Goal: Task Accomplishment & Management: Manage account settings

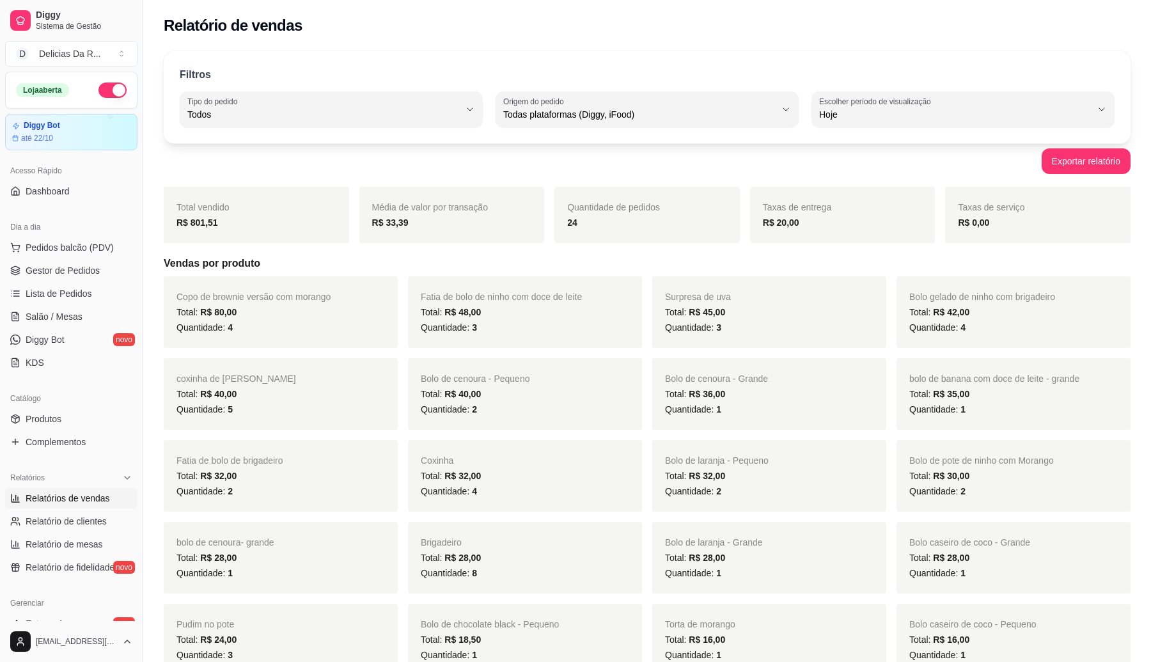
select select "ALL"
select select "0"
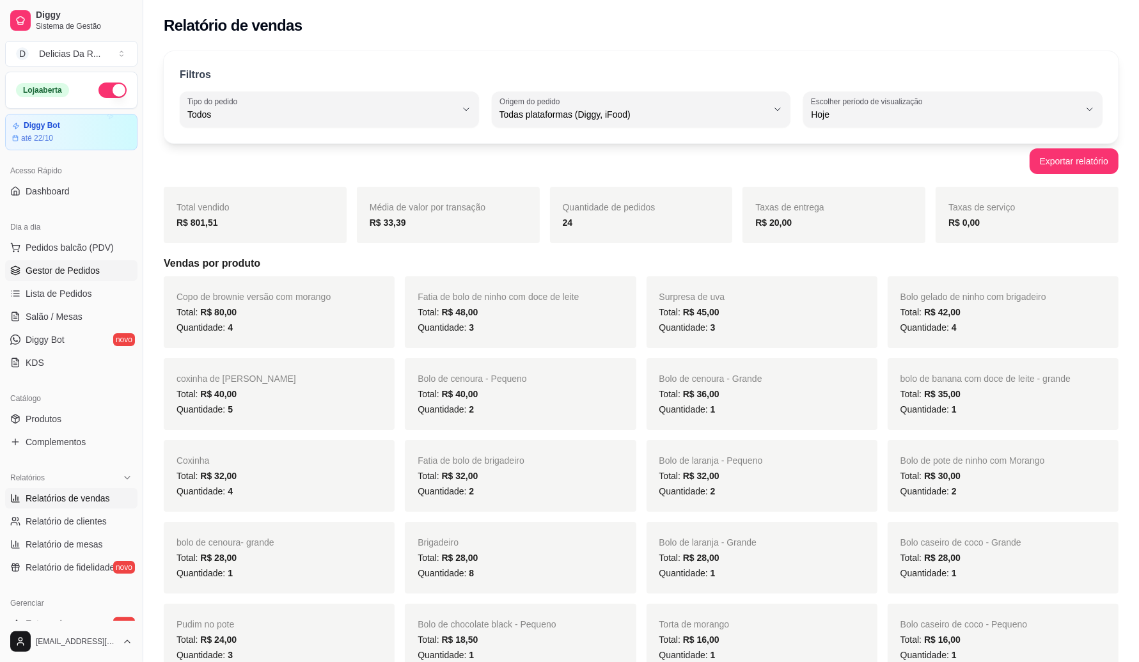
click at [72, 260] on link "Gestor de Pedidos" at bounding box center [71, 270] width 132 height 20
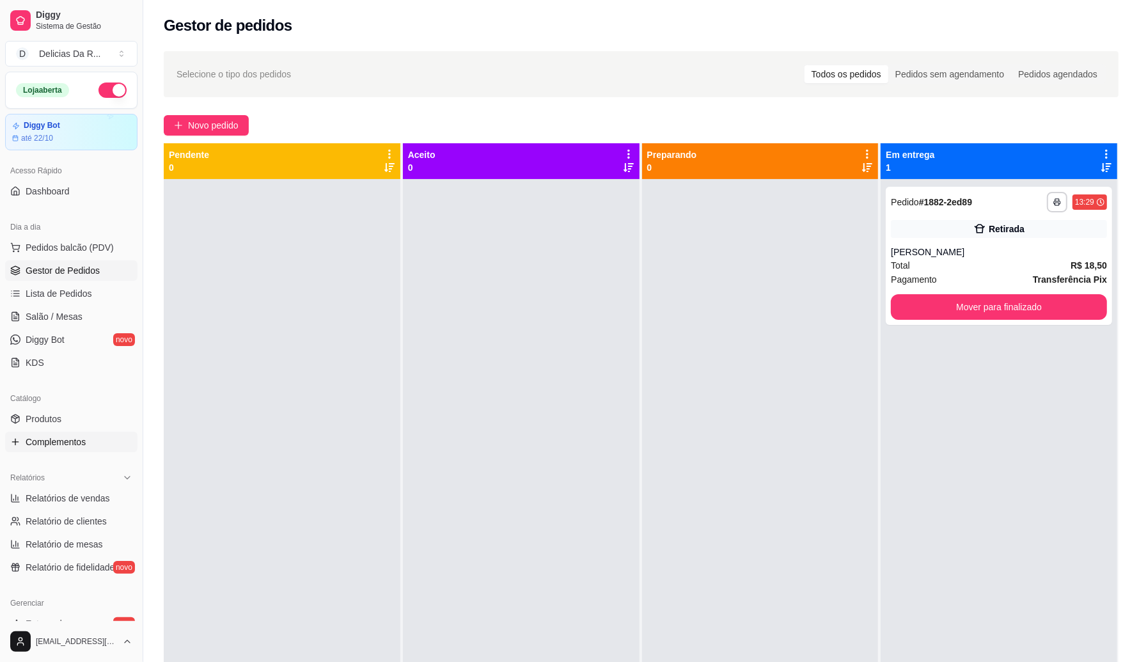
click at [101, 445] on link "Complementos" at bounding box center [71, 442] width 132 height 20
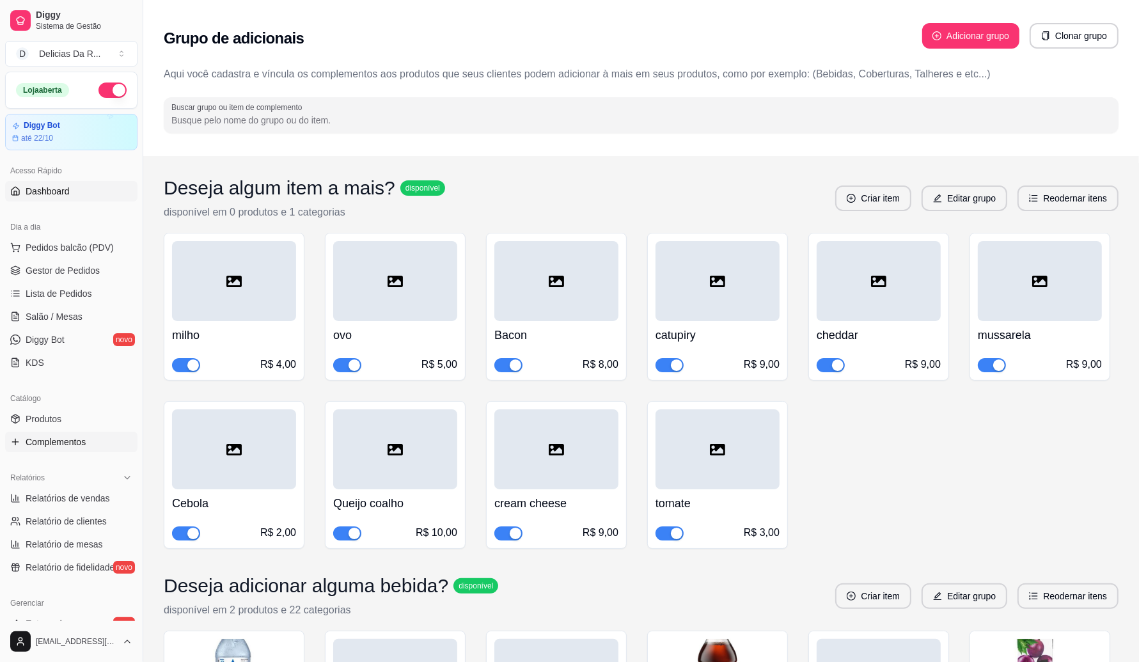
click at [26, 196] on span "Dashboard" at bounding box center [48, 191] width 44 height 13
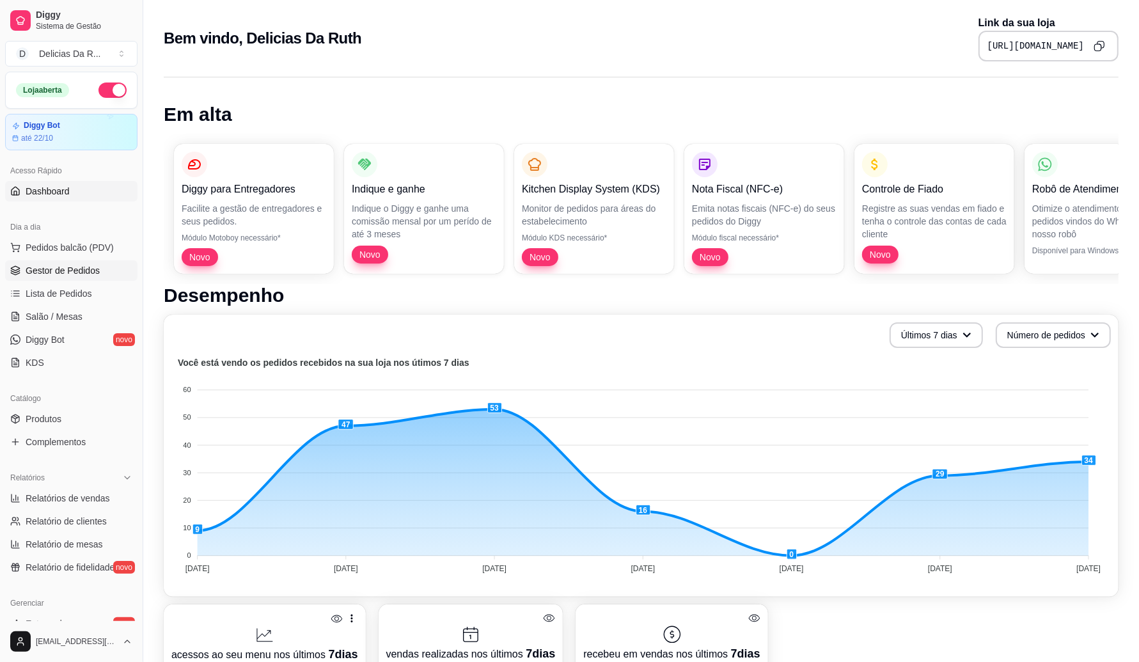
click at [95, 276] on span "Gestor de Pedidos" at bounding box center [63, 270] width 74 height 13
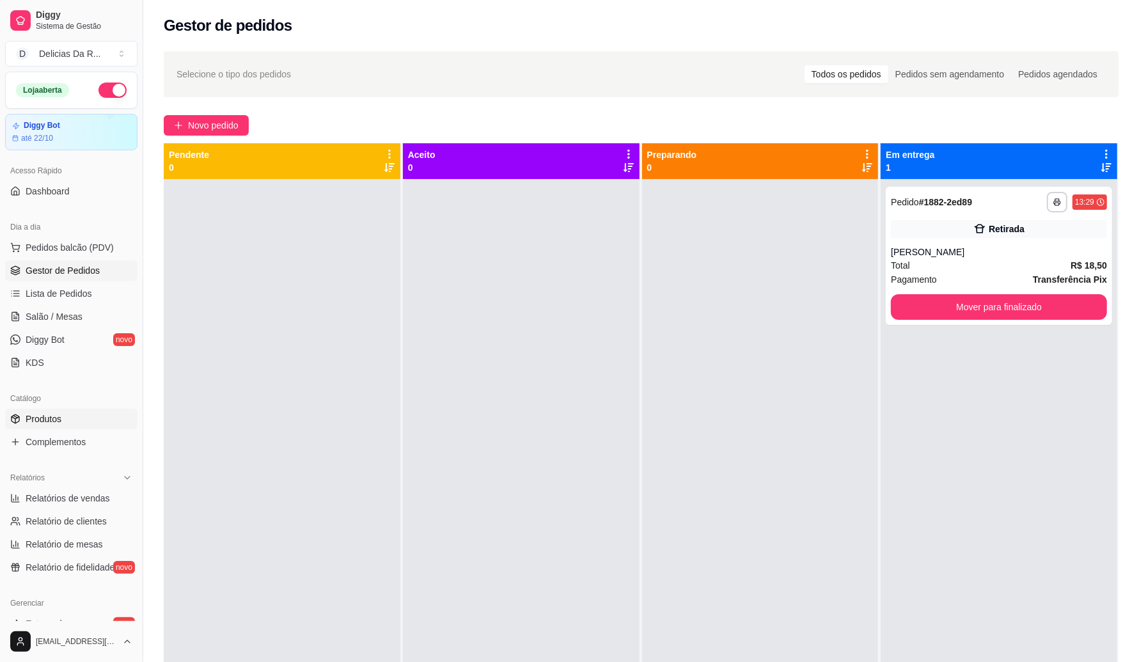
click at [52, 419] on span "Produtos" at bounding box center [44, 418] width 36 height 13
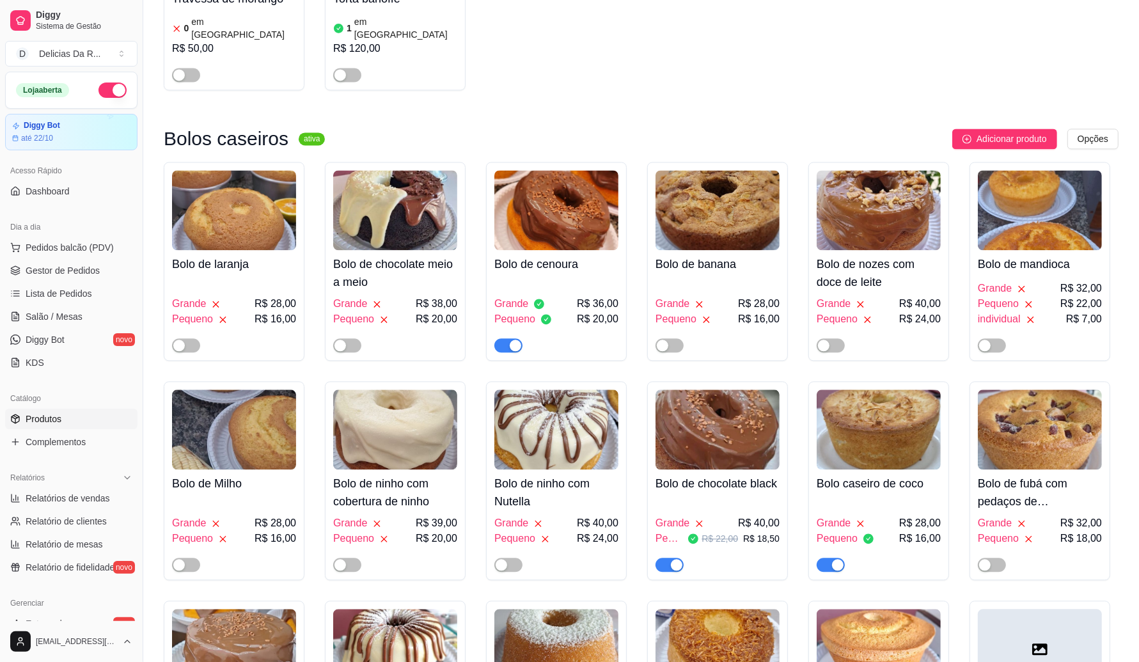
scroll to position [2717, 0]
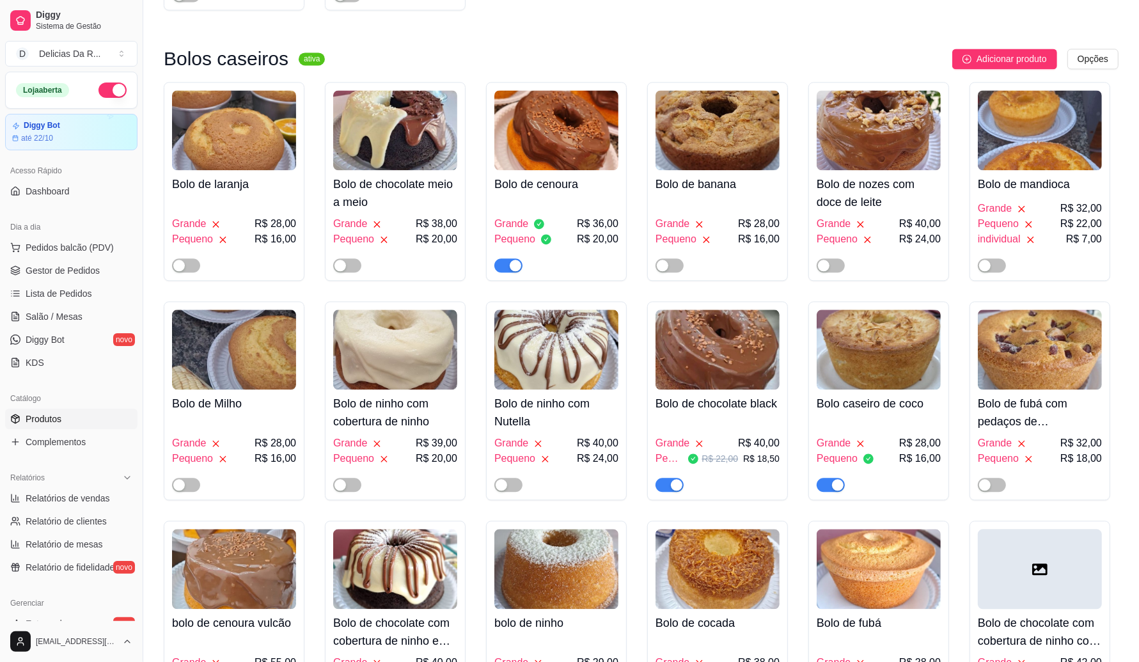
click at [583, 655] on span "R$ 29,00" at bounding box center [598, 662] width 42 height 15
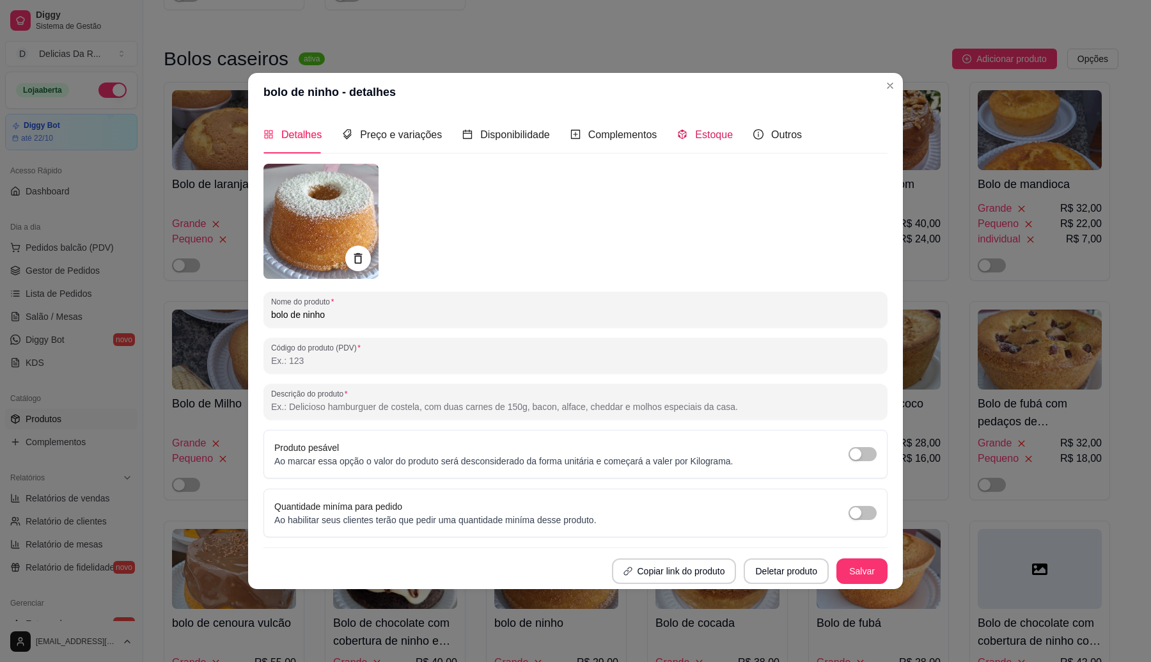
click at [712, 141] on div "Estoque" at bounding box center [705, 135] width 56 height 16
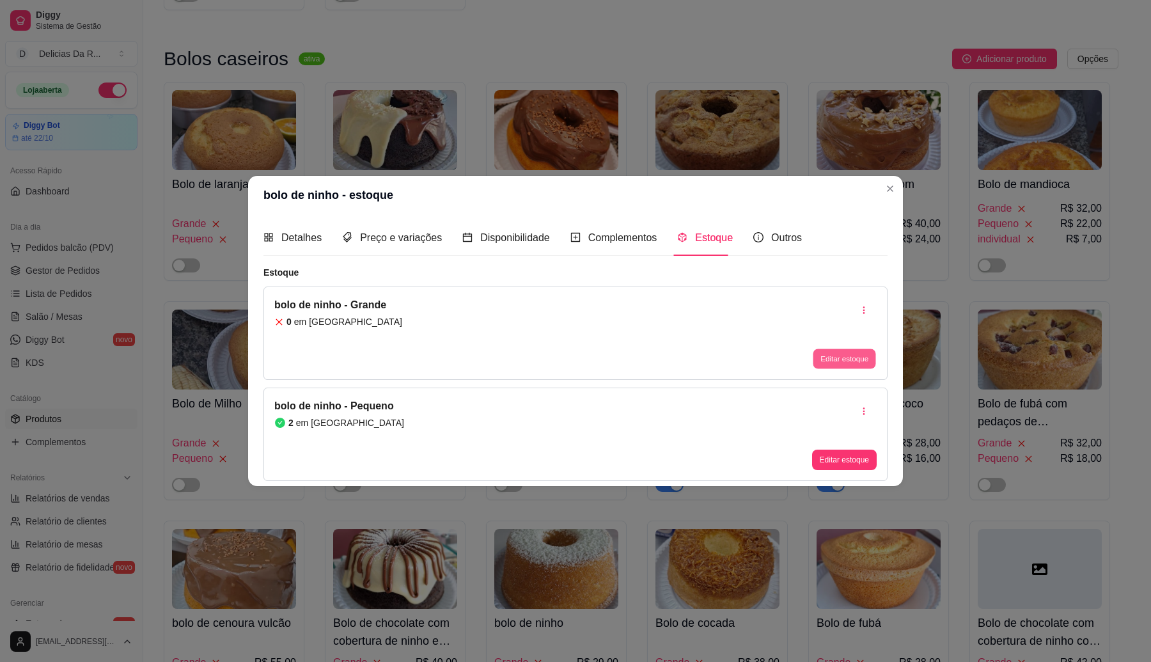
click at [849, 353] on button "Editar estoque" at bounding box center [844, 359] width 63 height 20
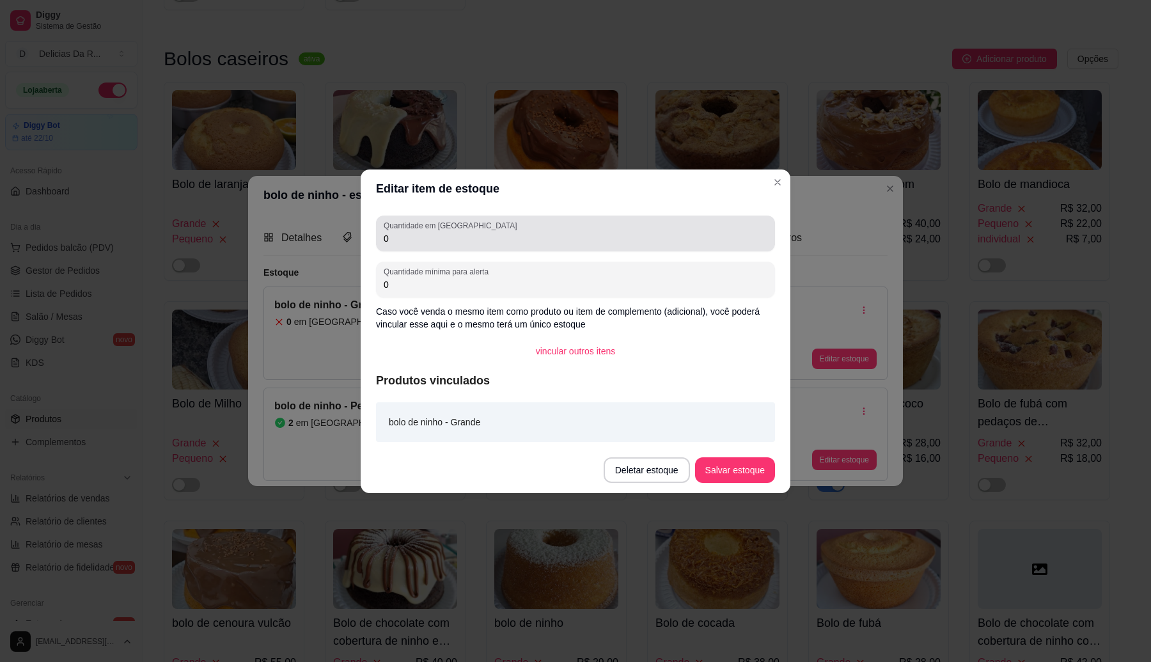
click at [681, 205] on header "Editar item de estoque" at bounding box center [576, 188] width 430 height 38
click at [678, 216] on div "Quantidade em estoque 0" at bounding box center [575, 233] width 399 height 36
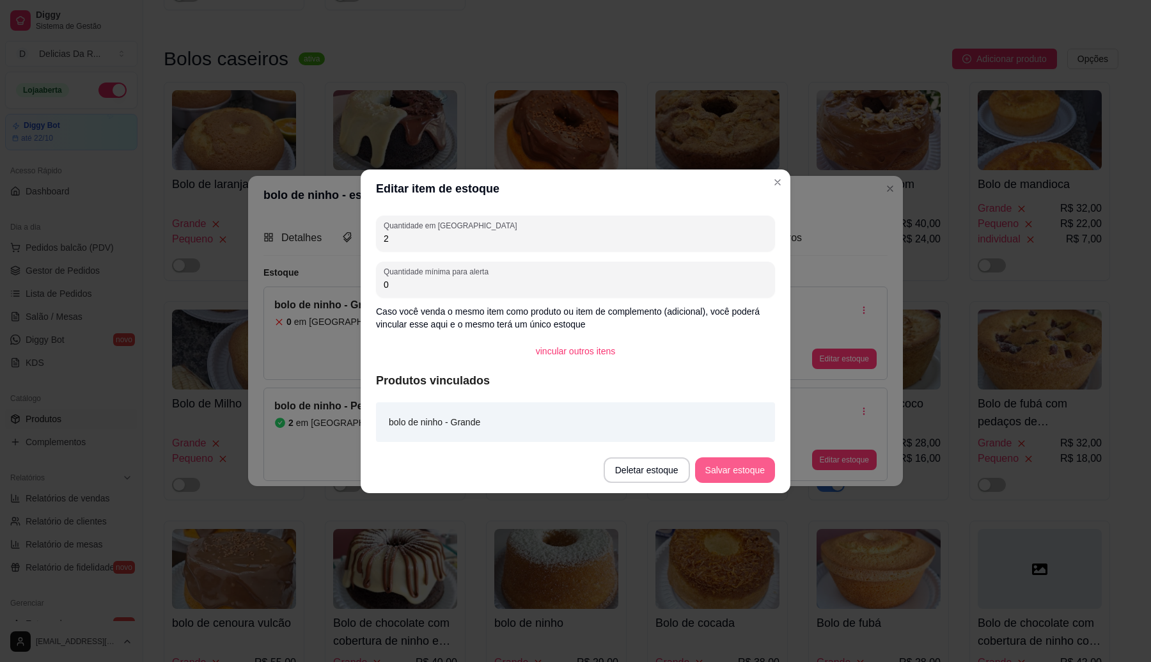
type input "2"
click at [722, 467] on button "Salvar estoque" at bounding box center [735, 470] width 80 height 26
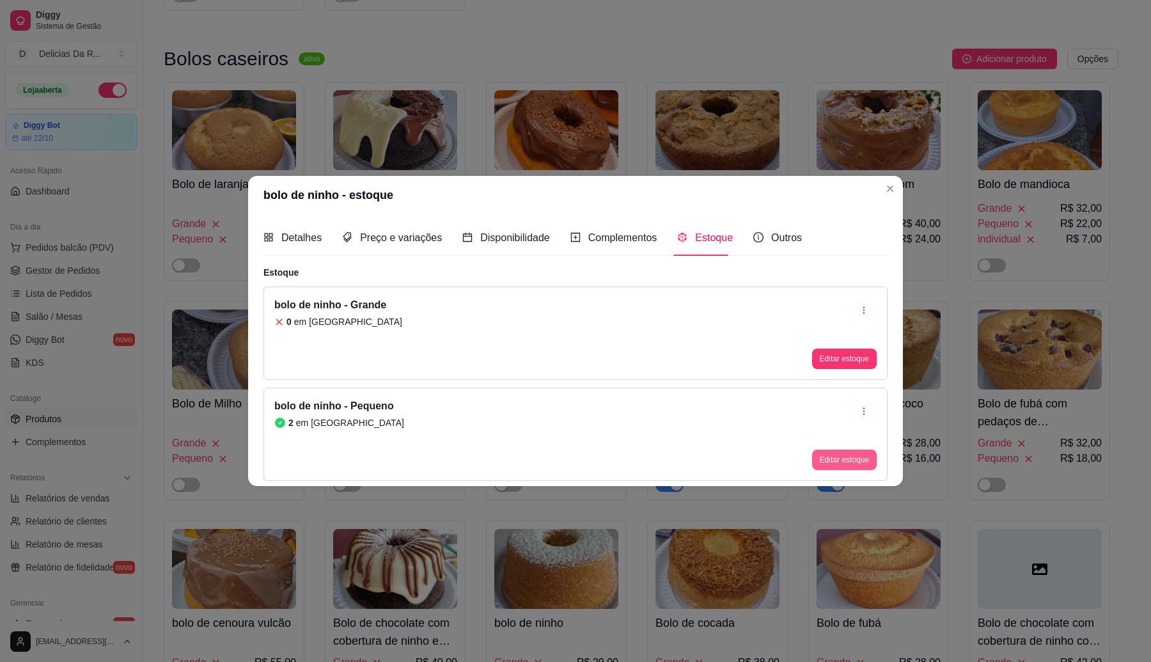
click at [845, 458] on button "Editar estoque" at bounding box center [844, 459] width 65 height 20
click at [685, 208] on div "Quantidade em estoque 2 Quantidade mínima para alerta 0 Caso você venda o mesmo…" at bounding box center [576, 327] width 430 height 239
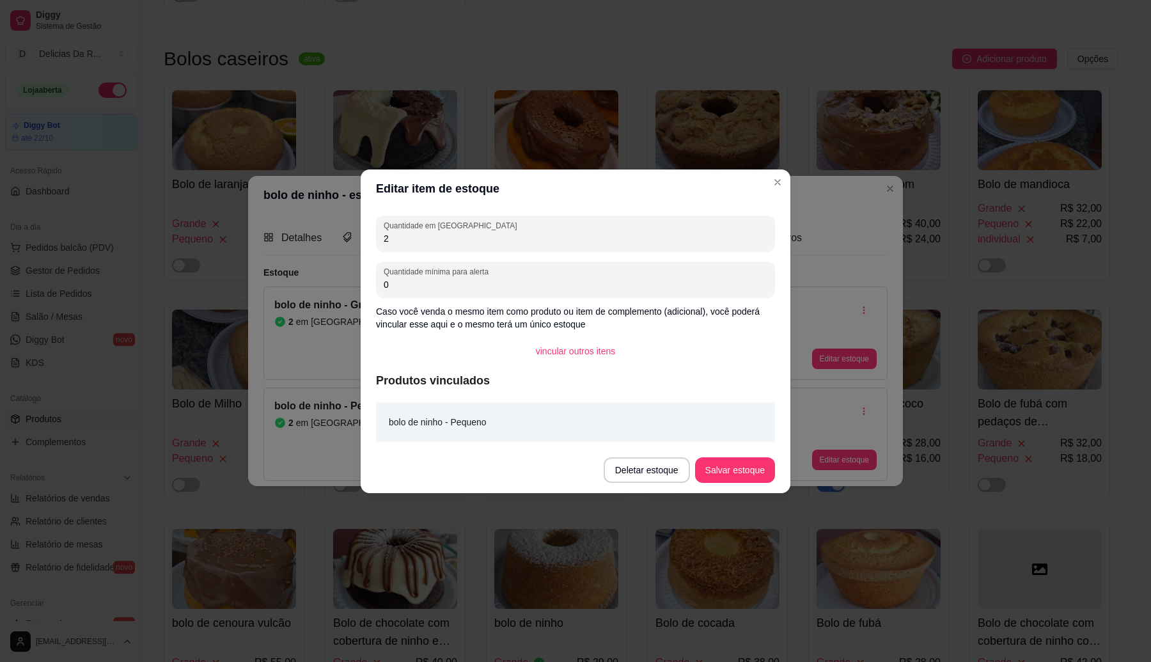
click at [707, 235] on input "2" at bounding box center [576, 238] width 384 height 13
type input "3"
click at [750, 459] on button "Salvar estoque" at bounding box center [735, 469] width 78 height 25
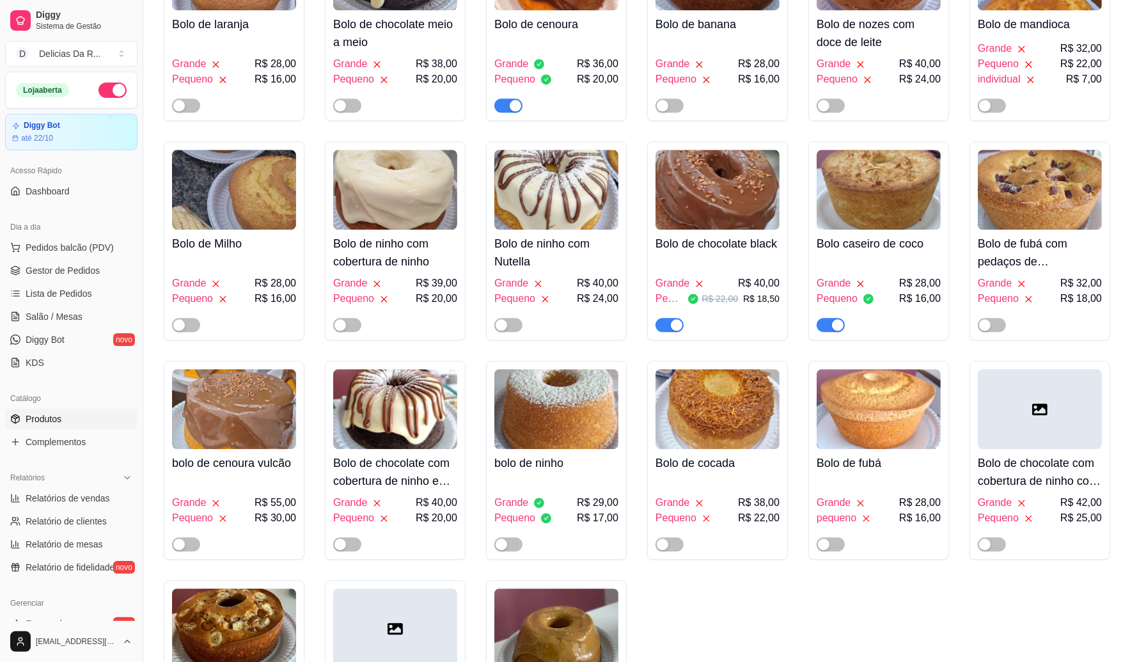
scroll to position [2797, 0]
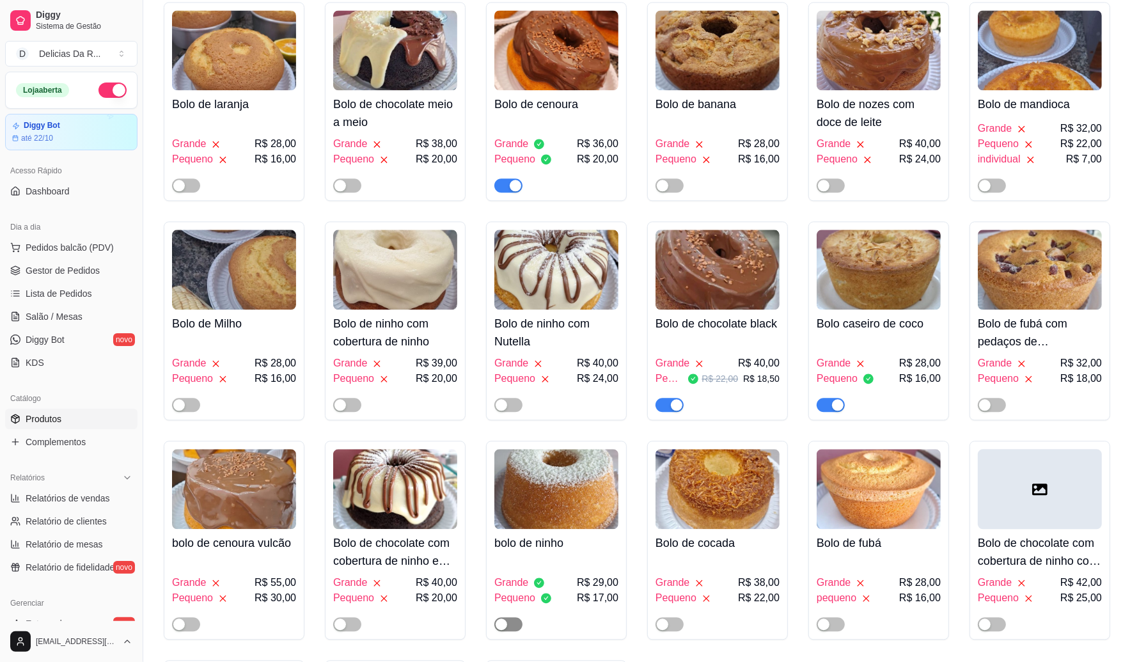
click at [513, 617] on span "button" at bounding box center [508, 624] width 28 height 14
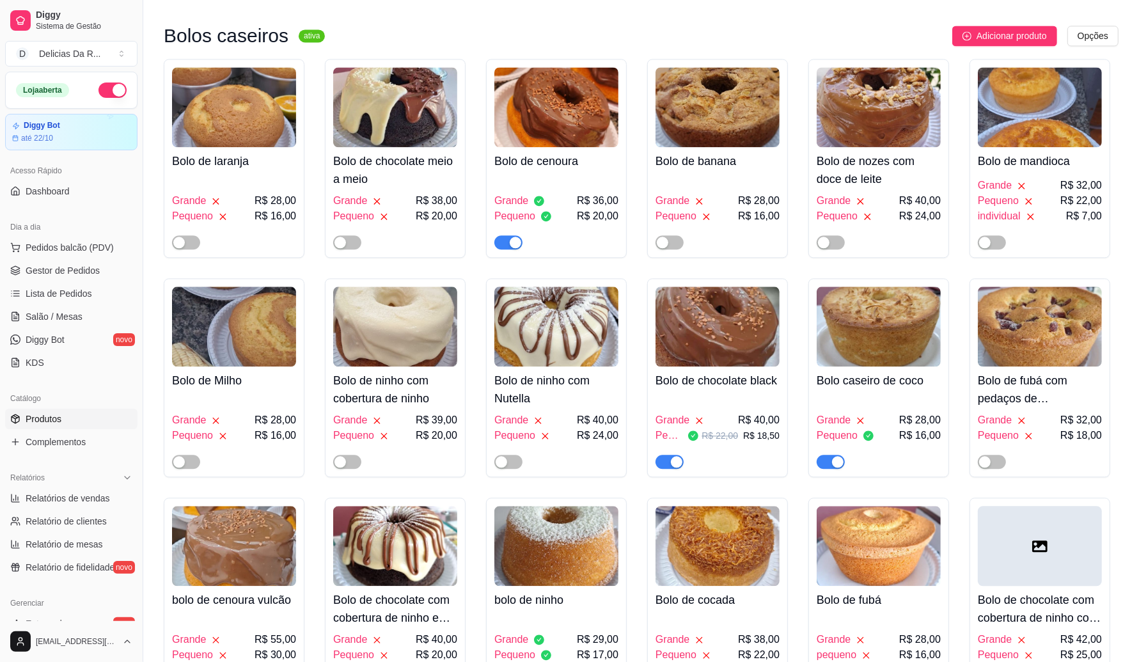
scroll to position [2717, 0]
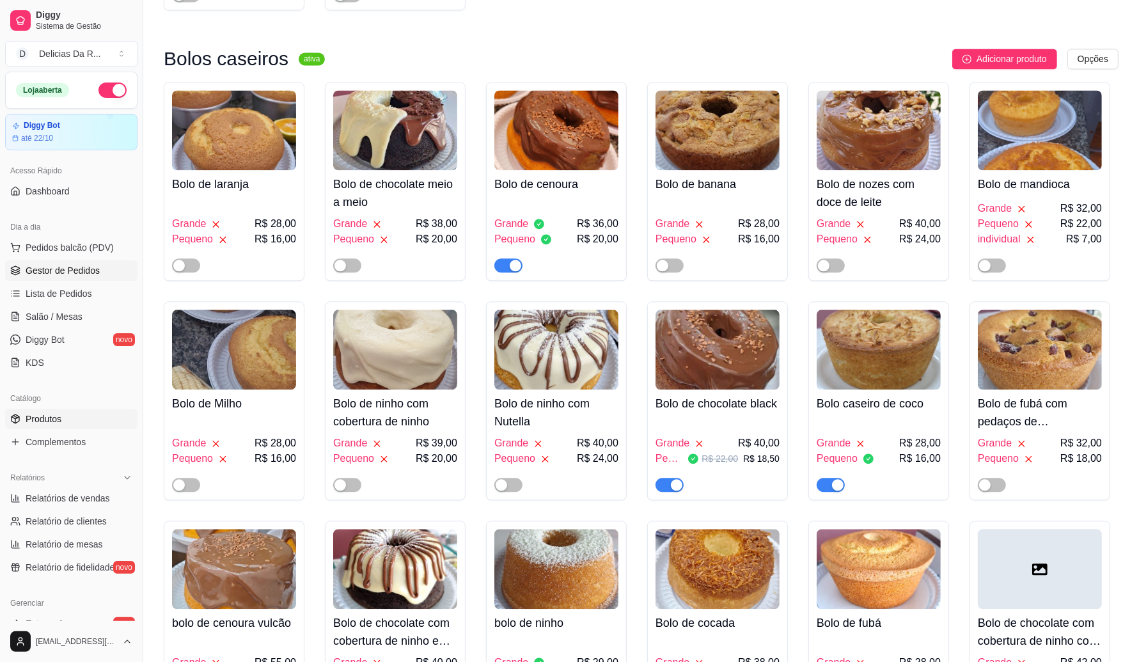
click at [42, 270] on span "Gestor de Pedidos" at bounding box center [63, 270] width 74 height 13
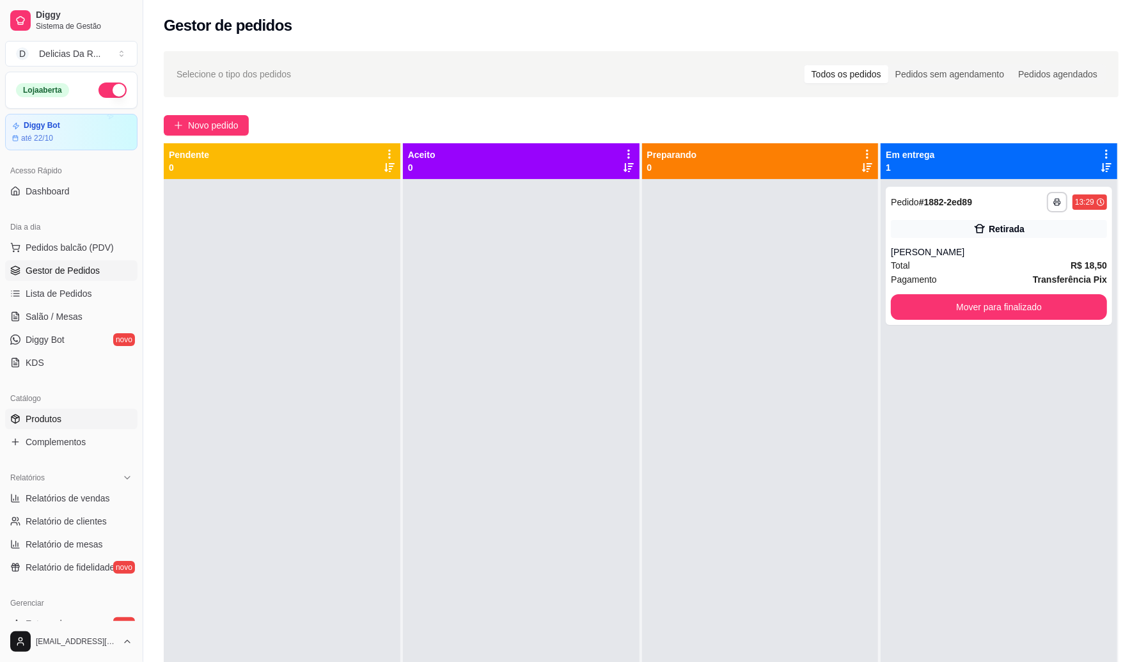
click at [46, 422] on span "Produtos" at bounding box center [44, 418] width 36 height 13
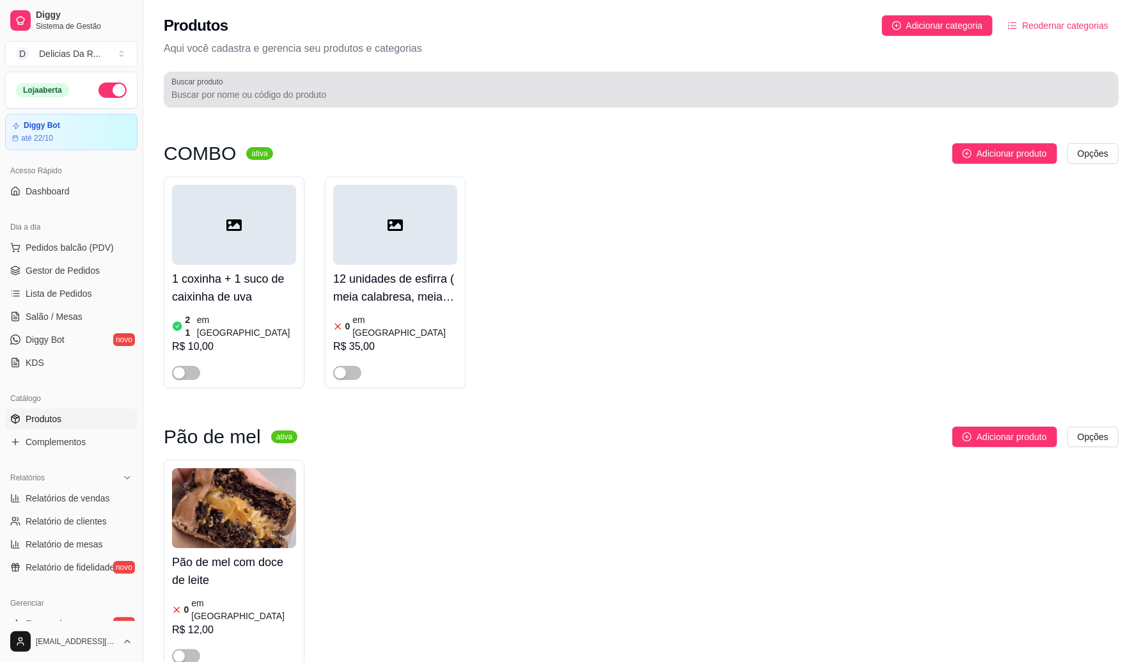
click at [318, 82] on div at bounding box center [640, 90] width 939 height 26
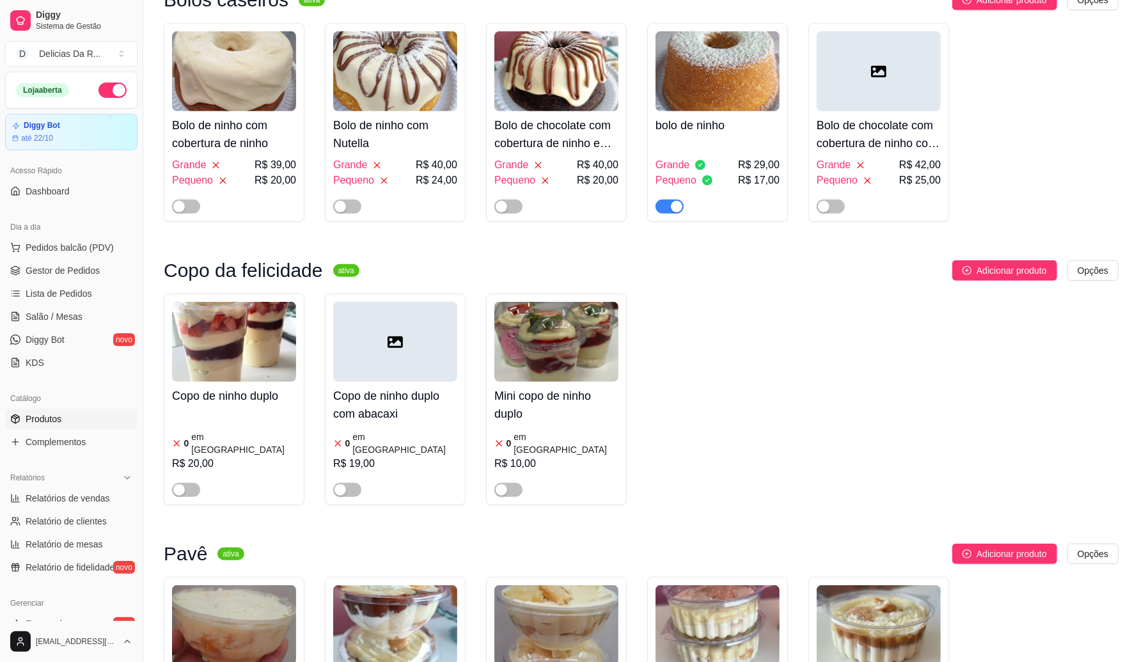
scroll to position [719, 0]
click at [675, 201] on div "button" at bounding box center [677, 207] width 12 height 12
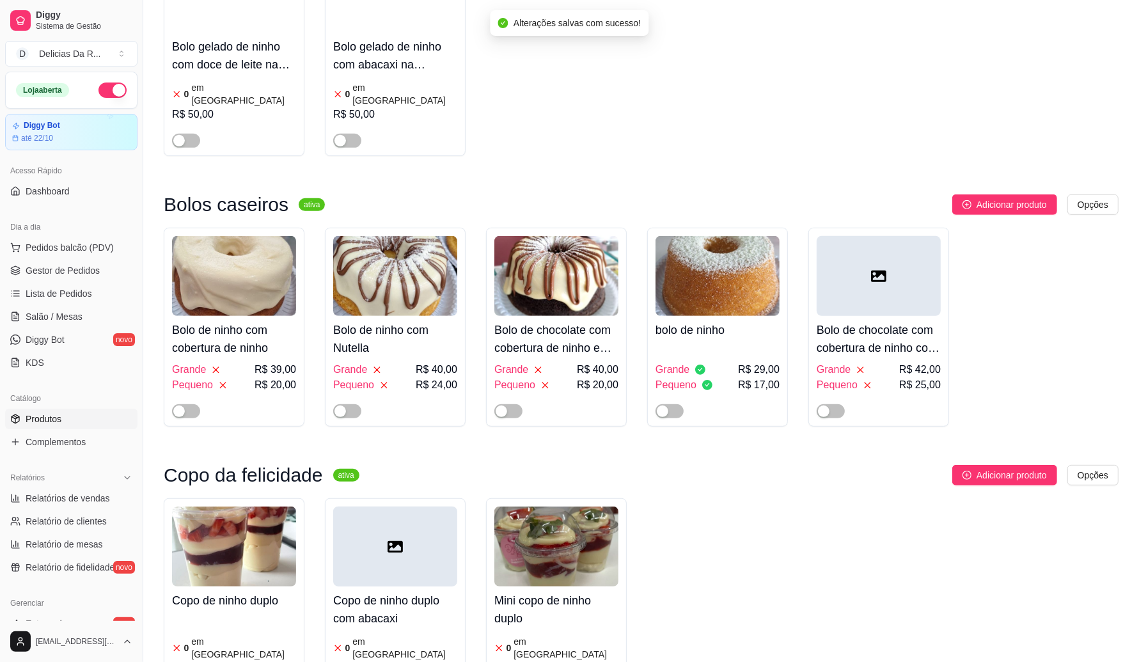
scroll to position [0, 0]
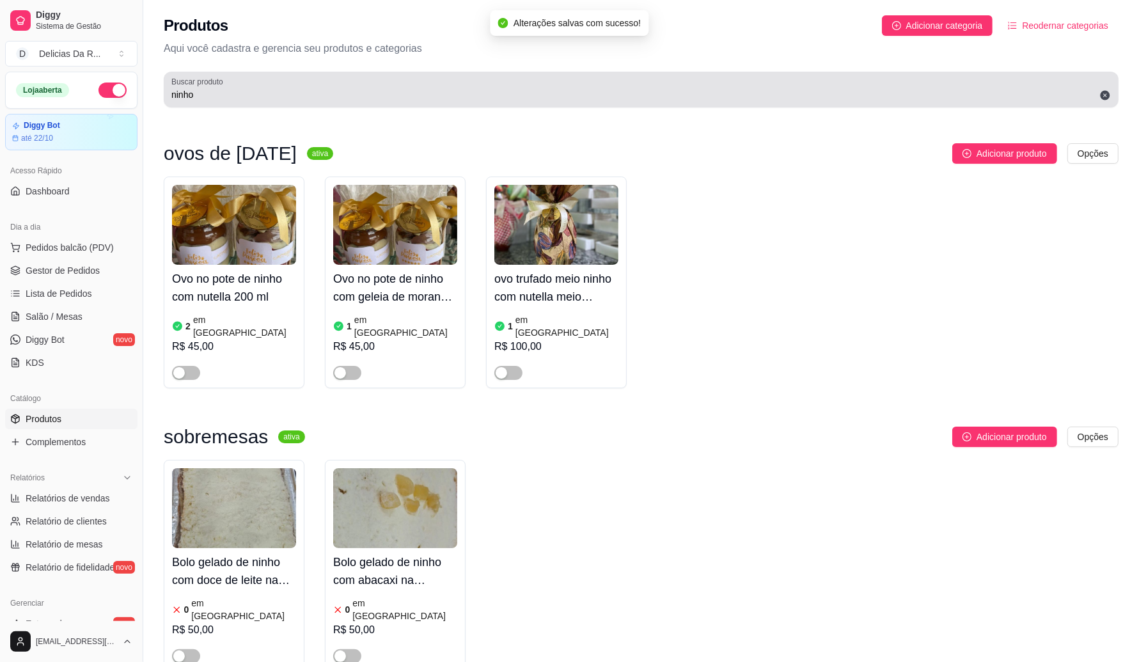
click at [238, 97] on input "ninho" at bounding box center [640, 94] width 939 height 13
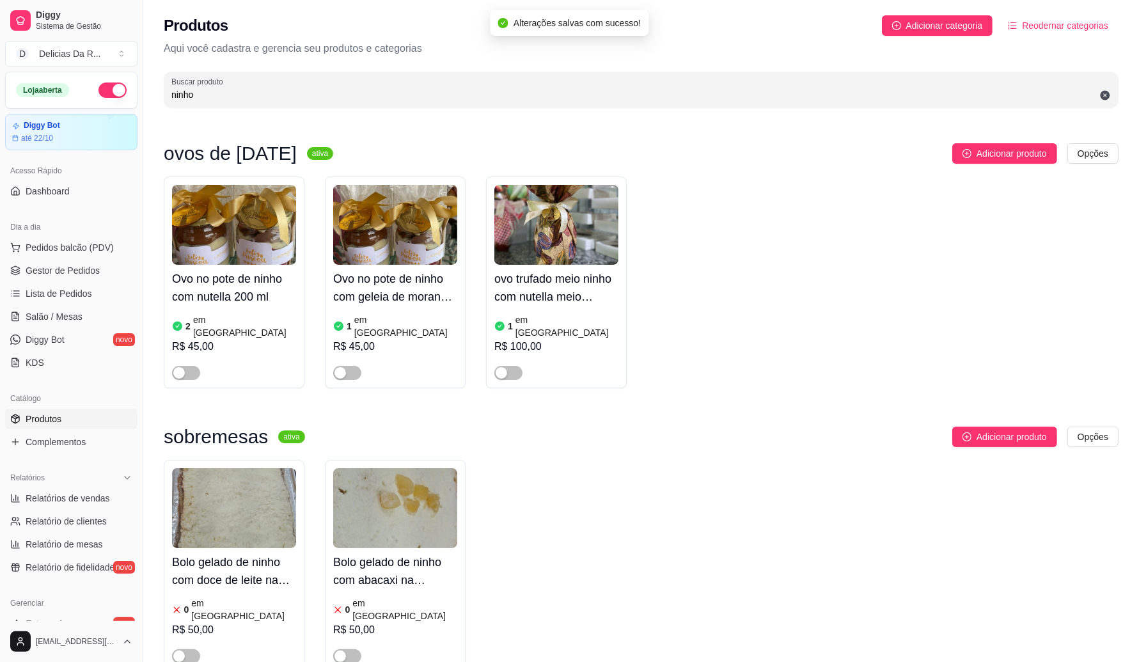
click at [237, 96] on input "ninho" at bounding box center [640, 94] width 939 height 13
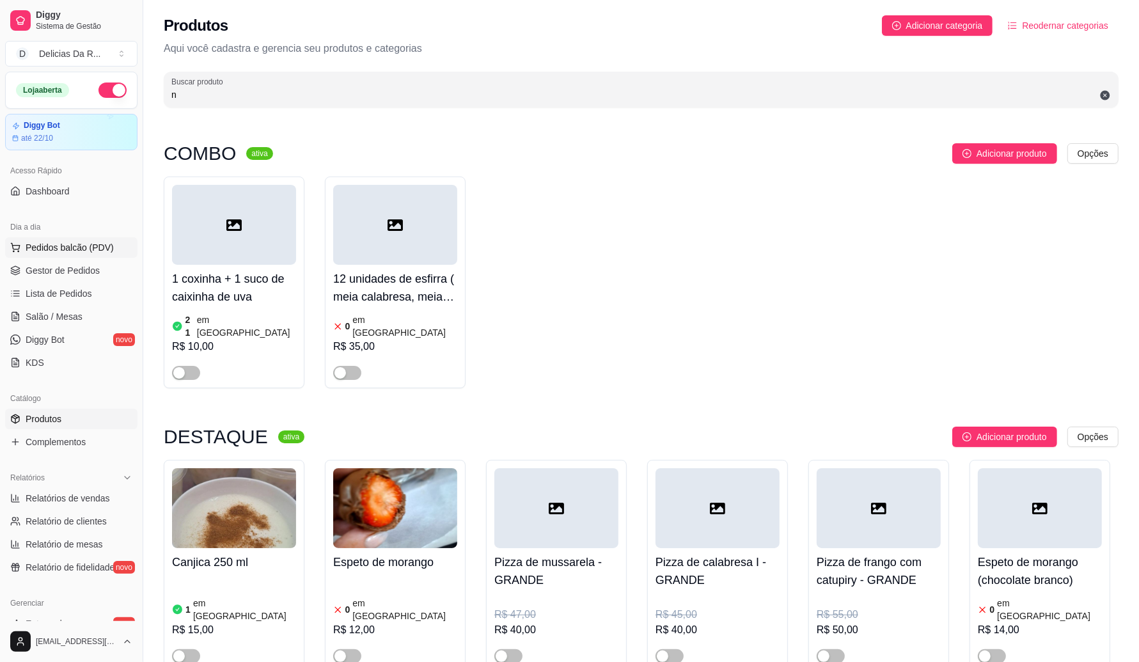
type input "n"
click at [83, 248] on span "Pedidos balcão (PDV)" at bounding box center [70, 247] width 88 height 13
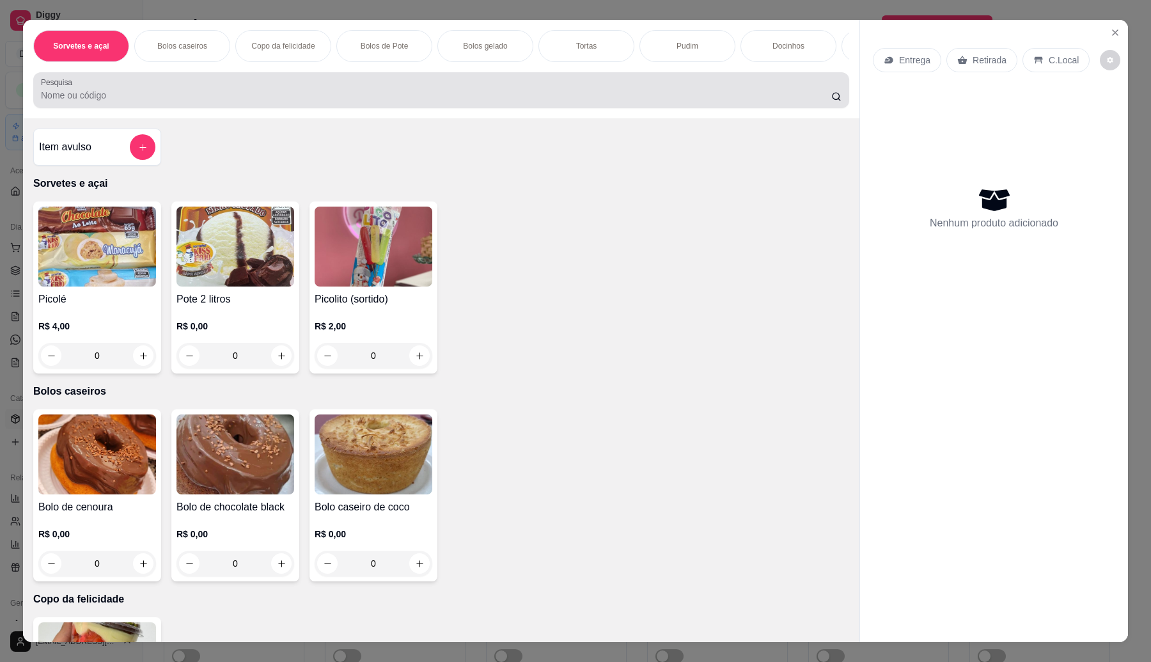
click at [212, 97] on div at bounding box center [441, 90] width 800 height 26
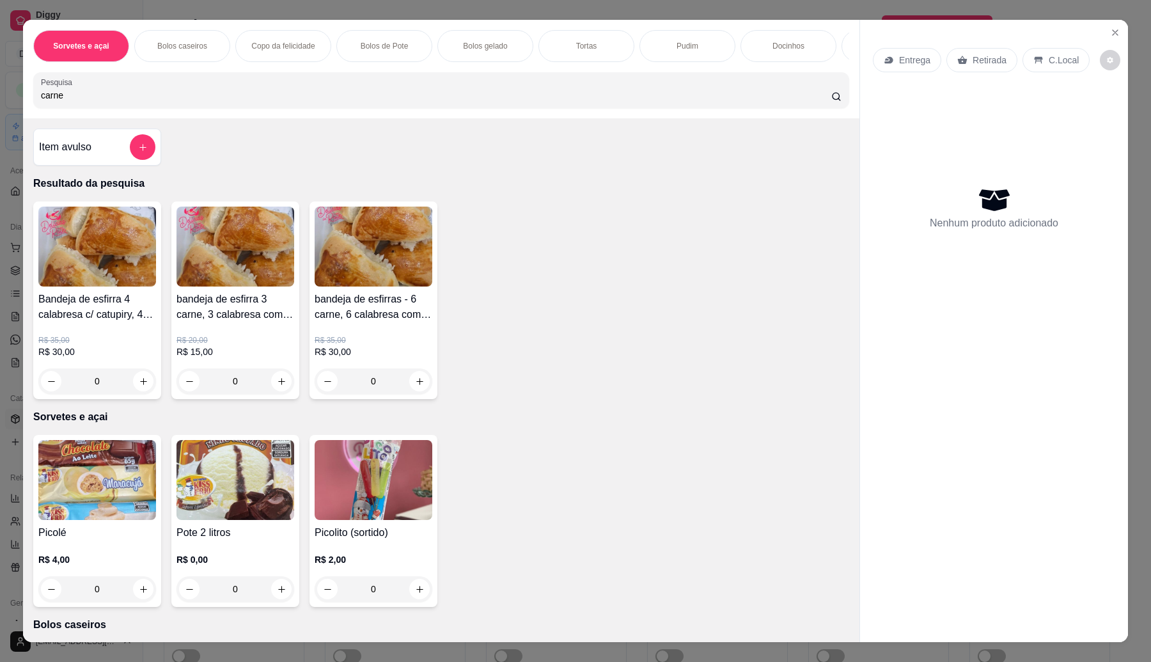
type input "carne"
click at [364, 286] on img at bounding box center [374, 247] width 118 height 80
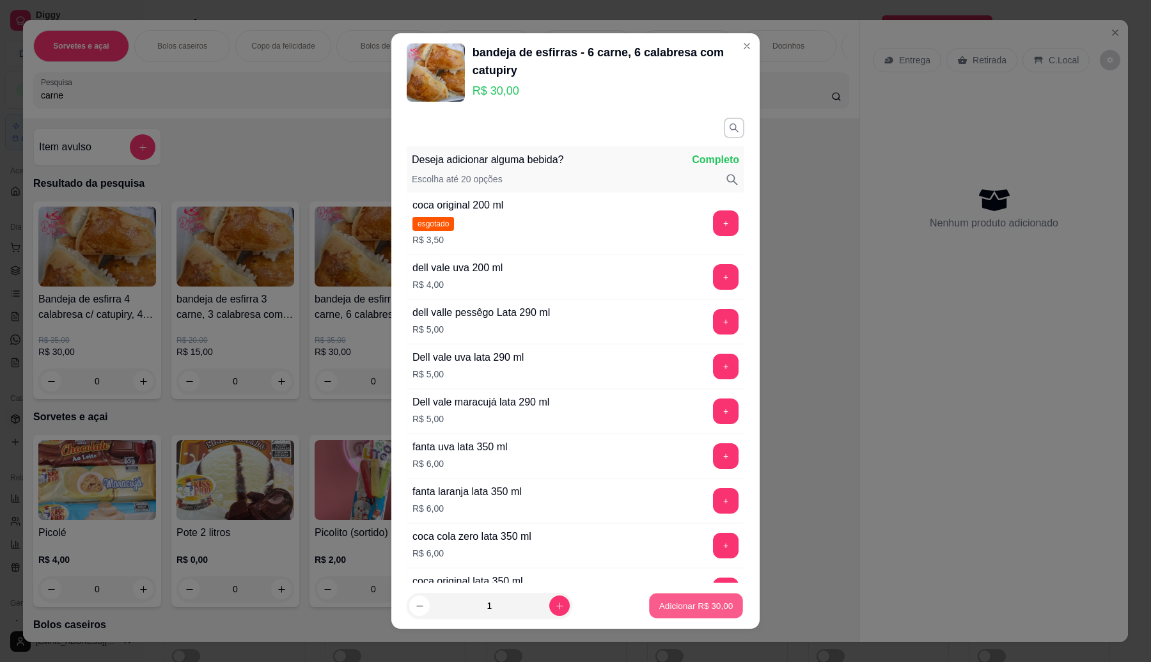
click at [679, 607] on p "Adicionar R$ 30,00" at bounding box center [696, 606] width 74 height 12
type input "1"
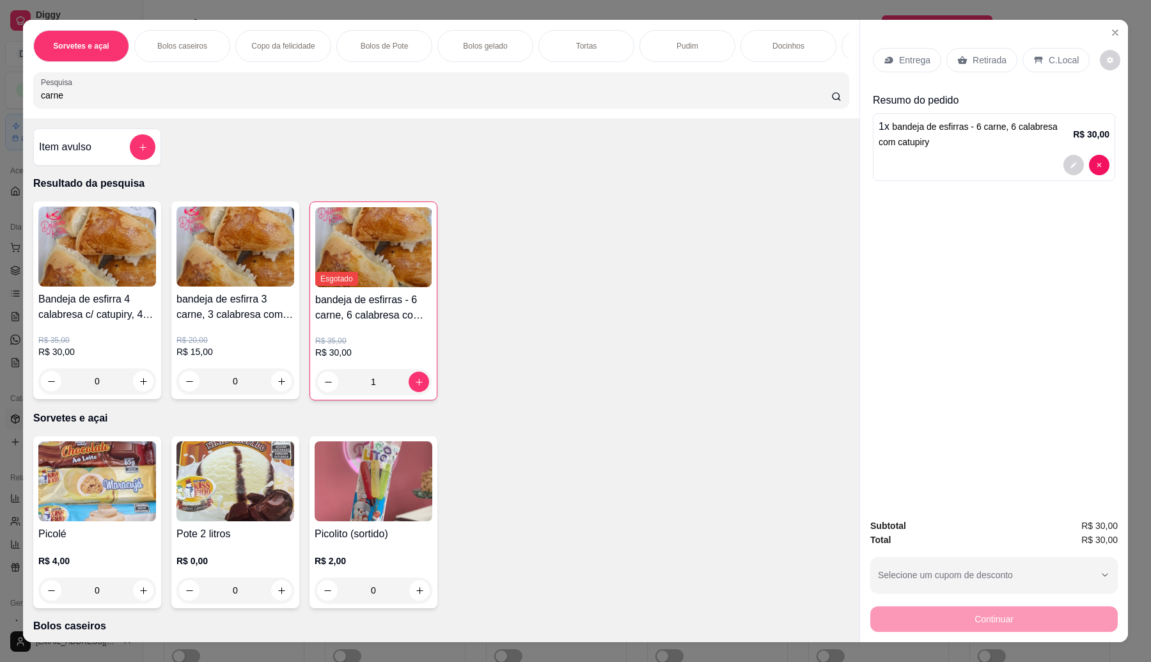
click at [975, 58] on p "Retirada" at bounding box center [989, 60] width 34 height 13
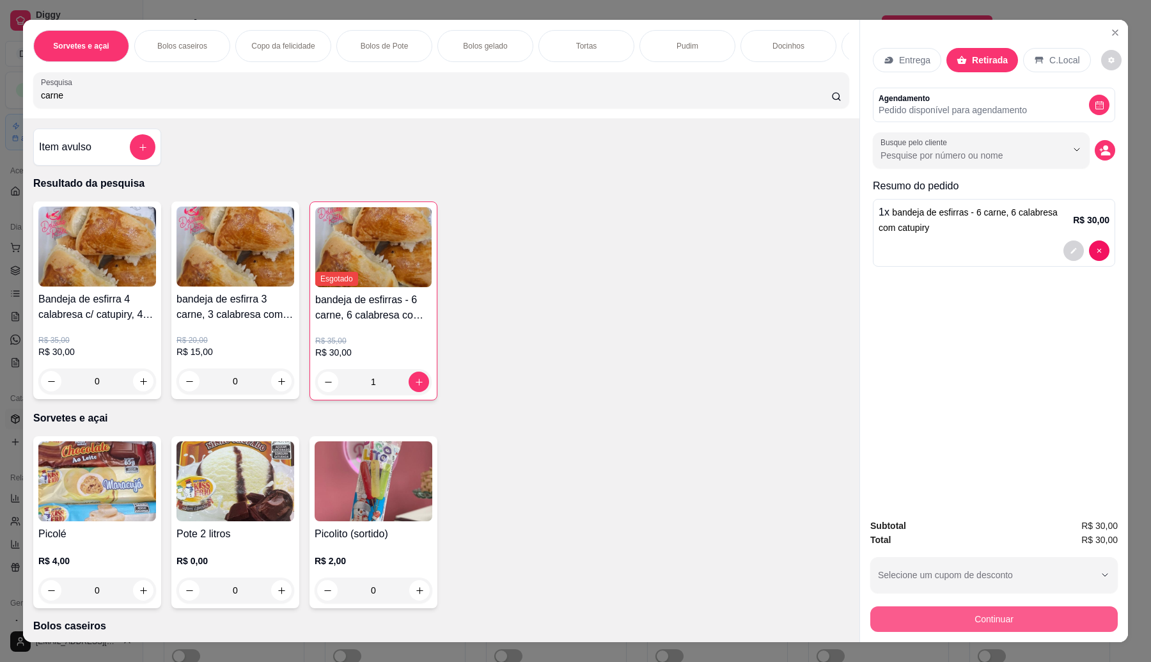
click at [1017, 614] on button "Continuar" at bounding box center [993, 619] width 247 height 26
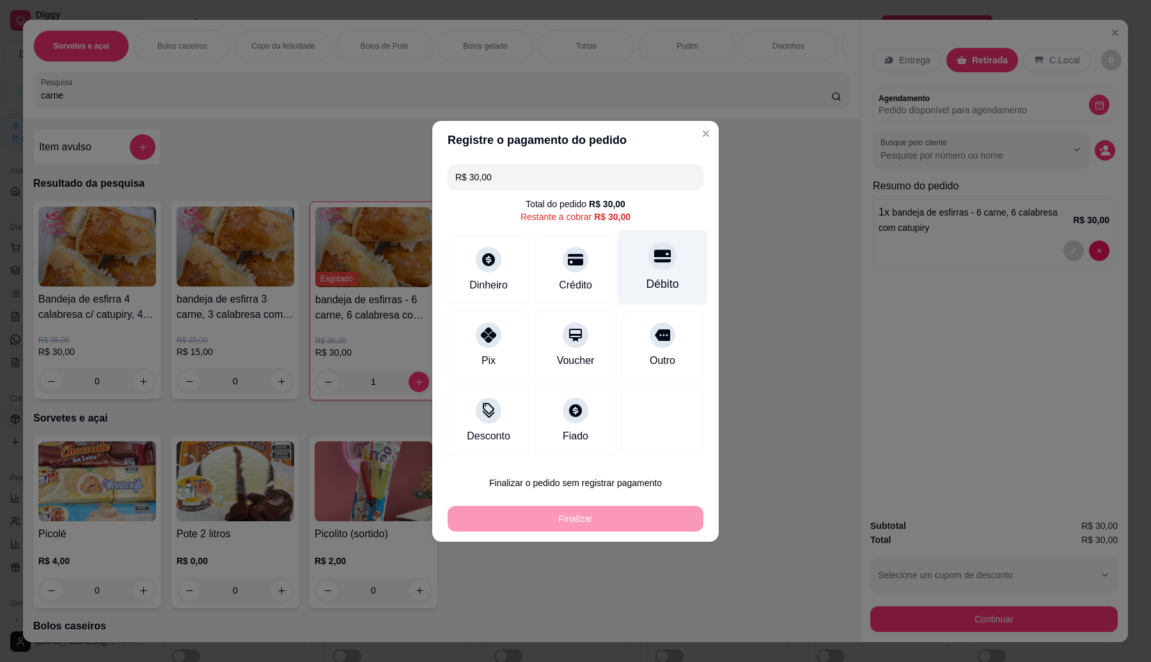
click at [652, 267] on div at bounding box center [662, 256] width 28 height 28
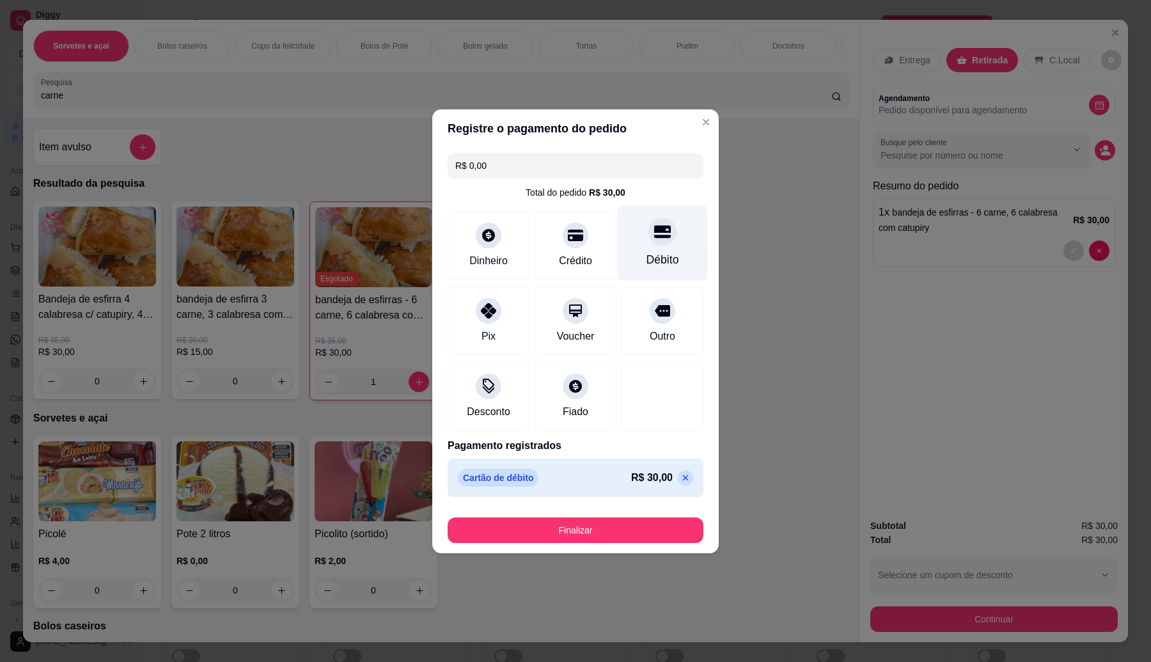
type input "R$ 0,00"
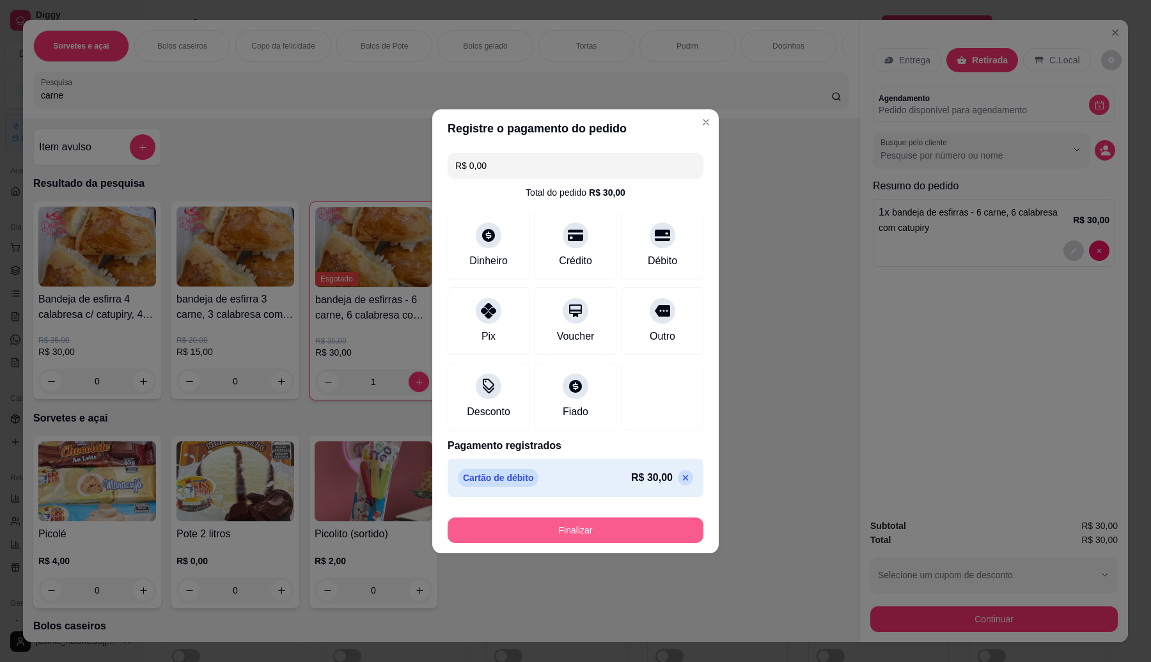
click at [641, 522] on button "Finalizar" at bounding box center [576, 530] width 256 height 26
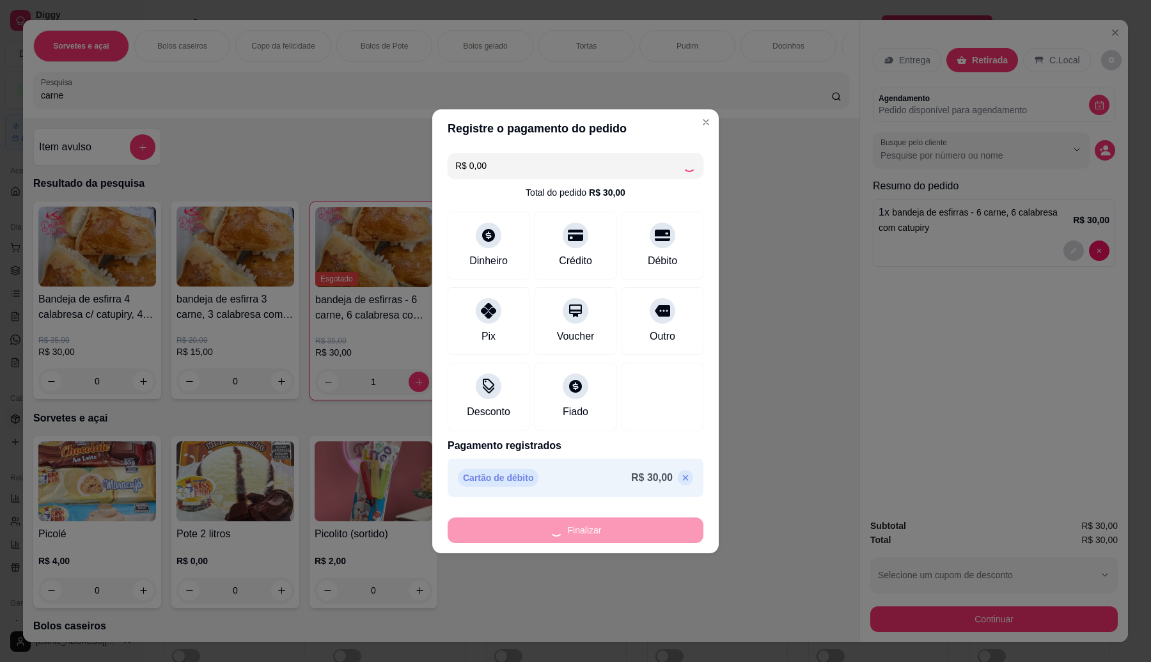
type input "0"
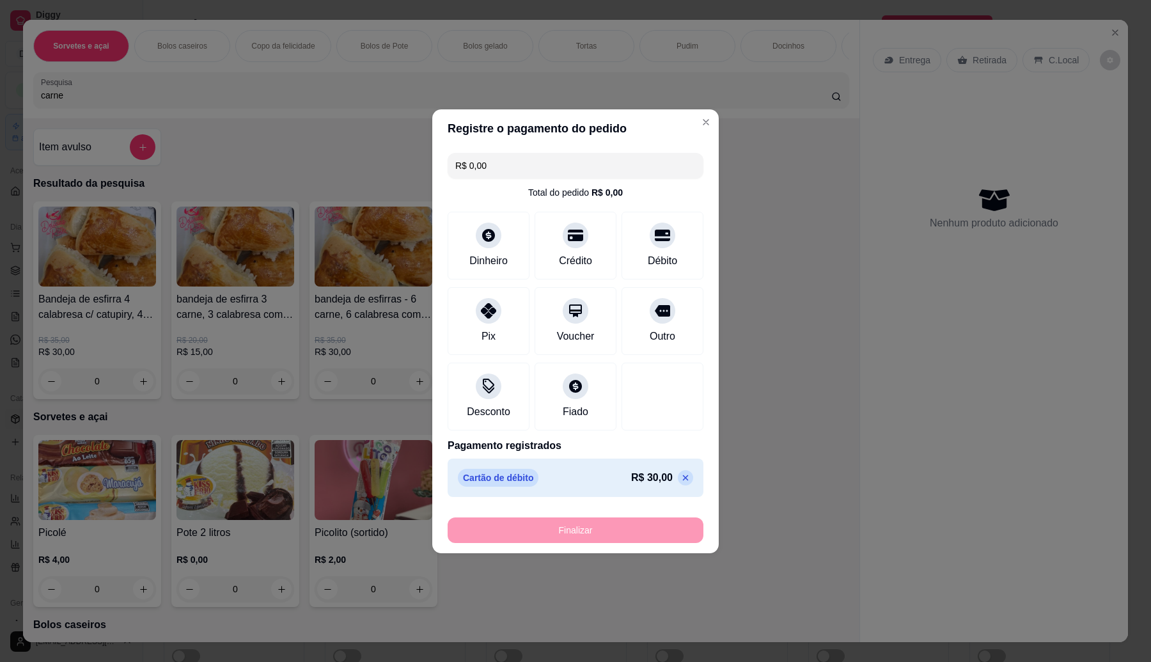
type input "-R$ 30,00"
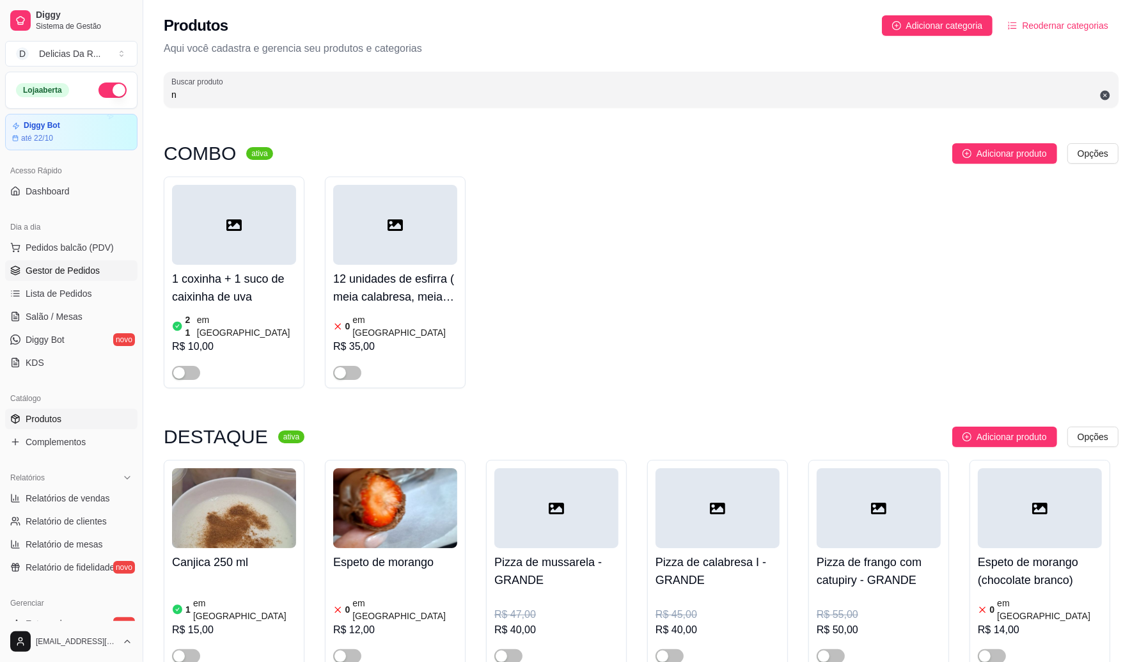
click at [88, 270] on span "Gestor de Pedidos" at bounding box center [63, 270] width 74 height 13
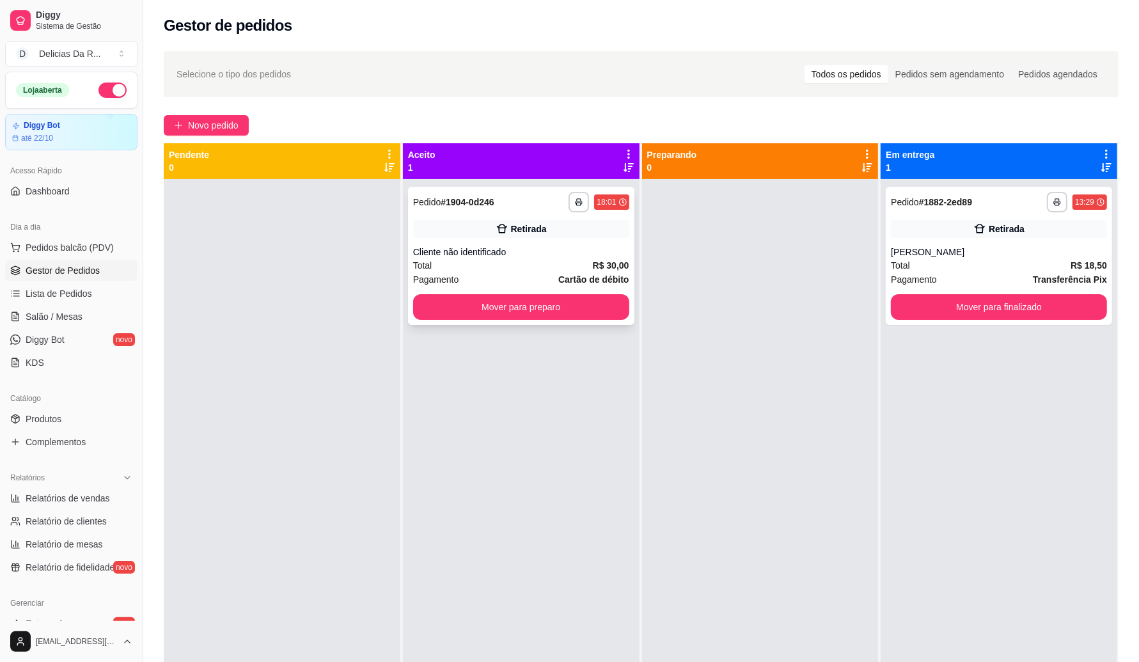
click at [569, 247] on div "Cliente não identificado" at bounding box center [521, 252] width 216 height 13
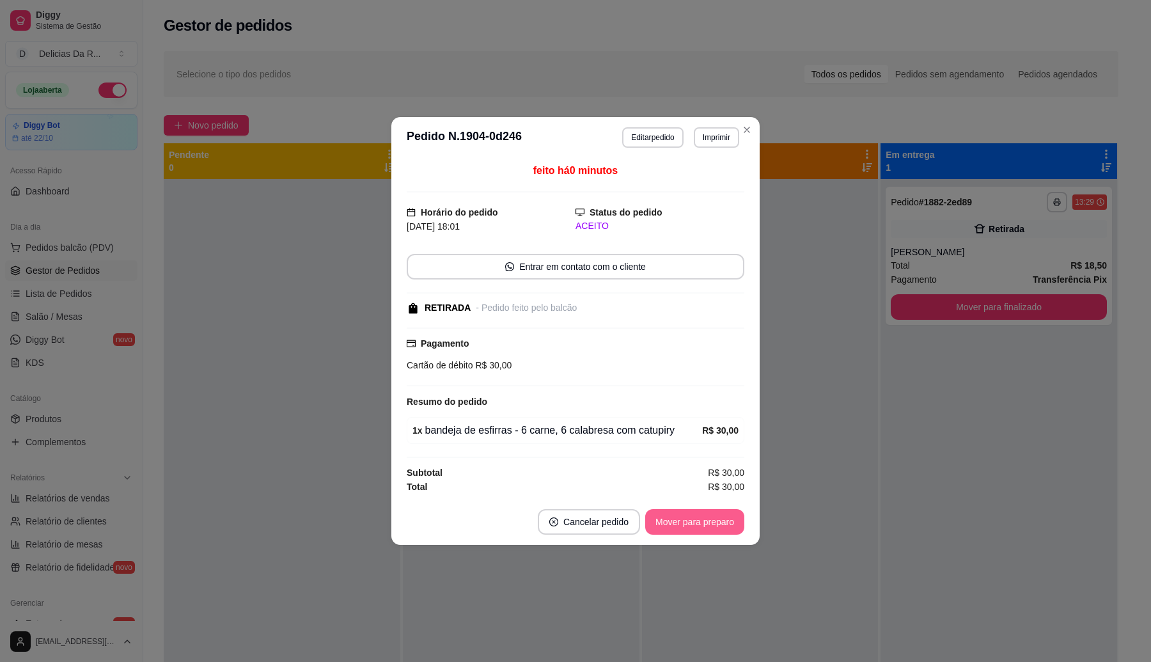
click at [714, 519] on button "Mover para preparo" at bounding box center [694, 522] width 99 height 26
click at [714, 519] on div "Mover para preparo" at bounding box center [685, 522] width 117 height 26
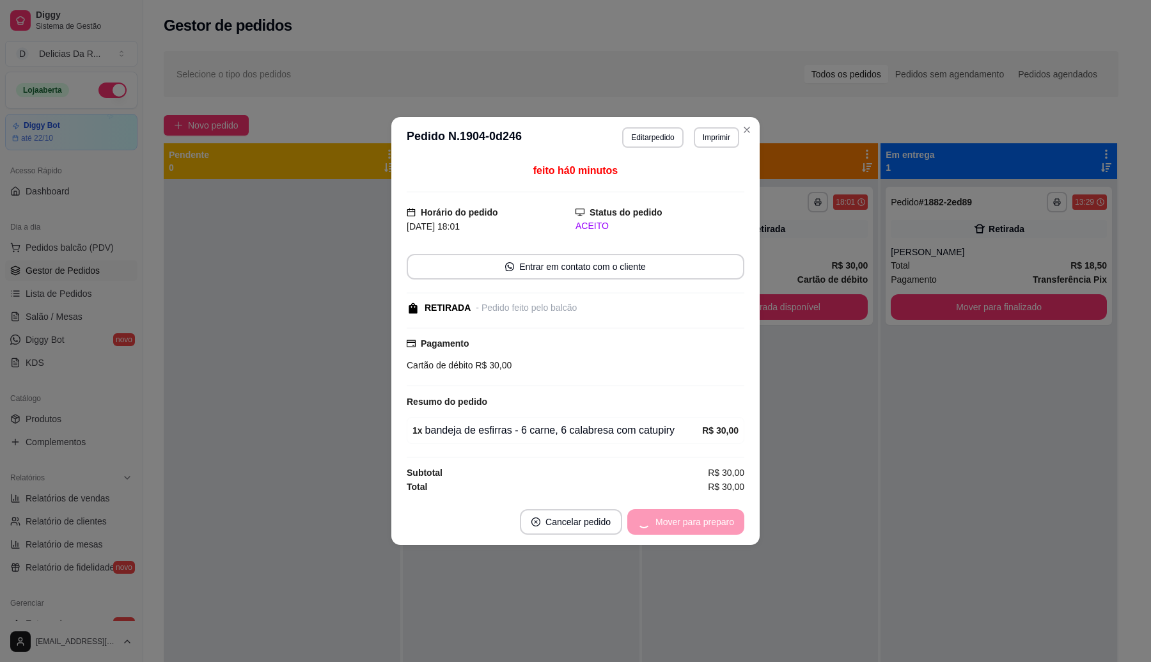
click at [714, 519] on div "Mover para preparo" at bounding box center [685, 522] width 117 height 26
click at [710, 518] on button "Mover para retirada disponível" at bounding box center [673, 522] width 141 height 26
click at [710, 518] on div "Mover para retirada disponível" at bounding box center [664, 522] width 159 height 26
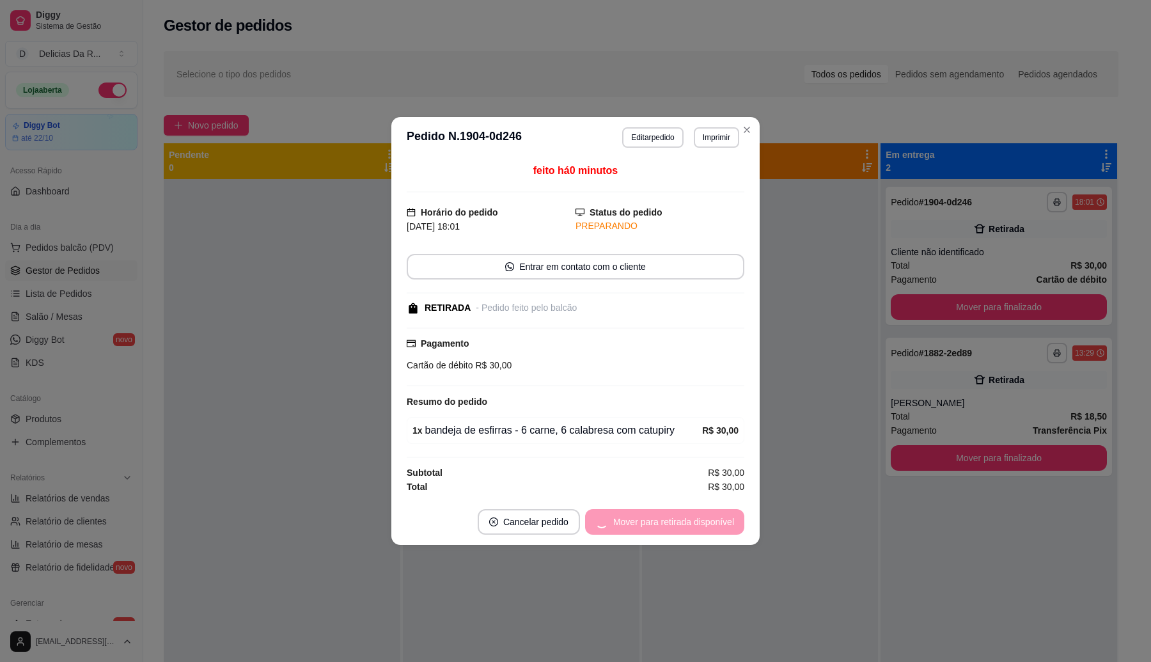
click at [710, 517] on div "Mover para retirada disponível" at bounding box center [664, 522] width 159 height 26
click at [708, 517] on div "Mover para finalizado" at bounding box center [682, 522] width 124 height 26
click at [705, 517] on div "Mover para finalizado" at bounding box center [682, 522] width 124 height 26
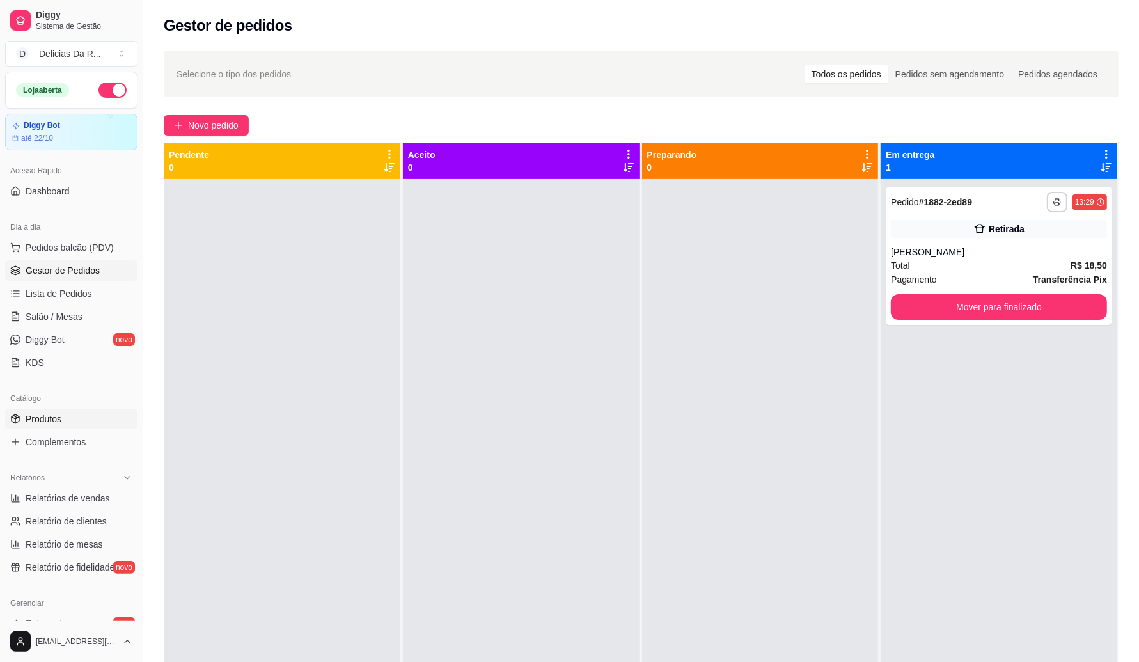
click at [17, 426] on link "Produtos" at bounding box center [71, 419] width 132 height 20
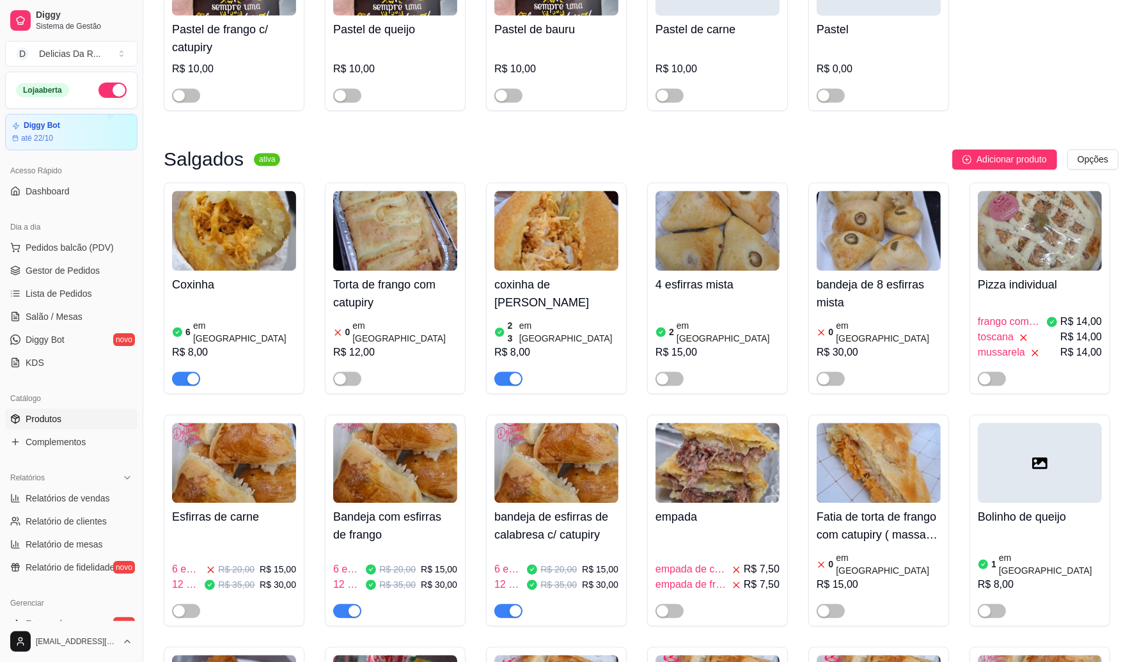
scroll to position [11662, 0]
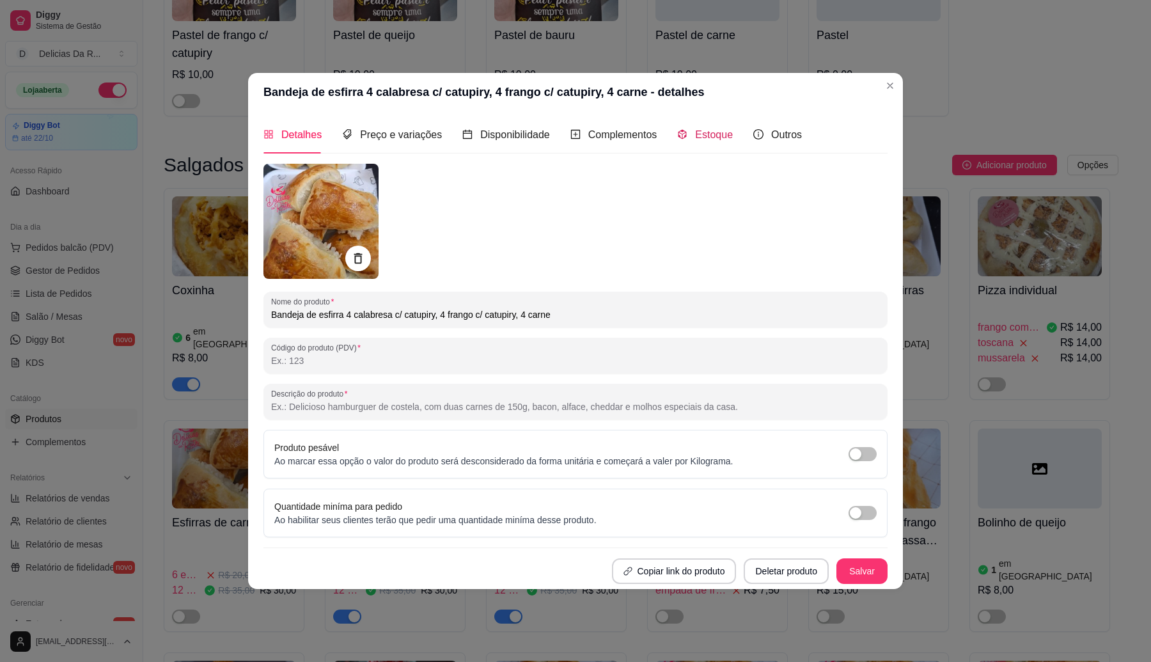
click at [723, 129] on span "Estoque" at bounding box center [714, 134] width 38 height 11
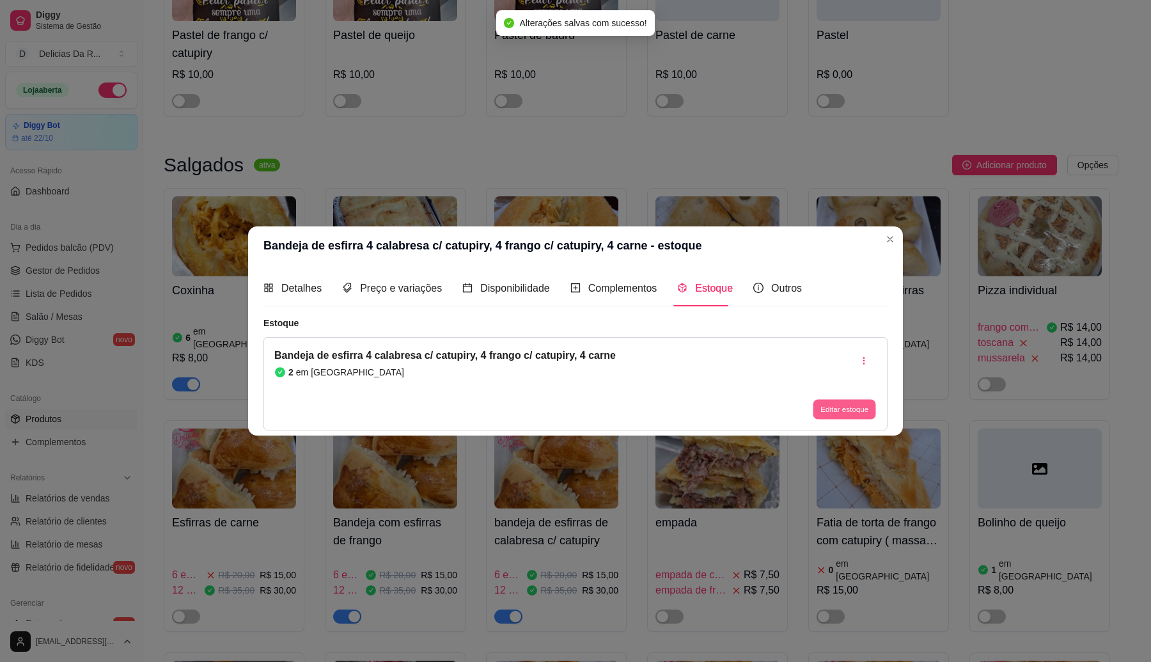
click at [849, 405] on button "Editar estoque" at bounding box center [844, 410] width 63 height 20
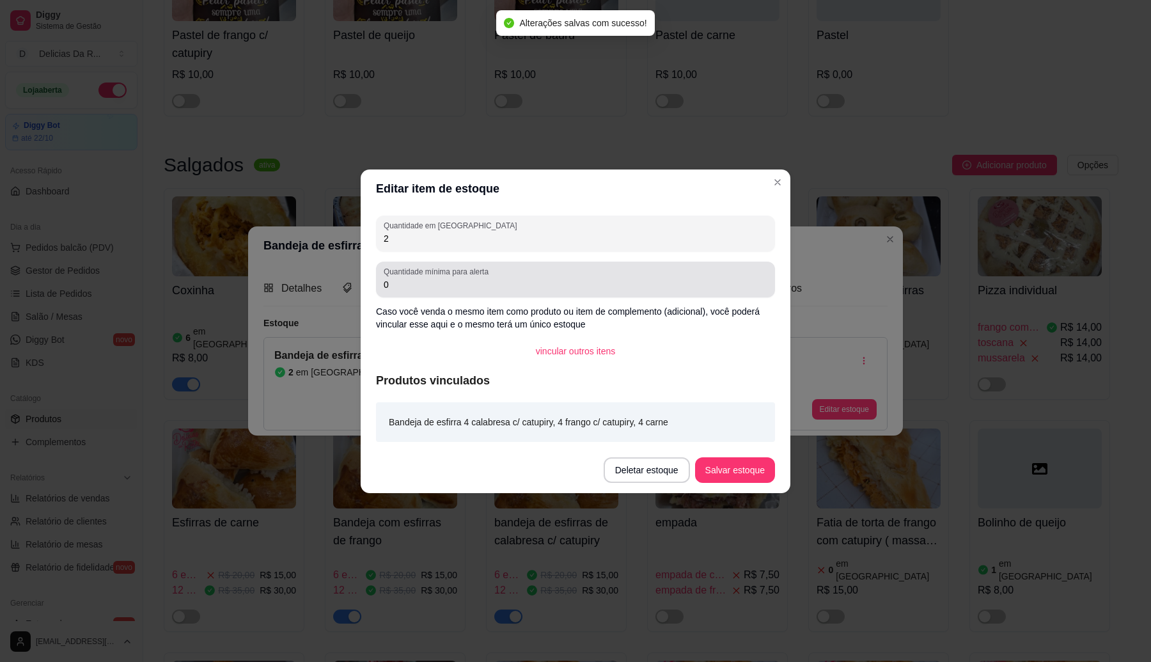
click at [599, 245] on div "2" at bounding box center [576, 234] width 384 height 26
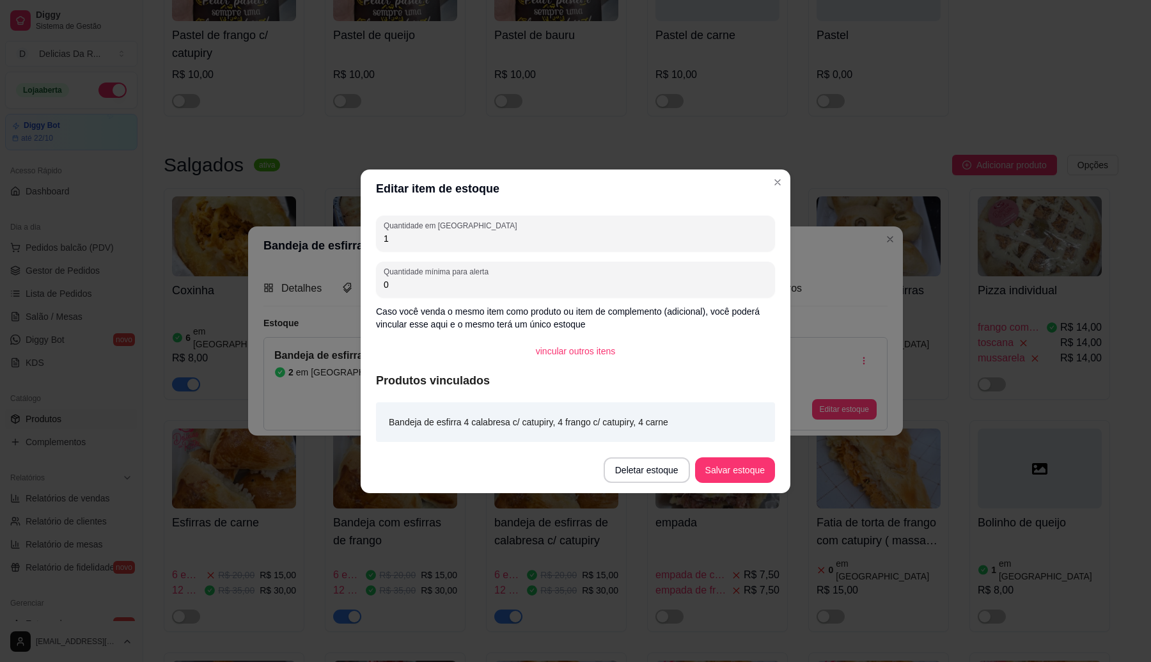
type input "1"
click at [716, 471] on button "Salvar estoque" at bounding box center [735, 470] width 80 height 26
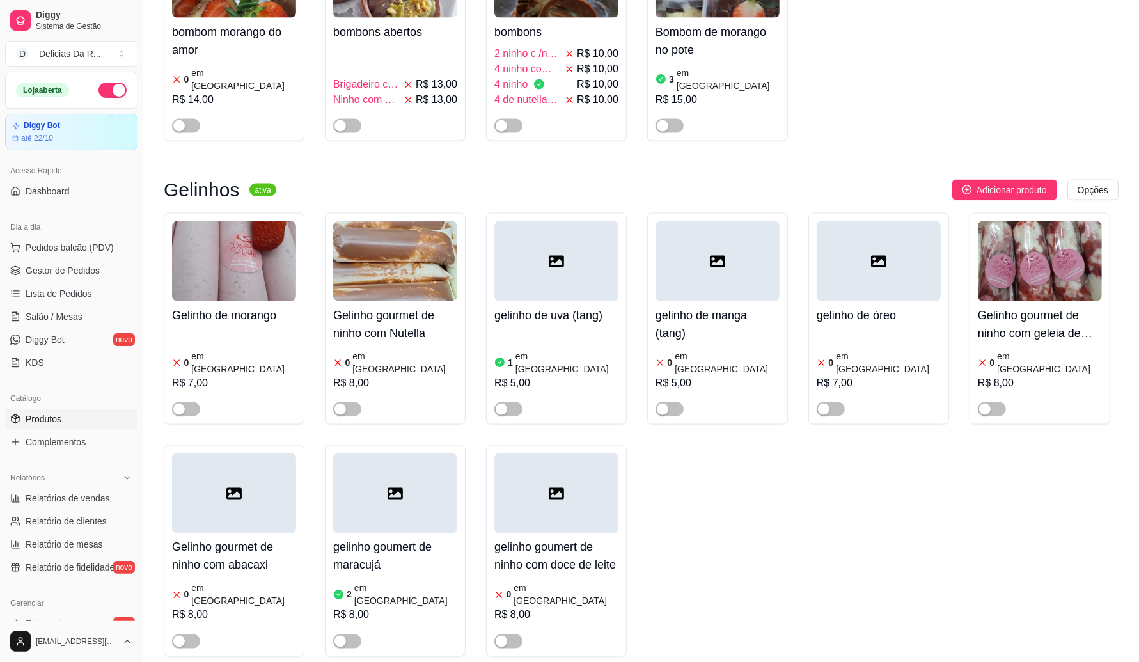
scroll to position [9664, 0]
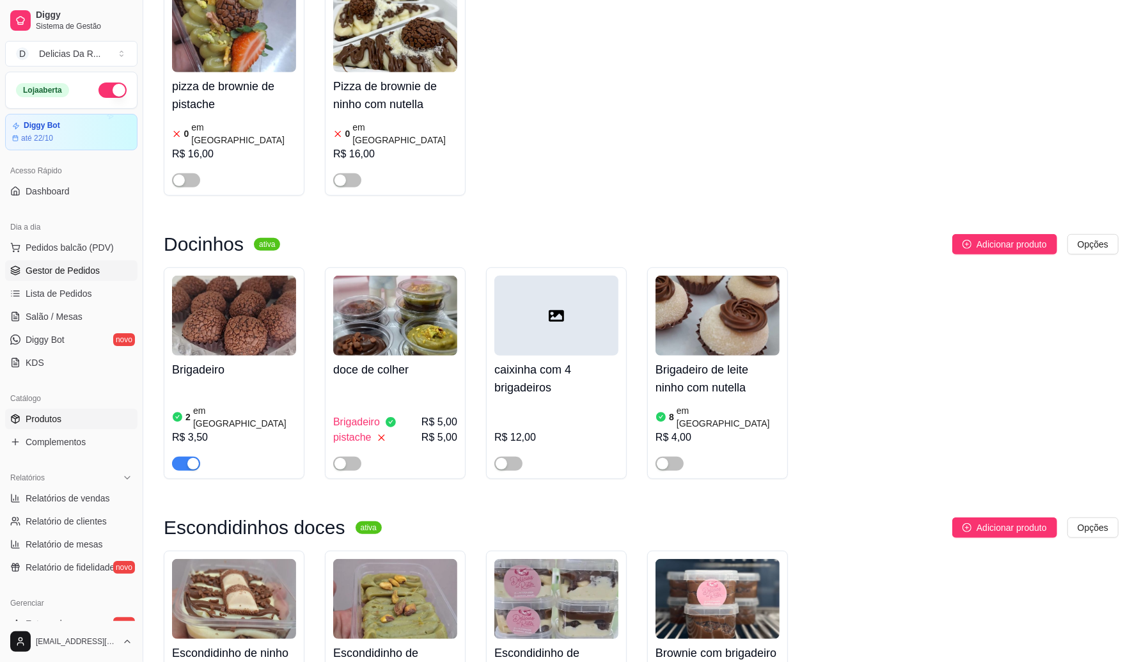
click at [94, 274] on span "Gestor de Pedidos" at bounding box center [63, 270] width 74 height 13
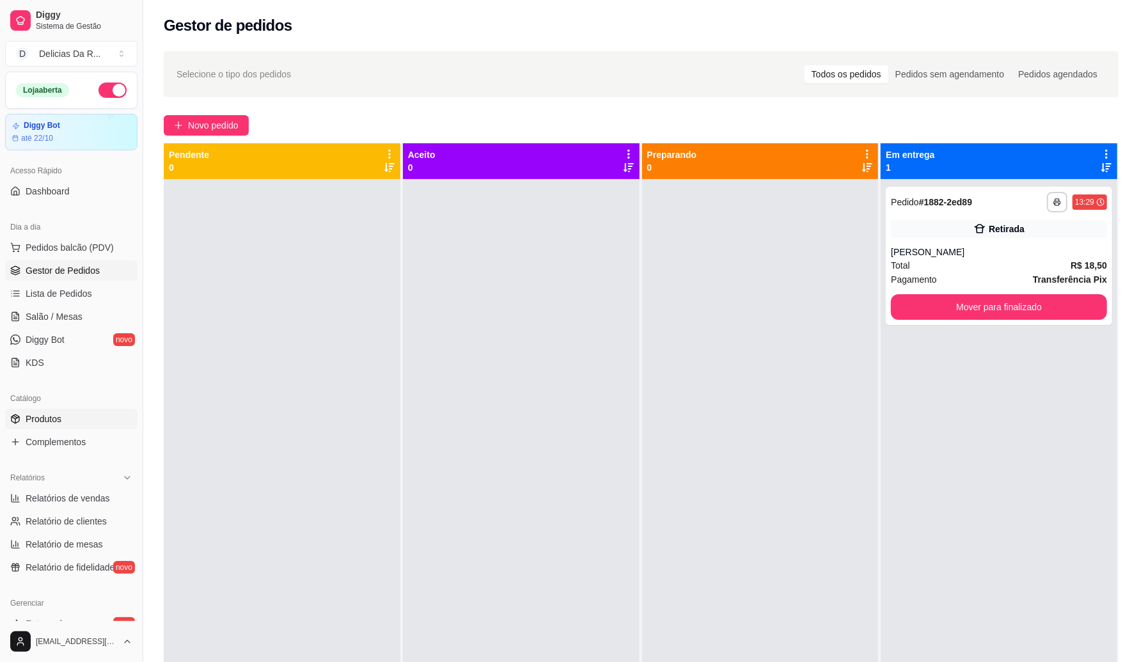
click at [87, 409] on link "Produtos" at bounding box center [71, 419] width 132 height 20
click at [81, 426] on link "Produtos" at bounding box center [71, 419] width 132 height 20
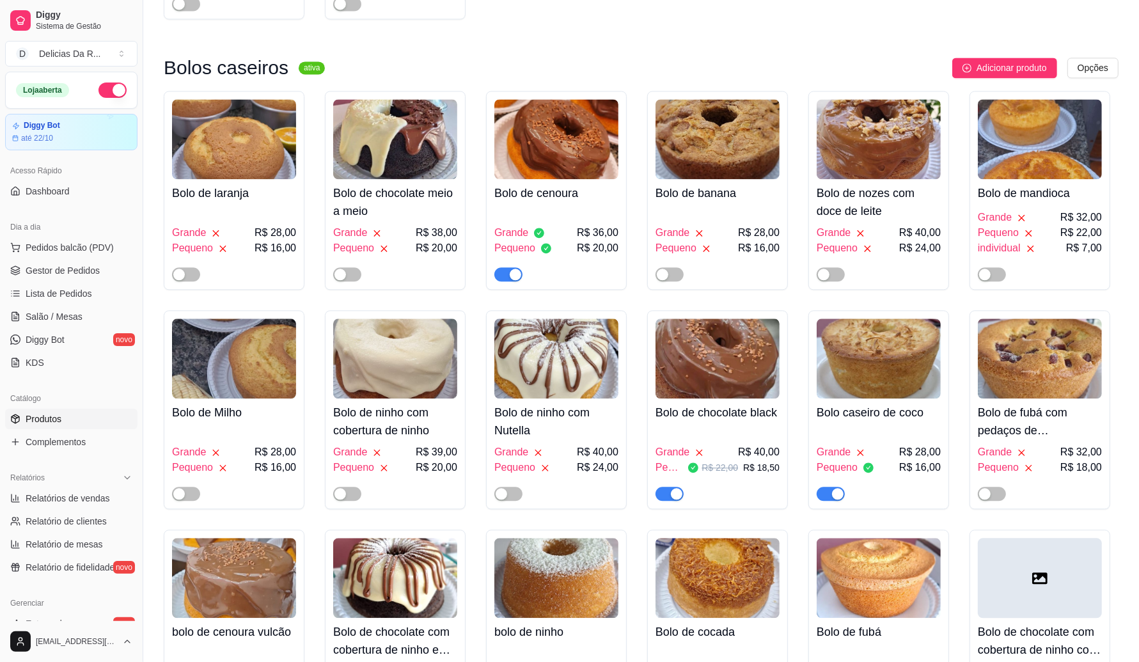
scroll to position [2717, 0]
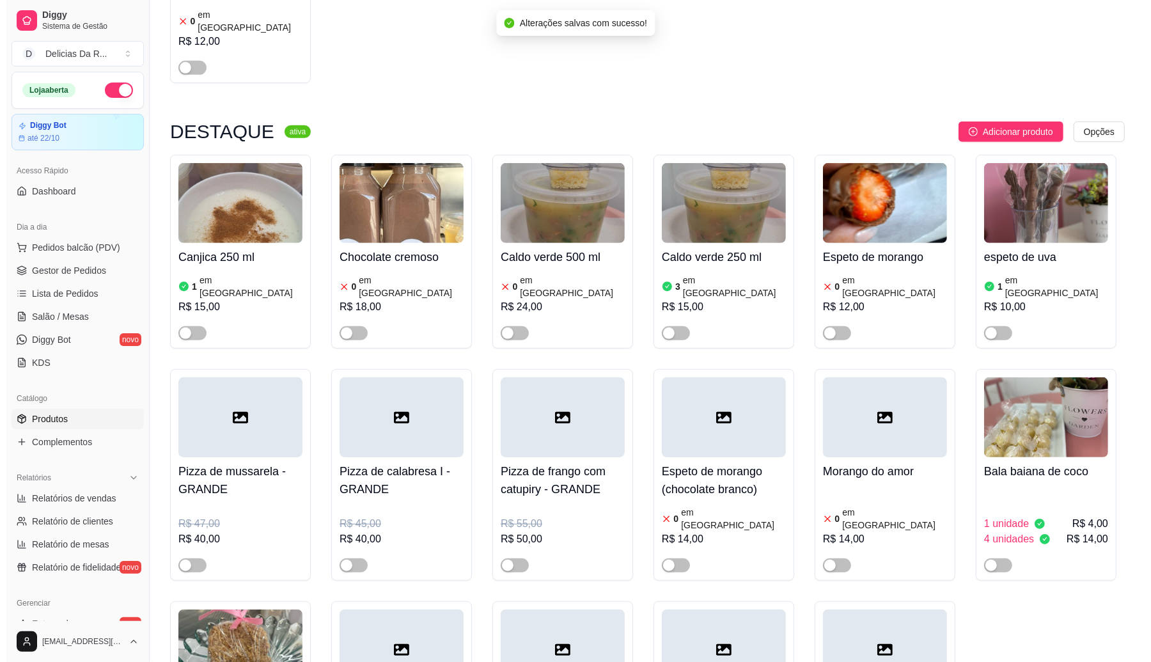
scroll to position [0, 0]
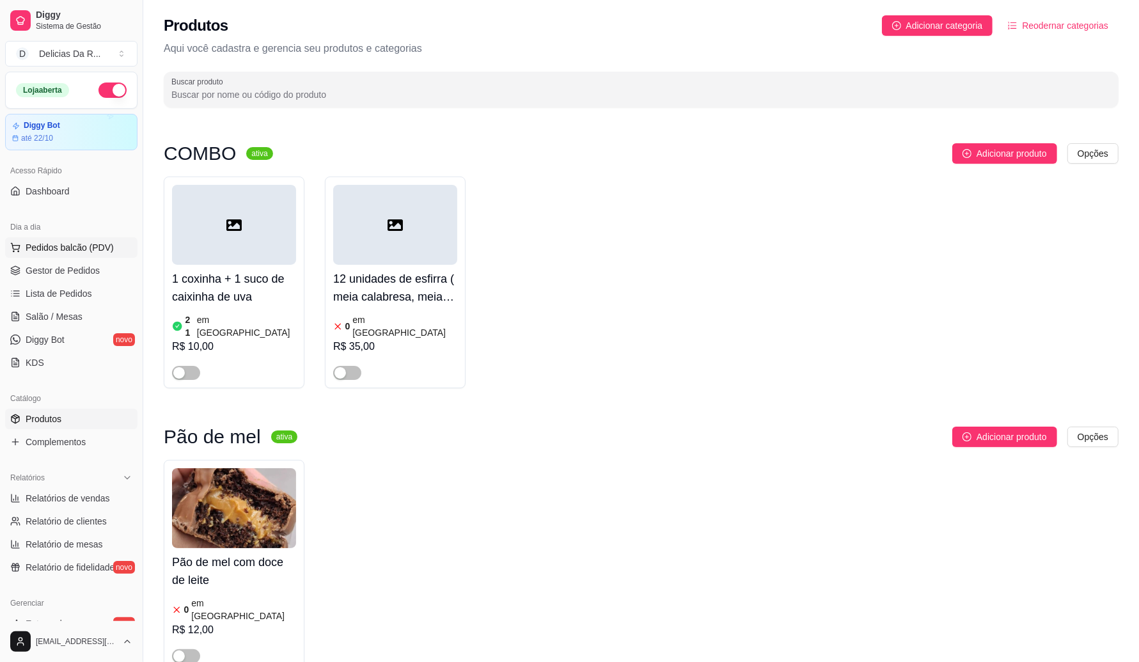
click at [45, 251] on span "Pedidos balcão (PDV)" at bounding box center [70, 247] width 88 height 13
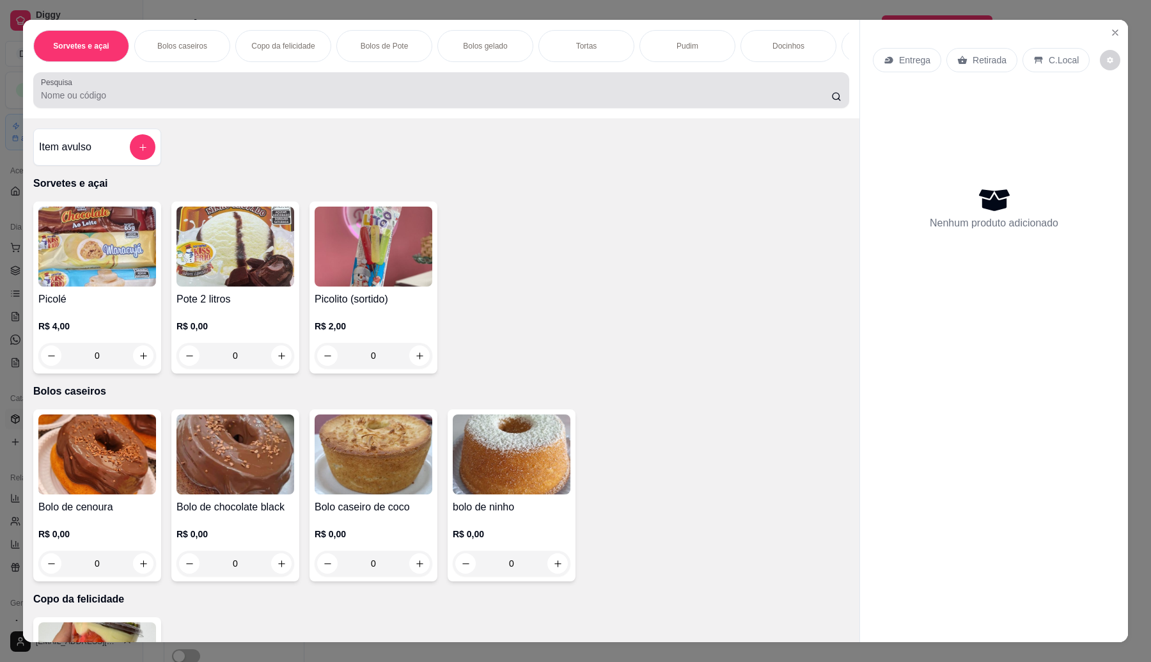
click at [247, 99] on div at bounding box center [441, 90] width 800 height 26
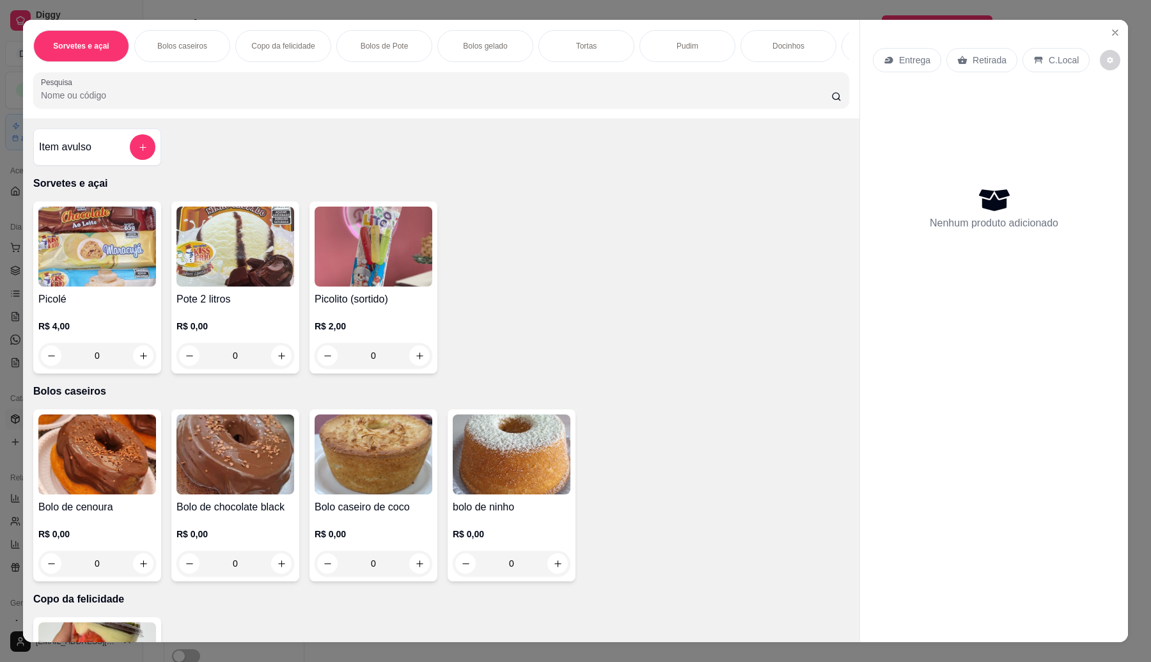
click at [492, 52] on div "Bolos gelado" at bounding box center [485, 46] width 96 height 32
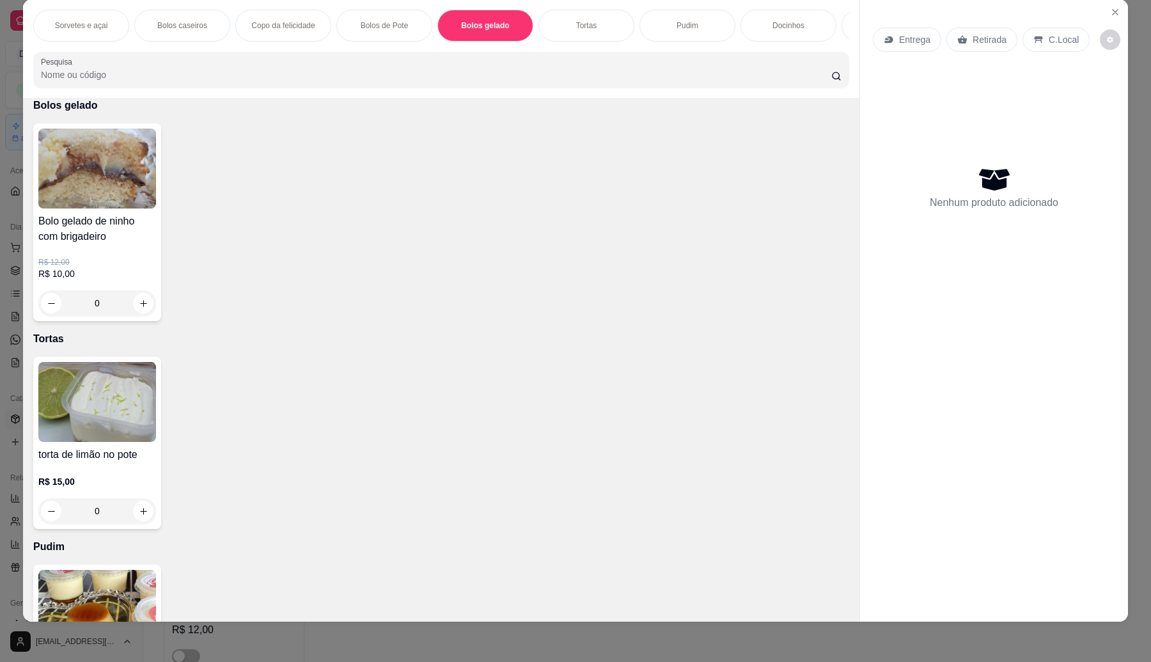
click at [144, 299] on div "R$ 12,00 R$ 10,00 0" at bounding box center [97, 286] width 118 height 59
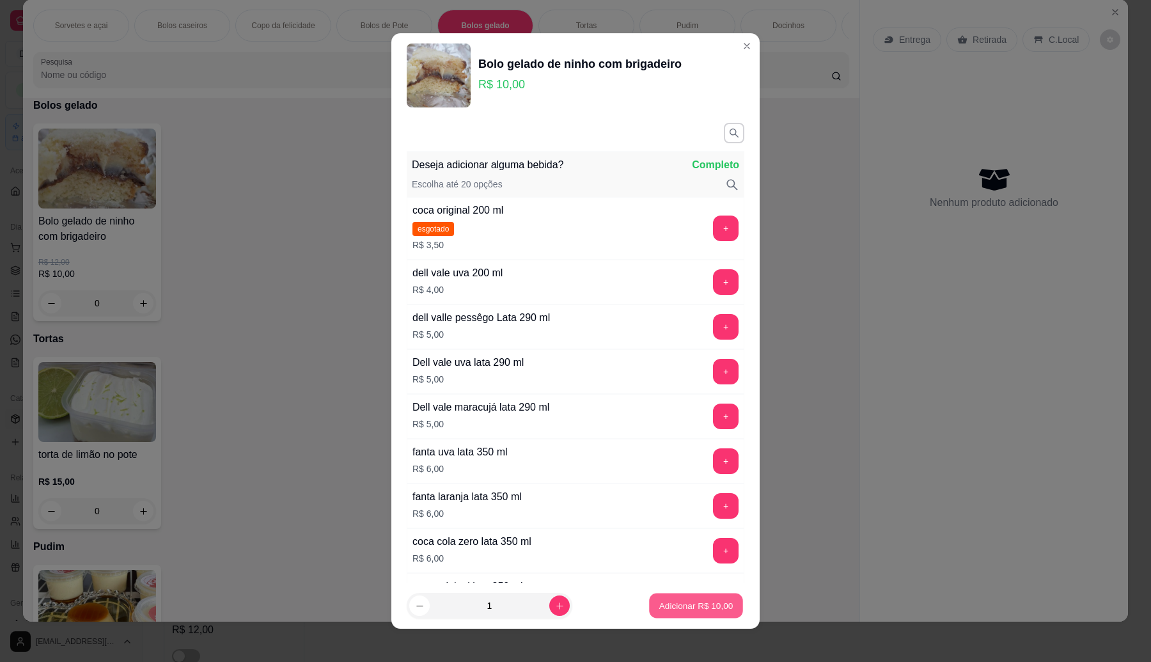
click at [668, 609] on p "Adicionar R$ 10,00" at bounding box center [696, 606] width 74 height 12
type input "1"
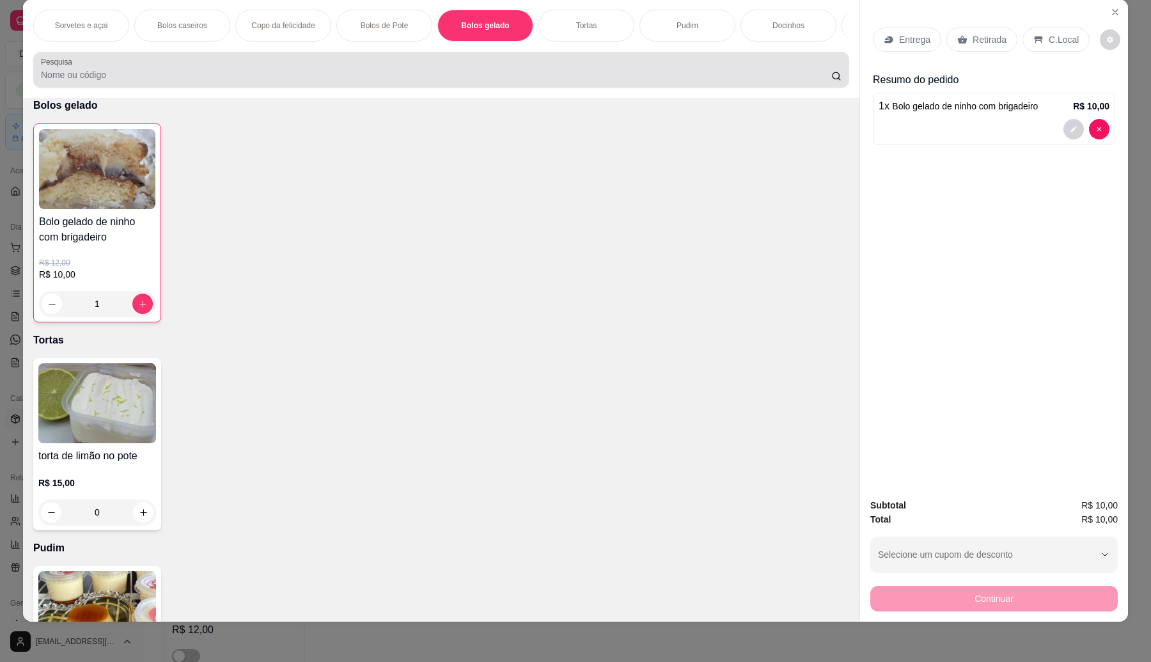
drag, startPoint x: 231, startPoint y: 97, endPoint x: 237, endPoint y: 91, distance: 7.7
click at [231, 88] on div "Pesquisa" at bounding box center [441, 70] width 816 height 36
click at [237, 81] on input "Pesquisa" at bounding box center [436, 74] width 790 height 13
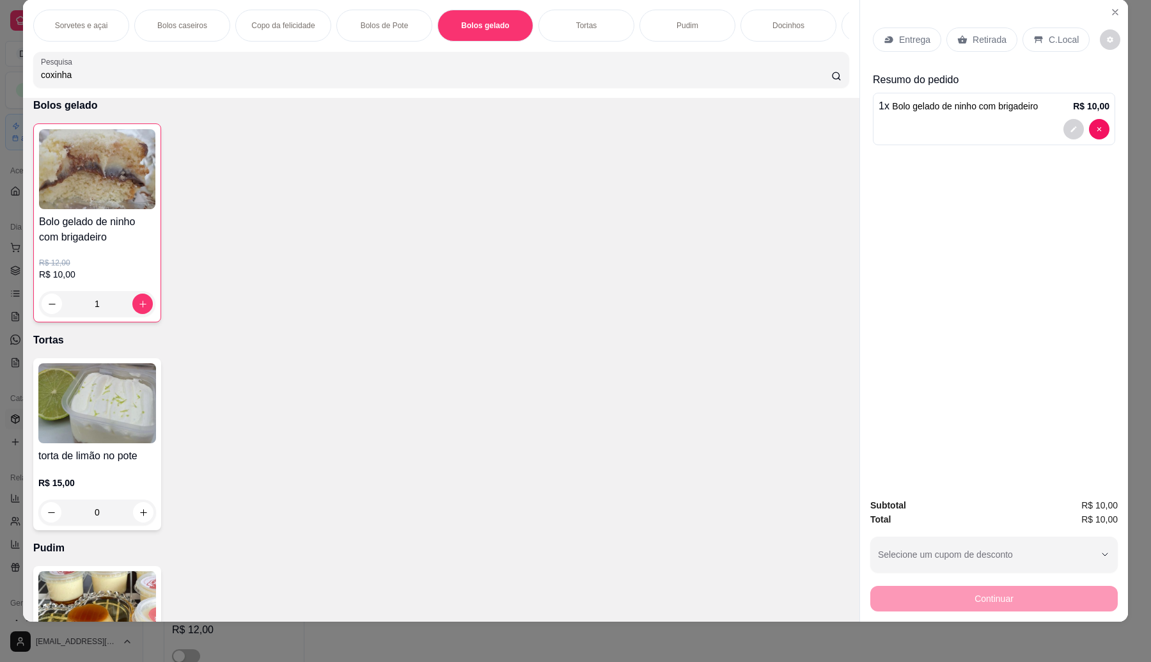
scroll to position [2153, 0]
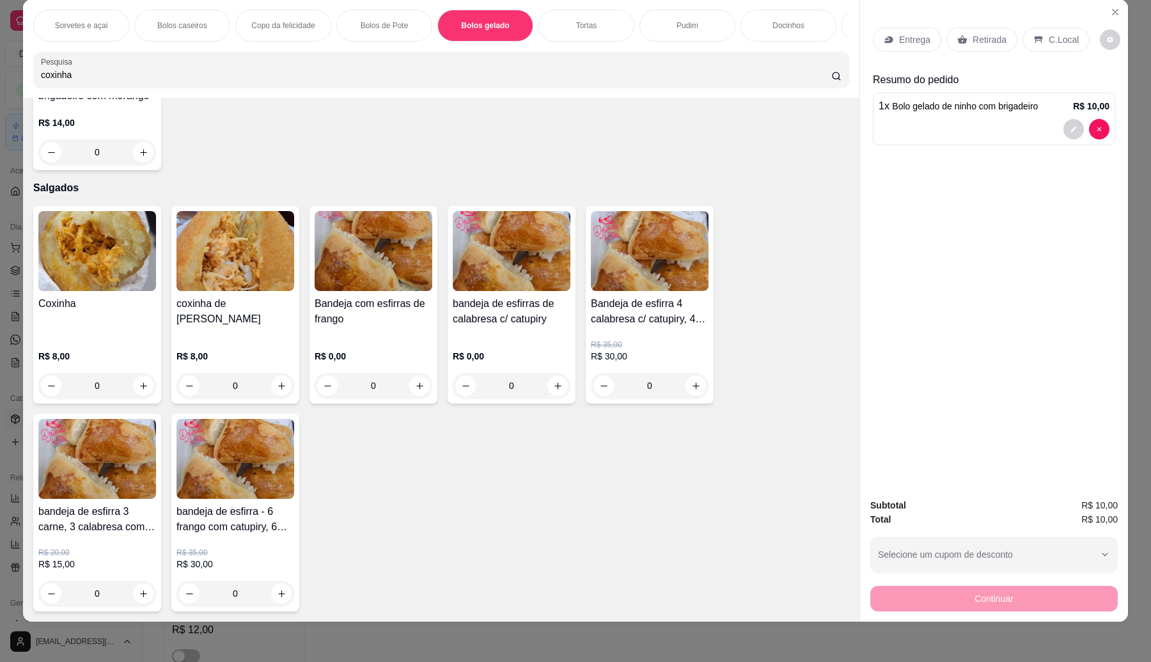
type input "coxinha"
click at [119, 359] on p "R$ 8,00" at bounding box center [97, 356] width 118 height 13
click at [258, 320] on h4 "coxinha de [PERSON_NAME]" at bounding box center [235, 311] width 118 height 31
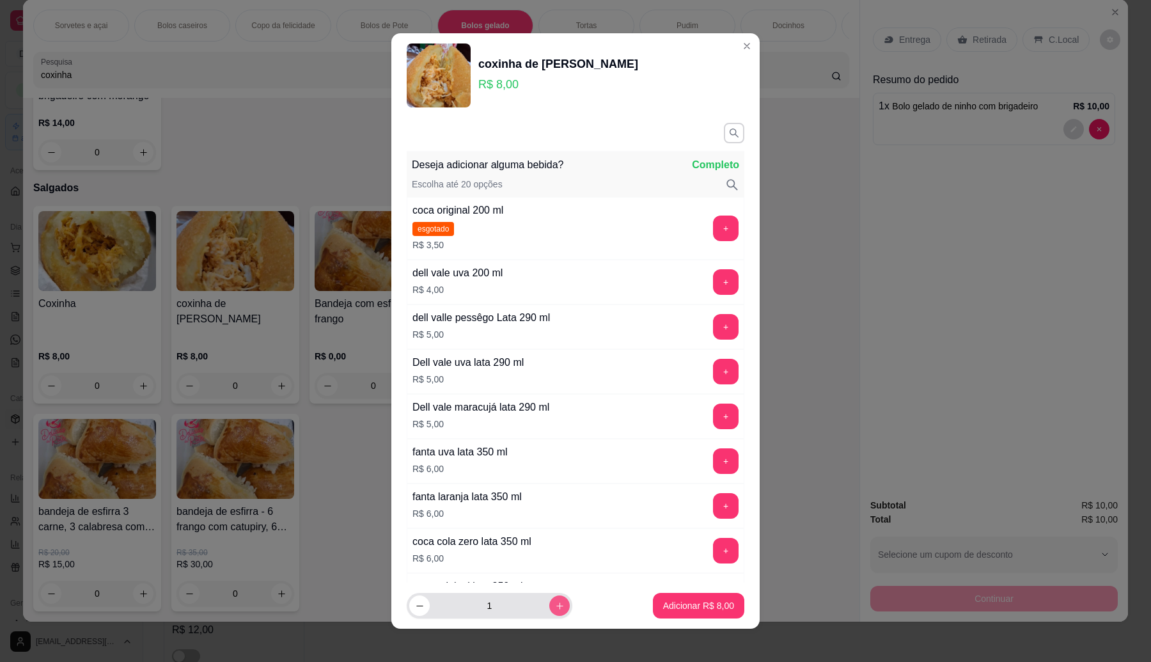
click at [555, 605] on icon "increase-product-quantity" at bounding box center [560, 606] width 10 height 10
type input "2"
click at [650, 597] on button "Adicionar R$ 16,00" at bounding box center [696, 606] width 97 height 26
type input "2"
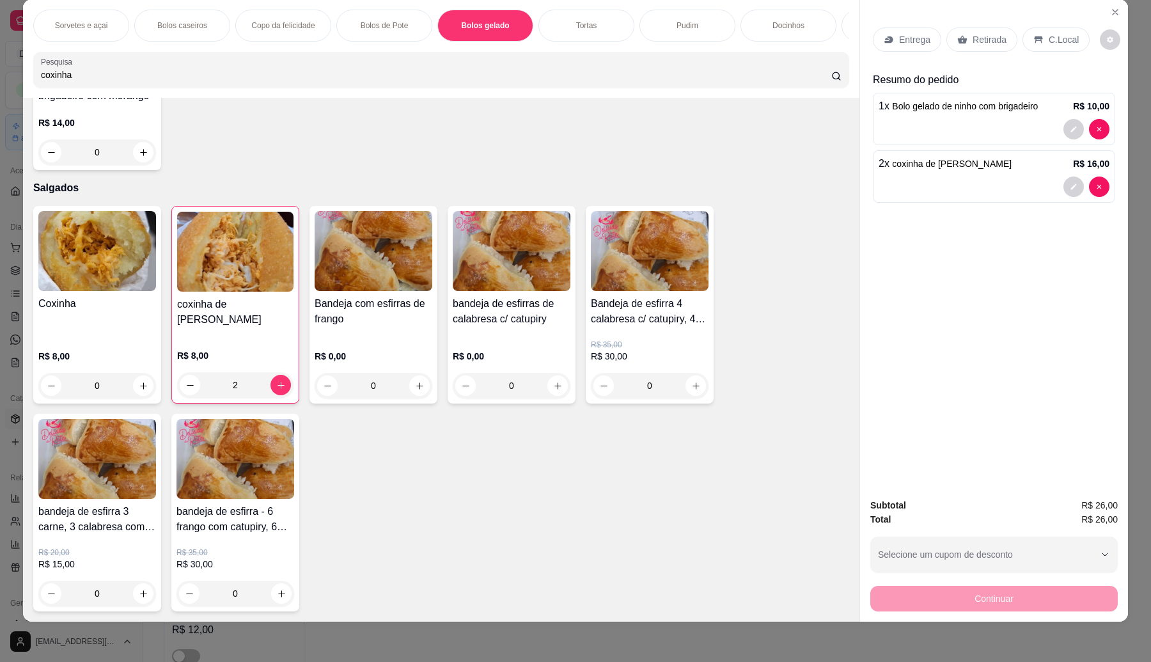
scroll to position [2155, 0]
click at [979, 45] on p "Retirada" at bounding box center [989, 39] width 34 height 13
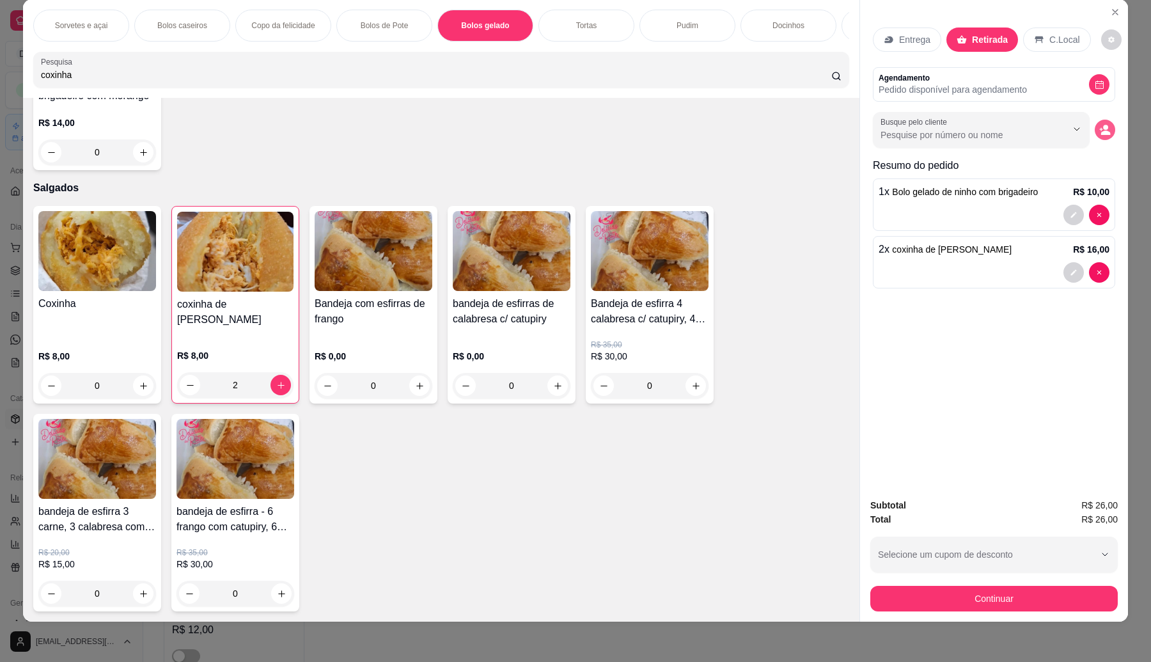
click at [1103, 127] on circle "decrease-product-quantity" at bounding box center [1105, 127] width 5 height 5
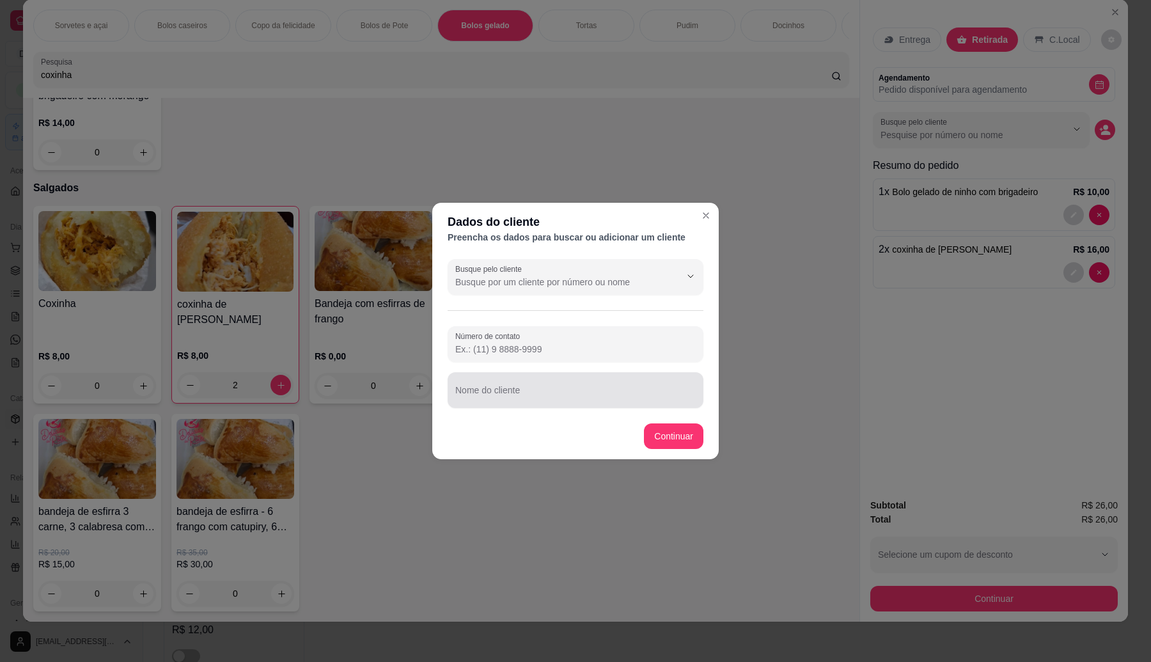
click at [503, 391] on div "Nome do cliente" at bounding box center [576, 390] width 256 height 36
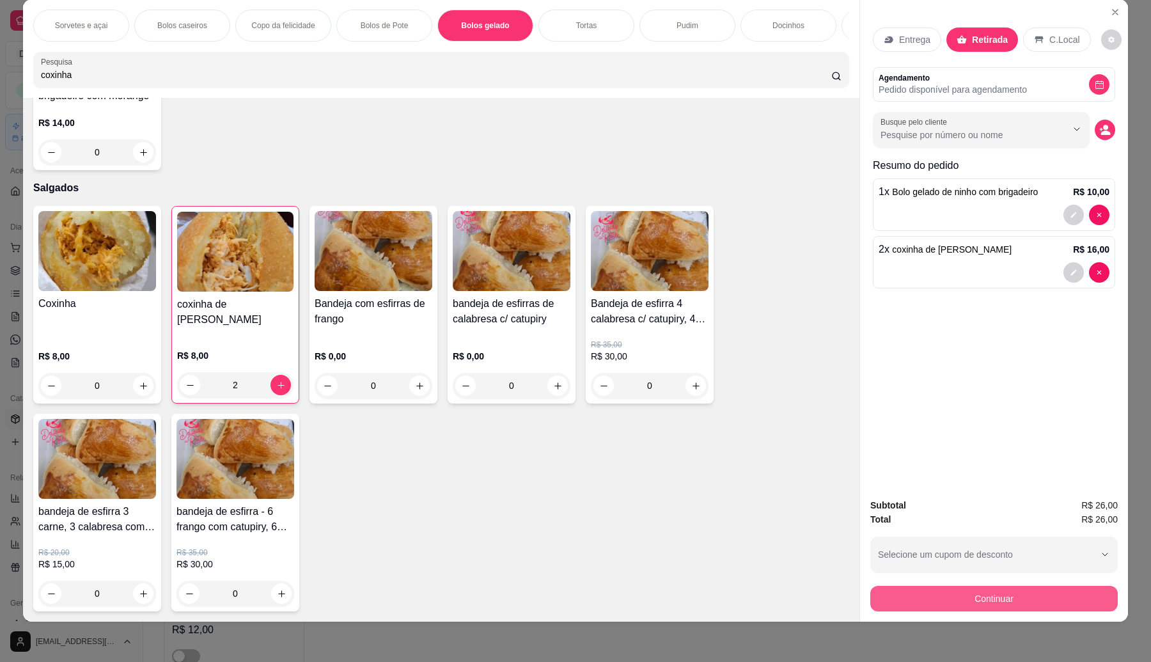
click at [939, 593] on button "Continuar" at bounding box center [993, 599] width 247 height 26
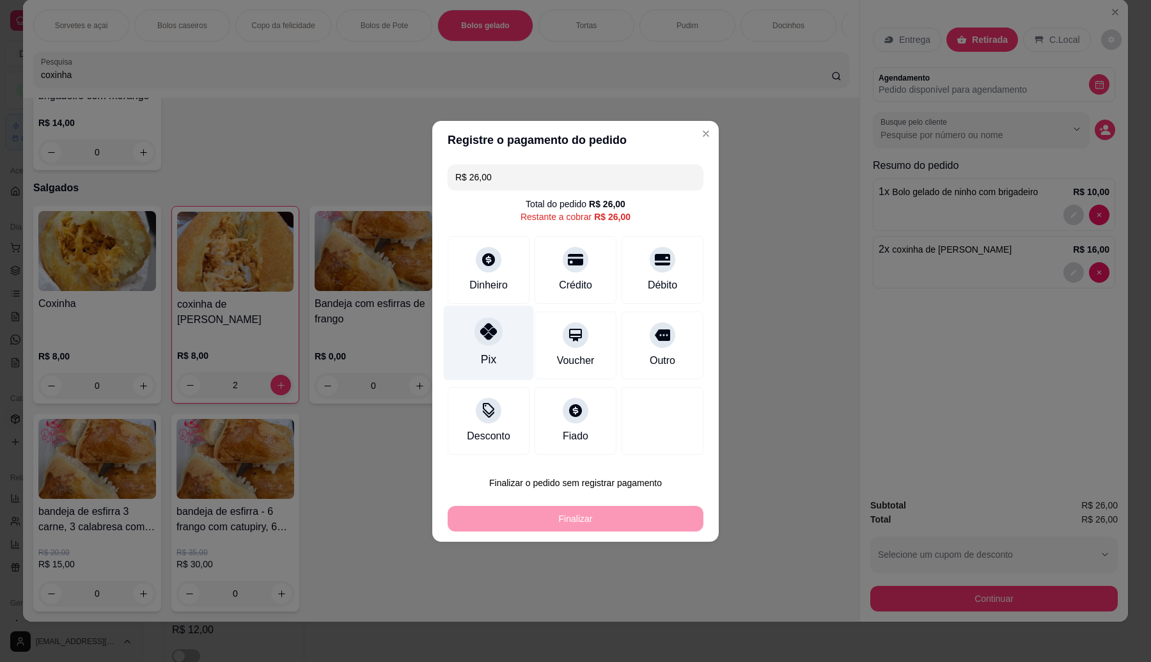
click at [483, 337] on icon at bounding box center [488, 331] width 17 height 17
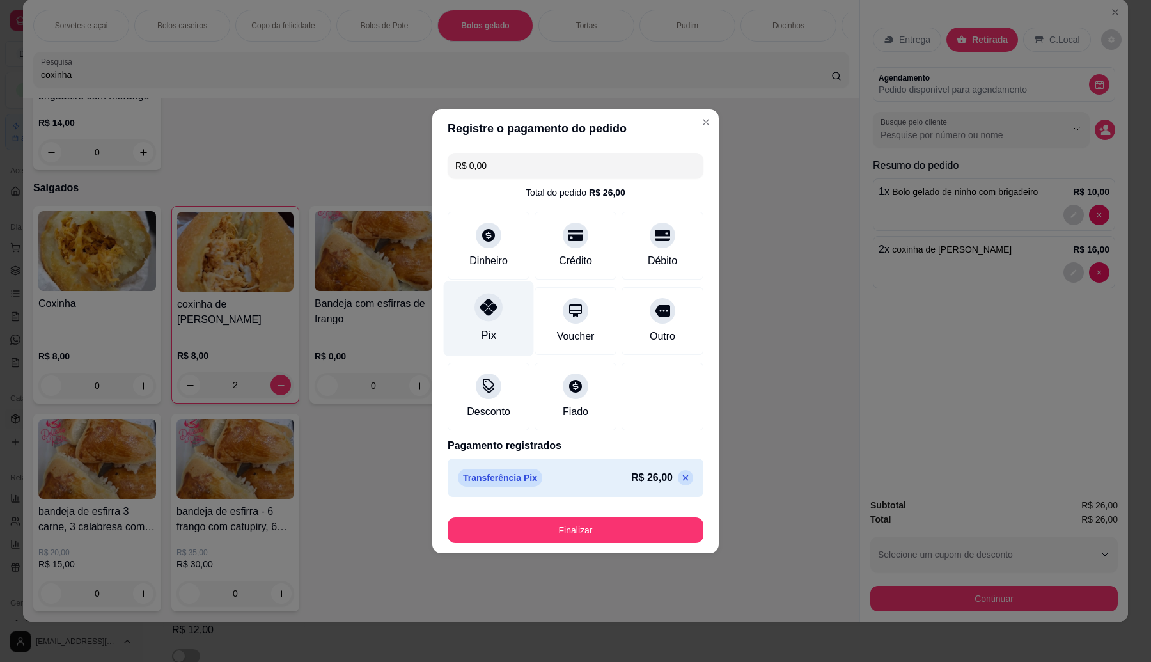
type input "R$ 0,00"
click at [599, 521] on button "Finalizar" at bounding box center [576, 530] width 256 height 26
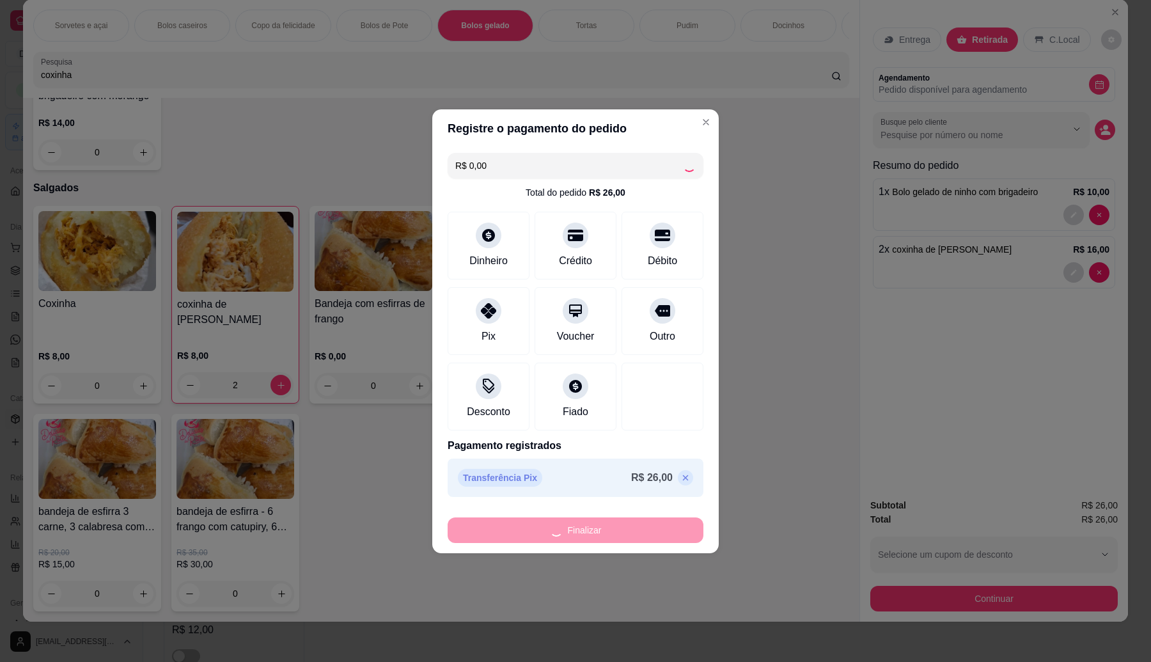
type input "0"
type input "-R$ 26,00"
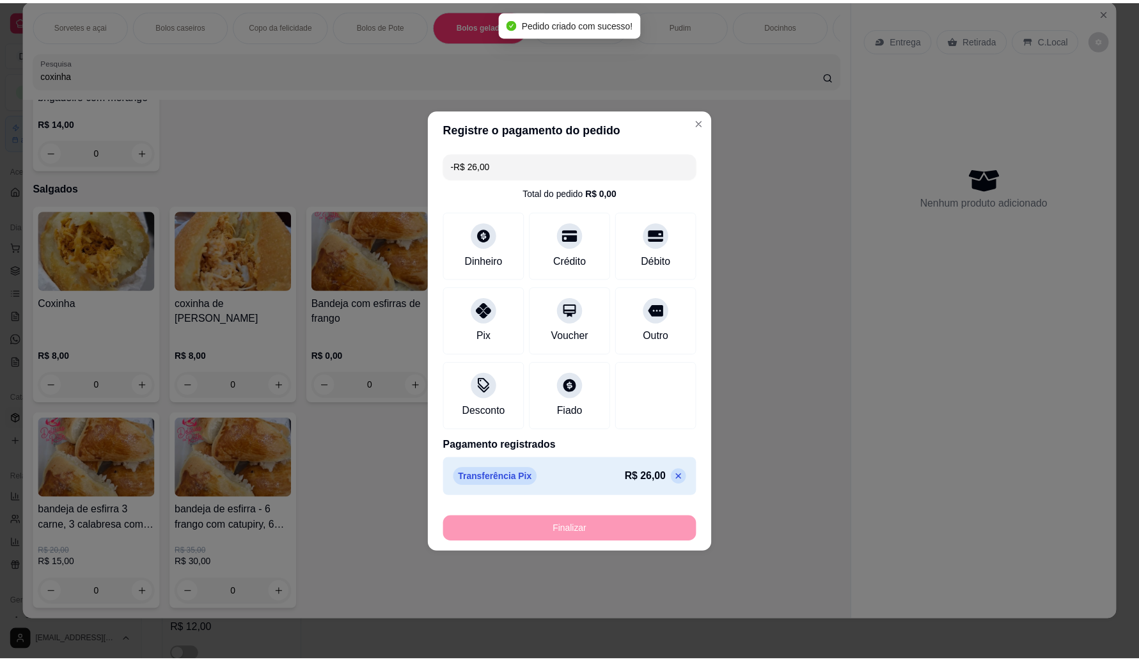
scroll to position [2152, 0]
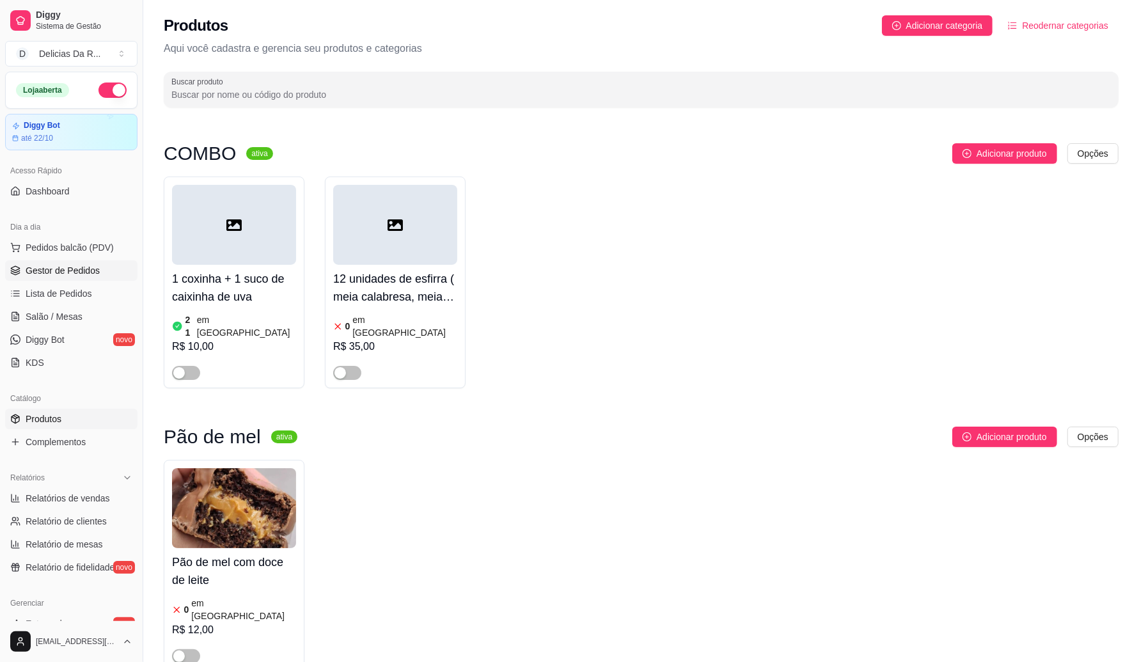
click at [97, 269] on span "Gestor de Pedidos" at bounding box center [63, 270] width 74 height 13
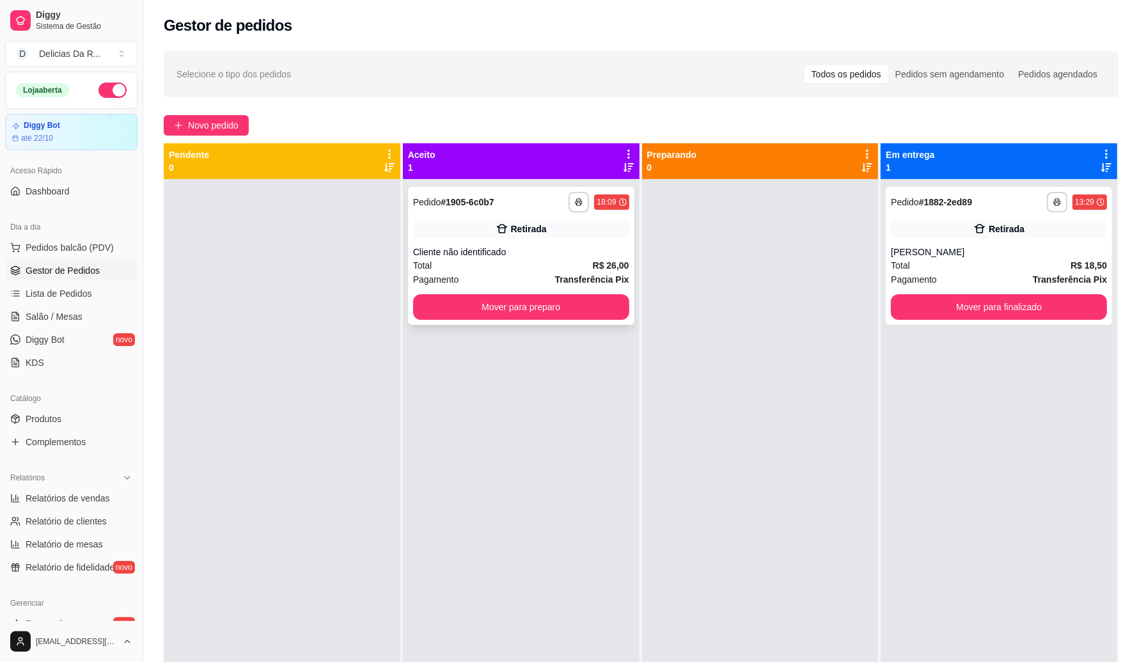
click at [538, 234] on div "Retirada" at bounding box center [529, 228] width 36 height 13
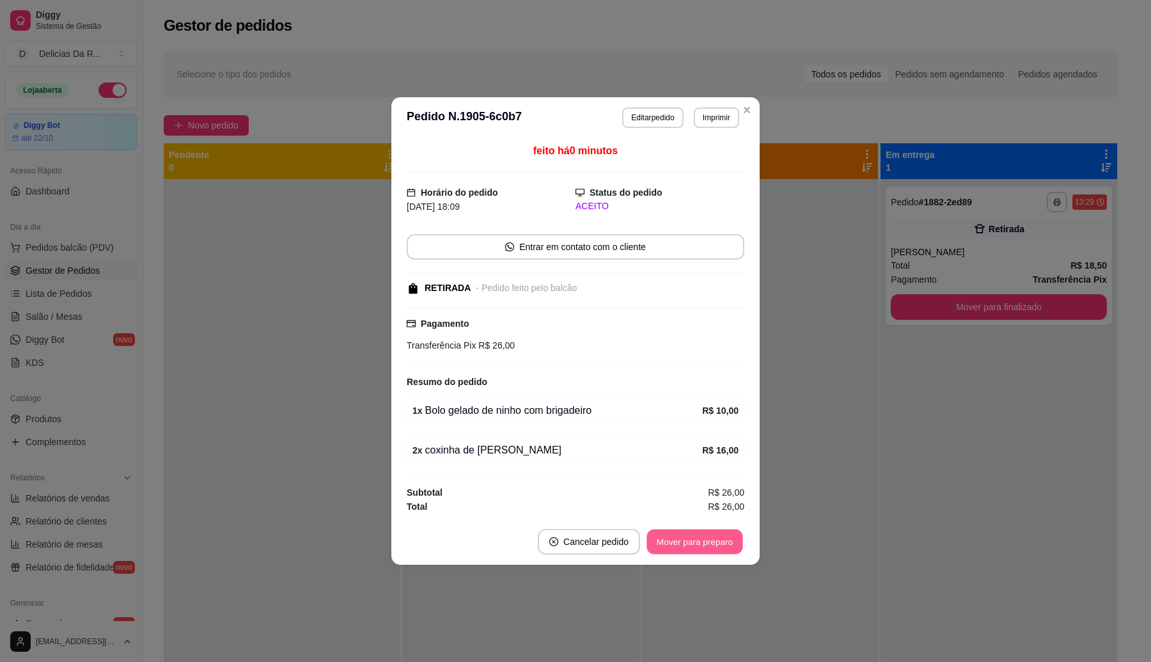
click at [702, 553] on button "Mover para preparo" at bounding box center [694, 541] width 96 height 25
click at [702, 553] on div "Mover para preparo" at bounding box center [694, 542] width 99 height 26
click at [701, 553] on div "Mover para preparo" at bounding box center [685, 542] width 117 height 26
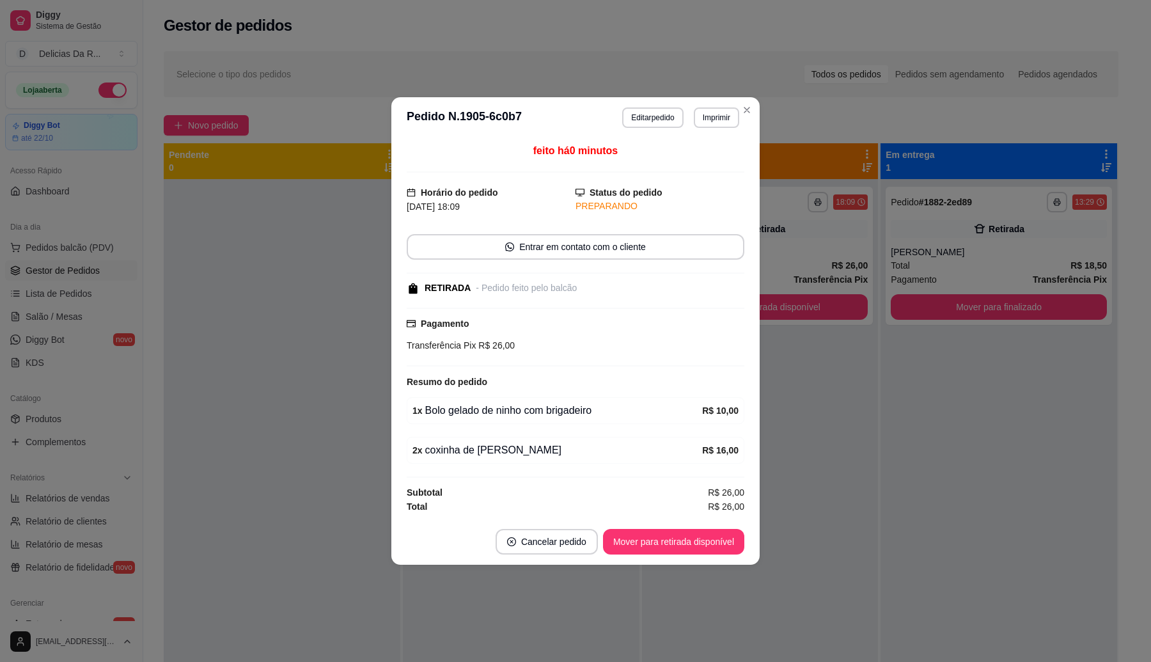
click at [701, 553] on button "Mover para retirada disponível" at bounding box center [673, 542] width 141 height 26
click at [699, 553] on div "Mover para retirada disponível" at bounding box center [664, 542] width 159 height 26
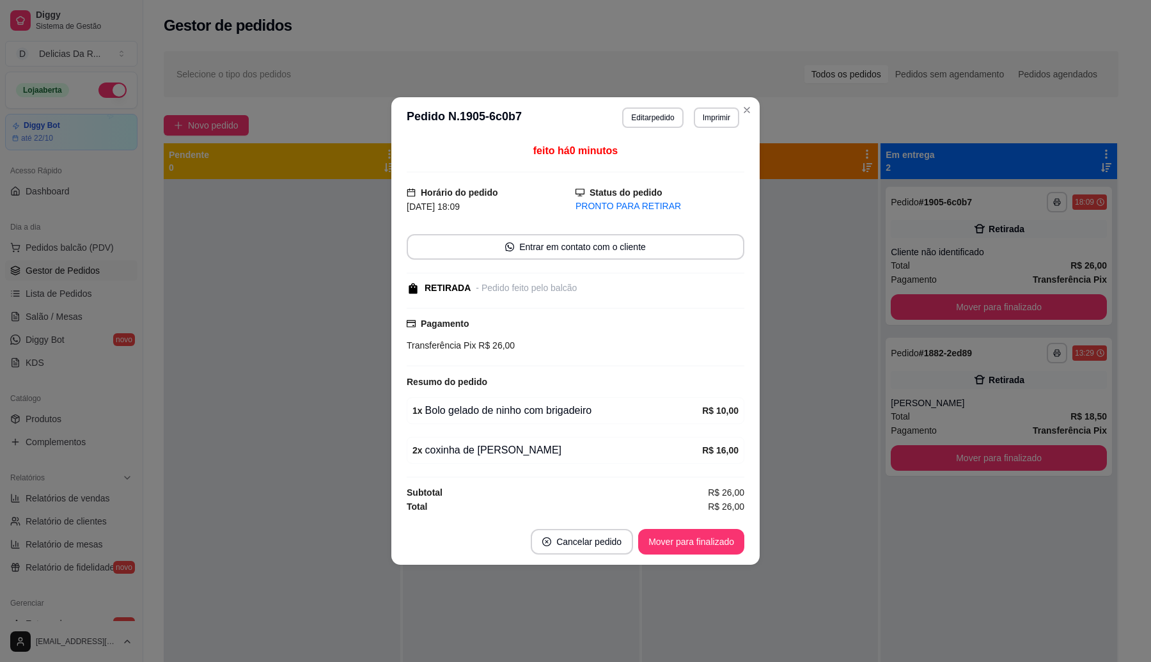
click at [699, 553] on div "Mover para finalizado" at bounding box center [691, 542] width 106 height 26
click at [701, 550] on div "Mover para finalizado" at bounding box center [682, 542] width 124 height 26
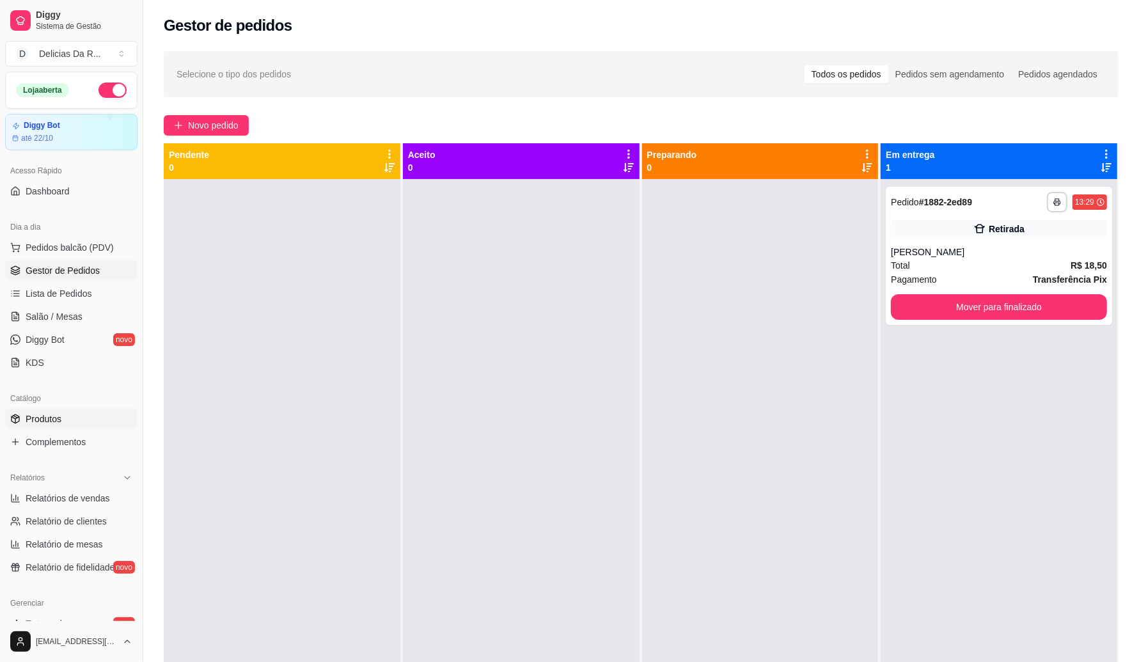
click at [33, 416] on span "Produtos" at bounding box center [44, 418] width 36 height 13
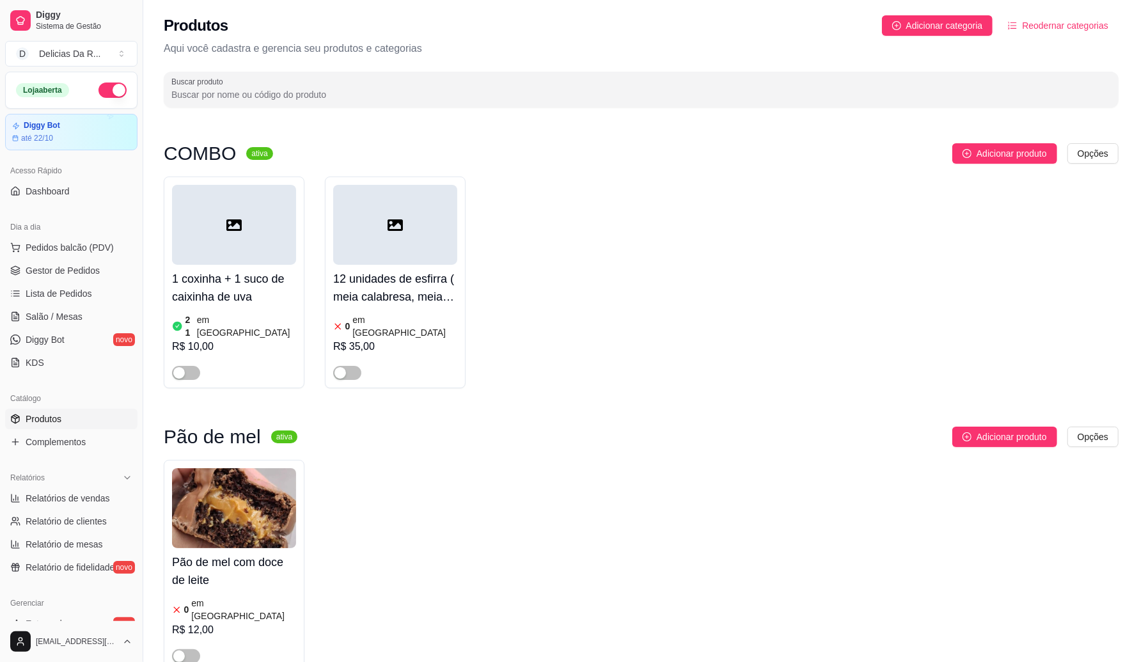
drag, startPoint x: 54, startPoint y: 414, endPoint x: 368, endPoint y: 331, distance: 324.9
click at [55, 414] on span "Produtos" at bounding box center [44, 418] width 36 height 13
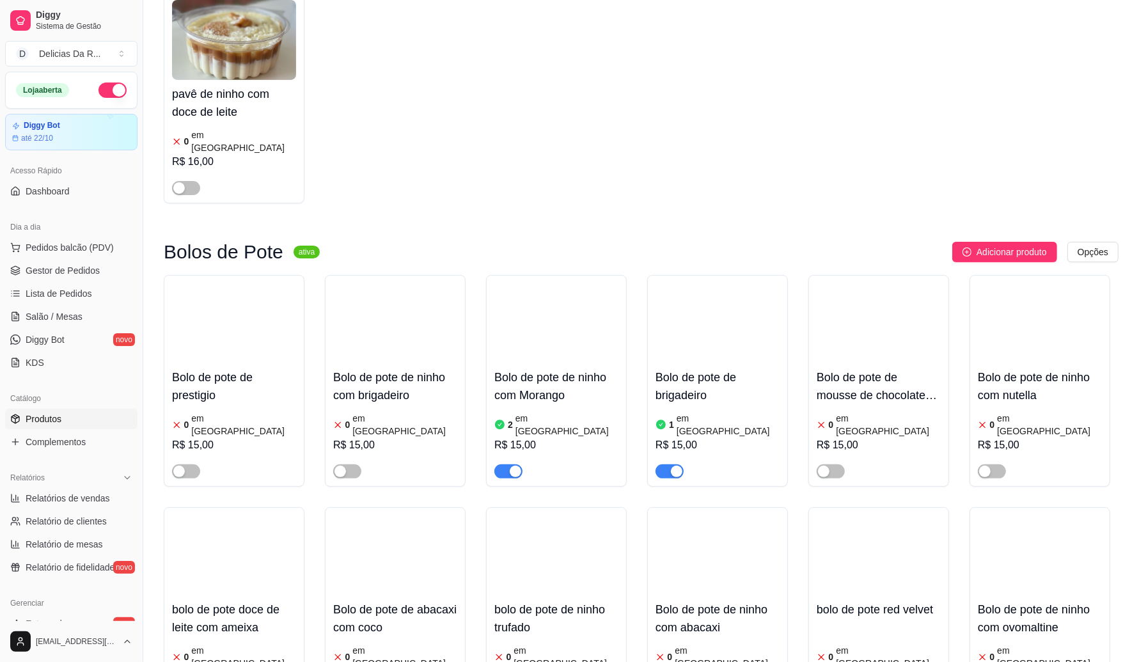
scroll to position [2877, 0]
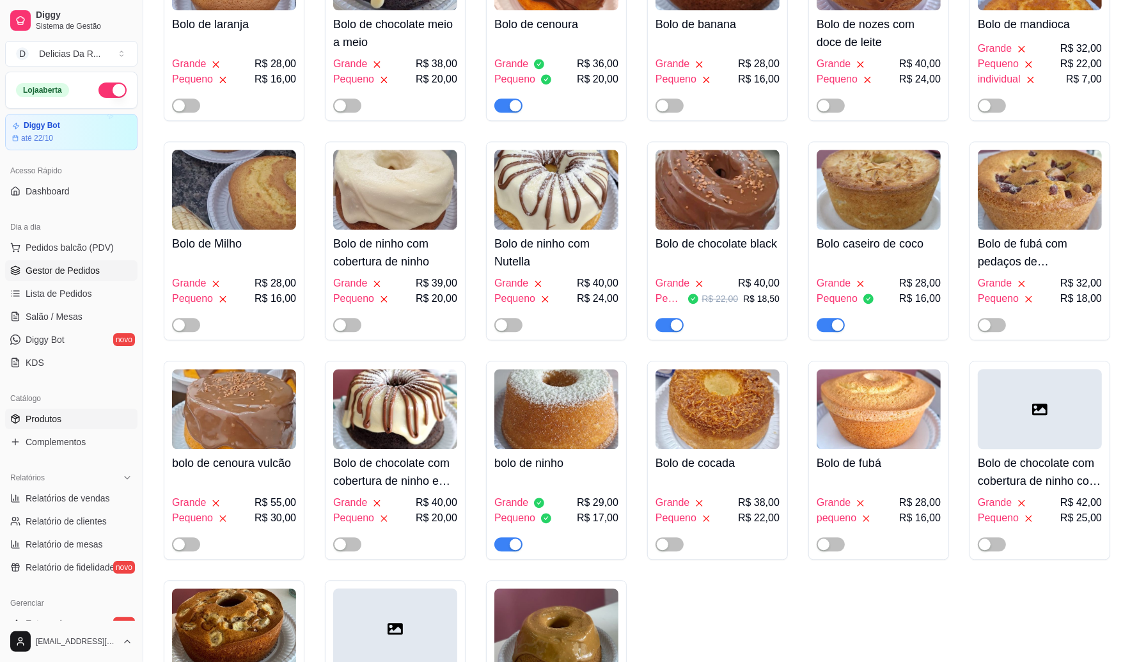
drag, startPoint x: 20, startPoint y: 281, endPoint x: 29, endPoint y: 278, distance: 9.5
click at [21, 281] on ul "Pedidos balcão (PDV) Gestor de Pedidos Lista de Pedidos Salão / Mesas Diggy Bot…" at bounding box center [71, 305] width 132 height 136
click at [34, 275] on span "Gestor de Pedidos" at bounding box center [63, 270] width 74 height 13
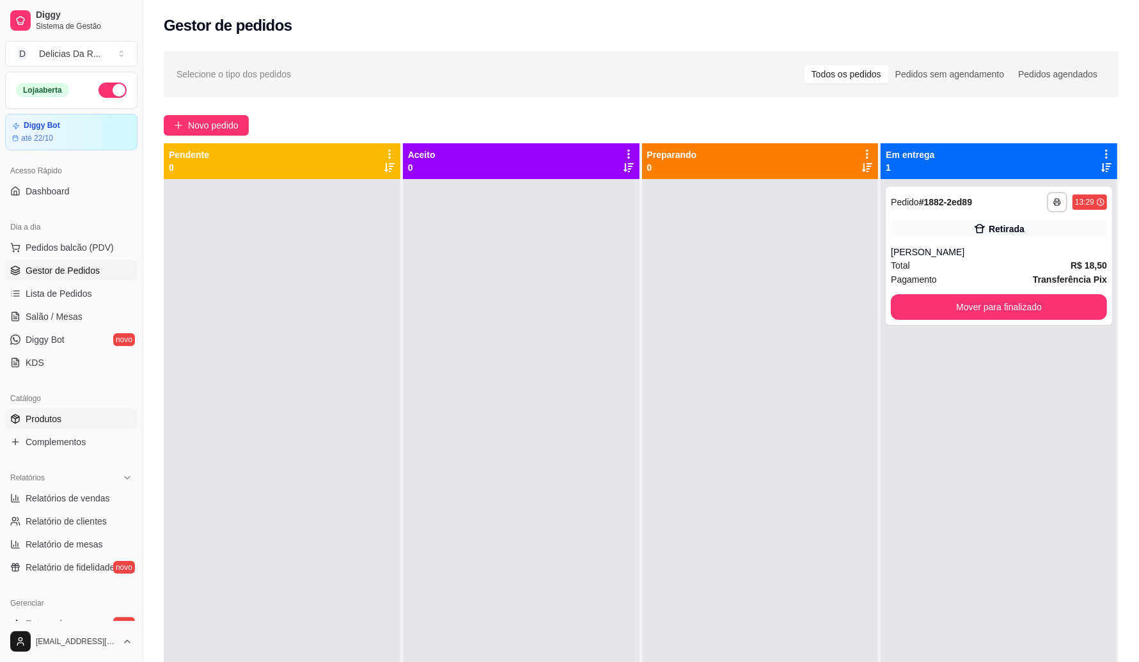
click at [66, 417] on link "Produtos" at bounding box center [71, 419] width 132 height 20
click at [77, 490] on link "Relatórios de vendas" at bounding box center [71, 498] width 132 height 20
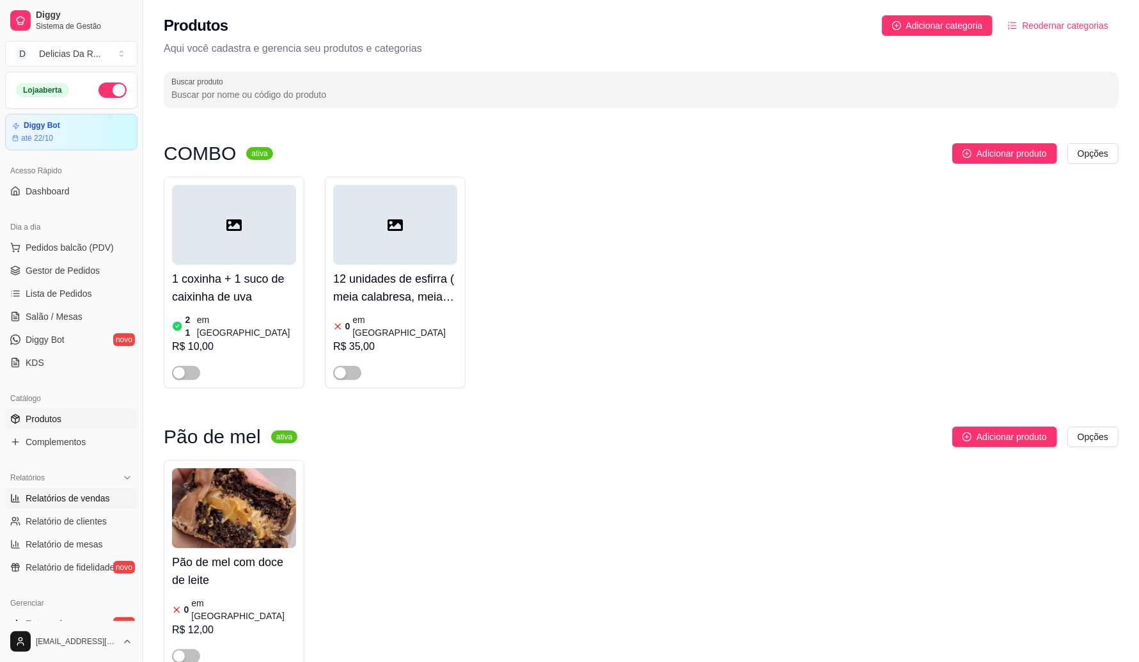
select select "ALL"
select select "0"
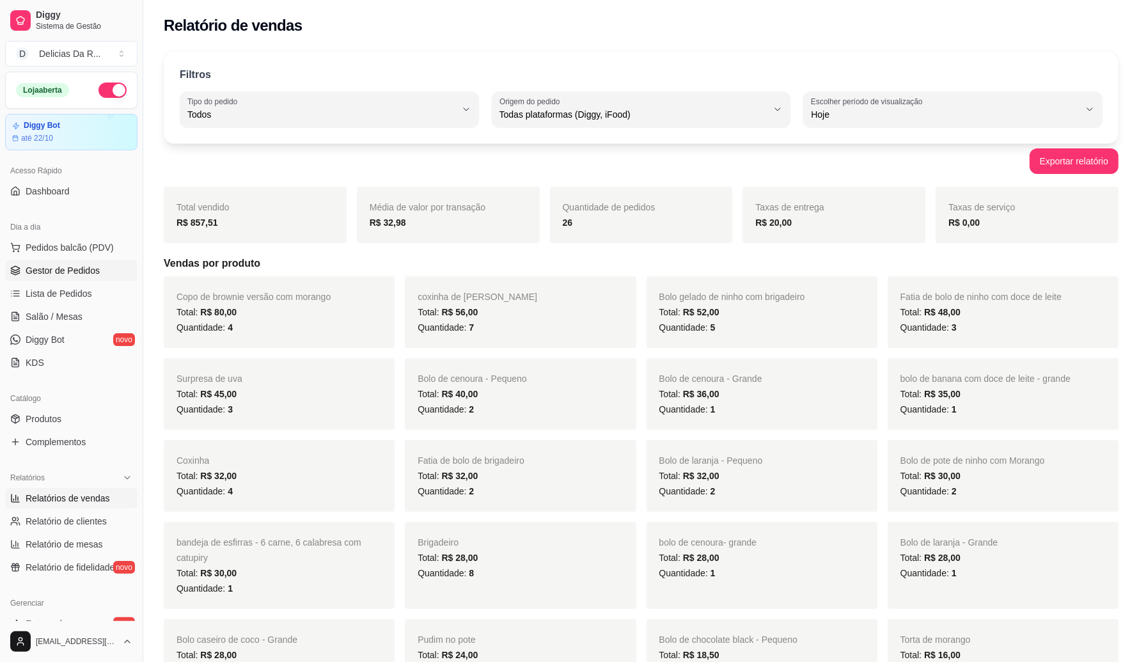
click at [63, 272] on span "Gestor de Pedidos" at bounding box center [63, 270] width 74 height 13
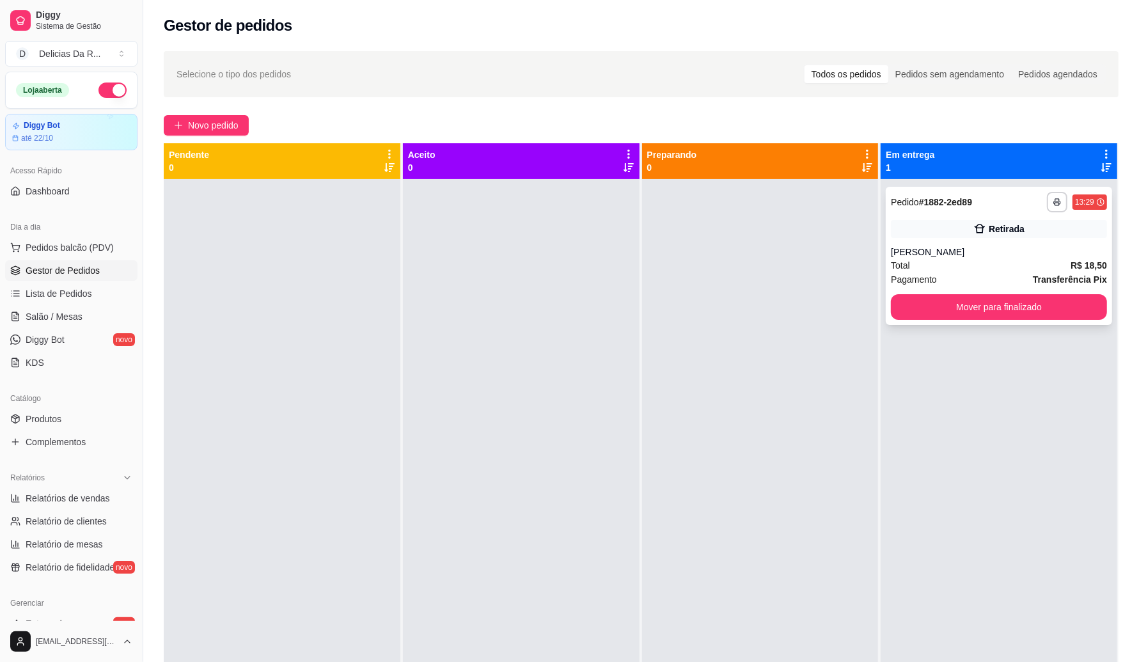
click at [972, 261] on div "Total R$ 18,50" at bounding box center [999, 265] width 216 height 14
click at [235, 127] on span "Novo pedido" at bounding box center [213, 125] width 51 height 14
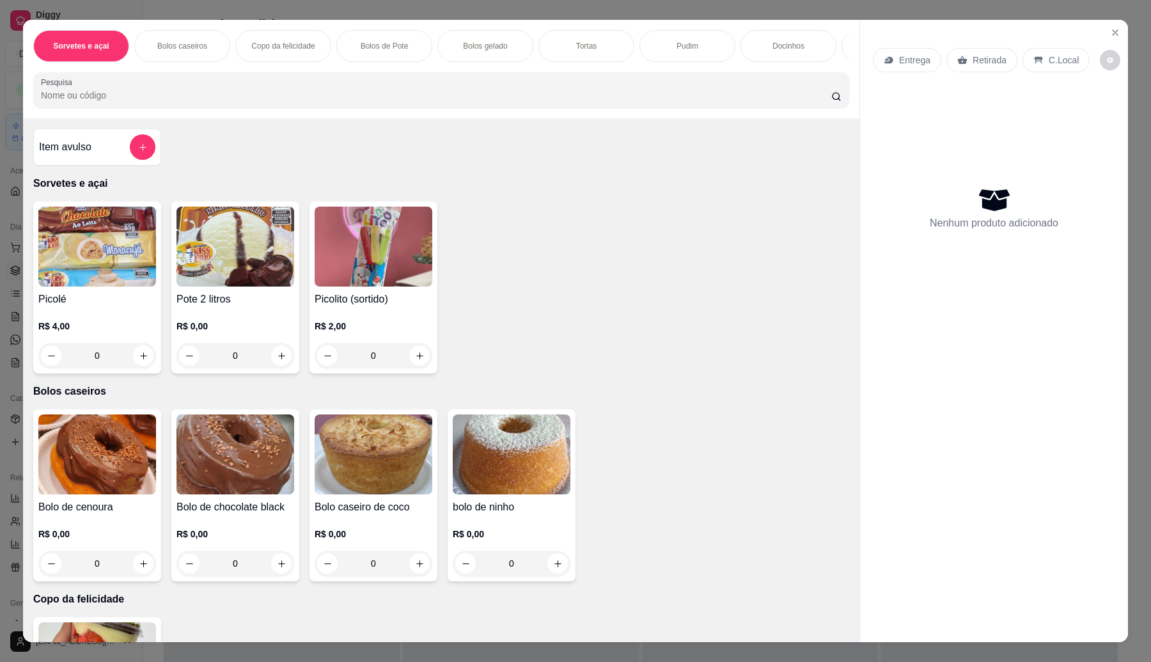
click at [263, 85] on div "Pesquisa" at bounding box center [441, 90] width 816 height 36
click at [529, 494] on img at bounding box center [512, 454] width 118 height 80
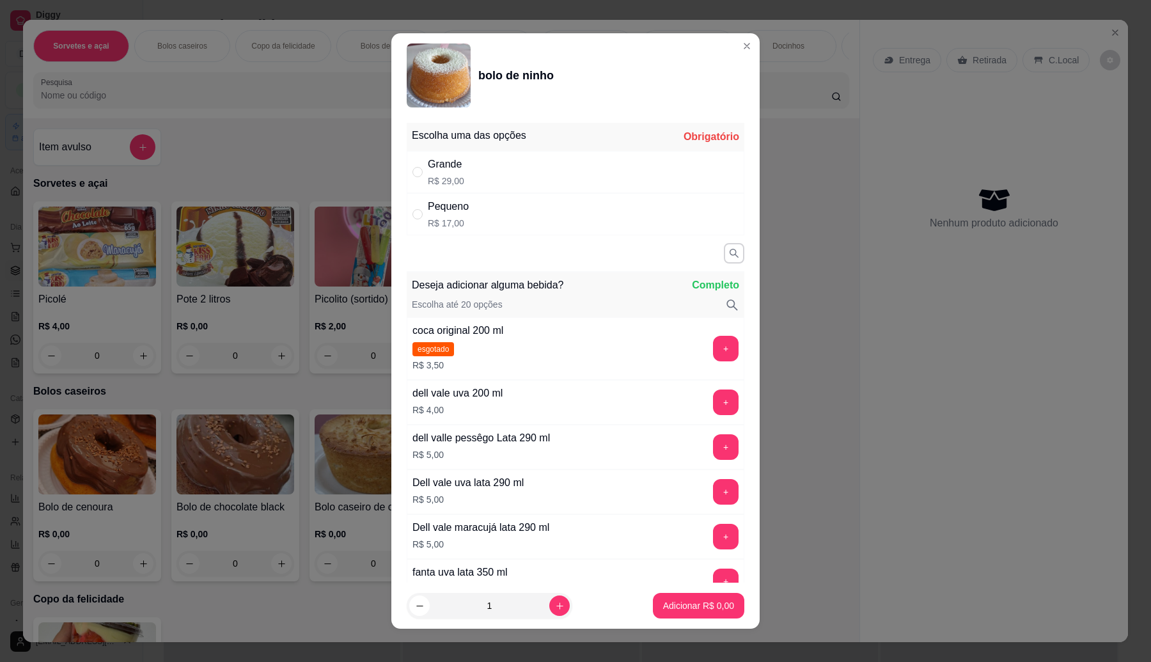
click at [458, 169] on div "Grande R$ 29,00" at bounding box center [576, 172] width 338 height 42
radio input "true"
click at [710, 608] on p "Adicionar R$ 29,00" at bounding box center [696, 605] width 76 height 13
type input "1"
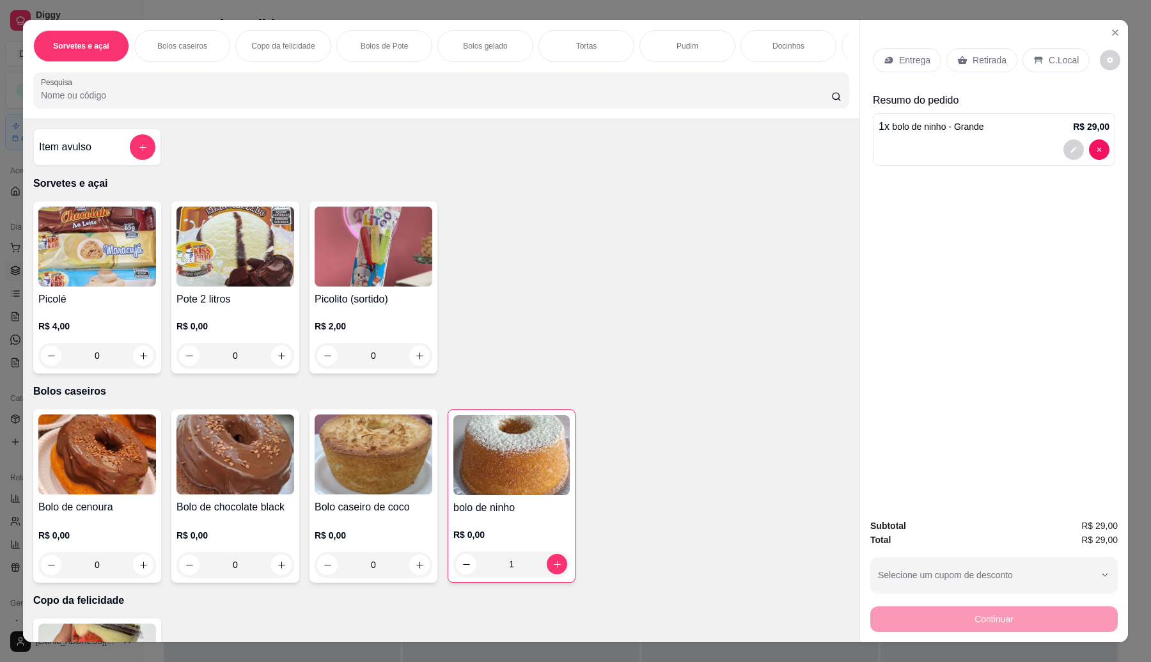
click at [900, 61] on p "Entrega" at bounding box center [914, 60] width 31 height 13
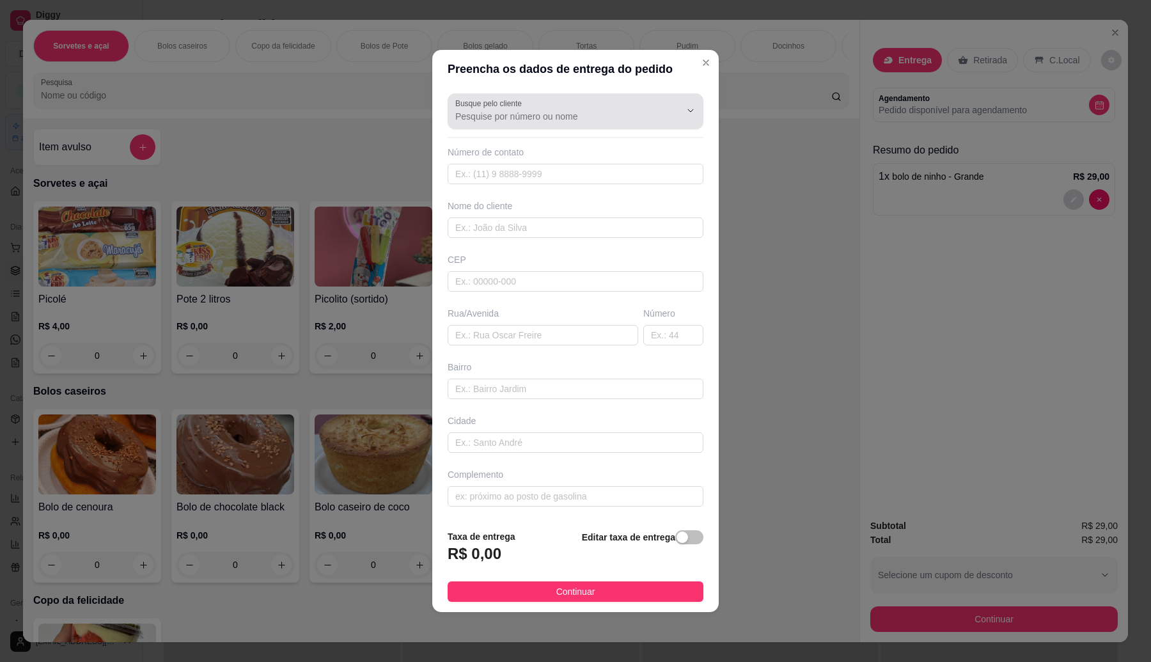
click at [564, 118] on input "Busque pelo cliente" at bounding box center [557, 116] width 205 height 13
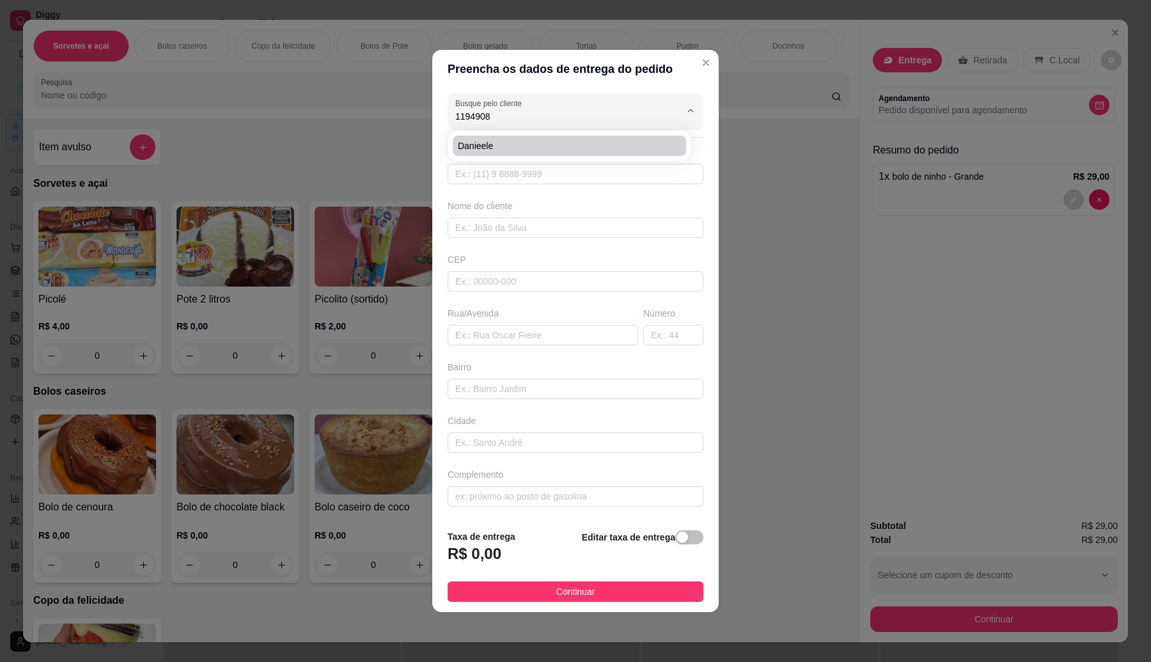
click at [513, 144] on span "Danieele" at bounding box center [563, 145] width 210 height 13
type input "Danieele"
type input "11949080215"
type input "Danieele"
type input "08577760"
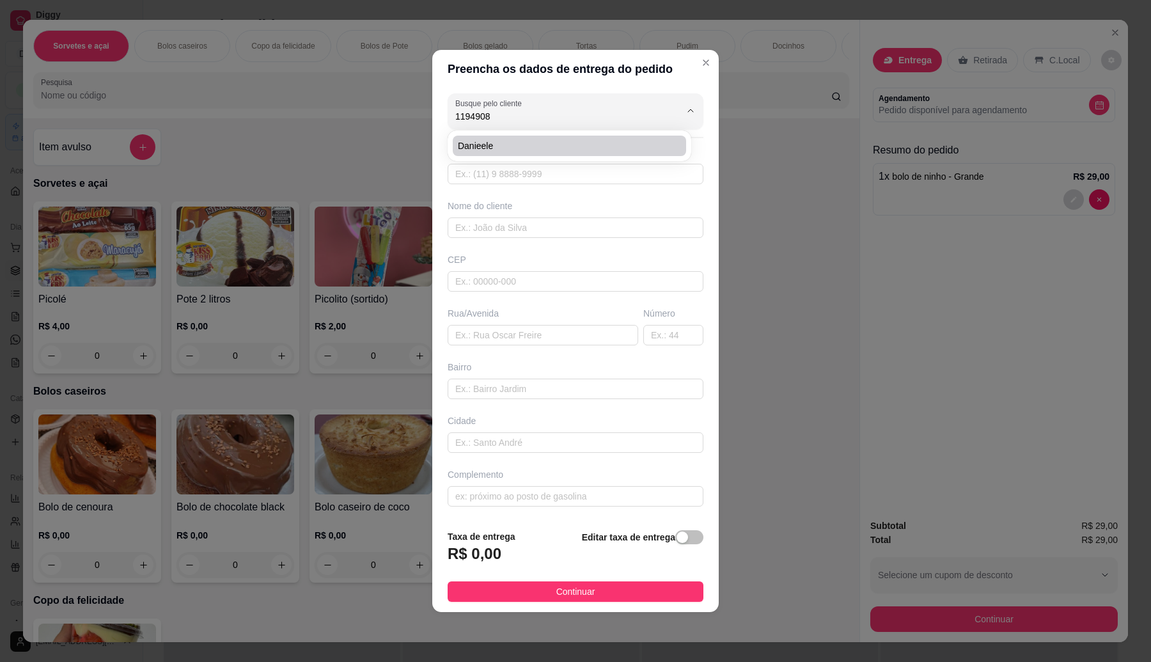
type input "[GEOGRAPHIC_DATA]"
type input "98"
type input "[GEOGRAPHIC_DATA]"
type input "Itaquaquecetuba"
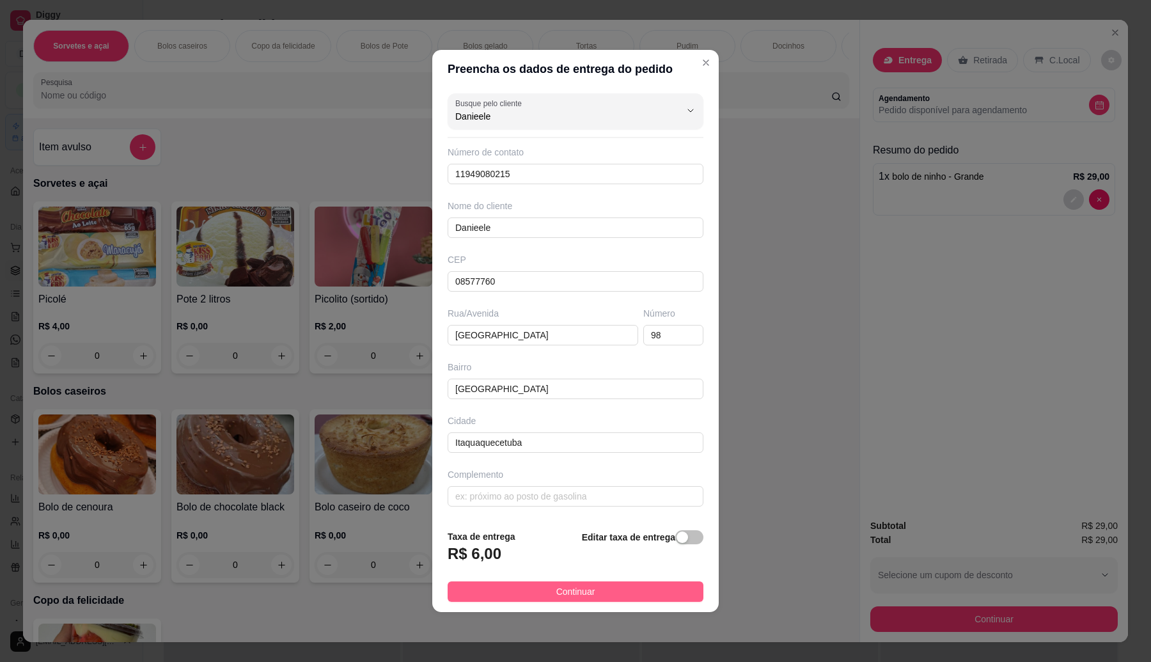
click at [632, 589] on button "Continuar" at bounding box center [576, 591] width 256 height 20
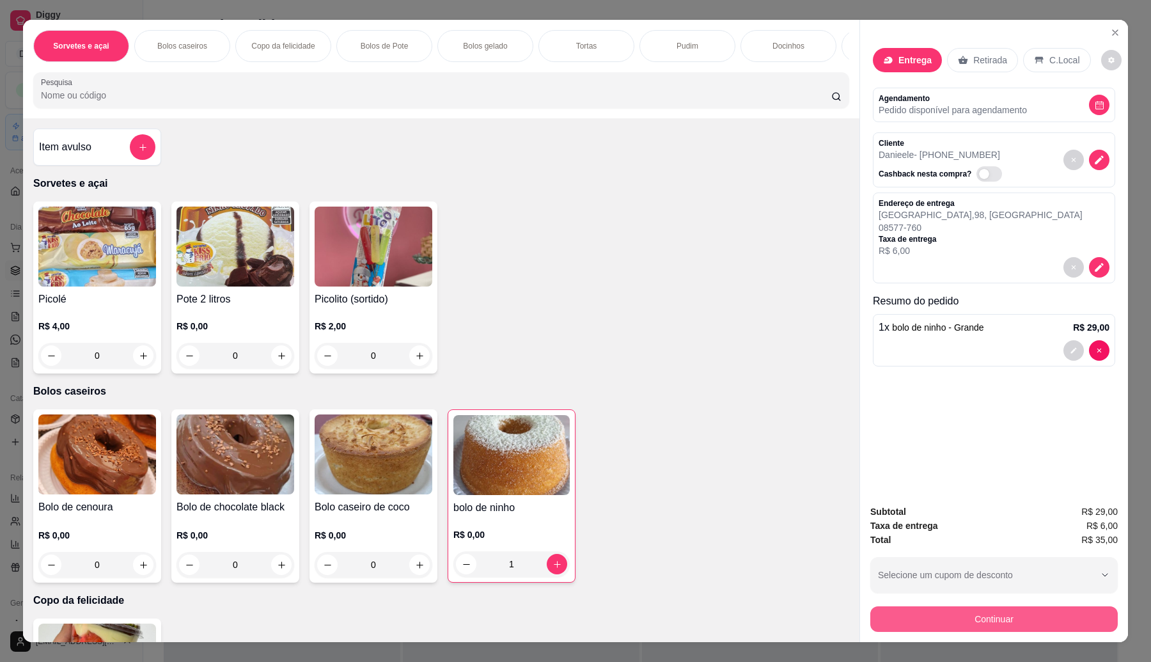
click at [924, 618] on button "Continuar" at bounding box center [993, 619] width 247 height 26
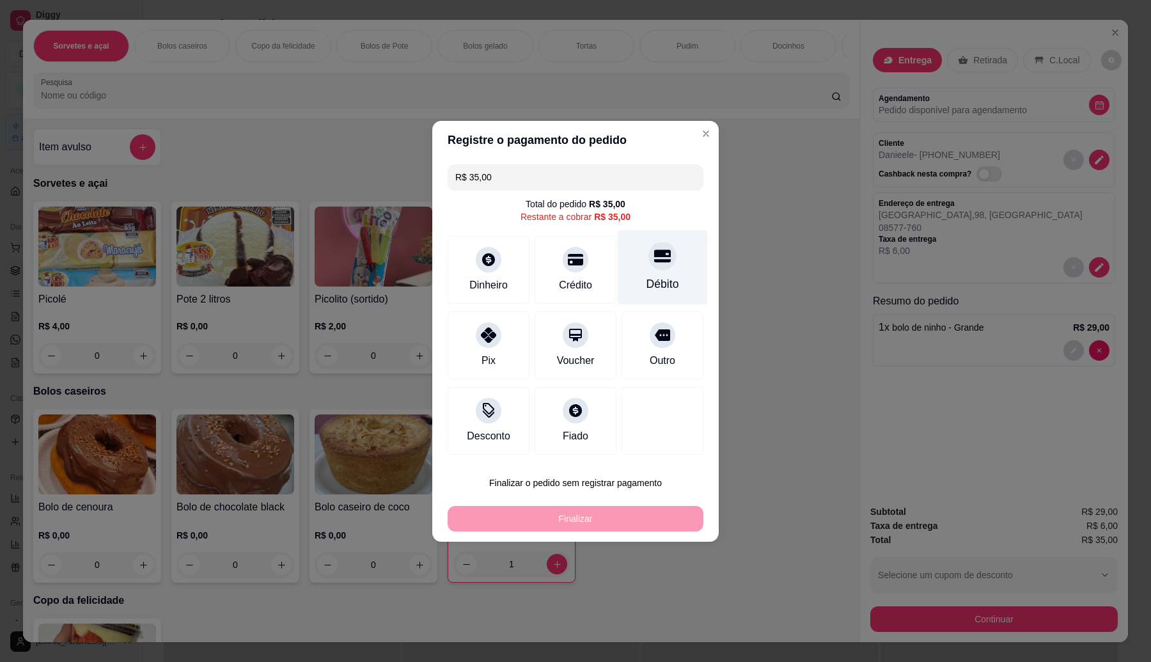
click at [637, 270] on div "Débito" at bounding box center [663, 267] width 90 height 75
type input "R$ 0,00"
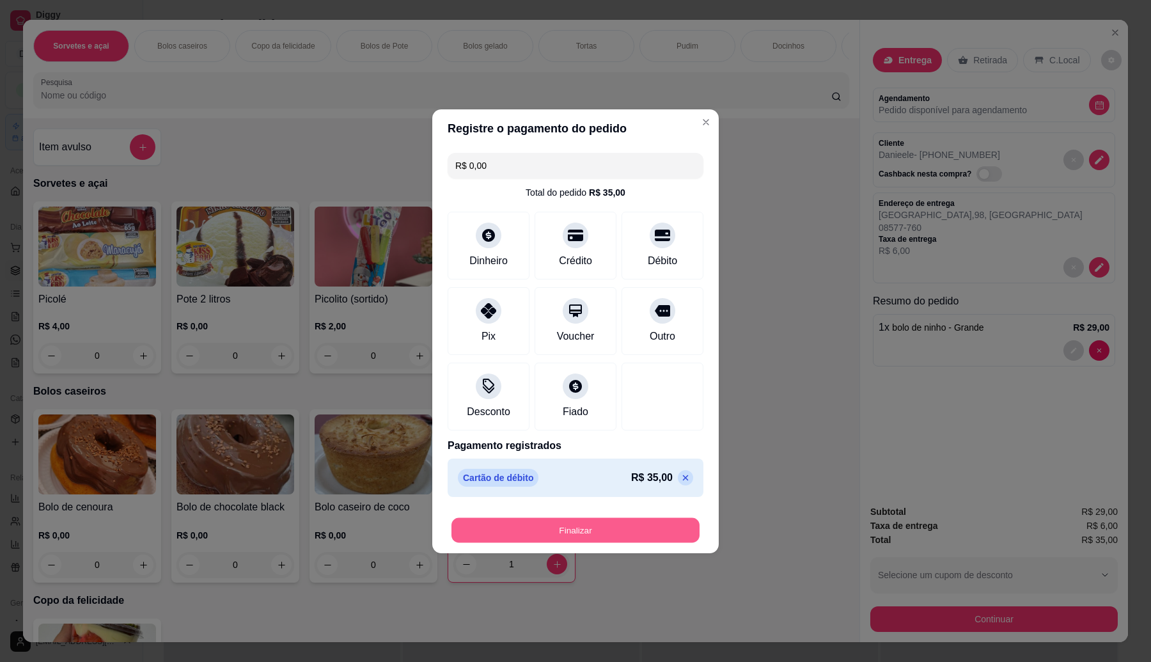
click at [630, 532] on button "Finalizar" at bounding box center [575, 529] width 248 height 25
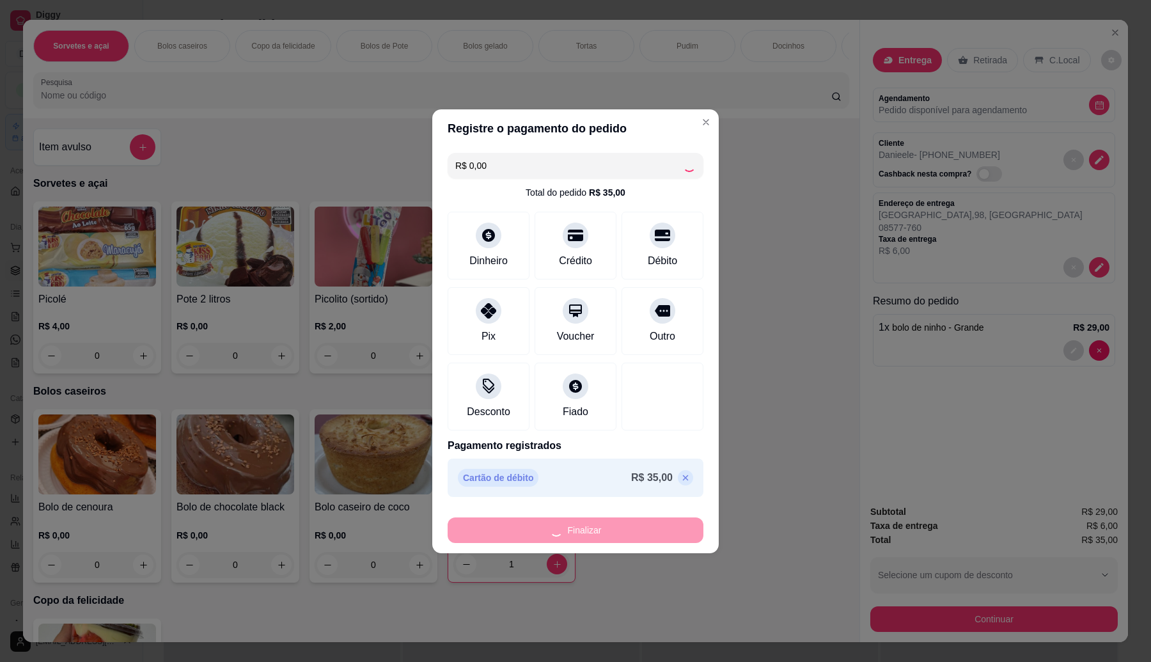
type input "0"
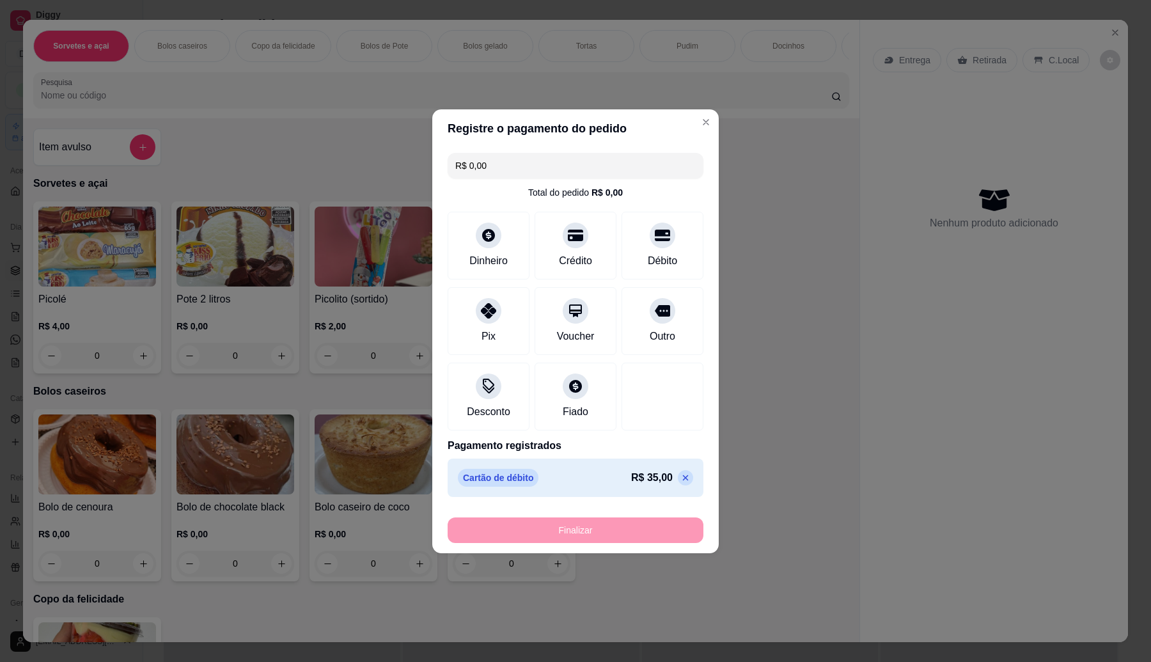
type input "-R$ 35,00"
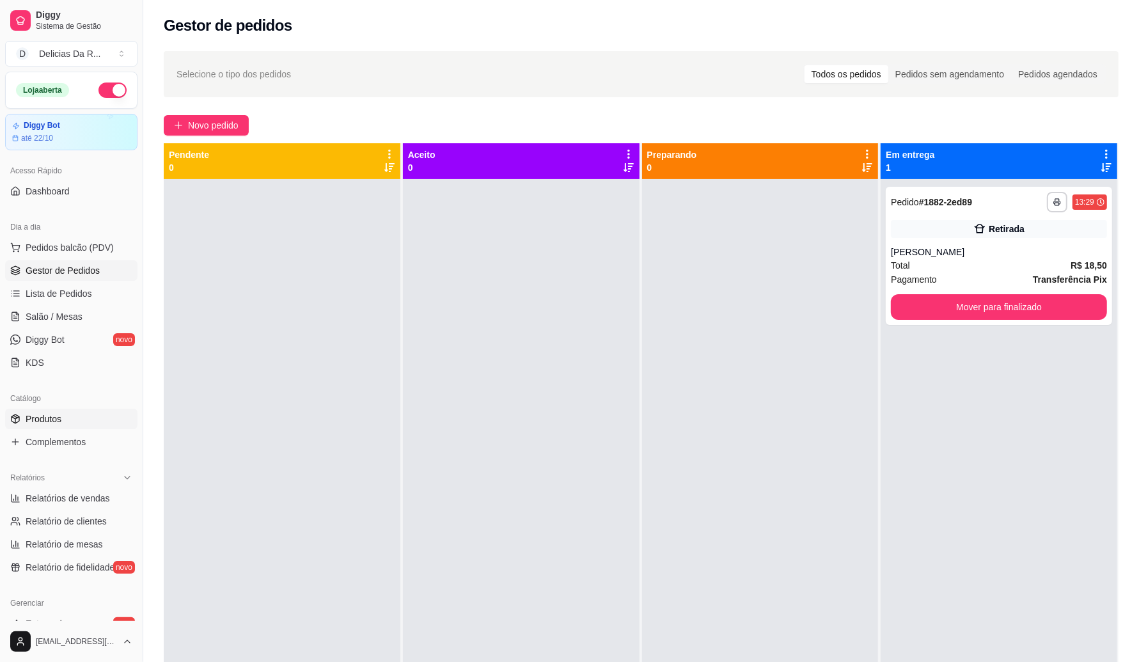
click at [37, 422] on span "Produtos" at bounding box center [44, 418] width 36 height 13
click at [36, 422] on span "Produtos" at bounding box center [44, 418] width 36 height 13
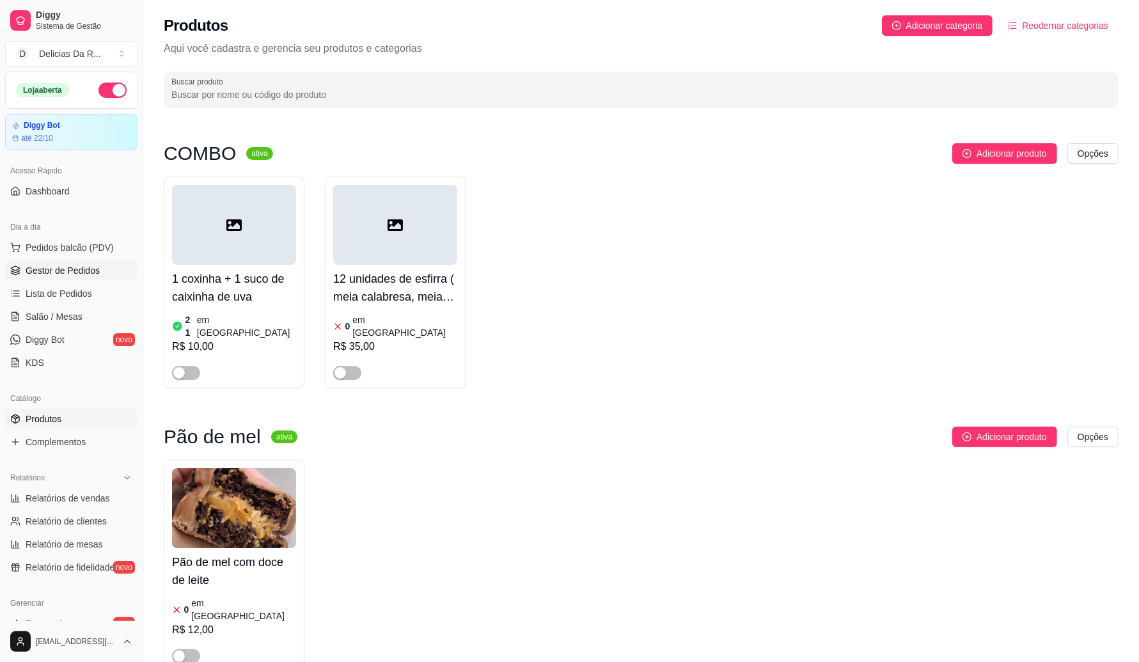
click at [75, 272] on span "Gestor de Pedidos" at bounding box center [63, 270] width 74 height 13
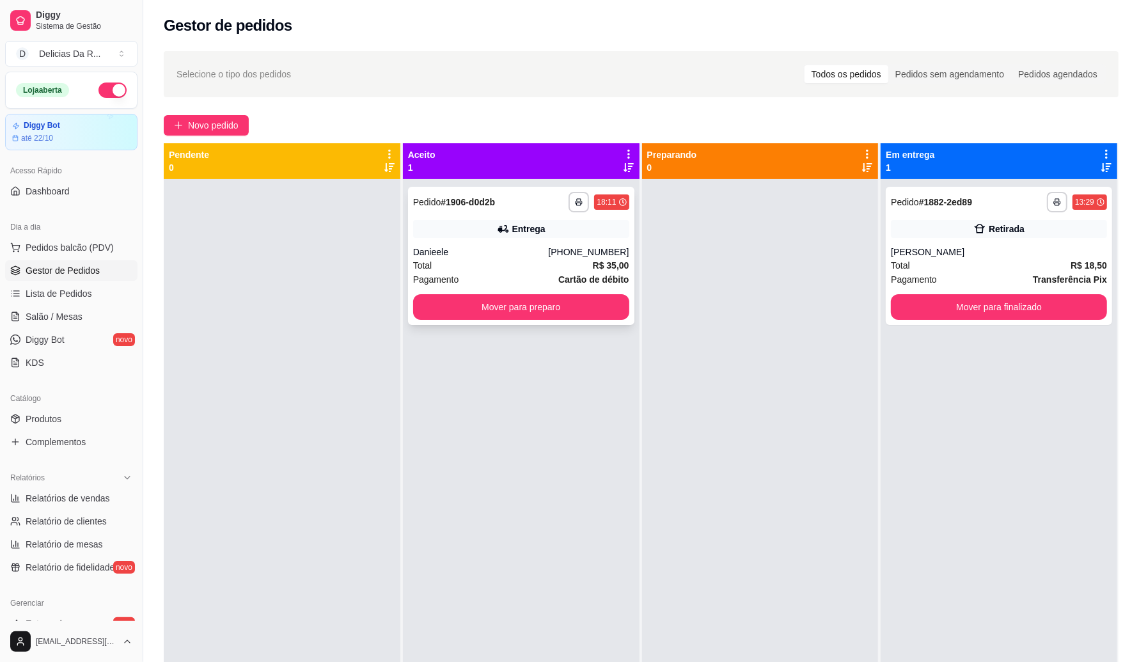
click at [552, 221] on div "Entrega" at bounding box center [521, 229] width 216 height 18
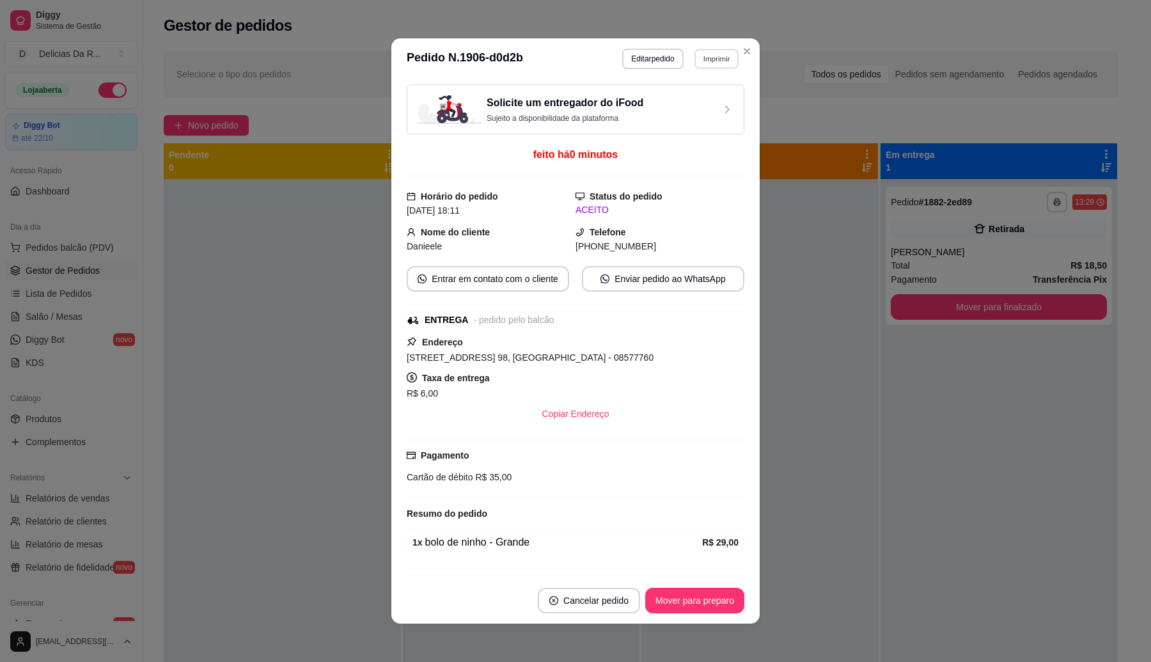
click at [714, 54] on button "Imprimir" at bounding box center [716, 59] width 44 height 20
click at [712, 104] on button "IMPRESSORA" at bounding box center [688, 104] width 93 height 20
click at [710, 611] on button "Mover para preparo" at bounding box center [694, 601] width 99 height 26
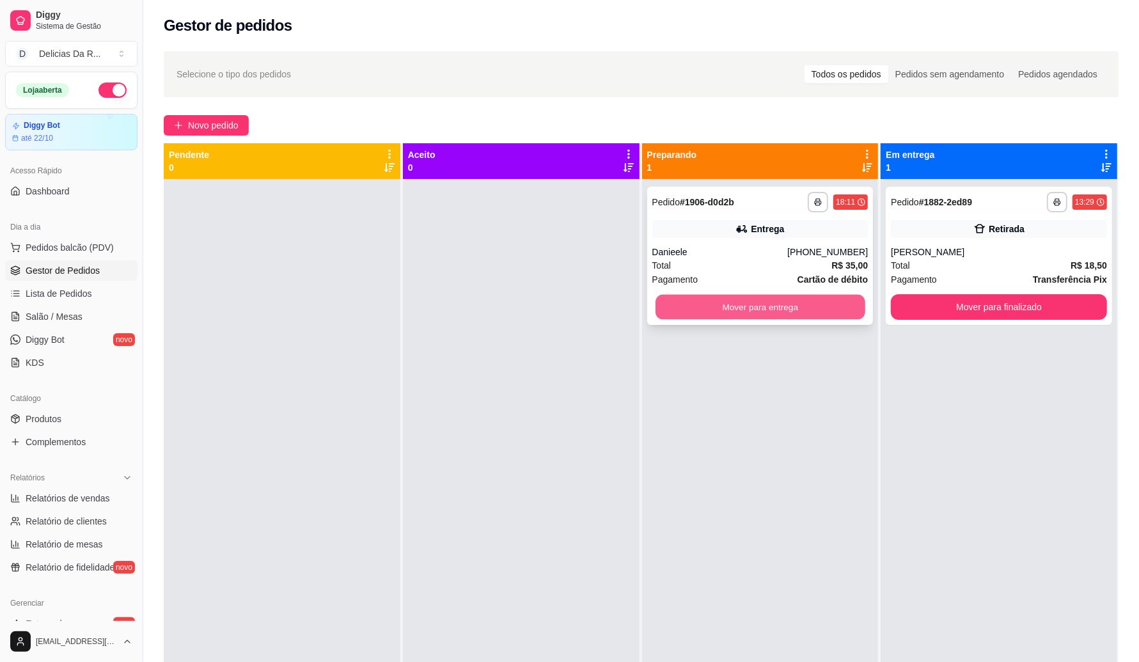
click at [726, 301] on button "Mover para entrega" at bounding box center [760, 307] width 210 height 25
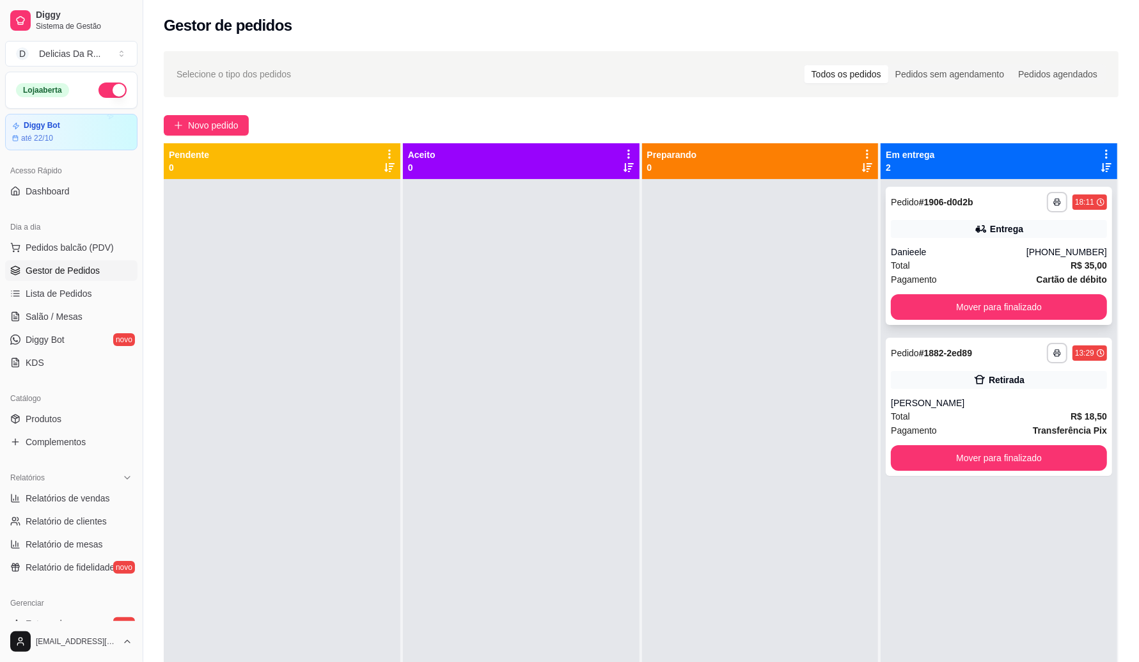
click at [942, 244] on div "**********" at bounding box center [998, 256] width 226 height 138
click at [957, 221] on div "Entrega" at bounding box center [999, 229] width 216 height 18
click at [184, 127] on button "Novo pedido" at bounding box center [206, 125] width 85 height 20
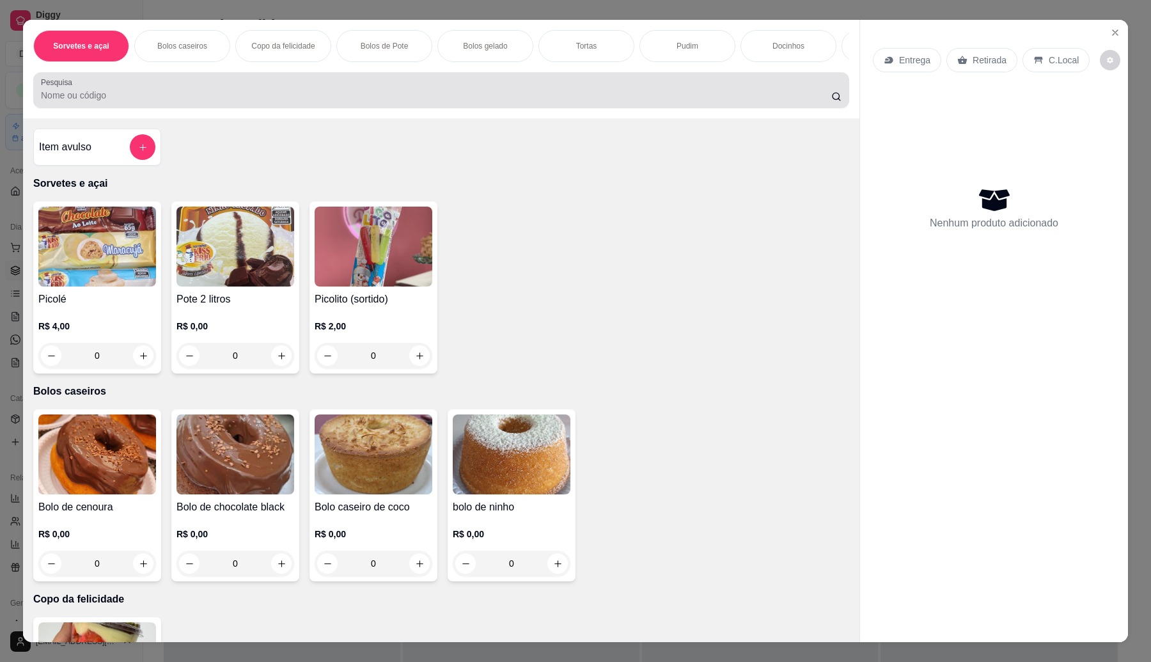
click at [211, 94] on div at bounding box center [441, 90] width 800 height 26
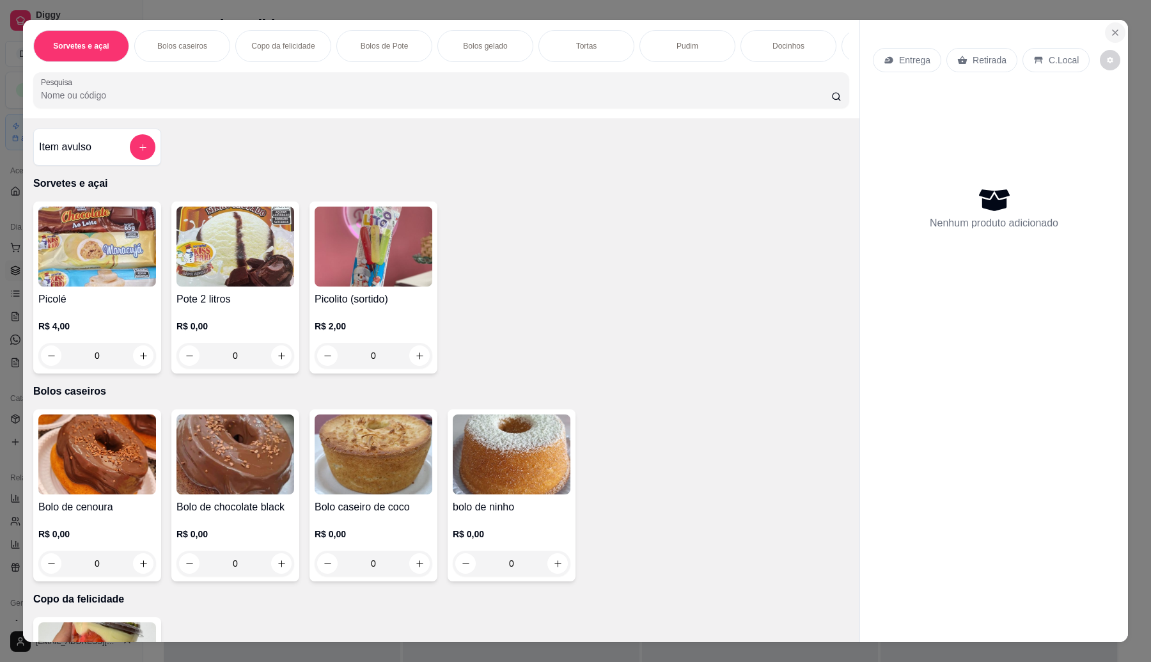
click at [1110, 27] on icon "Close" at bounding box center [1115, 32] width 10 height 10
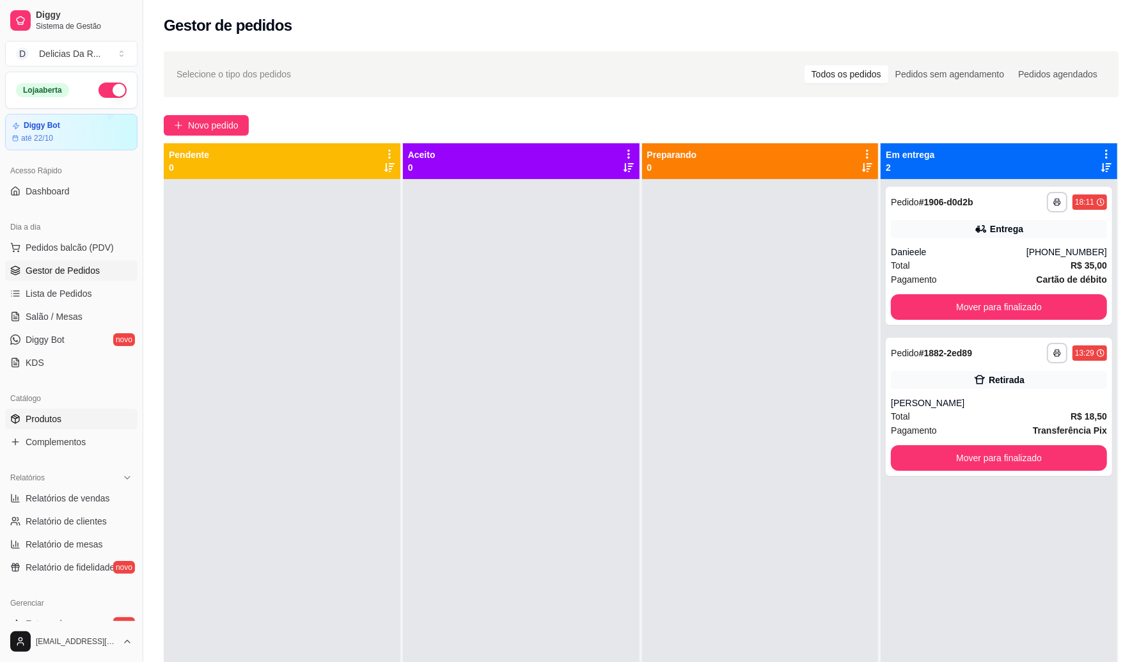
click at [24, 423] on link "Produtos" at bounding box center [71, 419] width 132 height 20
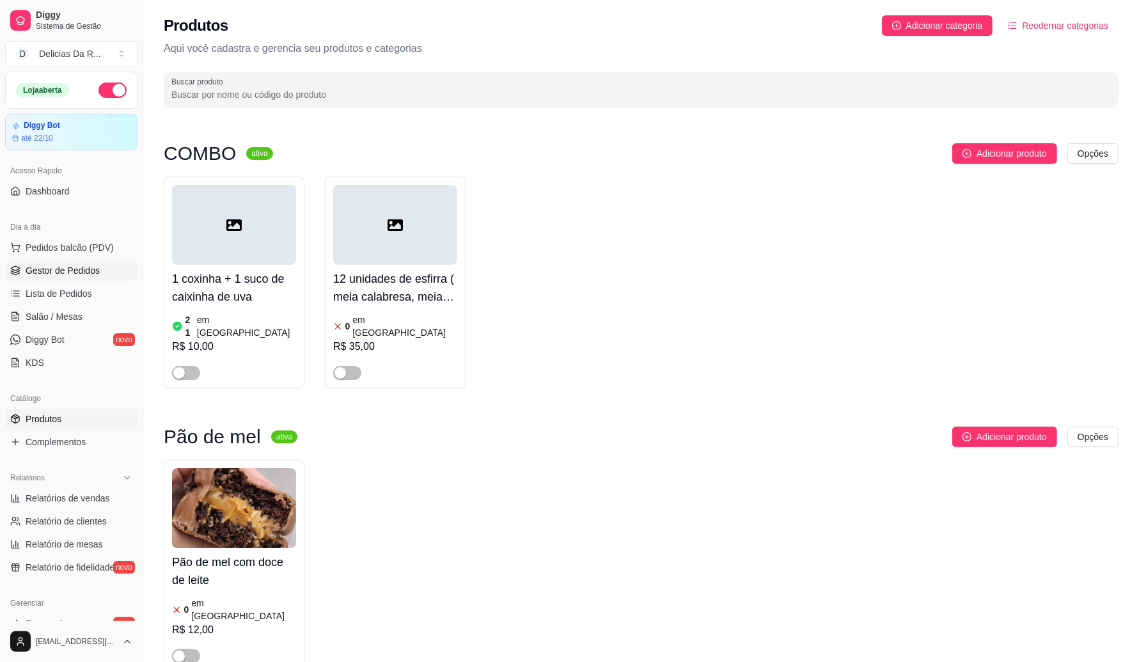
click at [85, 267] on span "Gestor de Pedidos" at bounding box center [63, 270] width 74 height 13
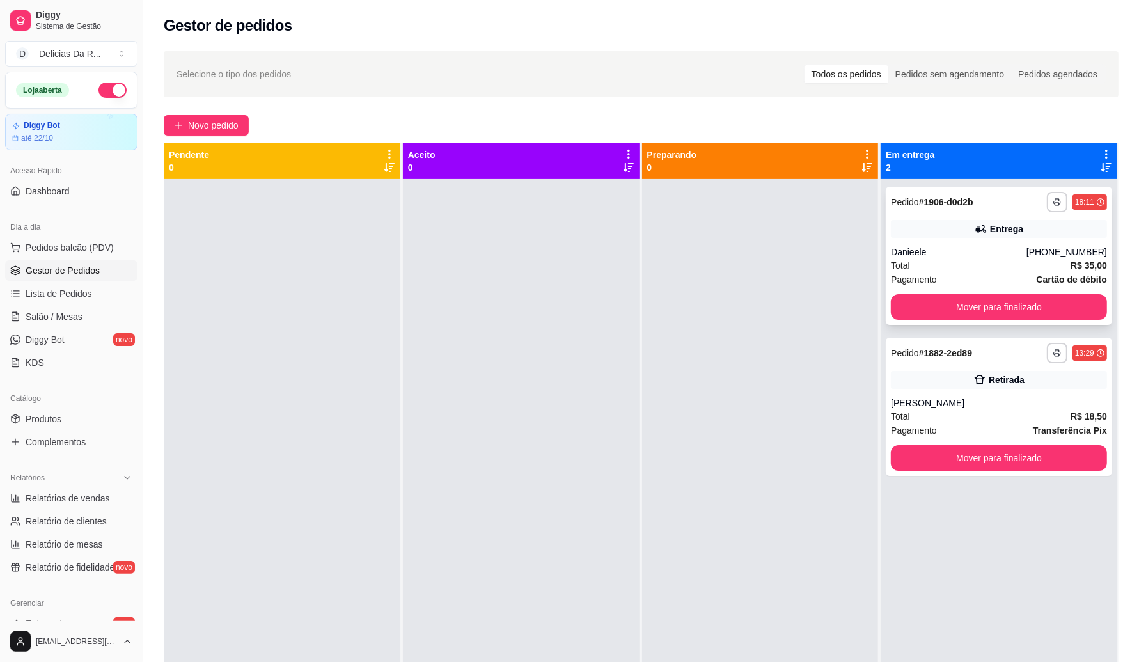
click at [1028, 264] on div "Total R$ 35,00" at bounding box center [999, 265] width 216 height 14
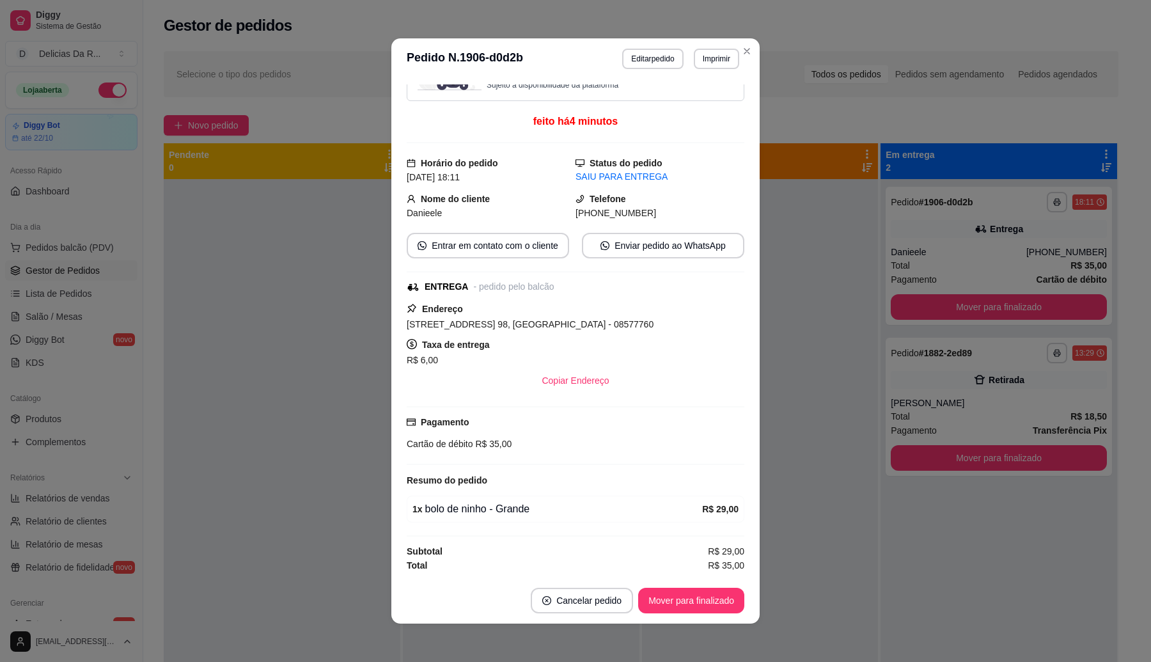
scroll to position [2, 0]
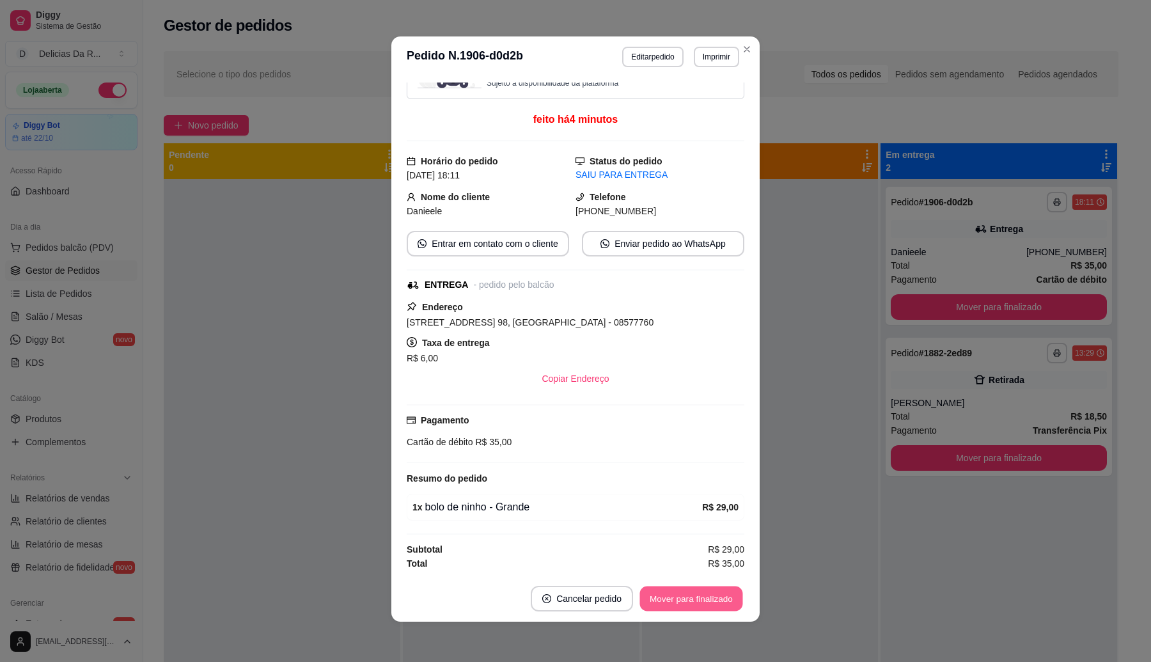
click at [706, 593] on button "Mover para finalizado" at bounding box center [691, 598] width 103 height 25
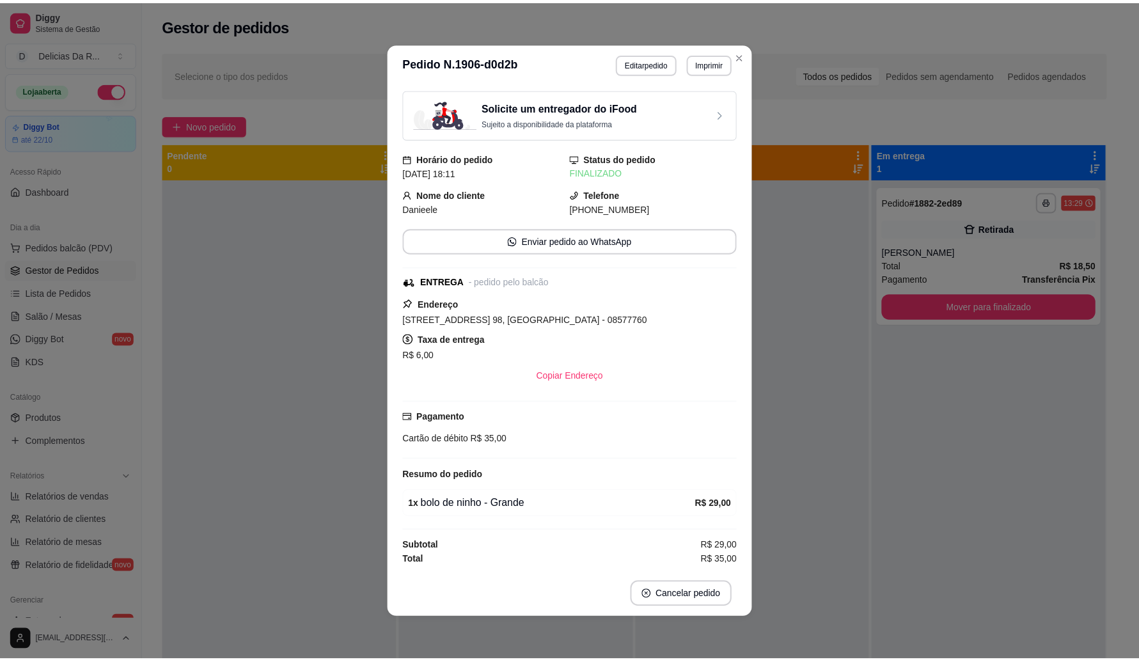
scroll to position [1, 0]
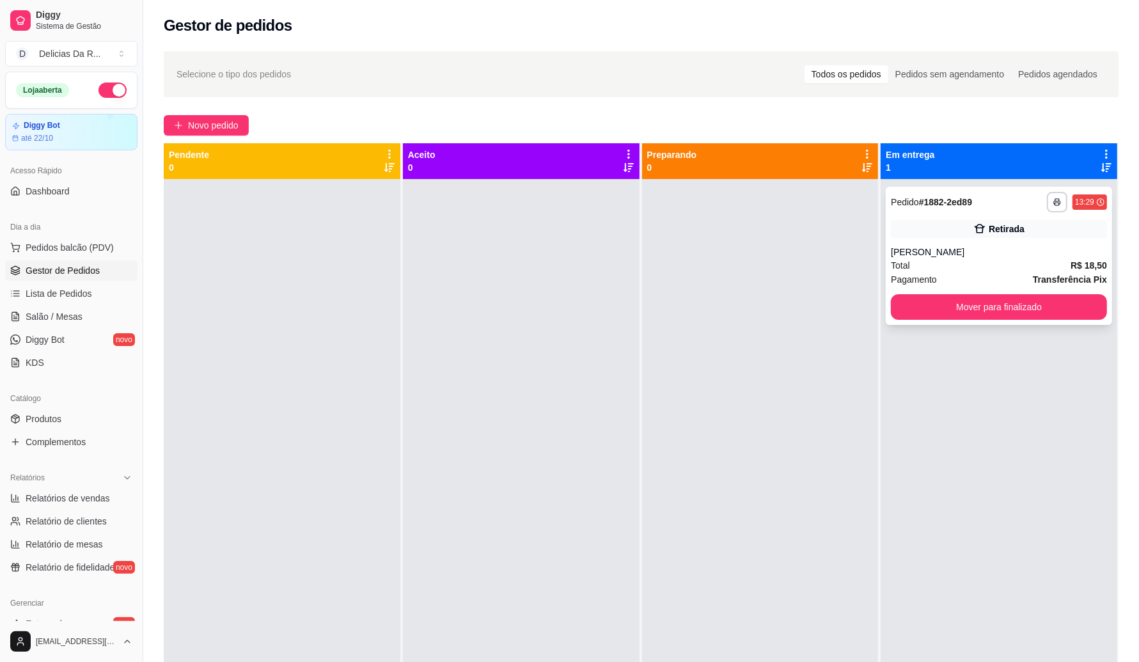
click at [1042, 259] on div "Total R$ 18,50" at bounding box center [999, 265] width 216 height 14
click at [50, 414] on span "Produtos" at bounding box center [44, 418] width 36 height 13
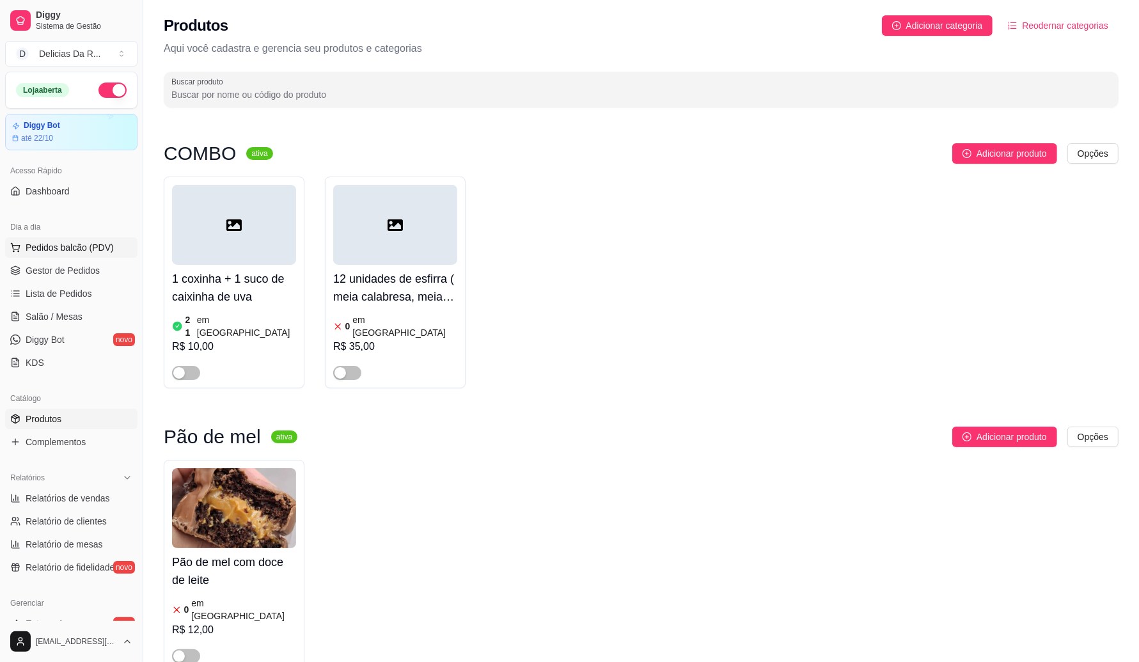
click at [27, 258] on button "Pedidos balcão (PDV)" at bounding box center [71, 247] width 132 height 20
click at [32, 265] on img at bounding box center [85, 244] width 121 height 82
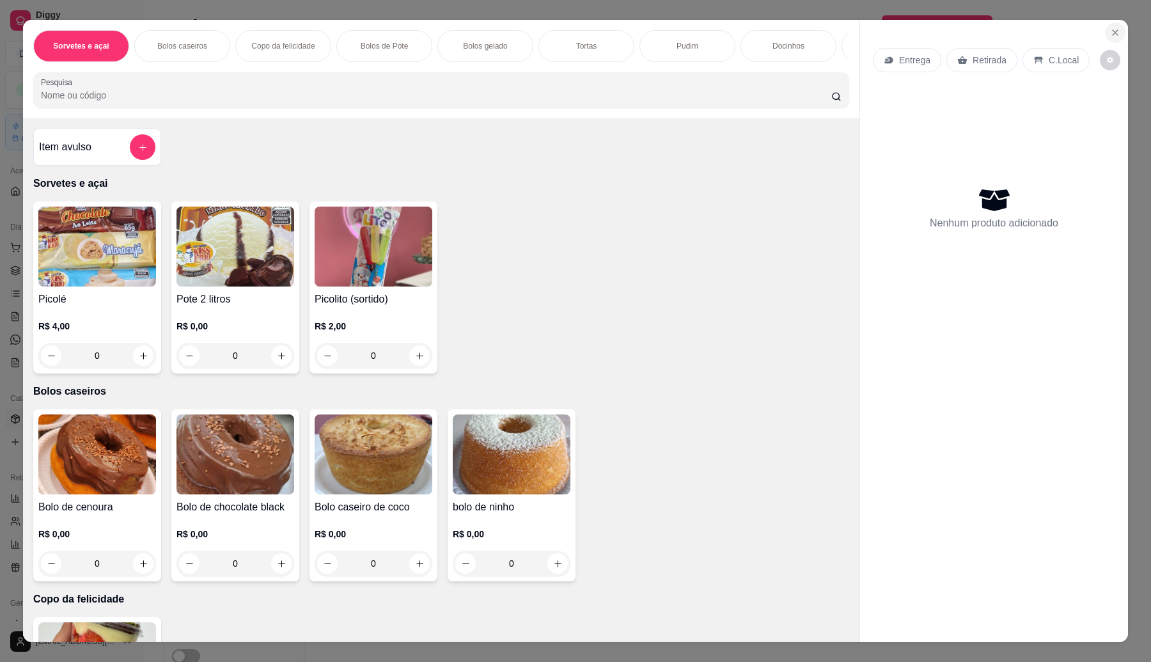
click at [1110, 29] on icon "Close" at bounding box center [1115, 32] width 10 height 10
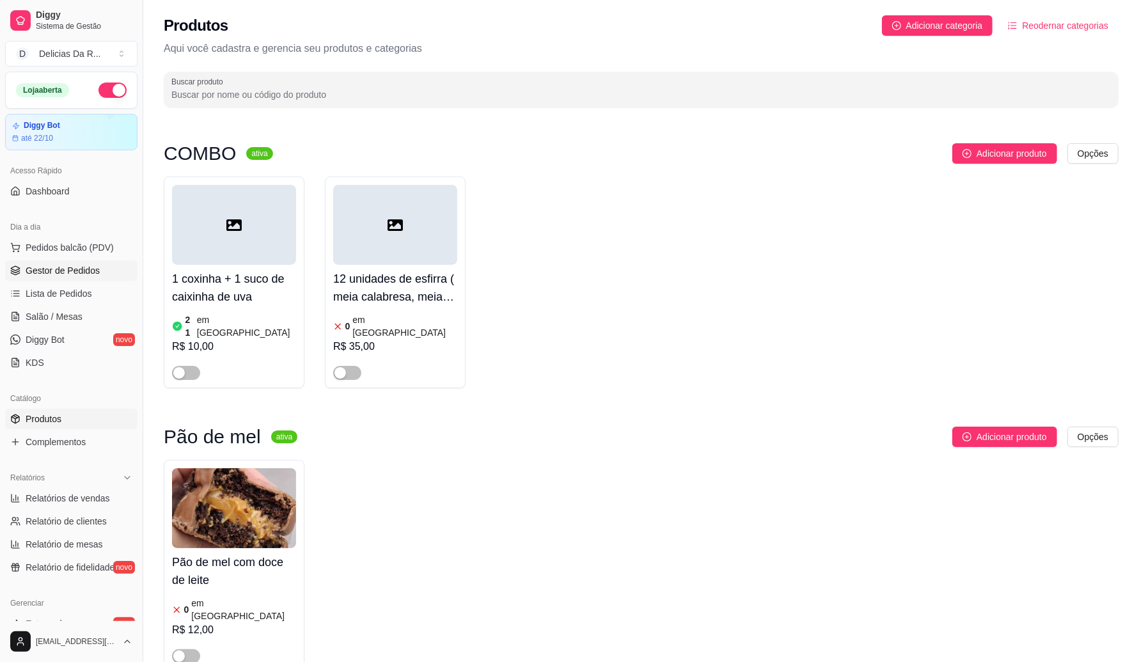
click at [83, 265] on span "Gestor de Pedidos" at bounding box center [63, 270] width 74 height 13
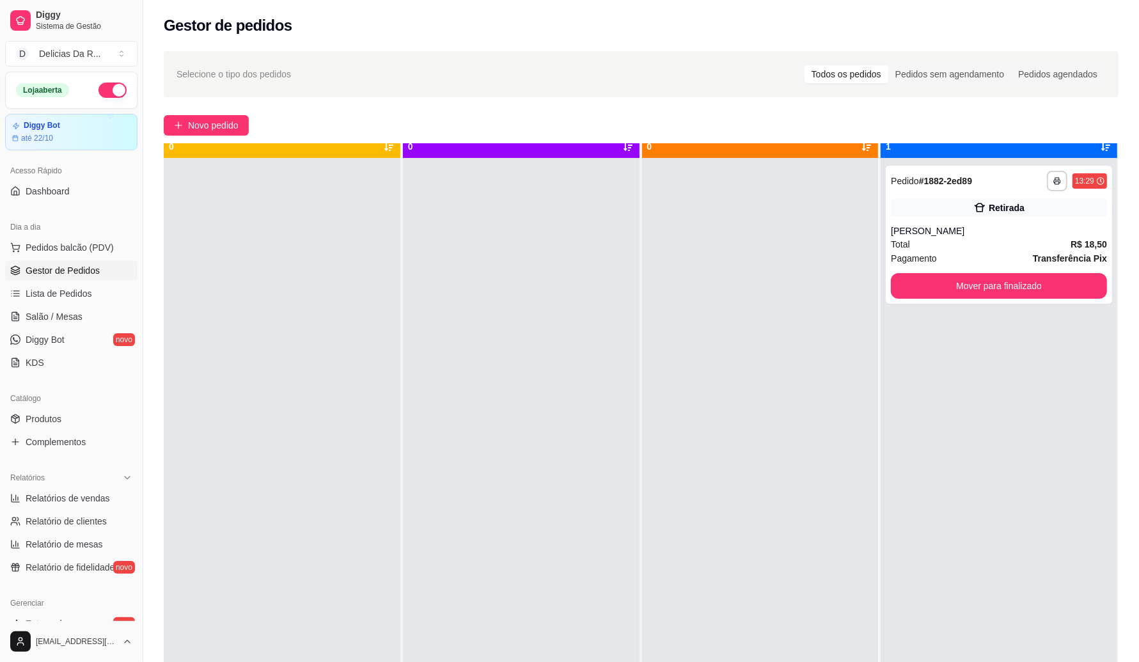
scroll to position [36, 0]
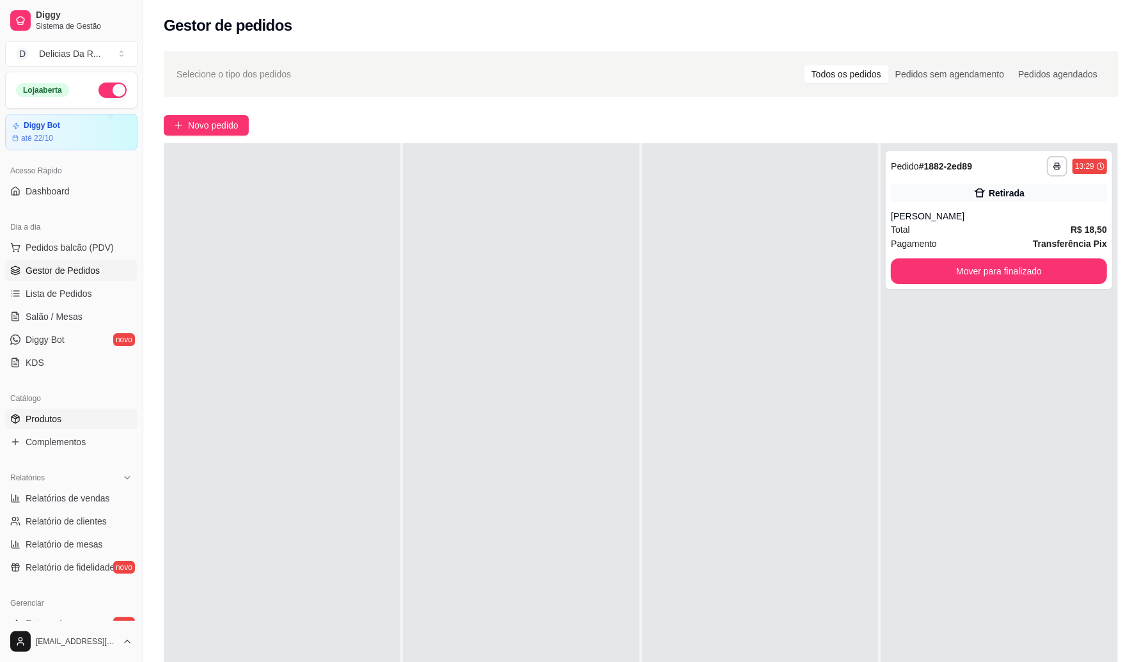
click at [72, 423] on link "Produtos" at bounding box center [71, 419] width 132 height 20
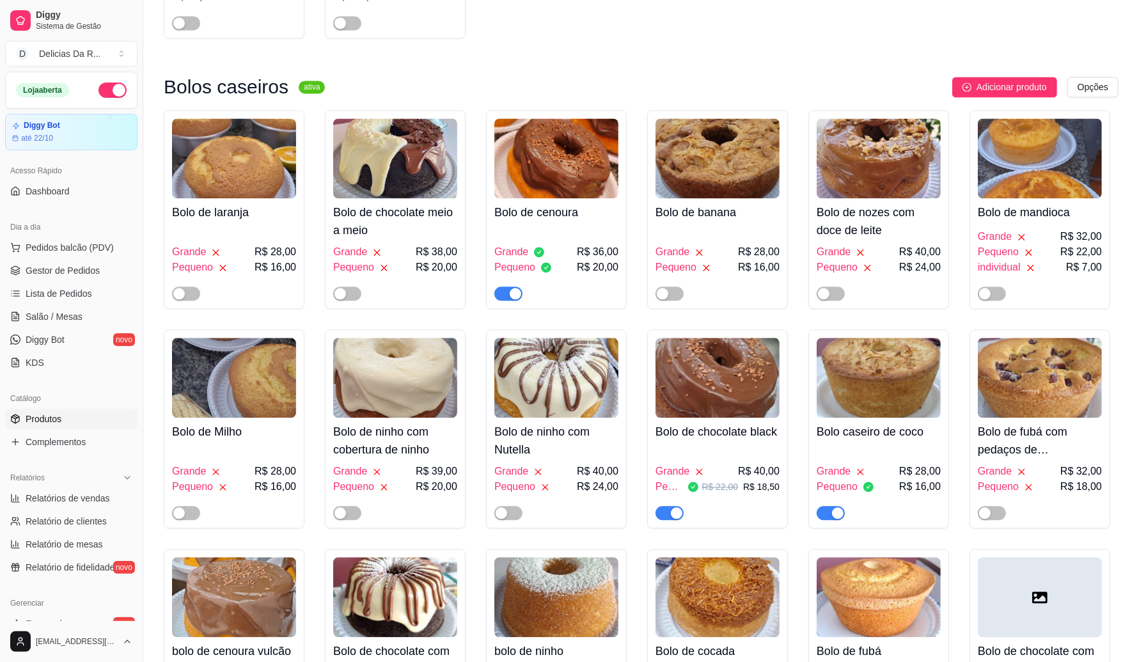
scroll to position [2158, 0]
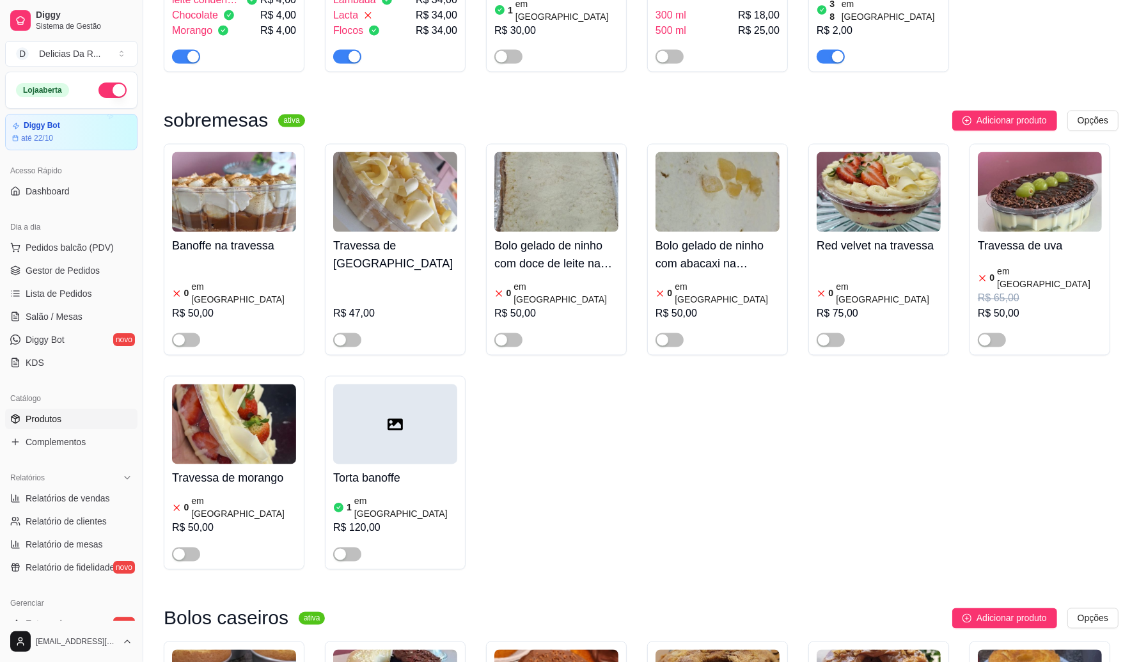
click at [731, 379] on div "Banoffe na travessa 0 em estoque R$ 50,00 Travessa de abacaxi R$ 47,00 Bolo gel…" at bounding box center [641, 357] width 955 height 426
click at [729, 379] on div "Banoffe na travessa 0 em estoque R$ 50,00 Travessa de abacaxi R$ 47,00 Bolo gel…" at bounding box center [641, 357] width 955 height 426
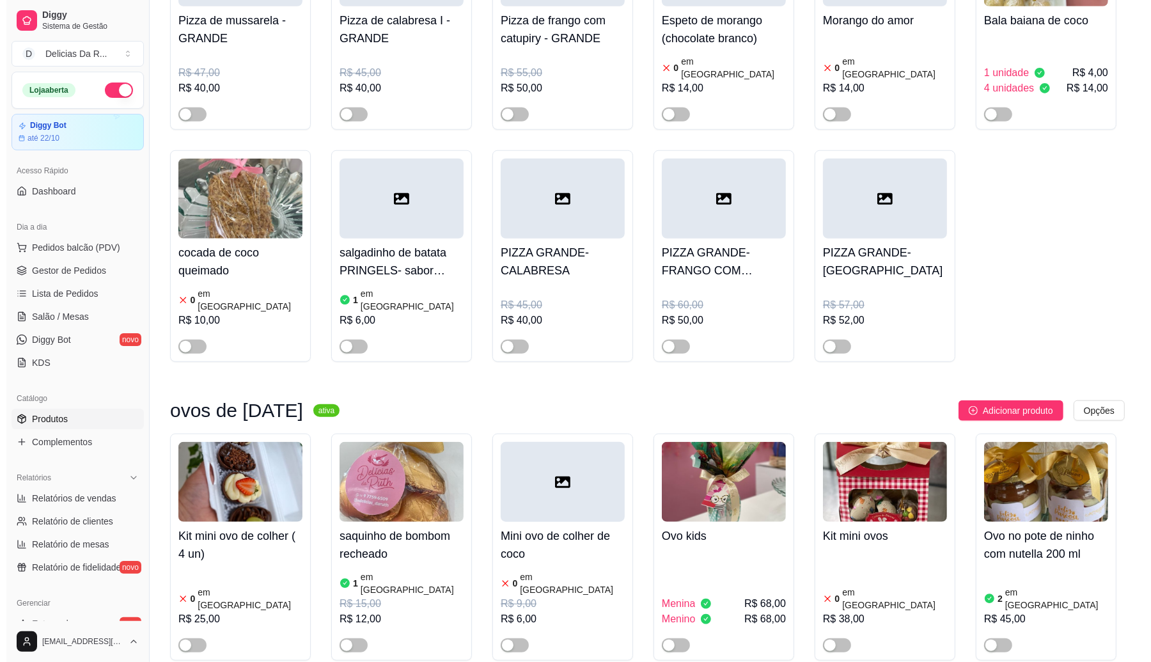
scroll to position [0, 0]
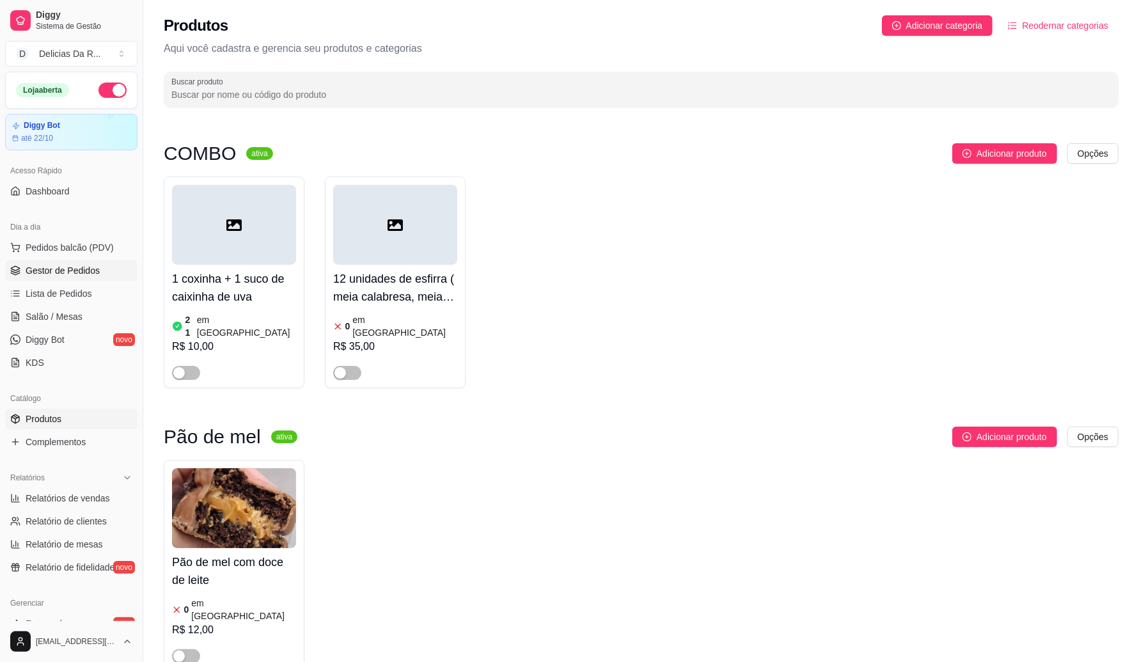
click at [61, 264] on span "Gestor de Pedidos" at bounding box center [63, 270] width 74 height 13
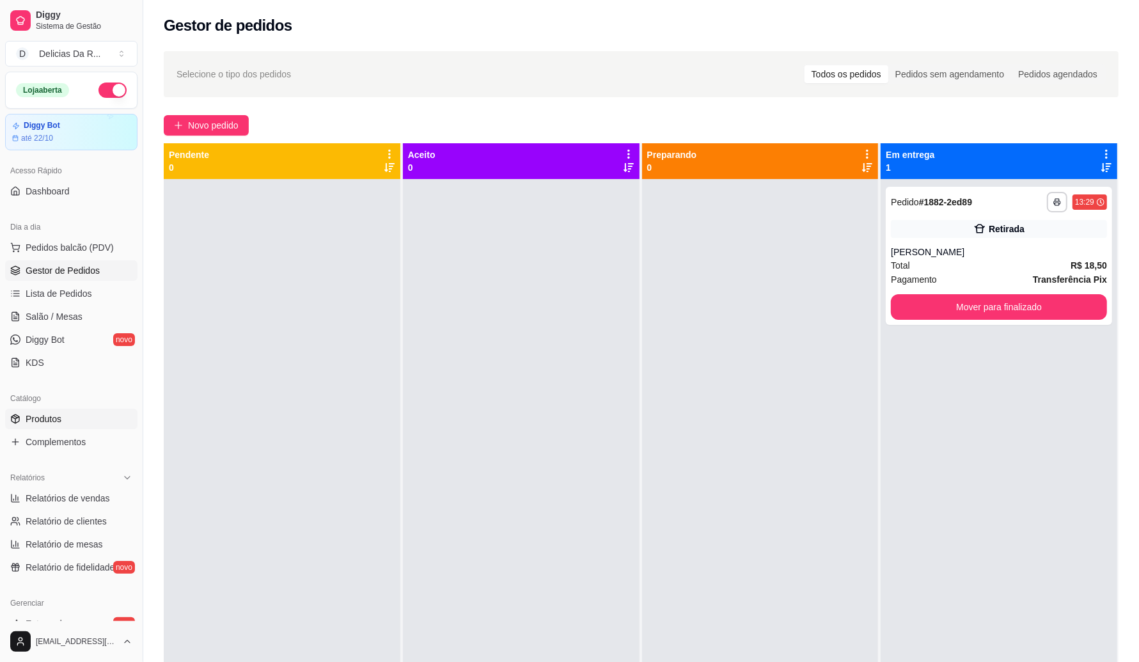
click at [50, 422] on span "Produtos" at bounding box center [44, 418] width 36 height 13
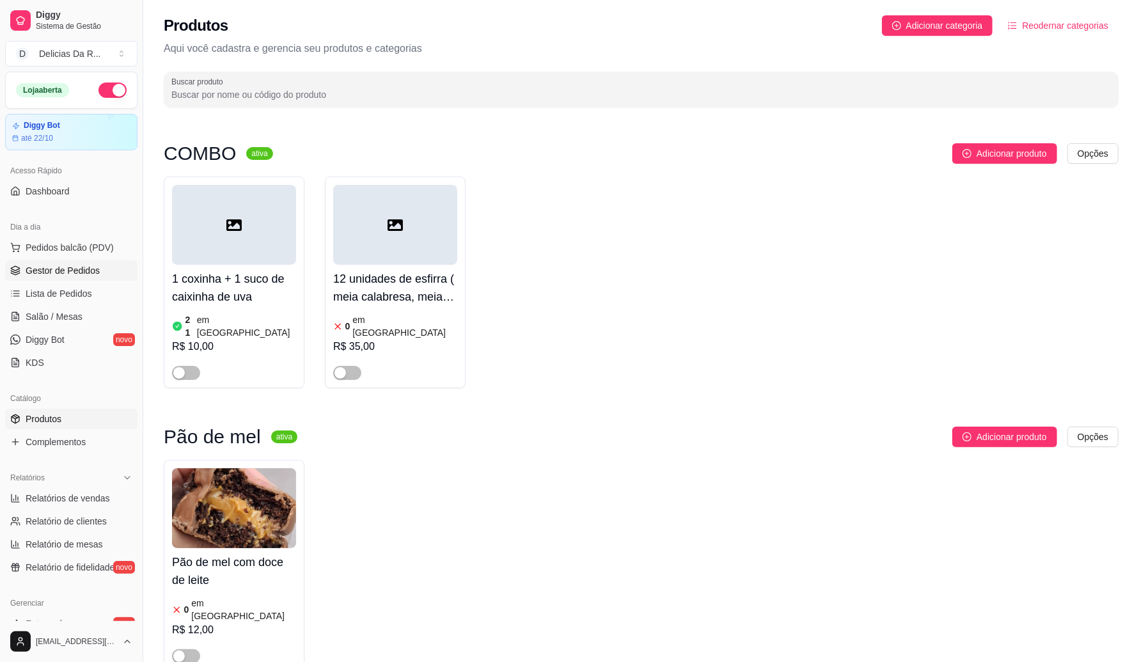
click at [90, 269] on span "Gestor de Pedidos" at bounding box center [63, 270] width 74 height 13
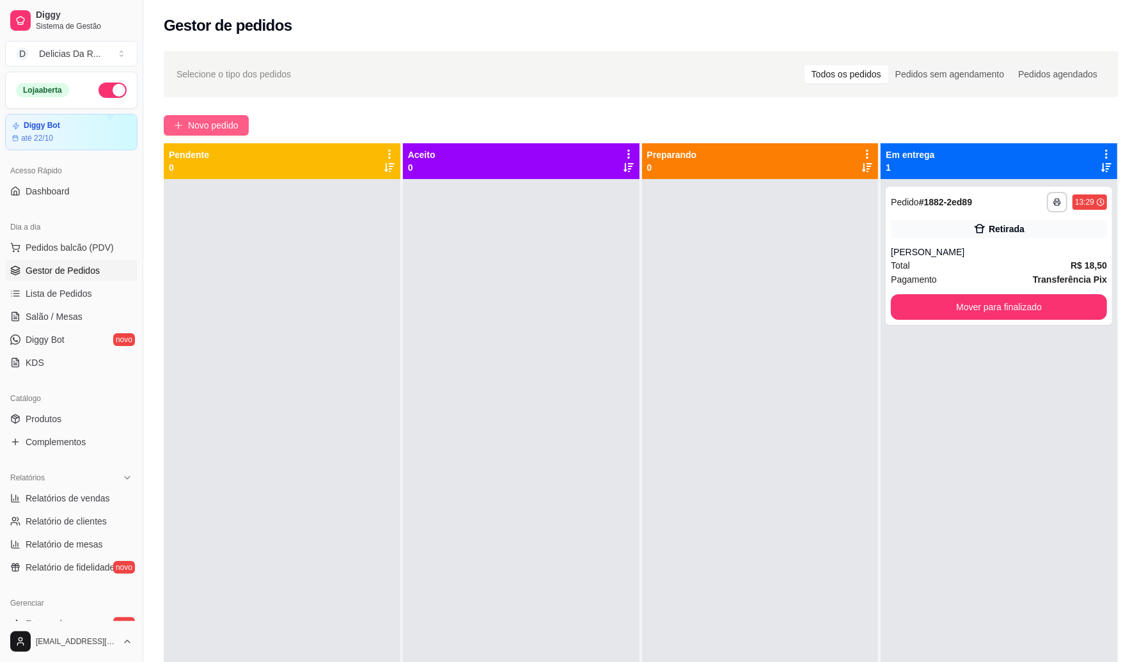
click at [221, 129] on span "Novo pedido" at bounding box center [213, 125] width 51 height 14
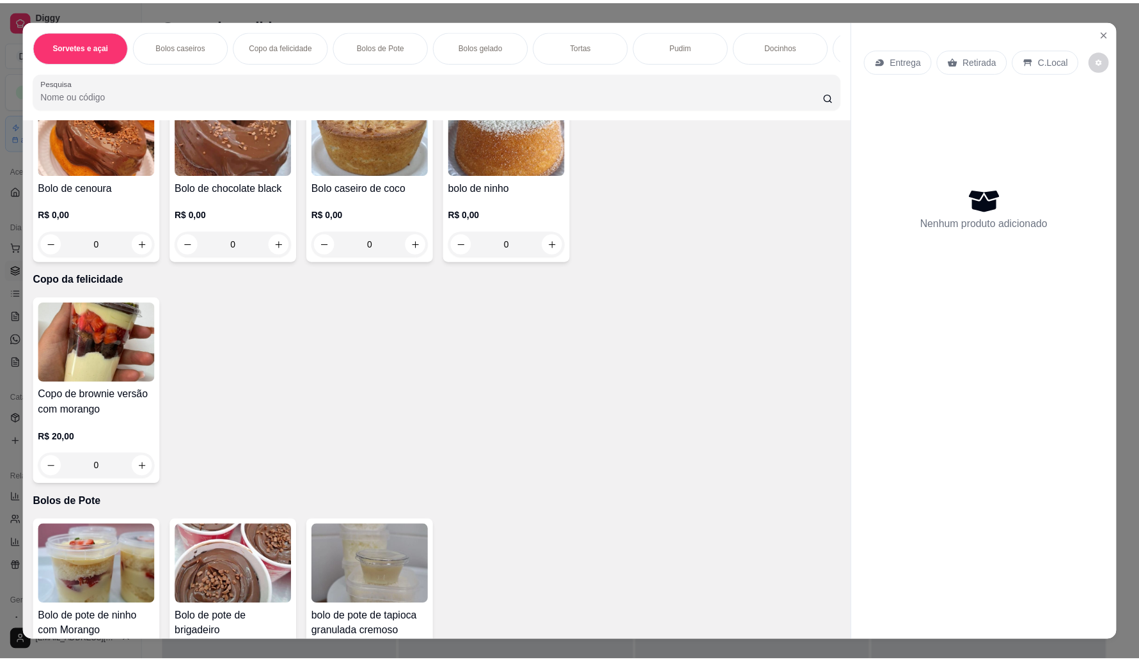
scroll to position [639, 0]
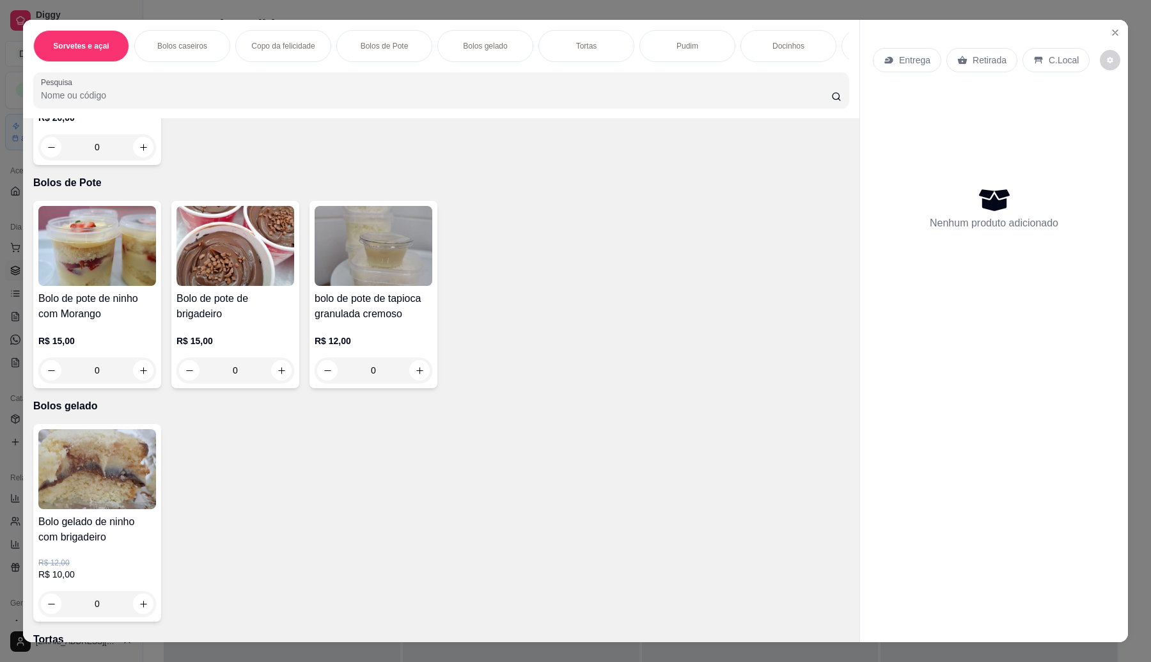
click at [1136, 39] on div "Sorvetes e açai Bolos caseiros Copo da felicidade Bolos de Pote Bolos gelado To…" at bounding box center [575, 331] width 1151 height 662
click at [1117, 36] on button "Close" at bounding box center [1115, 32] width 20 height 20
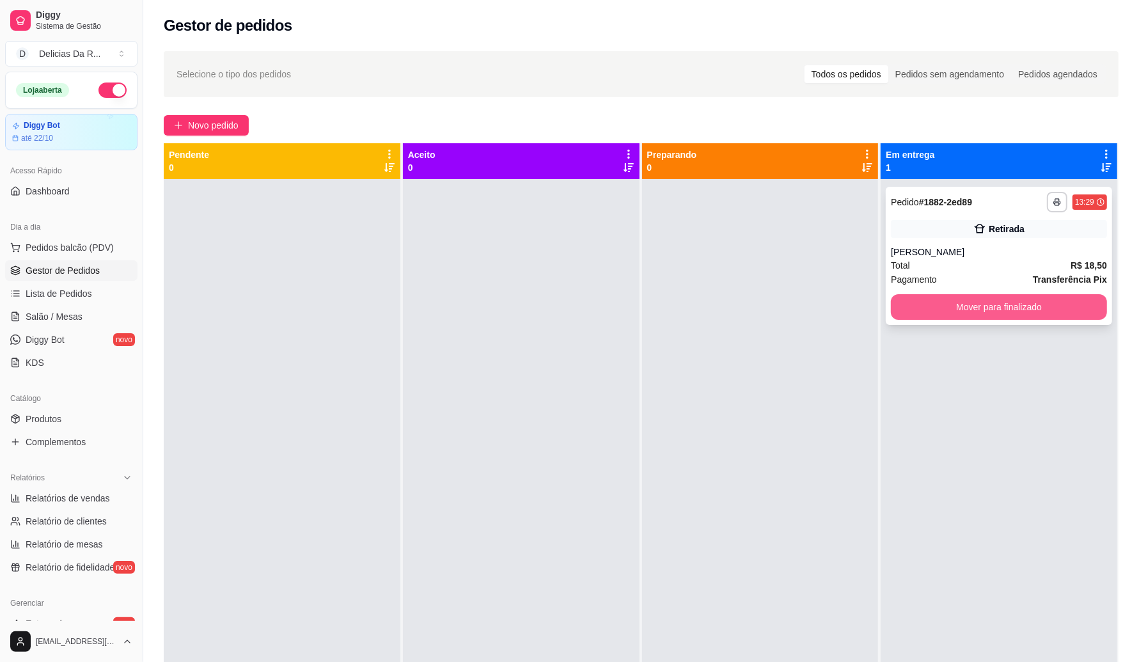
click at [1018, 302] on button "Mover para finalizado" at bounding box center [999, 307] width 216 height 26
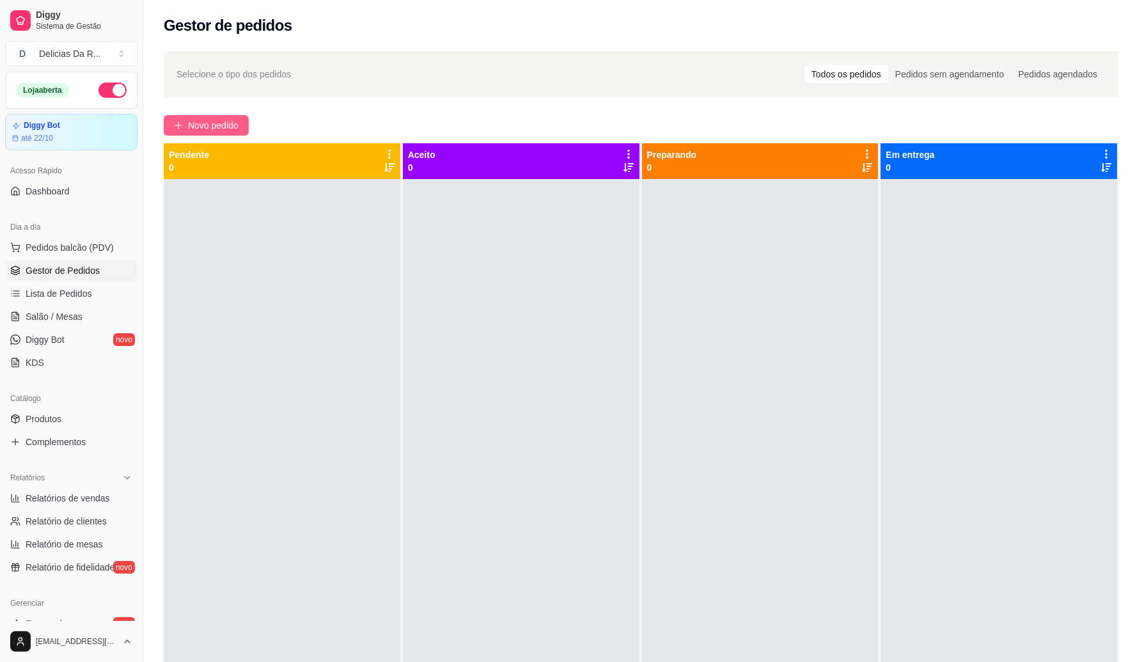
click at [215, 125] on span "Novo pedido" at bounding box center [213, 125] width 51 height 14
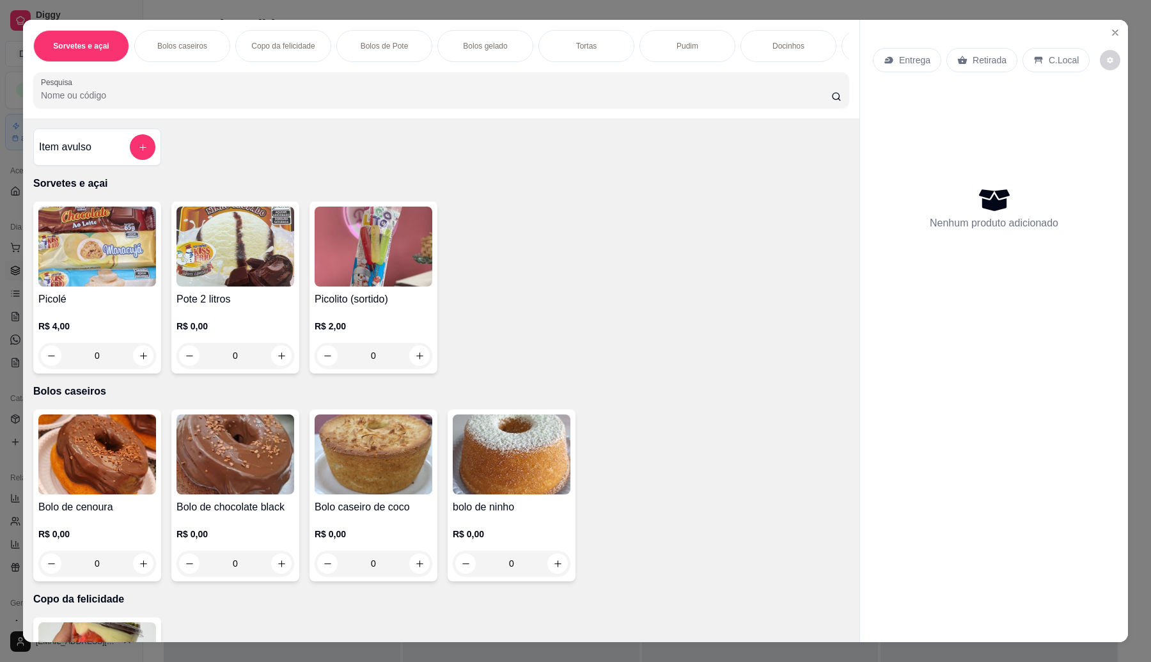
click at [94, 515] on h4 "Bolo de cenoura" at bounding box center [97, 506] width 118 height 15
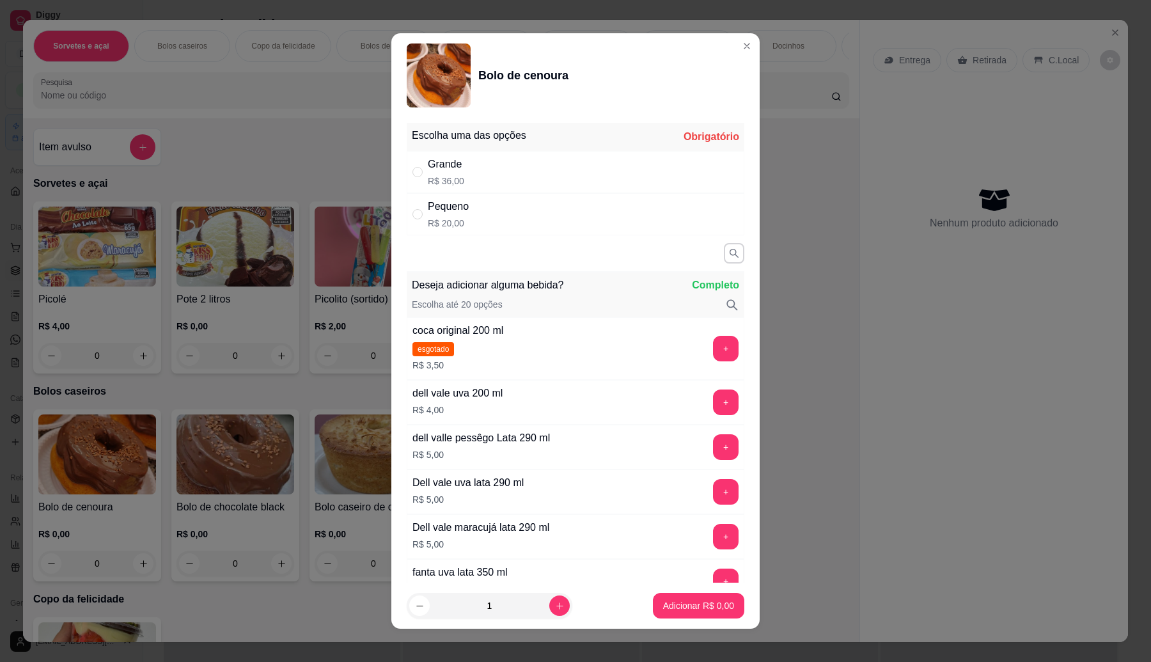
click at [453, 228] on p "R$ 20,00" at bounding box center [448, 223] width 41 height 13
radio input "true"
click at [695, 607] on p "Adicionar R$ 20,00" at bounding box center [696, 605] width 76 height 13
type input "1"
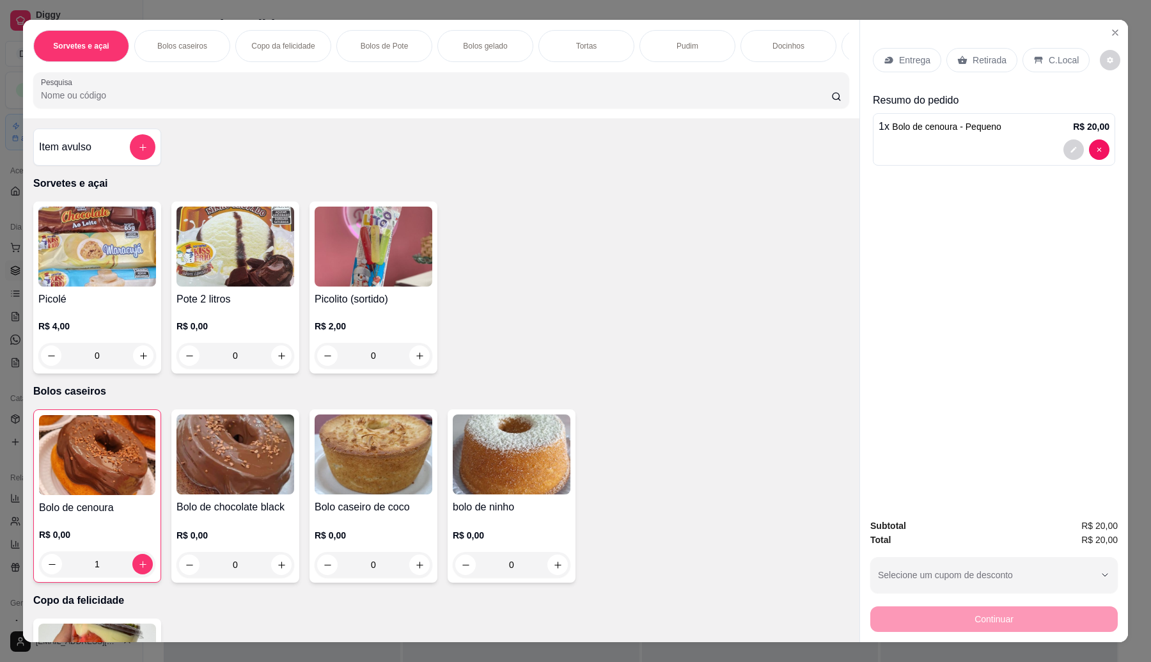
click at [983, 55] on p "Retirada" at bounding box center [989, 60] width 34 height 13
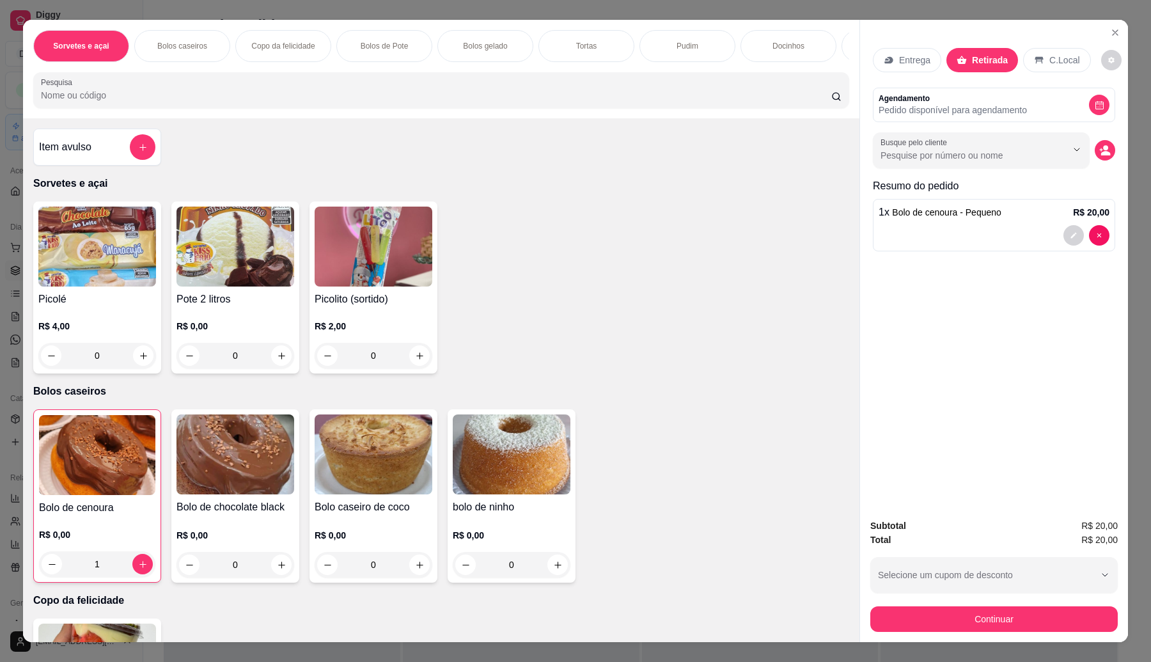
click at [919, 620] on button "Continuar" at bounding box center [993, 619] width 247 height 26
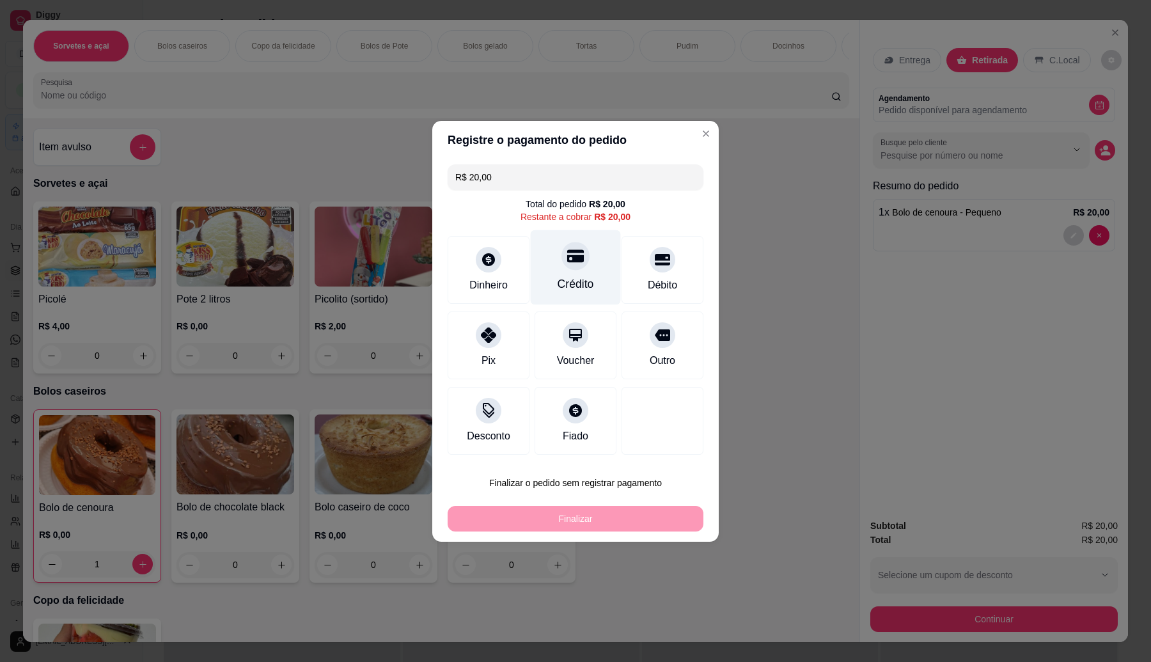
click at [565, 247] on div at bounding box center [575, 256] width 28 height 28
type input "R$ 0,00"
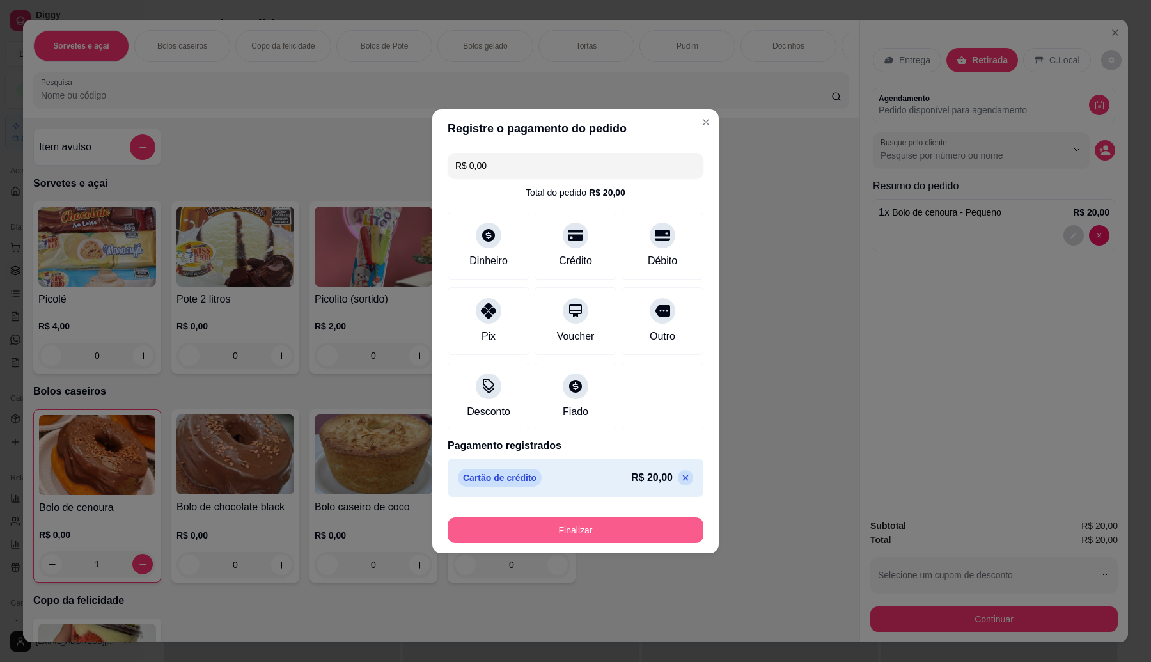
click at [598, 528] on button "Finalizar" at bounding box center [576, 530] width 256 height 26
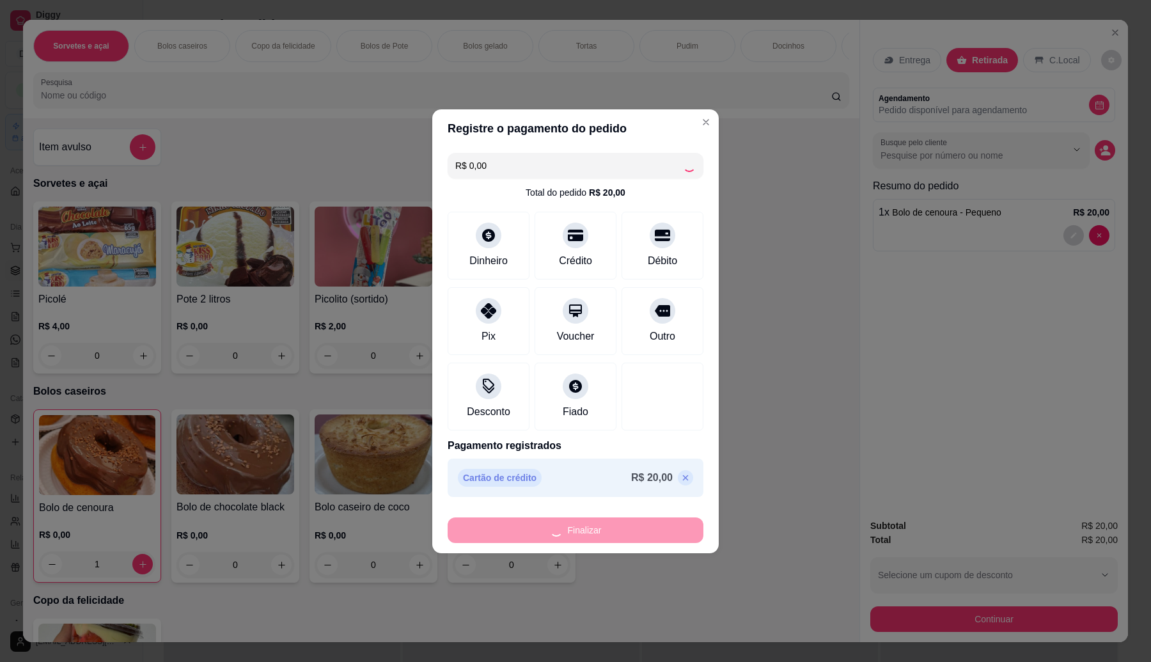
type input "0"
type input "-R$ 20,00"
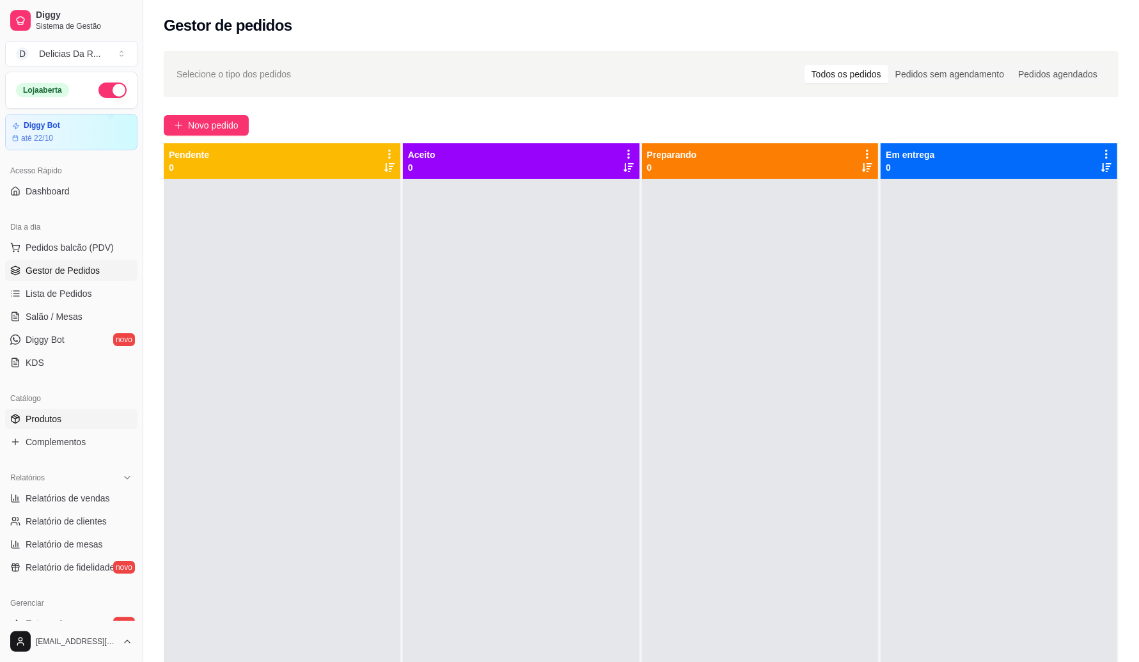
click at [59, 416] on span "Produtos" at bounding box center [44, 418] width 36 height 13
click at [52, 423] on span "Produtos" at bounding box center [44, 418] width 36 height 13
click at [67, 266] on span "Gestor de Pedidos" at bounding box center [63, 270] width 74 height 13
click at [524, 244] on div at bounding box center [521, 510] width 237 height 662
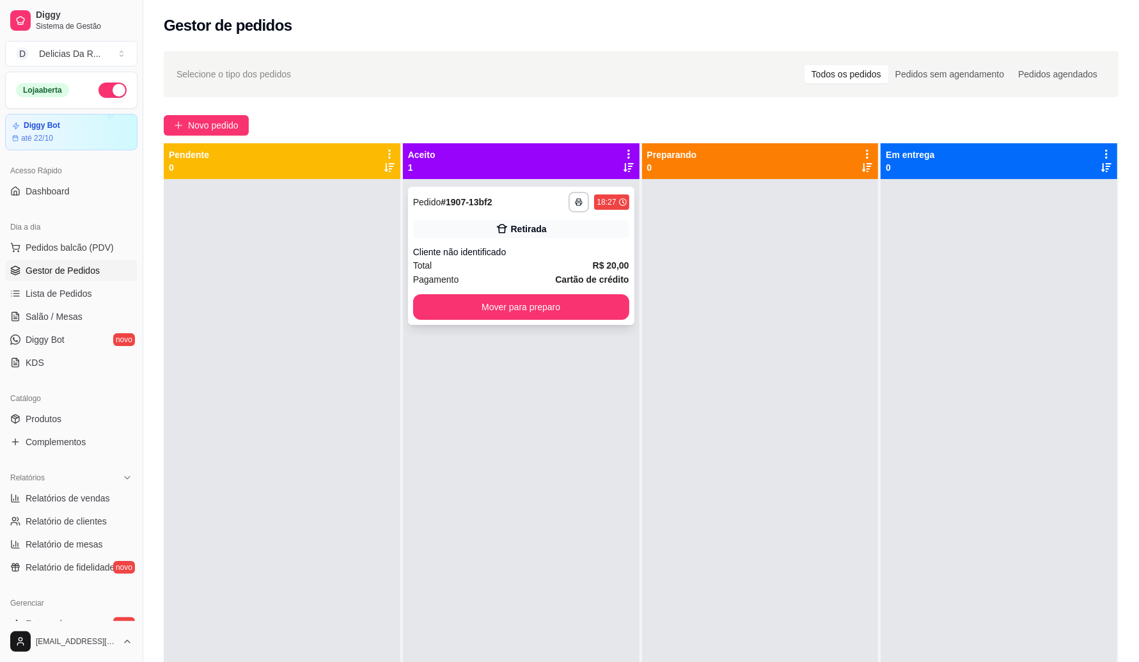
click at [526, 253] on div "Cliente não identificado" at bounding box center [521, 252] width 216 height 13
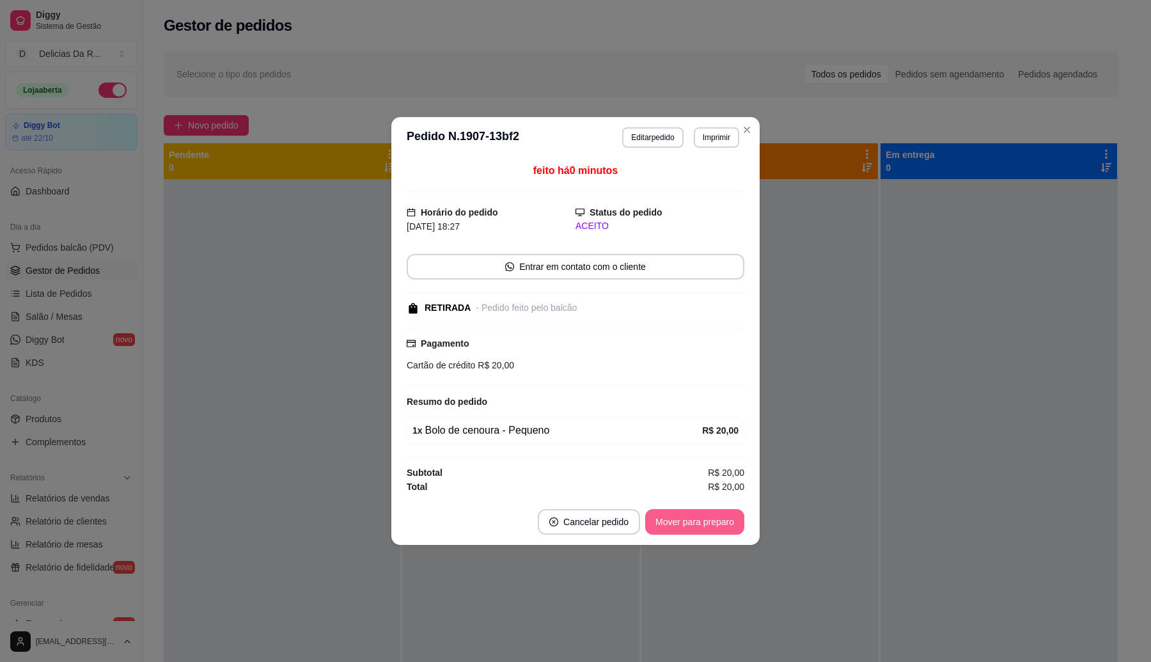
click at [686, 522] on button "Mover para preparo" at bounding box center [694, 522] width 99 height 26
click at [690, 522] on div "Mover para preparo" at bounding box center [685, 522] width 117 height 26
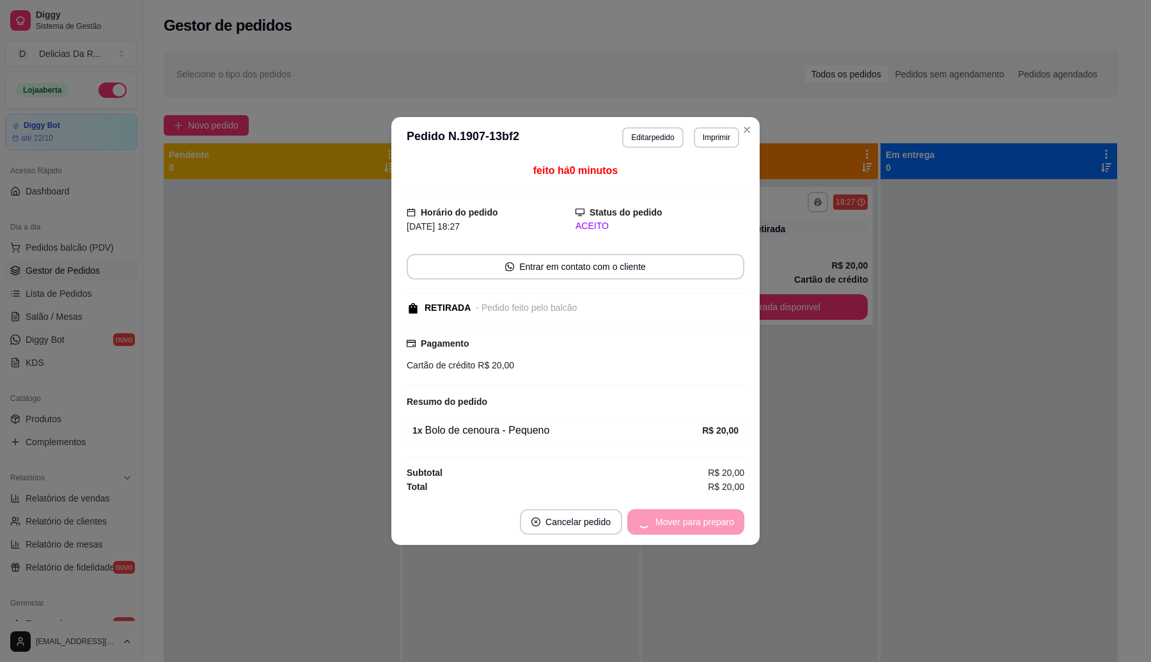
click at [690, 522] on div "Mover para preparo" at bounding box center [685, 522] width 117 height 26
click at [690, 522] on button "Mover para retirada disponível" at bounding box center [673, 522] width 137 height 25
click at [690, 522] on div "Mover para retirada disponível" at bounding box center [673, 522] width 141 height 26
click at [690, 522] on div "Mover para retirada disponível" at bounding box center [664, 522] width 159 height 26
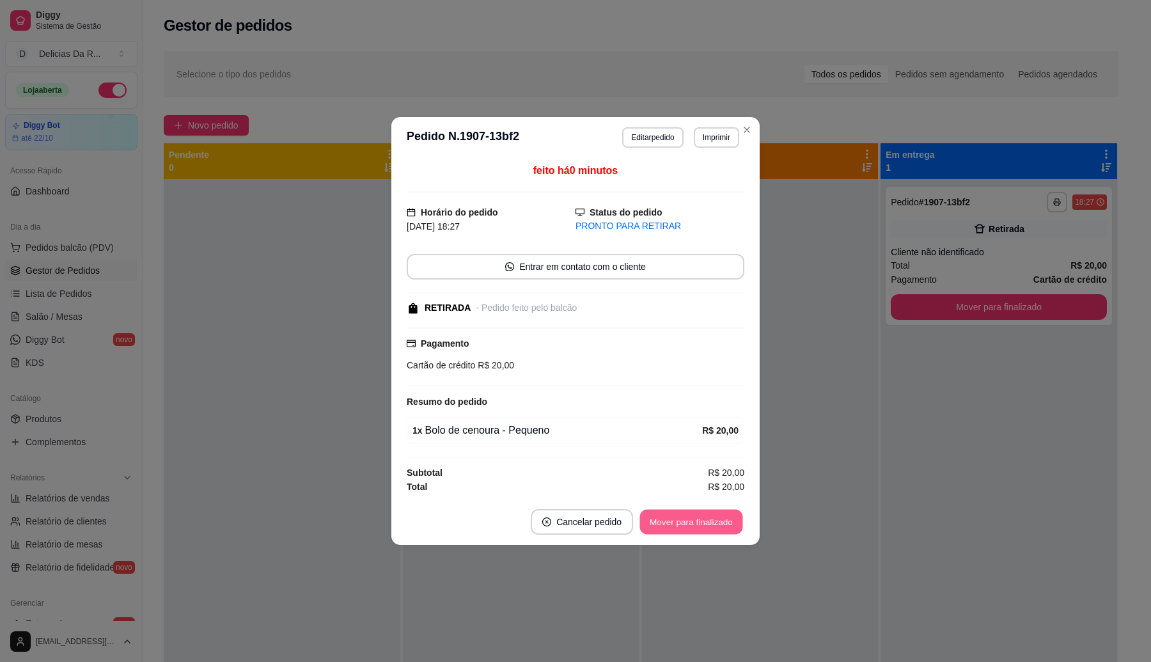
click at [690, 522] on button "Mover para finalizado" at bounding box center [691, 522] width 103 height 25
click at [691, 524] on div "Mover para finalizado" at bounding box center [691, 522] width 106 height 26
click at [691, 524] on div "Mover para finalizado" at bounding box center [682, 522] width 124 height 26
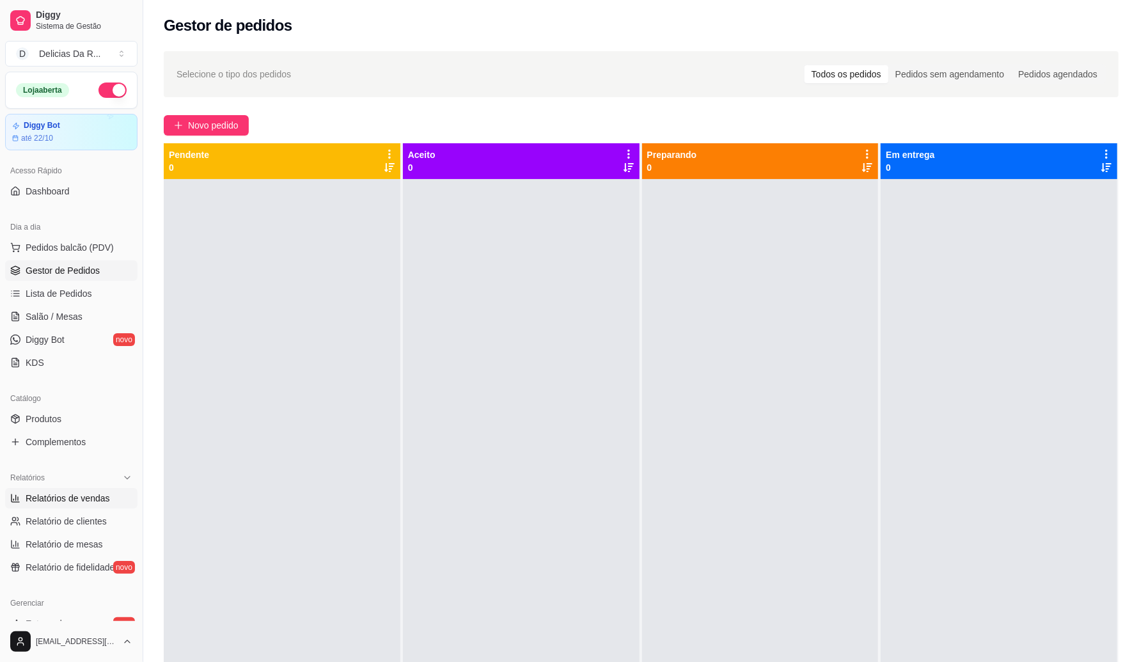
click at [81, 495] on span "Relatórios de vendas" at bounding box center [68, 498] width 84 height 13
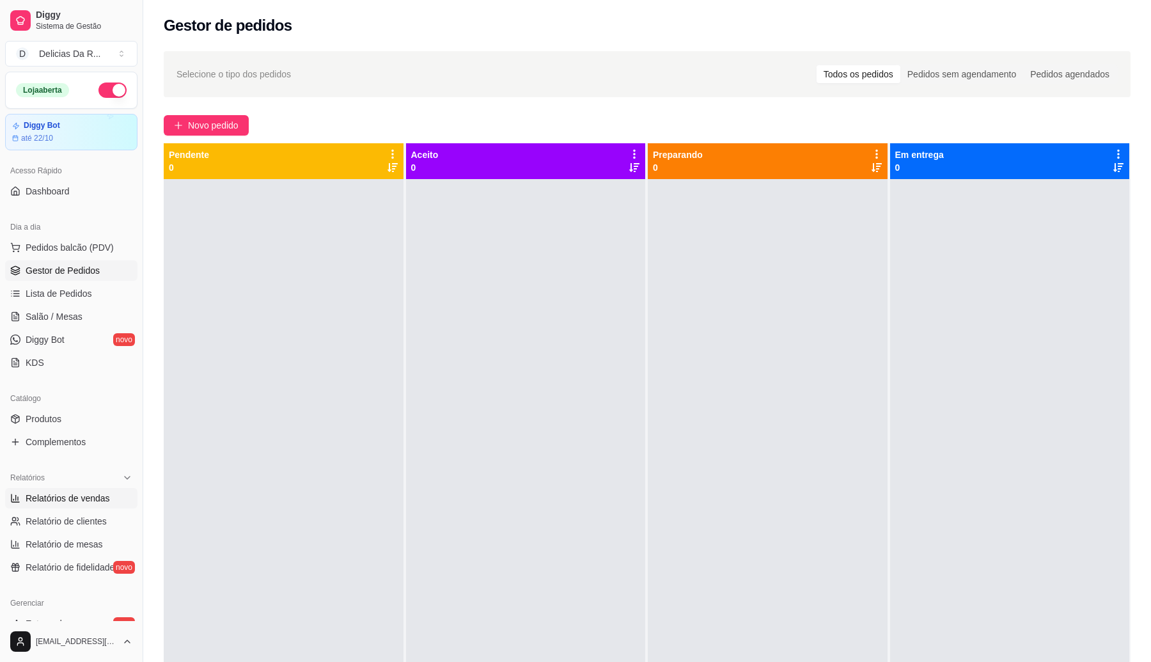
select select "ALL"
select select "0"
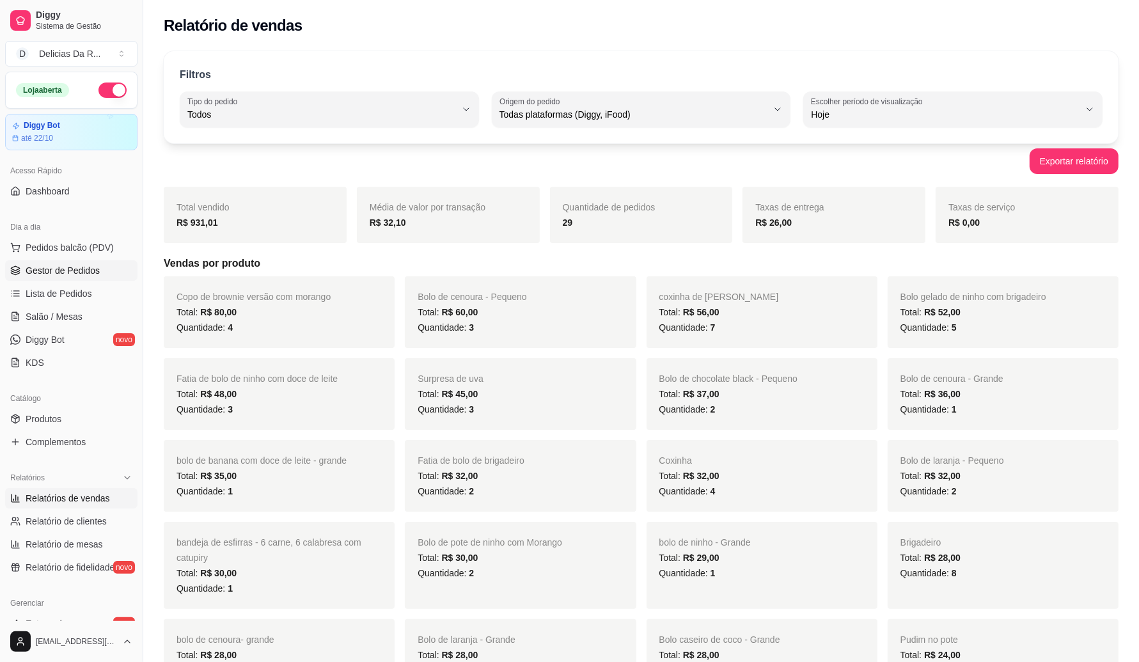
click at [70, 261] on link "Gestor de Pedidos" at bounding box center [71, 270] width 132 height 20
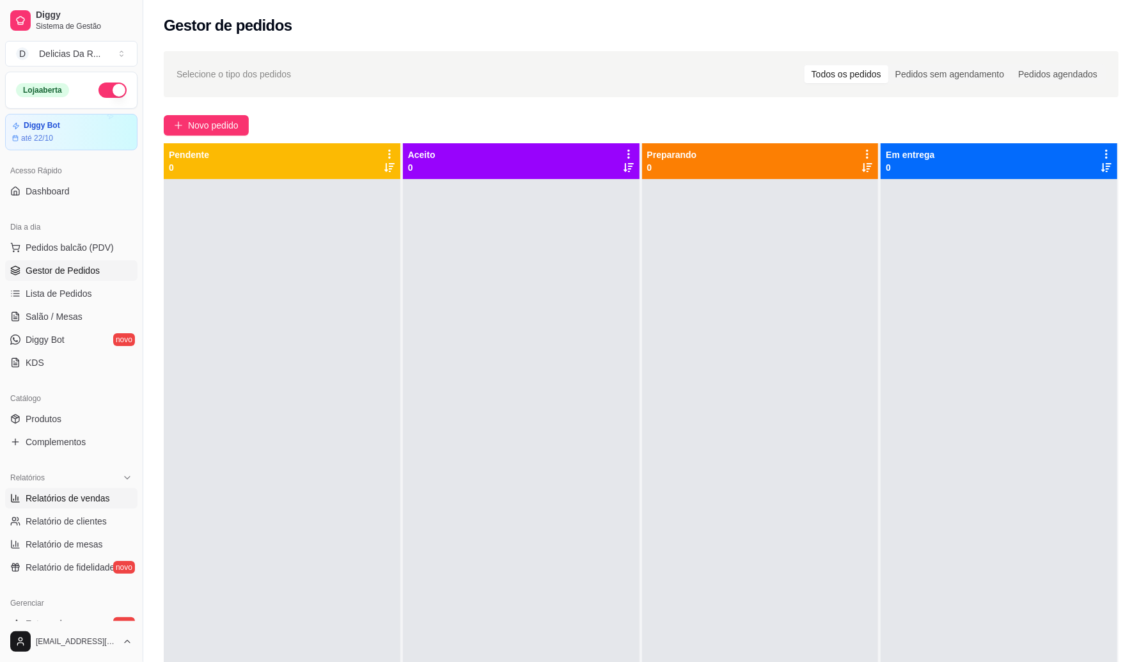
click at [93, 497] on span "Relatórios de vendas" at bounding box center [68, 498] width 84 height 13
select select "ALL"
select select "0"
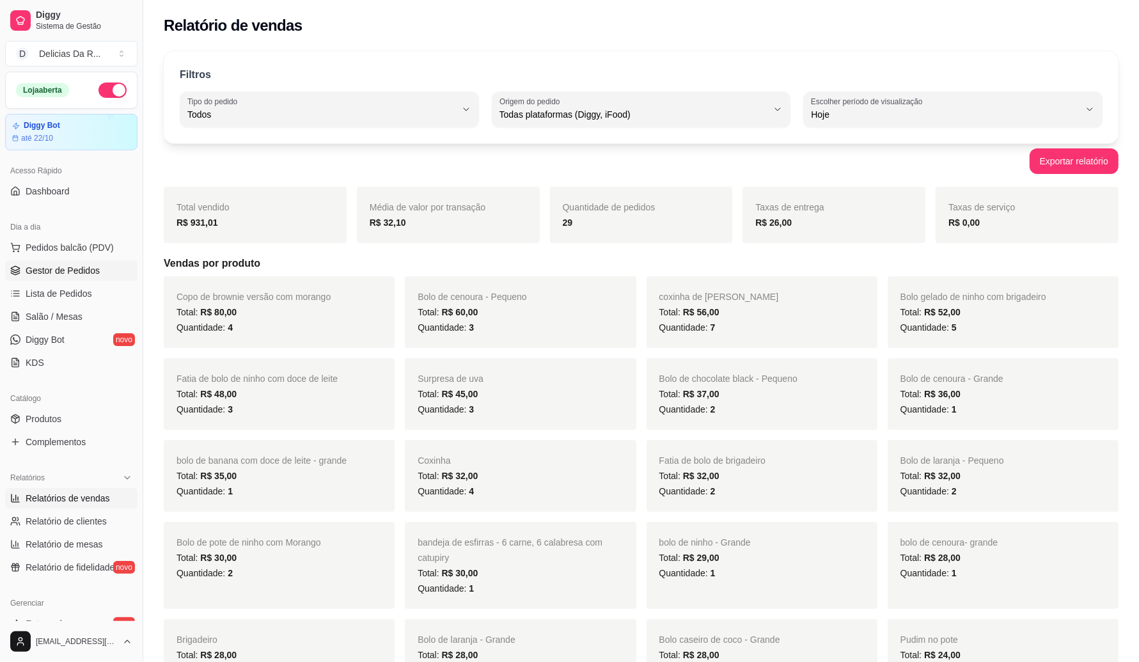
click at [66, 276] on span "Gestor de Pedidos" at bounding box center [63, 270] width 74 height 13
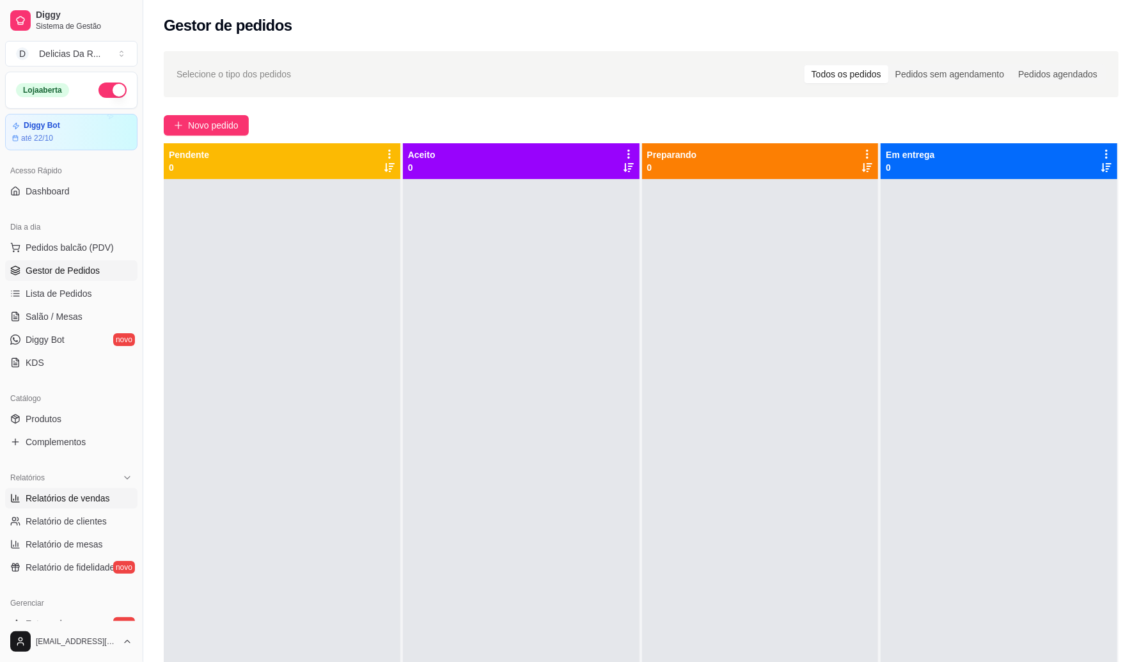
click at [96, 492] on span "Relatórios de vendas" at bounding box center [68, 498] width 84 height 13
select select "ALL"
select select "0"
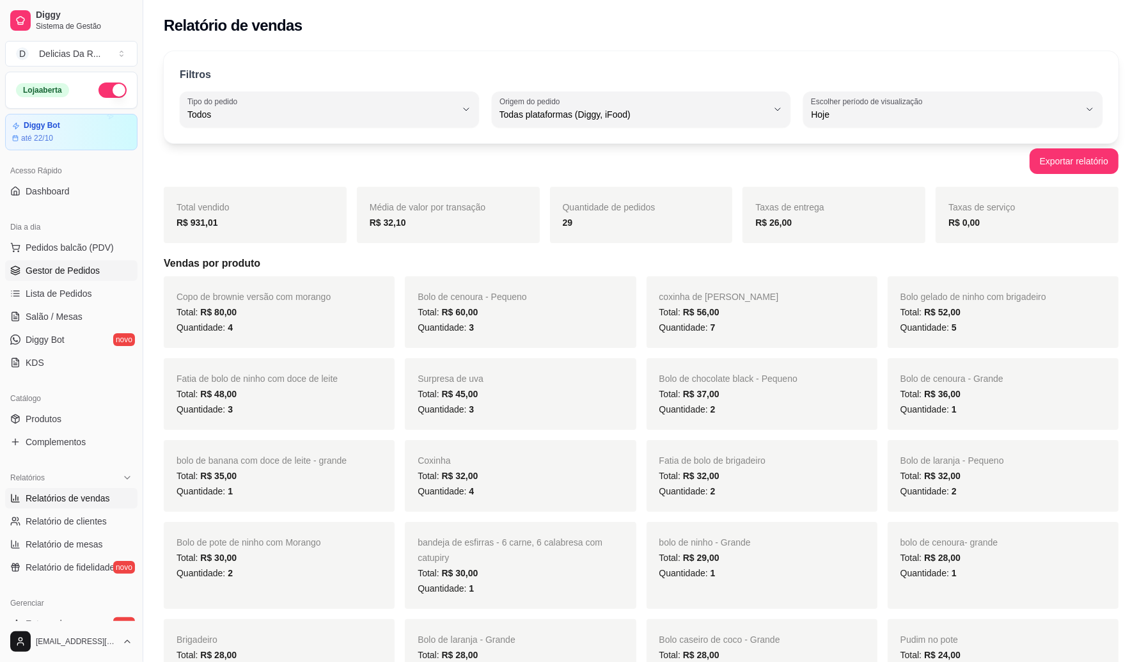
click at [47, 267] on span "Gestor de Pedidos" at bounding box center [63, 270] width 74 height 13
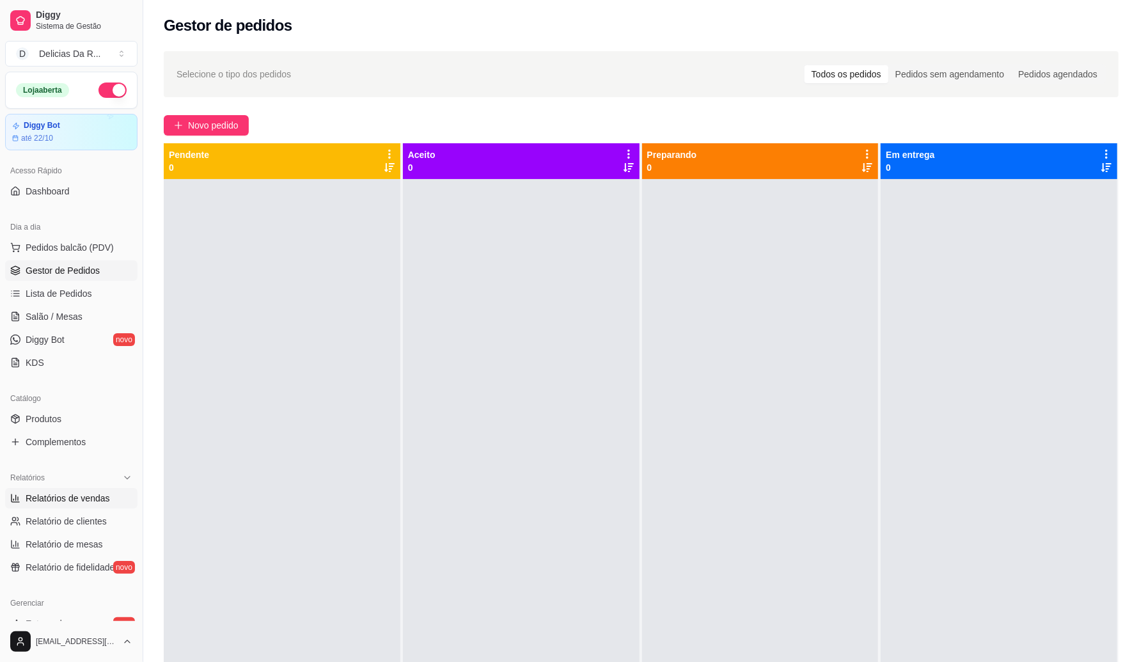
click at [40, 492] on span "Relatórios de vendas" at bounding box center [68, 498] width 84 height 13
select select "ALL"
select select "0"
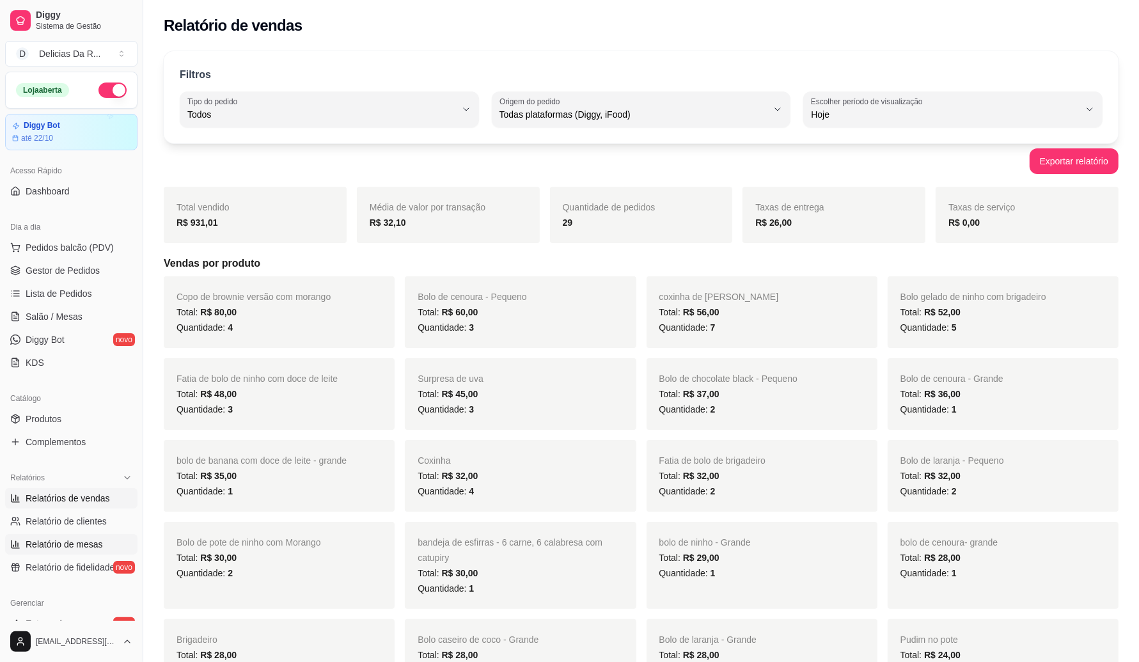
drag, startPoint x: 68, startPoint y: 515, endPoint x: 63, endPoint y: 545, distance: 30.5
click at [68, 516] on span "Relatório de clientes" at bounding box center [66, 521] width 81 height 13
select select "30"
select select "HIGHEST_TOTAL_SPENT_WITH_ORDERS"
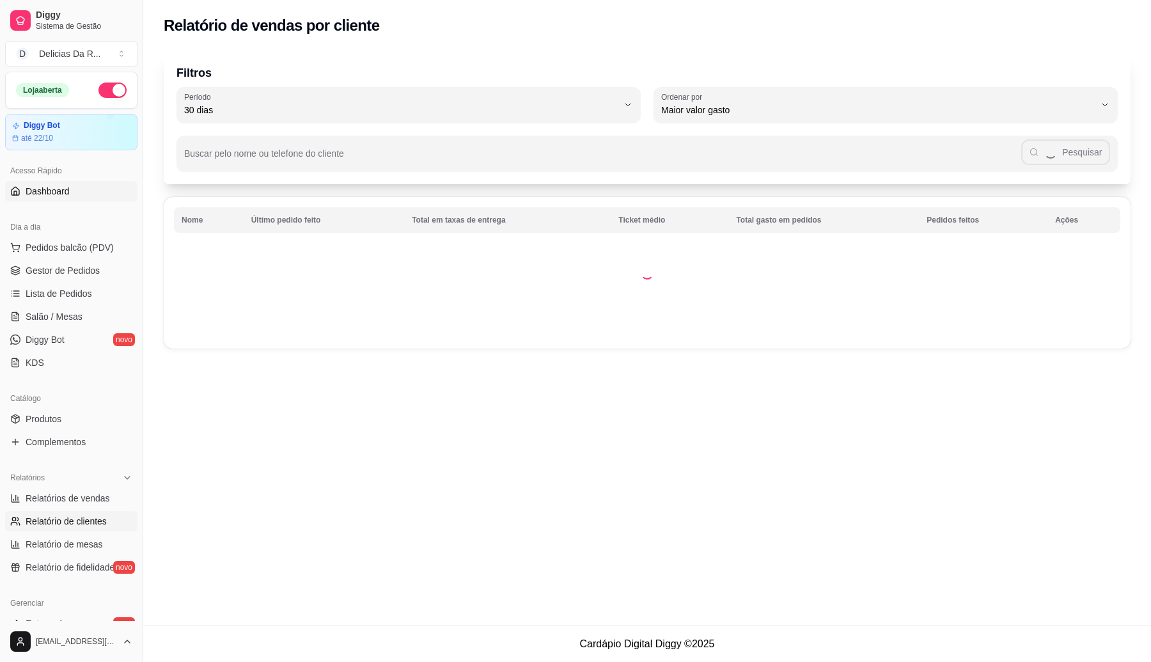
click at [95, 191] on link "Dashboard" at bounding box center [71, 191] width 132 height 20
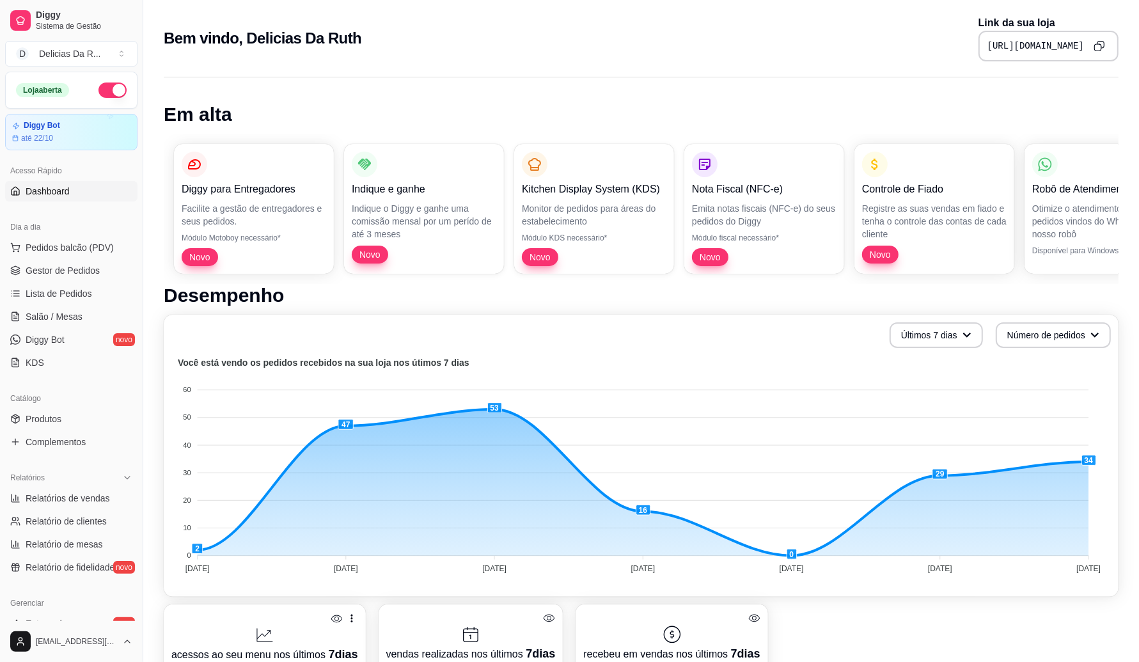
click at [82, 430] on ul "Produtos Complementos" at bounding box center [71, 430] width 132 height 43
click at [82, 417] on link "Produtos" at bounding box center [71, 419] width 132 height 20
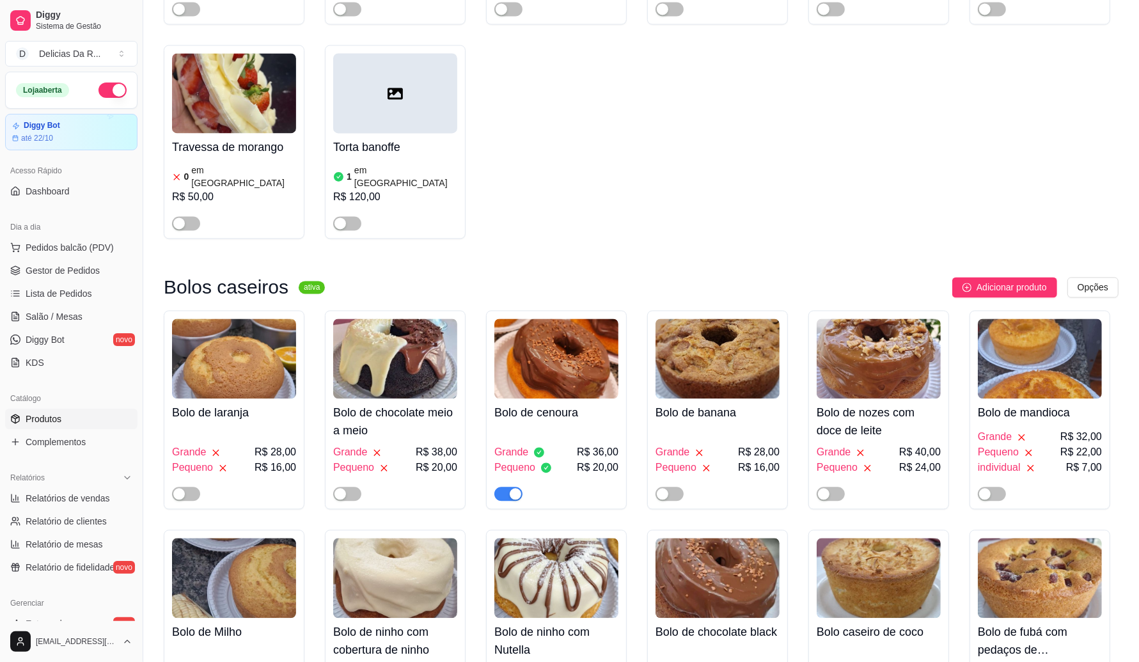
scroll to position [2477, 0]
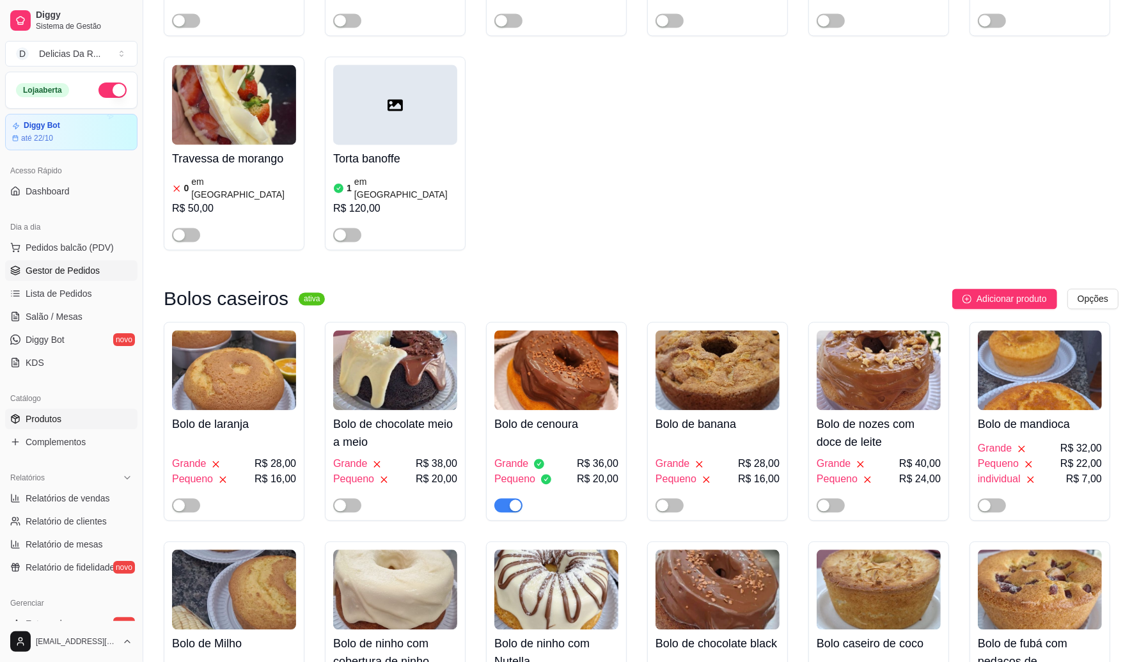
drag, startPoint x: 93, startPoint y: 269, endPoint x: 87, endPoint y: 269, distance: 6.4
click at [91, 270] on span "Gestor de Pedidos" at bounding box center [63, 270] width 74 height 13
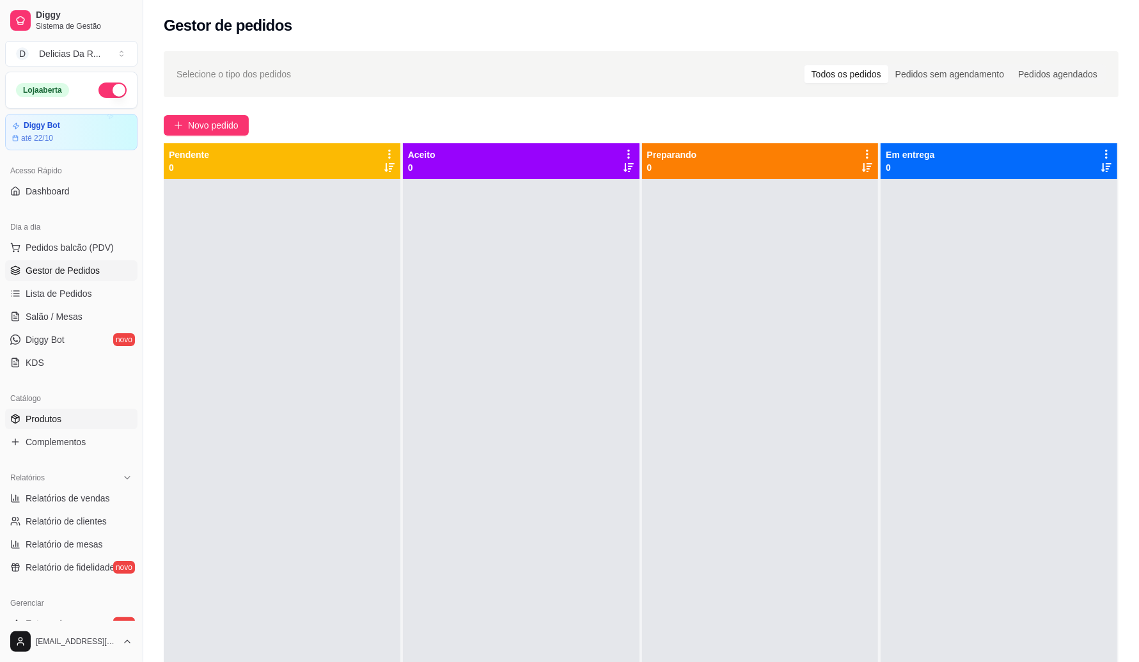
click at [48, 426] on link "Produtos" at bounding box center [71, 419] width 132 height 20
click at [51, 424] on span "Produtos" at bounding box center [44, 418] width 36 height 13
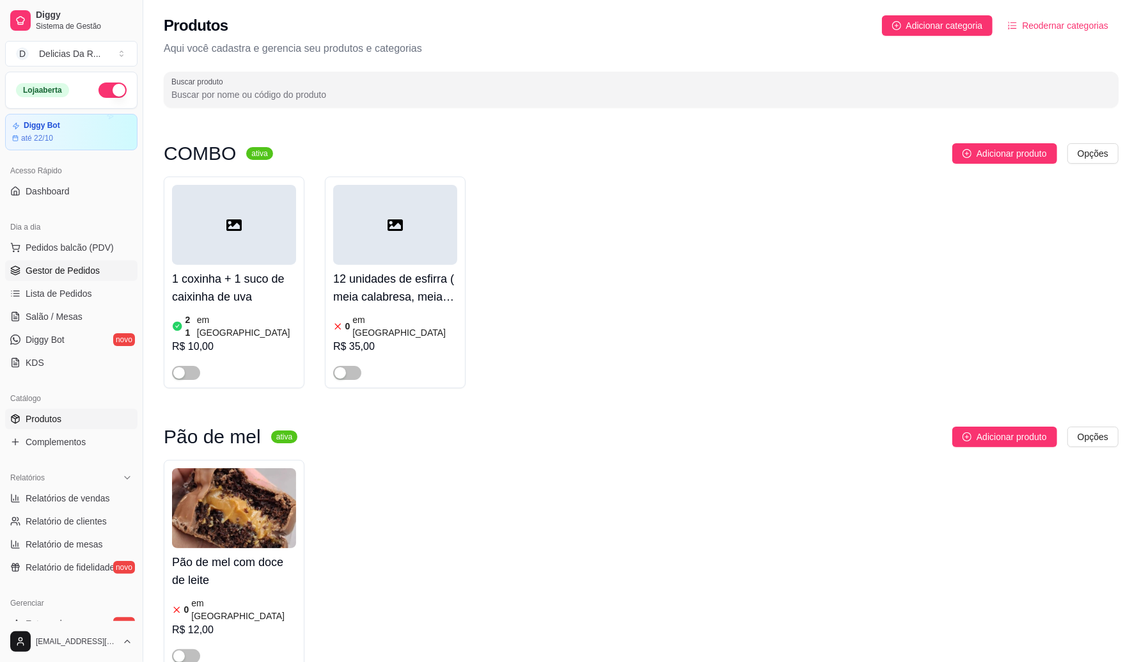
click at [85, 276] on span "Gestor de Pedidos" at bounding box center [63, 270] width 74 height 13
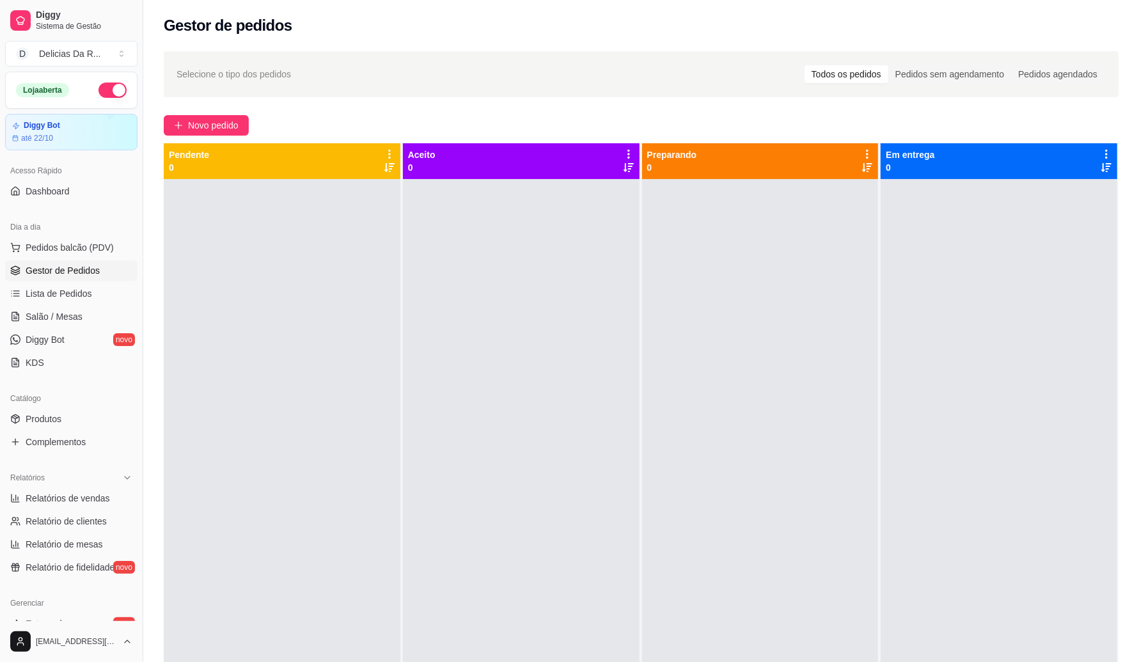
click at [225, 109] on div "Selecione o tipo dos pedidos Todos os pedidos Pedidos sem agendamento Pedidos a…" at bounding box center [640, 431] width 995 height 777
click at [224, 128] on span "Novo pedido" at bounding box center [213, 125] width 51 height 14
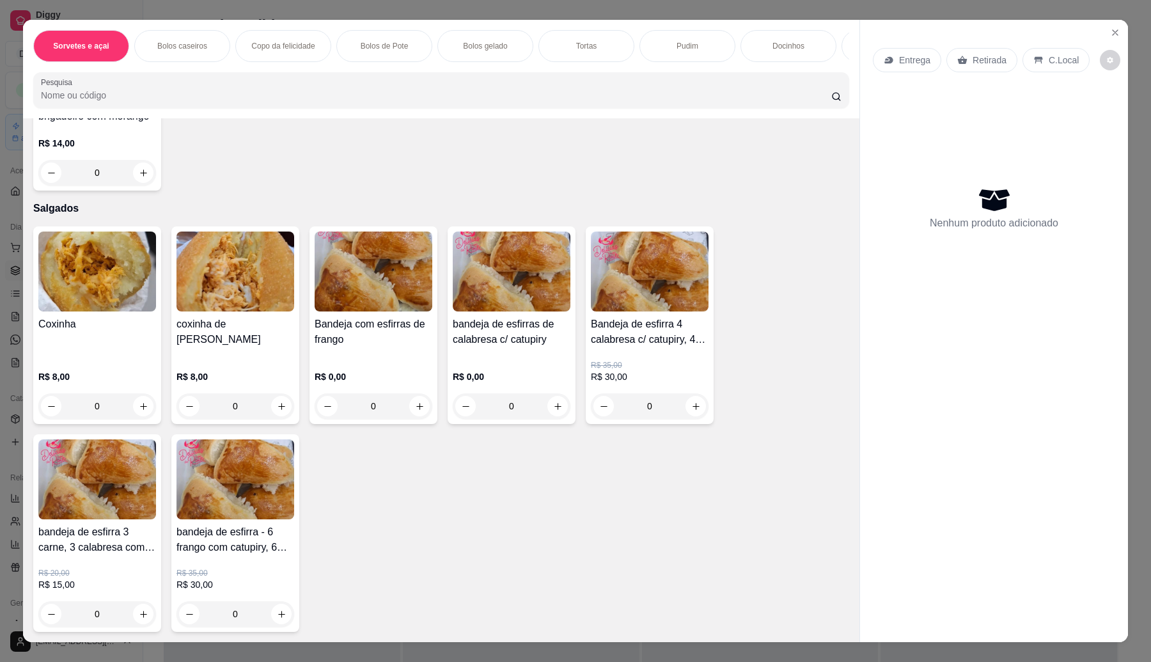
scroll to position [1849, 0]
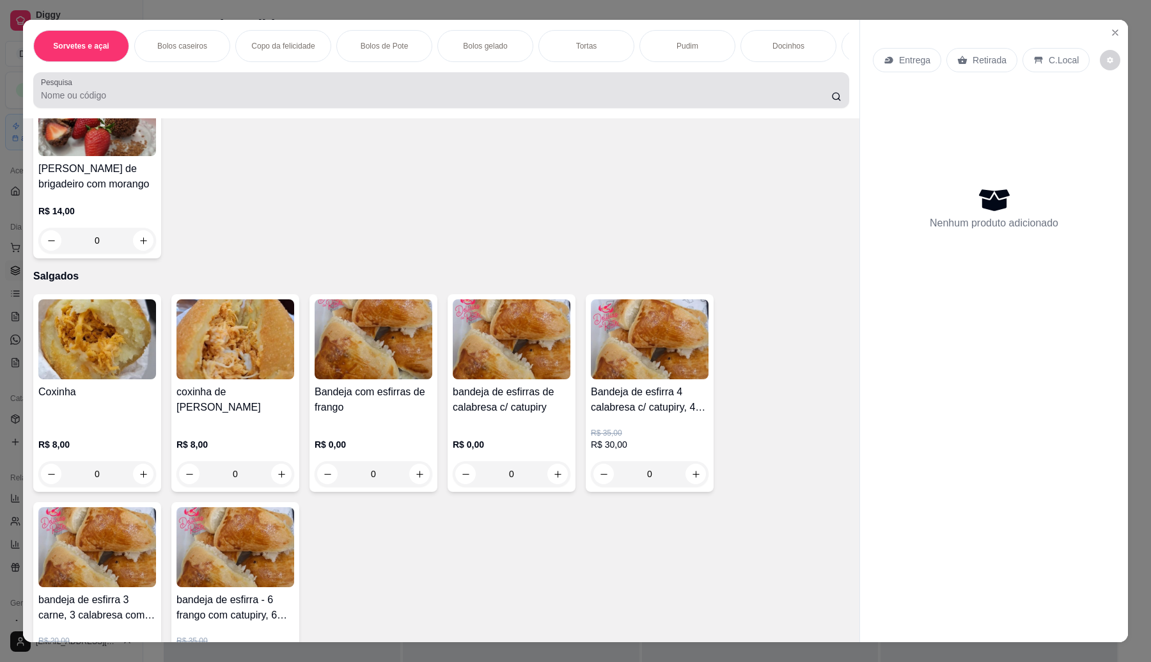
click at [370, 97] on div at bounding box center [441, 90] width 800 height 26
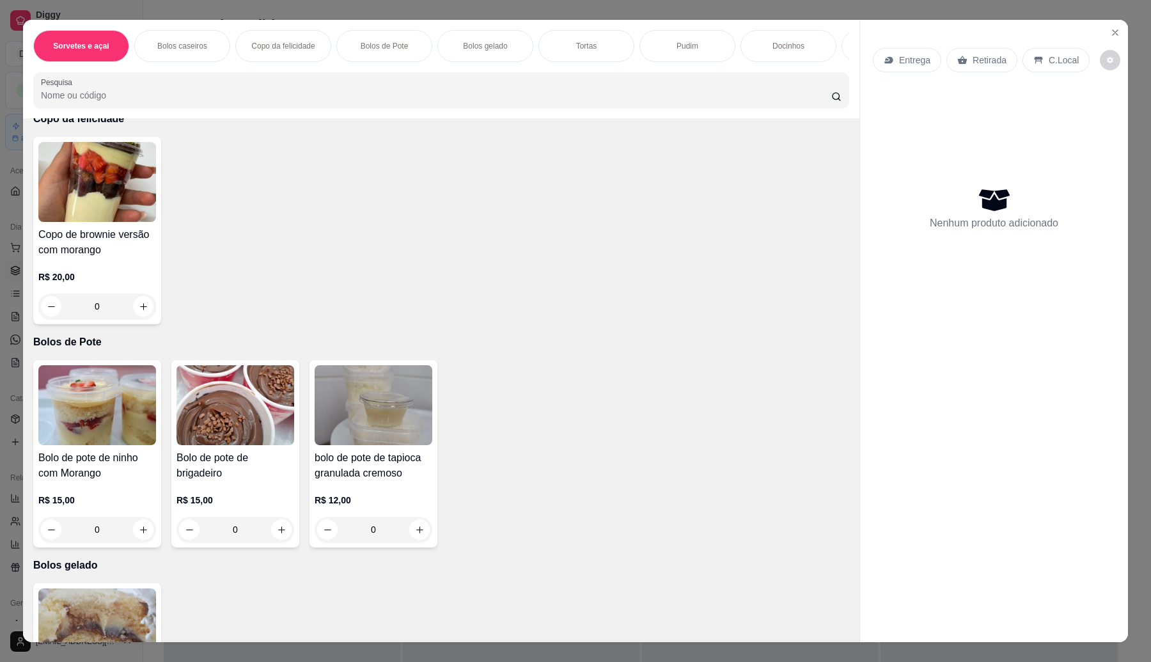
scroll to position [171, 0]
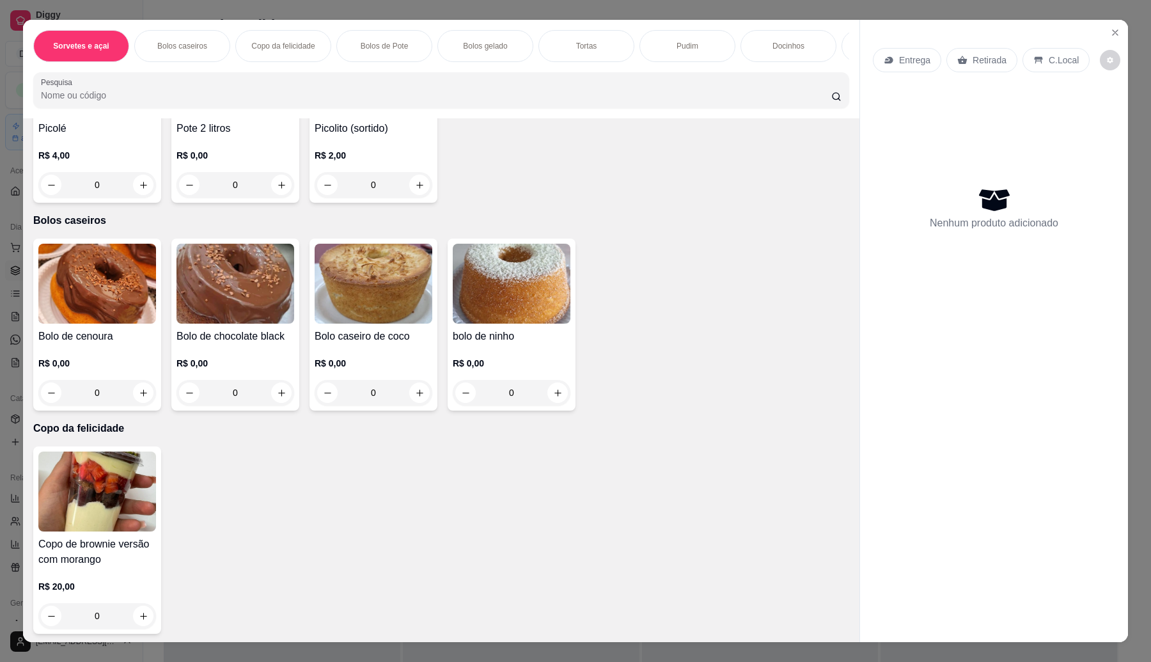
click at [192, 98] on div at bounding box center [441, 90] width 800 height 26
click at [211, 102] on input "Pesquisa" at bounding box center [436, 95] width 790 height 13
click at [106, 293] on img at bounding box center [97, 284] width 118 height 80
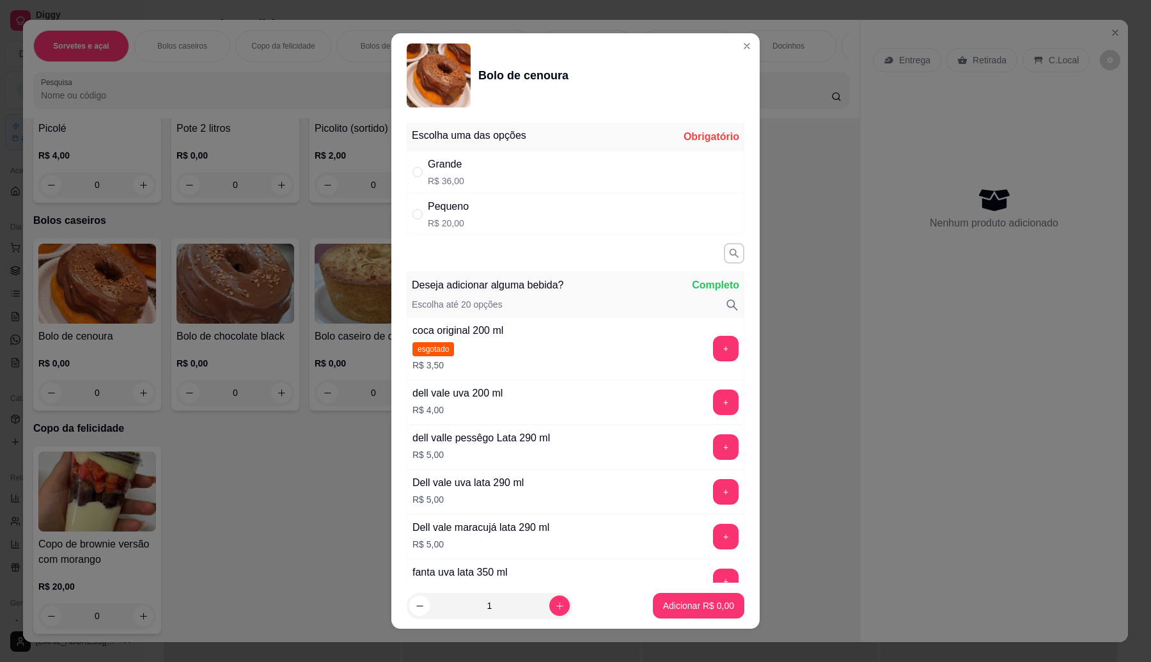
click at [451, 166] on div "Grande" at bounding box center [446, 164] width 36 height 15
radio input "true"
click at [678, 609] on p "Adicionar R$ 36,00" at bounding box center [696, 605] width 76 height 13
type input "1"
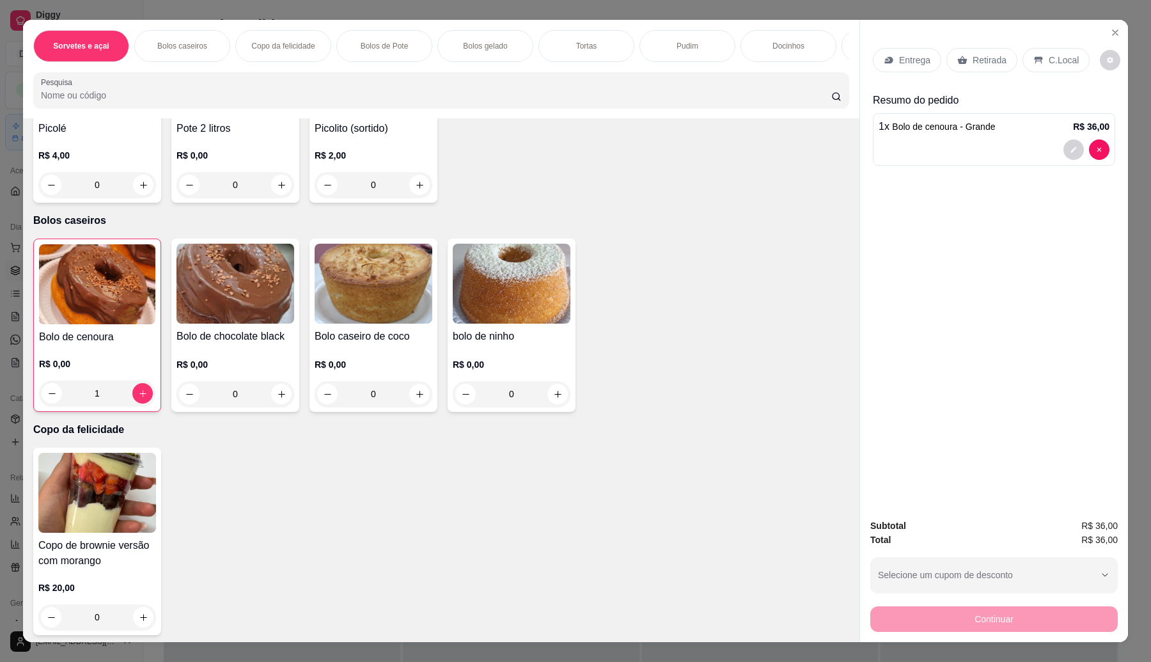
click at [123, 324] on img at bounding box center [97, 284] width 116 height 80
click at [972, 58] on p "Retirada" at bounding box center [989, 60] width 34 height 13
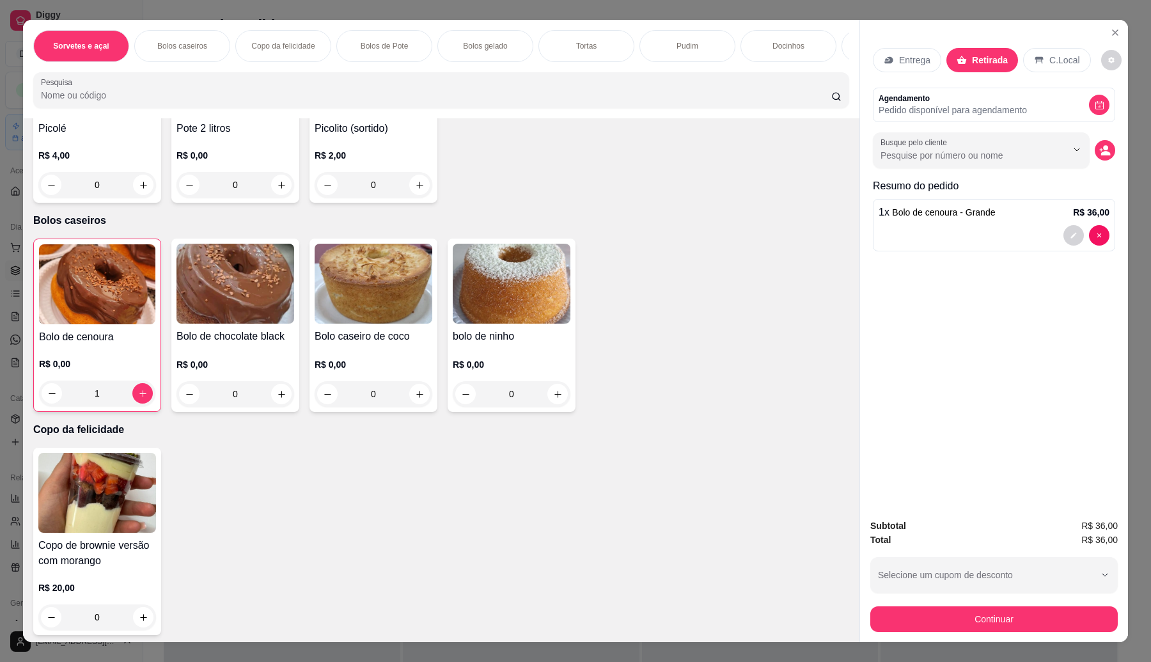
click at [1040, 627] on button "Continuar" at bounding box center [993, 619] width 247 height 26
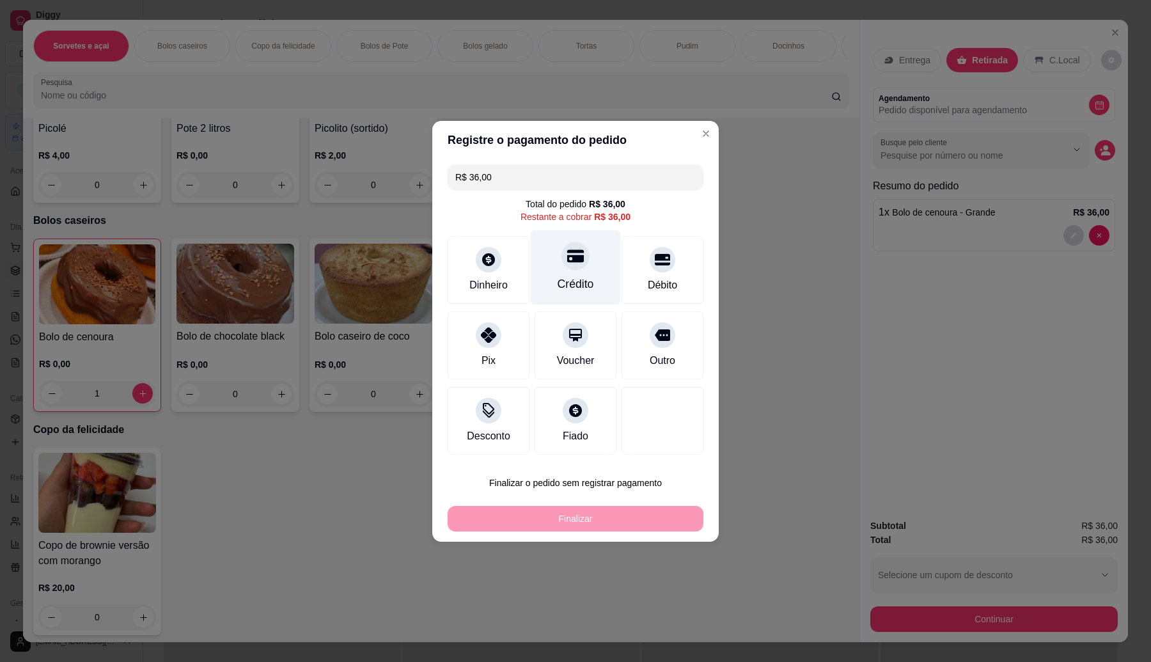
click at [589, 251] on div "Crédito" at bounding box center [576, 267] width 90 height 75
type input "R$ 0,00"
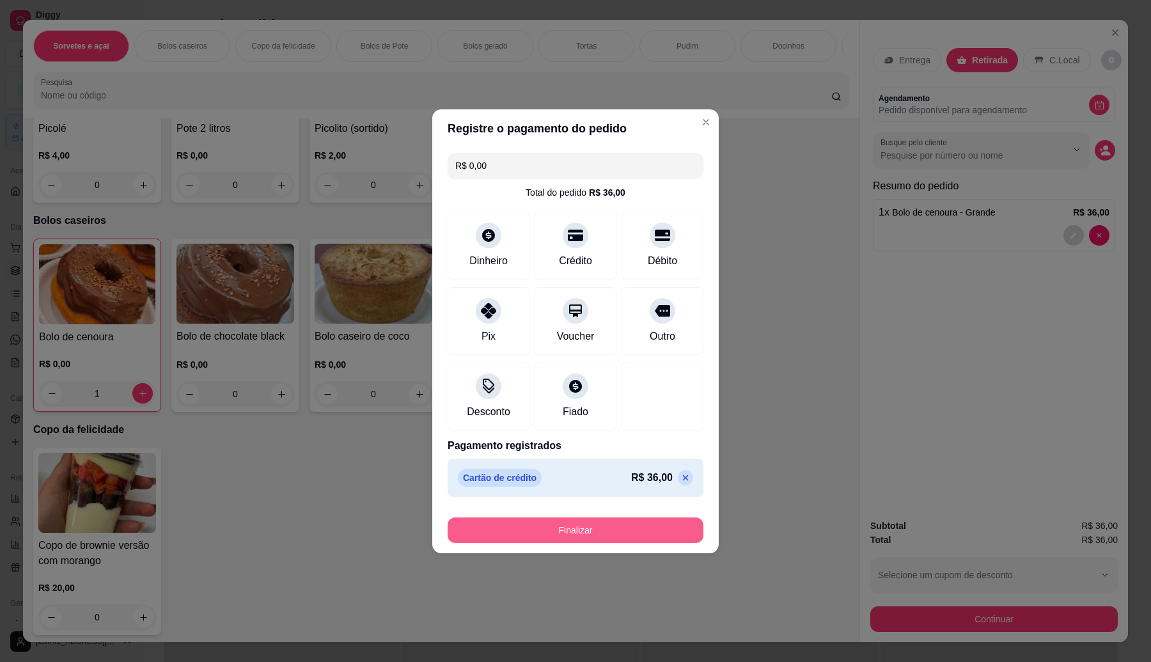
click at [624, 539] on button "Finalizar" at bounding box center [576, 530] width 256 height 26
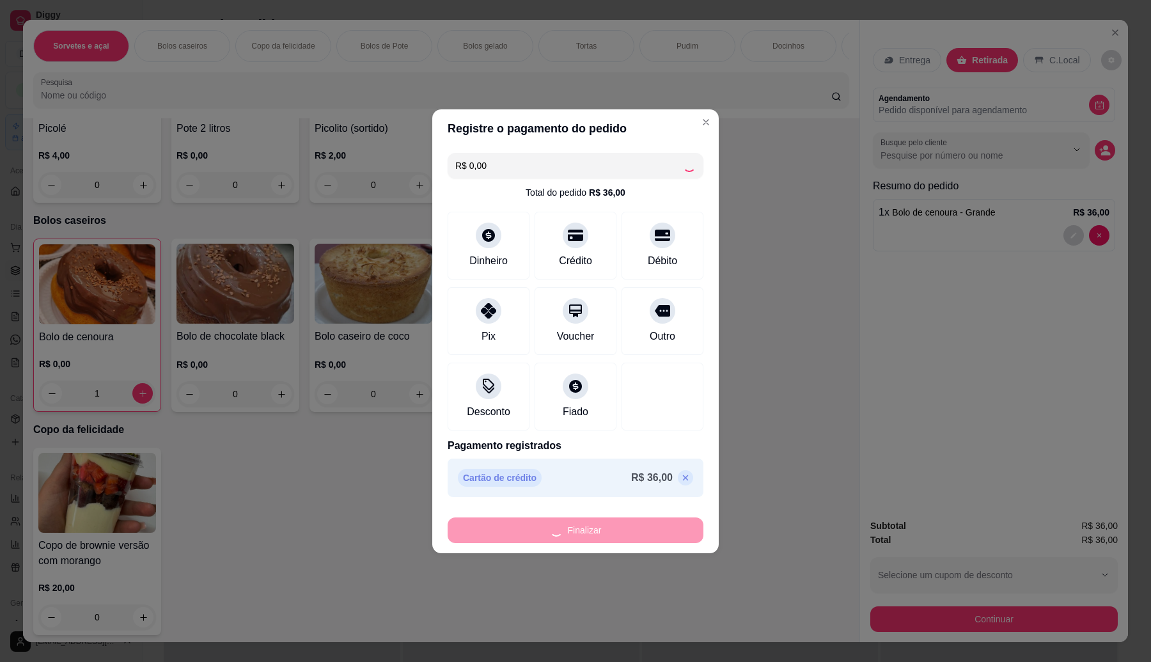
type input "0"
type input "-R$ 36,00"
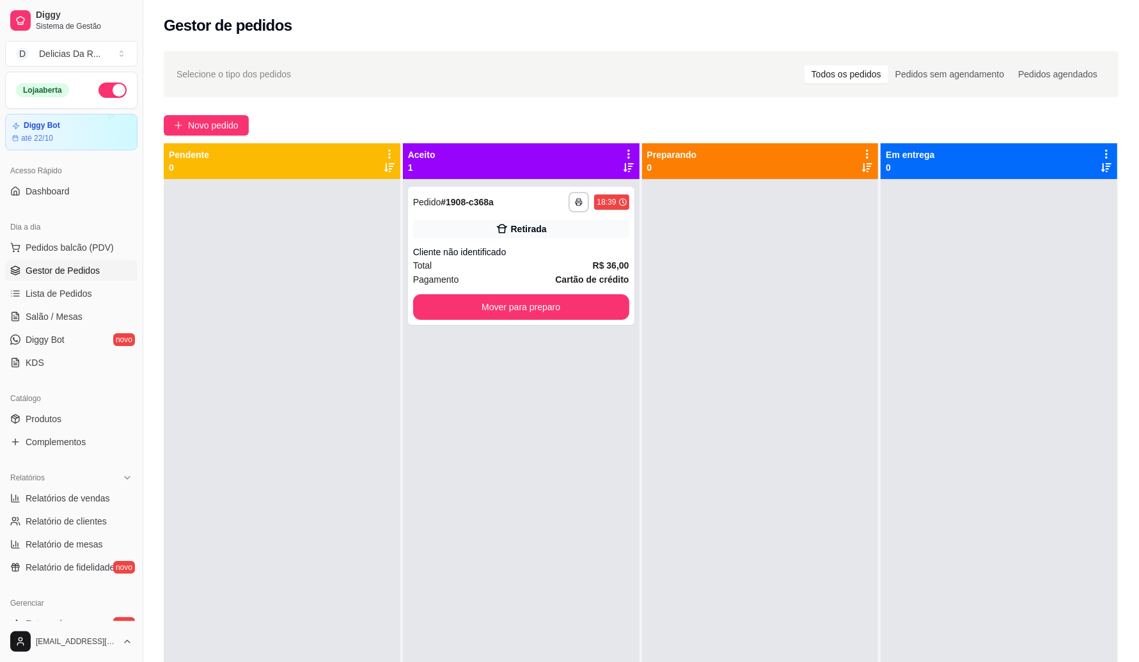
click at [642, 534] on div at bounding box center [760, 510] width 237 height 662
click at [628, 465] on div "**********" at bounding box center [521, 510] width 237 height 662
click at [587, 256] on div "**********" at bounding box center [521, 256] width 226 height 138
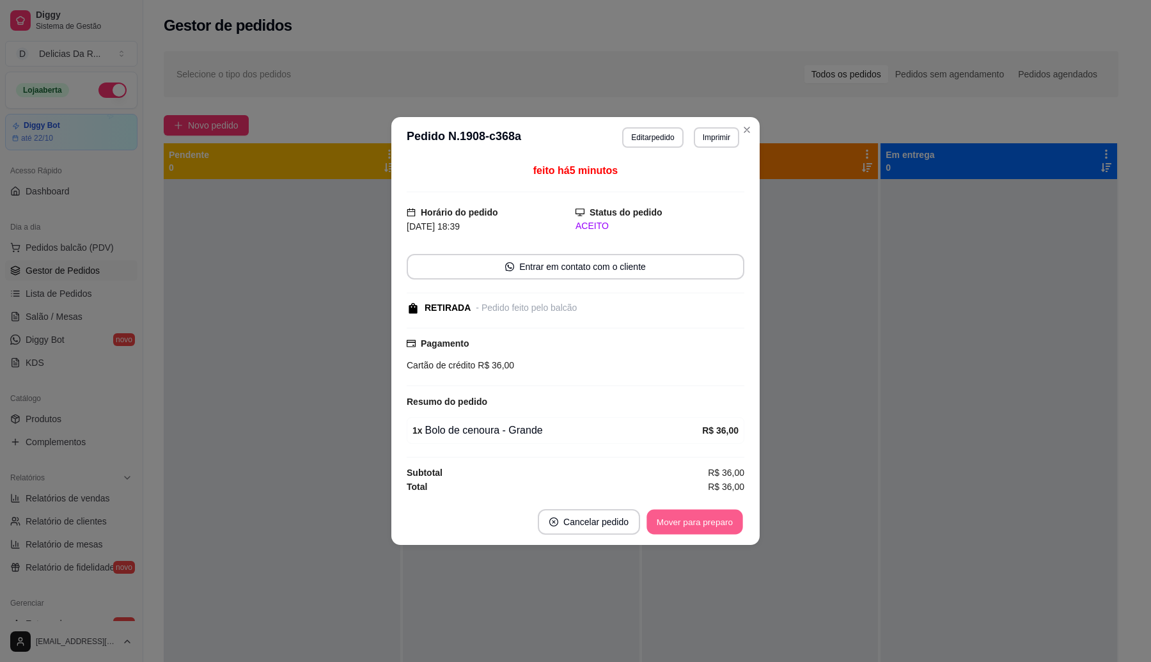
click at [713, 526] on button "Mover para preparo" at bounding box center [694, 522] width 96 height 25
click at [713, 526] on div "Mover para preparo" at bounding box center [694, 522] width 99 height 26
click at [713, 526] on div "Mover para preparo" at bounding box center [685, 522] width 117 height 26
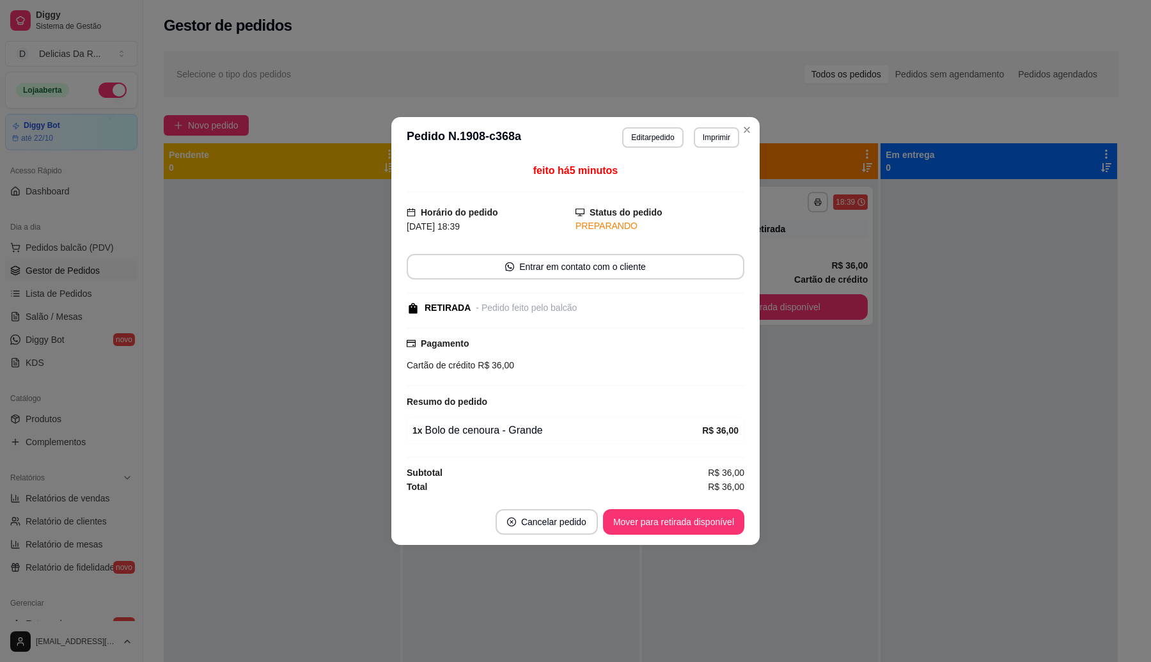
click at [713, 526] on button "Mover para retirada disponível" at bounding box center [673, 522] width 141 height 26
click at [712, 526] on div "Mover para retirada disponível" at bounding box center [664, 522] width 159 height 26
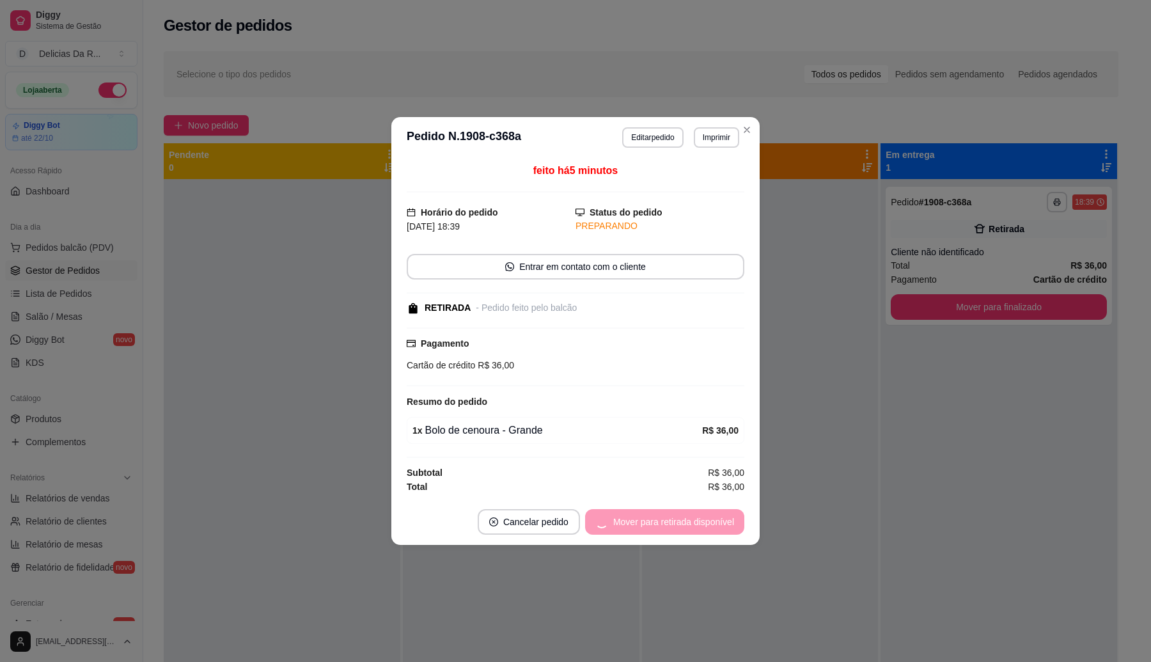
click at [712, 526] on button "Mover para retirada disponível" at bounding box center [664, 522] width 159 height 26
click at [710, 526] on button "Mover para retirada disponível" at bounding box center [664, 522] width 159 height 26
click at [710, 526] on div "Mover para finalizado" at bounding box center [682, 522] width 124 height 26
click at [726, 522] on button "Mover para finalizado" at bounding box center [691, 522] width 106 height 26
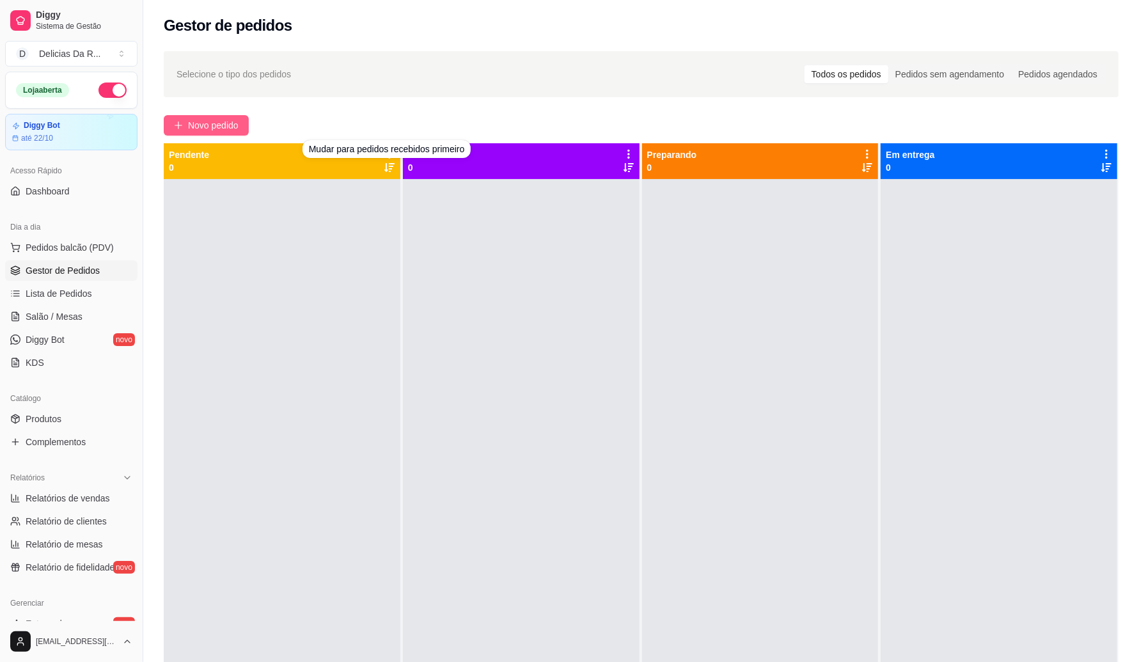
click at [216, 116] on button "Novo pedido" at bounding box center [206, 125] width 85 height 20
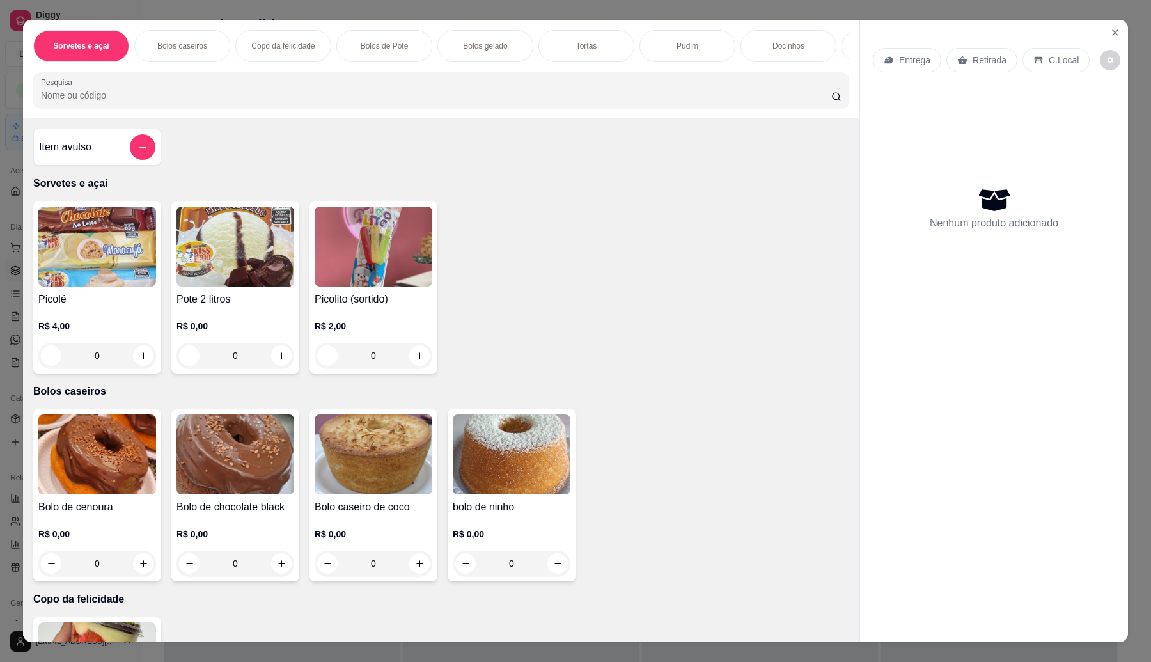
click at [323, 95] on div at bounding box center [441, 90] width 800 height 26
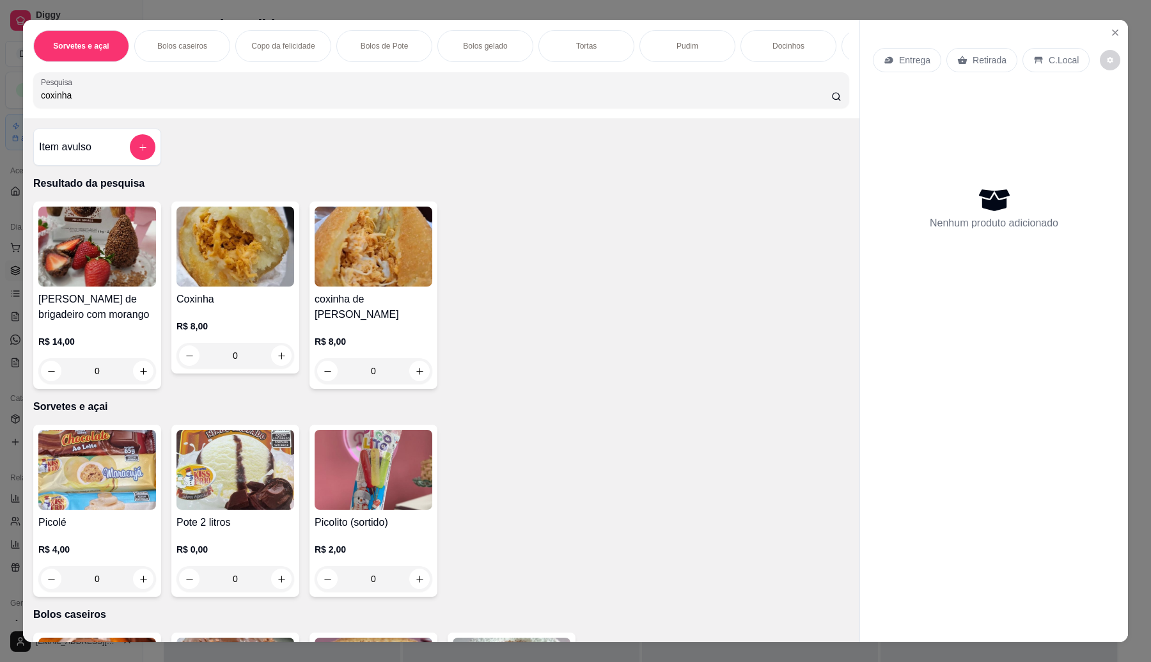
type input "coxinha"
click at [295, 270] on div "Coxinha de brigadeiro com morango R$ 14,00 0 Coxinha R$ 8,00 0 coxinha de frang…" at bounding box center [441, 294] width 816 height 187
click at [315, 272] on img at bounding box center [374, 247] width 118 height 80
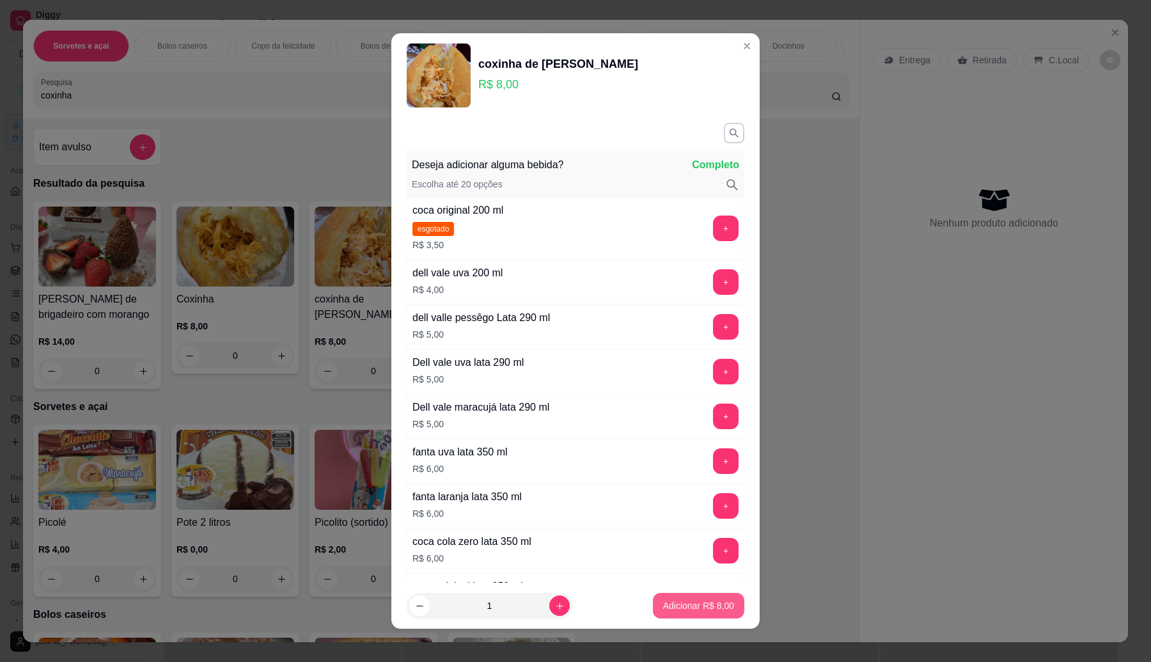
click at [690, 611] on p "Adicionar R$ 8,00" at bounding box center [698, 605] width 71 height 13
type input "1"
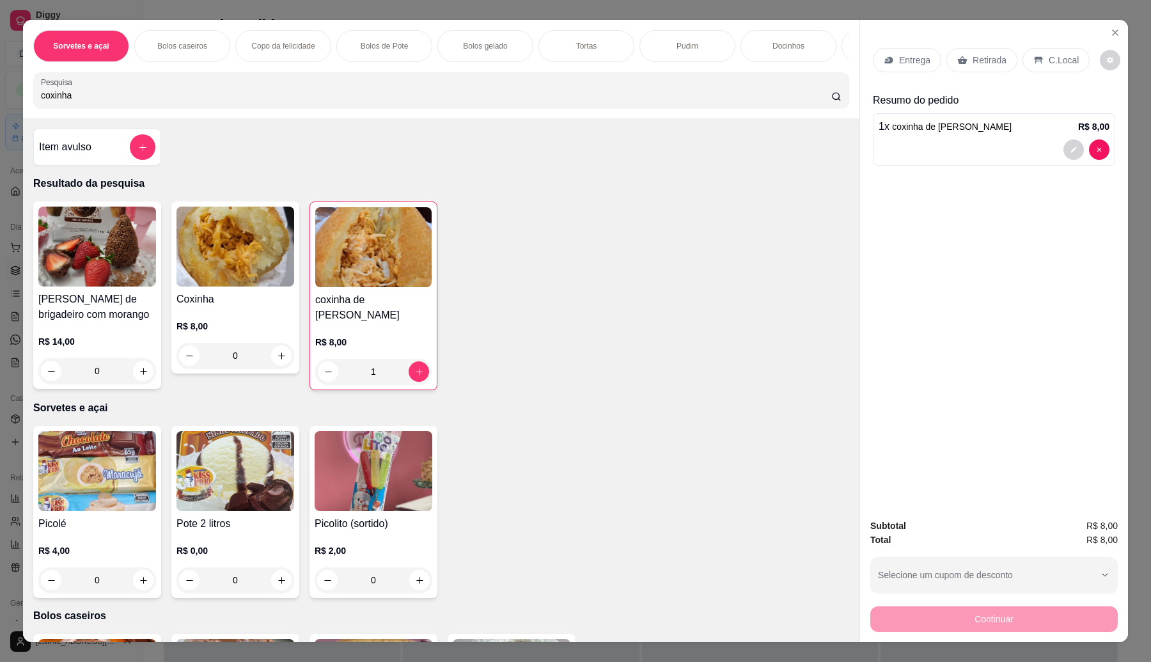
drag, startPoint x: 251, startPoint y: 326, endPoint x: 243, endPoint y: 328, distance: 7.9
click at [243, 328] on div "R$ 8,00 0" at bounding box center [235, 337] width 118 height 61
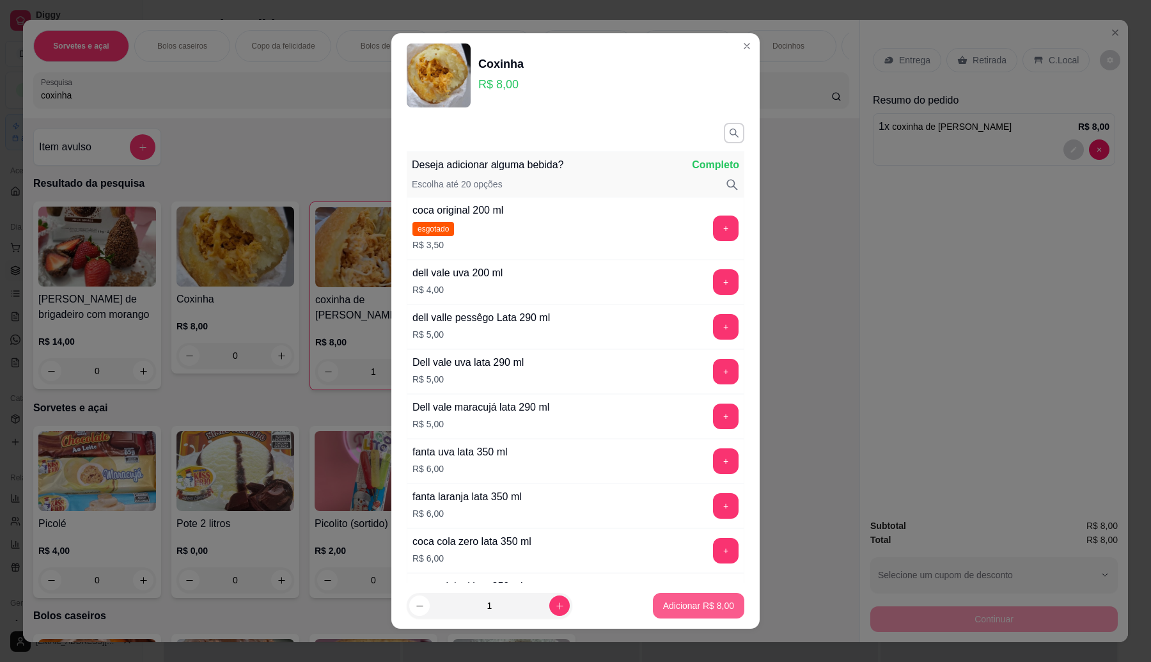
click at [668, 605] on p "Adicionar R$ 8,00" at bounding box center [698, 605] width 71 height 13
type input "1"
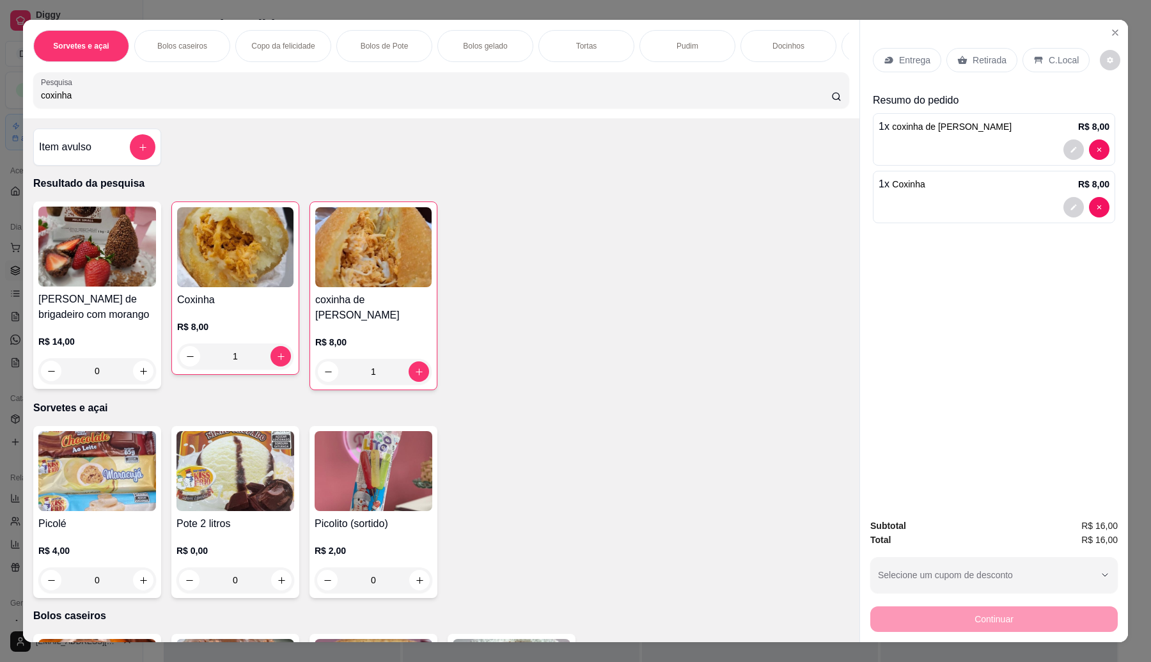
click at [1052, 61] on p "C.Local" at bounding box center [1064, 60] width 30 height 13
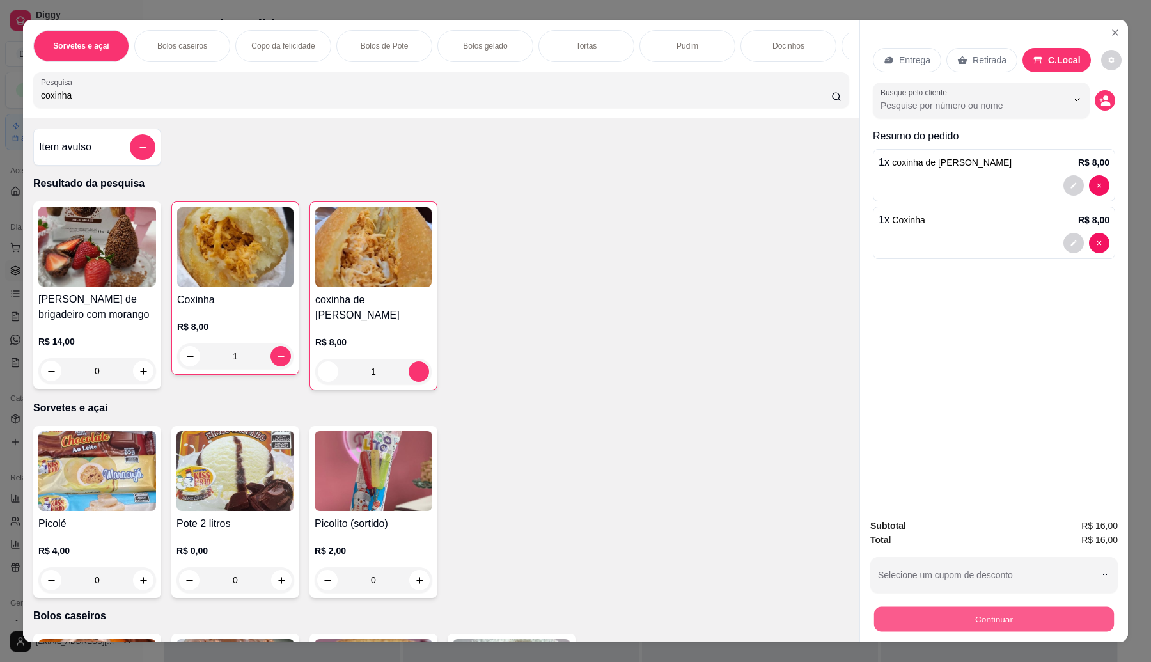
click at [1007, 611] on button "Continuar" at bounding box center [994, 619] width 240 height 25
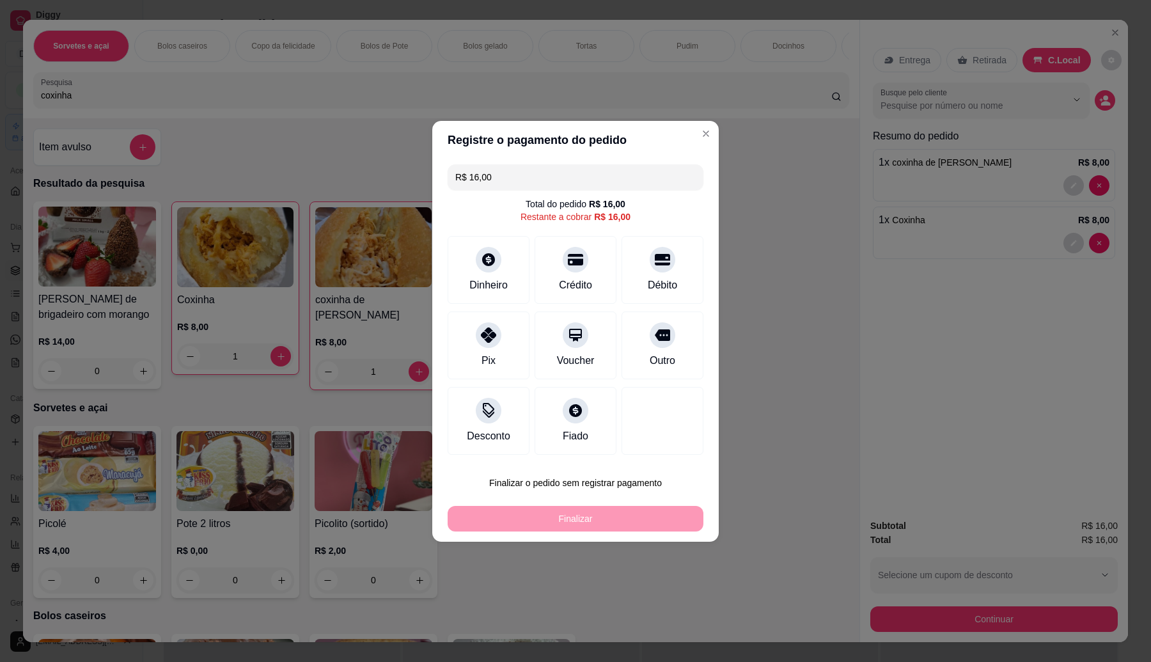
click at [549, 481] on button "Finalizar o pedido sem registrar pagamento" at bounding box center [576, 483] width 256 height 26
click at [665, 589] on button "Confirmar" at bounding box center [657, 588] width 45 height 19
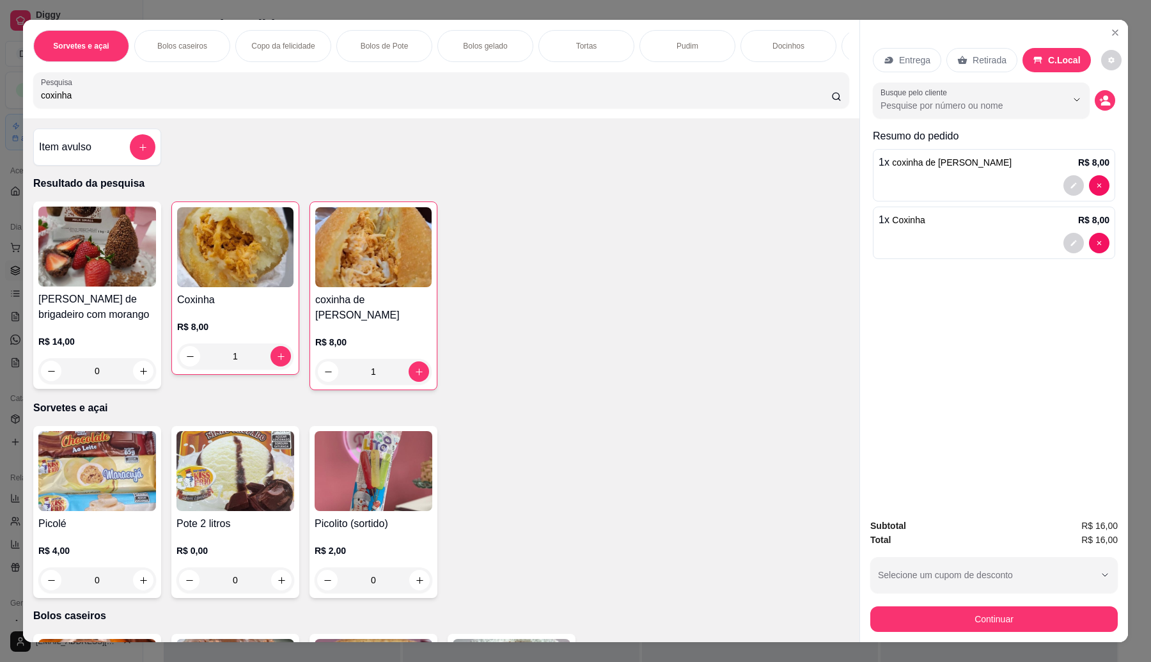
click at [666, 595] on div "Picolé R$ 4,00 0 Pote 2 litros R$ 0,00 0 Picolito (sortido) R$ 2,00 0" at bounding box center [441, 512] width 816 height 172
type input "0"
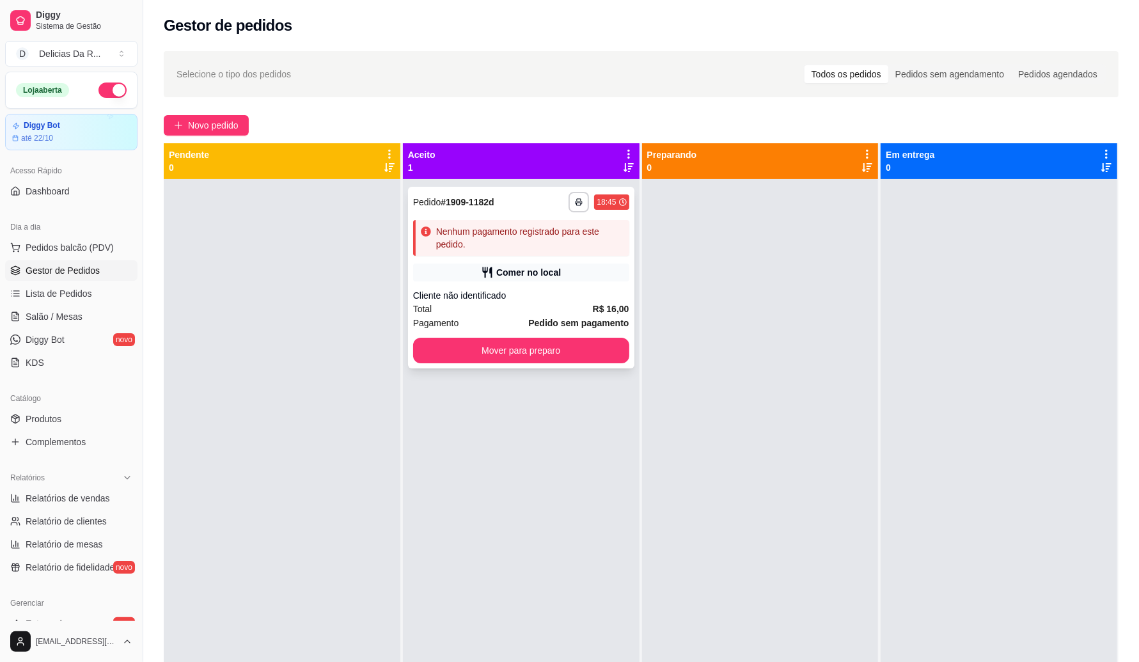
click at [494, 293] on div "Cliente não identificado" at bounding box center [521, 295] width 216 height 13
click at [71, 490] on link "Relatórios de vendas" at bounding box center [71, 498] width 132 height 20
select select "ALL"
select select "0"
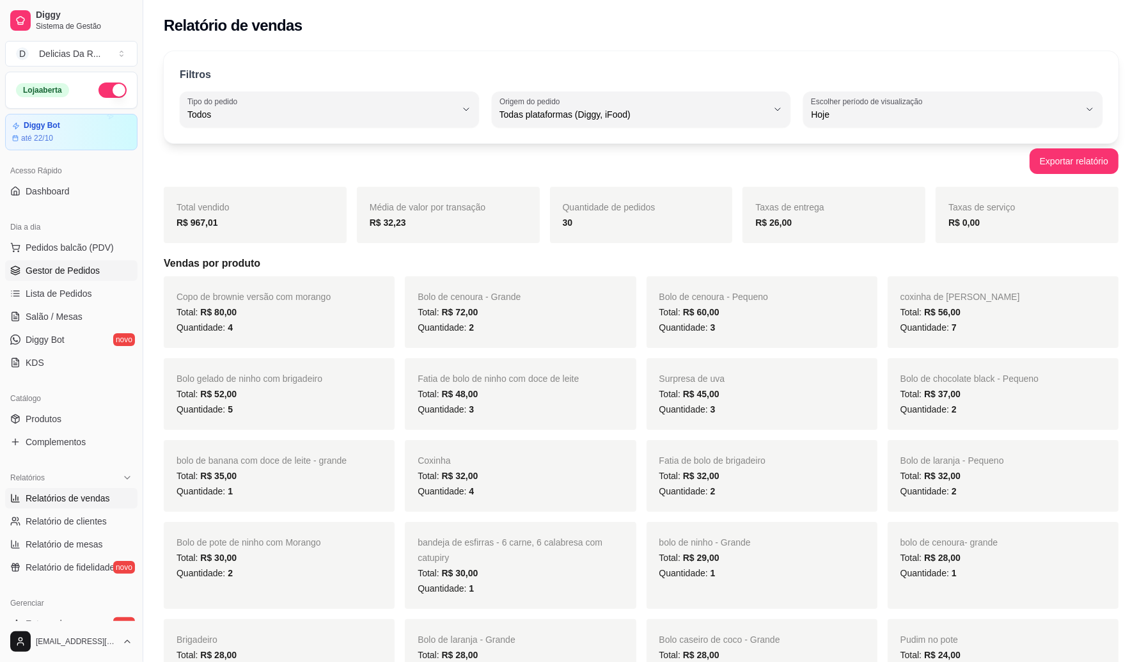
click at [88, 276] on span "Gestor de Pedidos" at bounding box center [63, 270] width 74 height 13
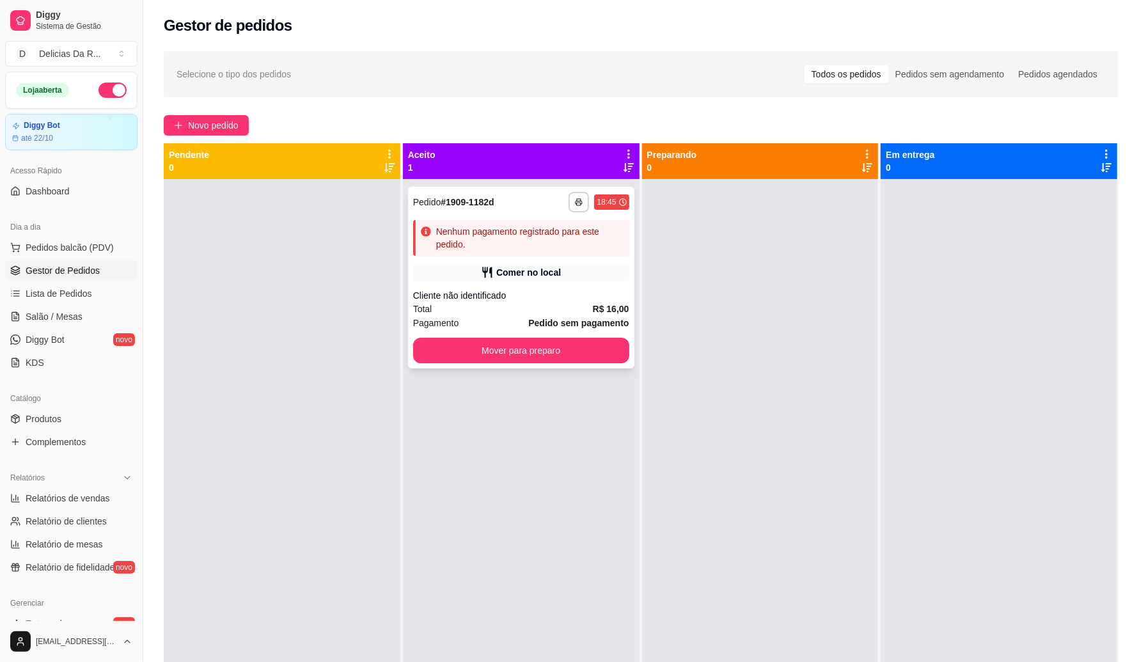
click at [464, 295] on div "Cliente não identificado" at bounding box center [521, 295] width 216 height 13
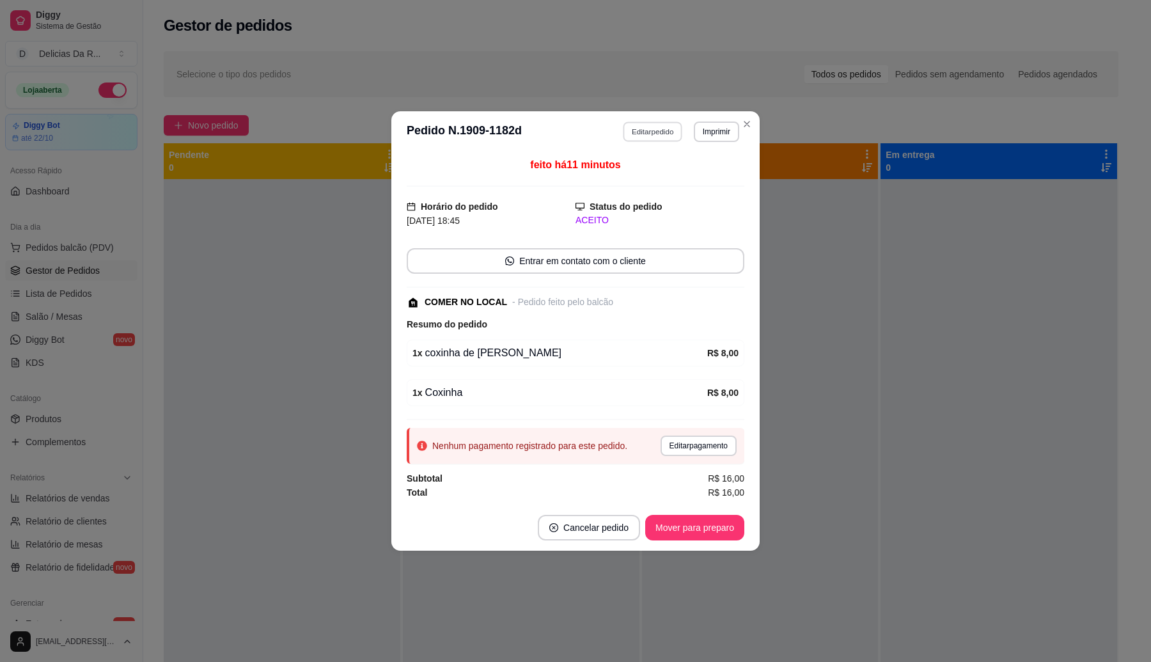
click at [668, 136] on button "Editar pedido" at bounding box center [652, 131] width 59 height 20
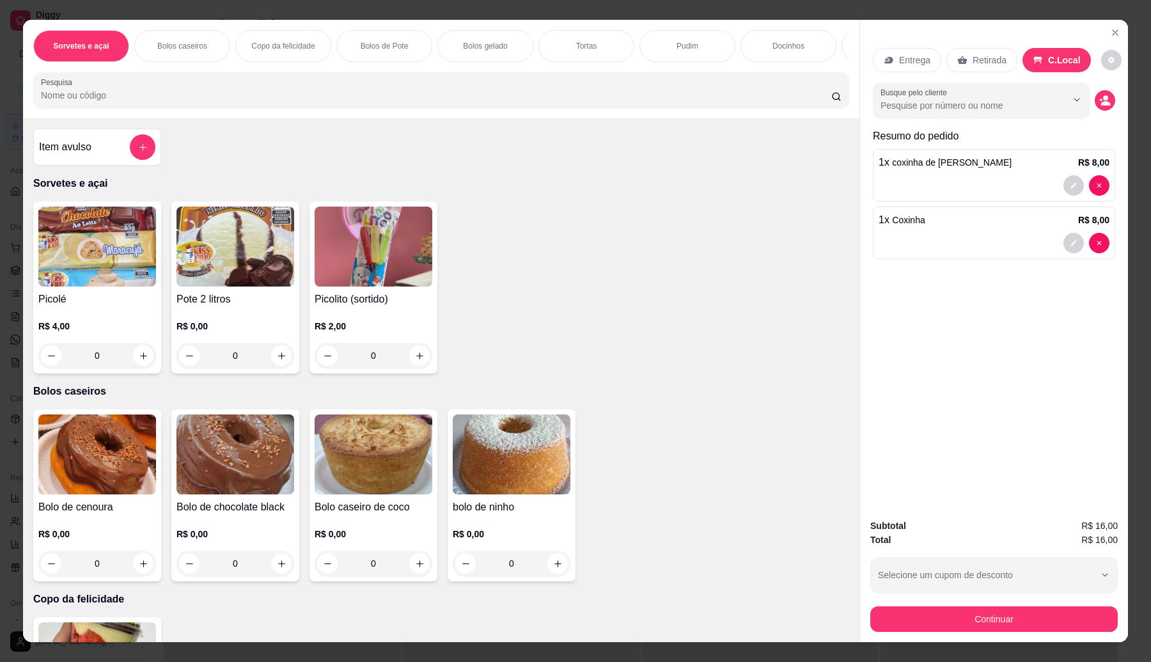
scroll to position [1928, 0]
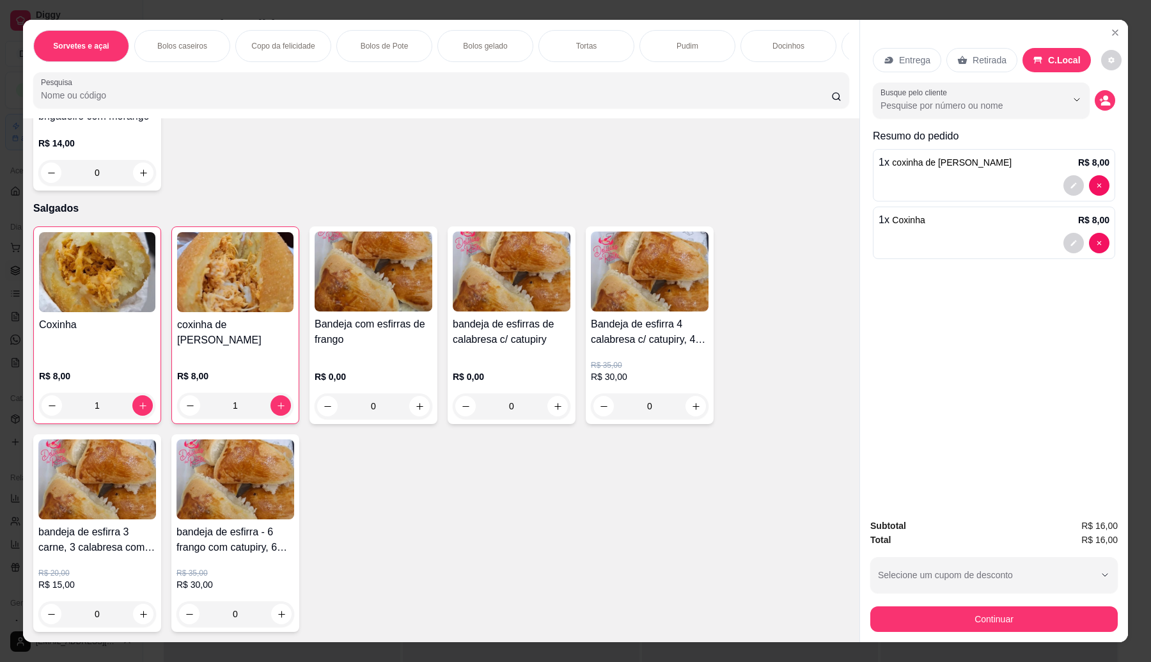
click at [215, 299] on img at bounding box center [235, 272] width 116 height 80
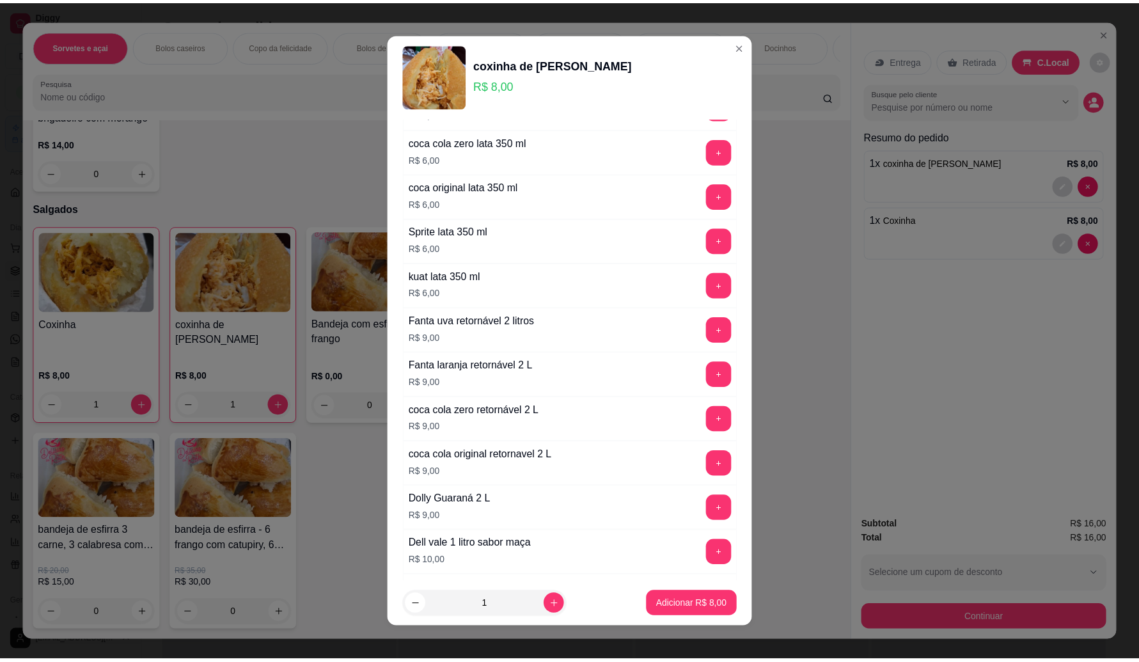
scroll to position [639, 0]
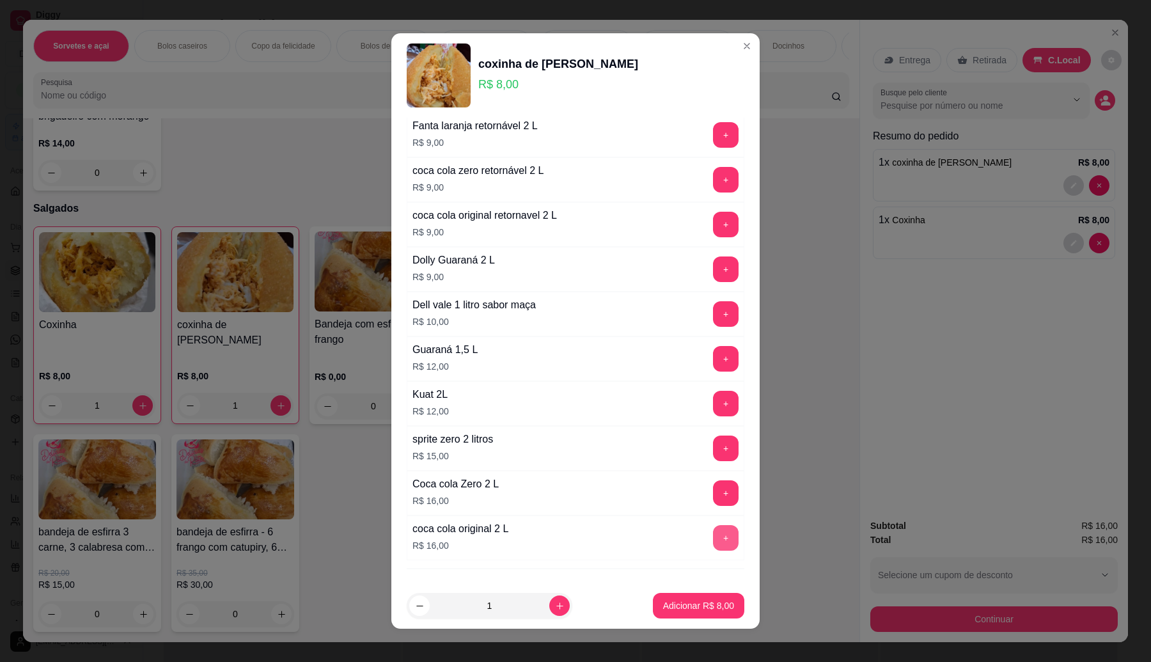
click at [713, 538] on button "+" at bounding box center [726, 538] width 26 height 26
click at [698, 604] on p "Adicionar R$ 24,00" at bounding box center [696, 605] width 76 height 13
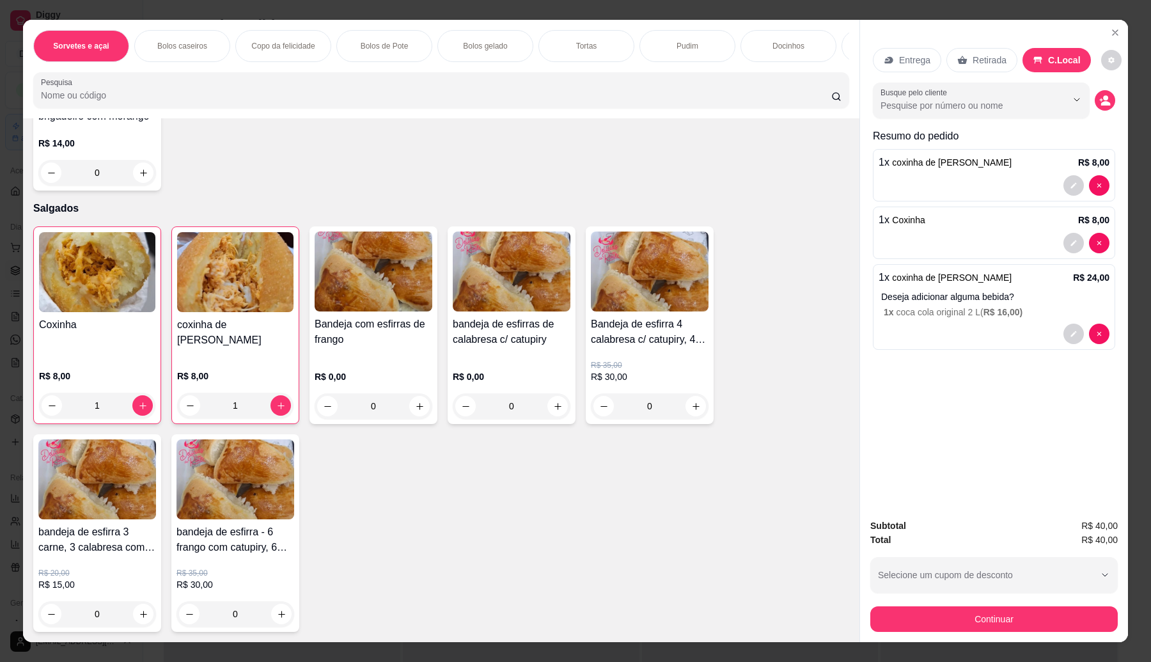
click at [231, 380] on p "R$ 8,00" at bounding box center [235, 376] width 116 height 13
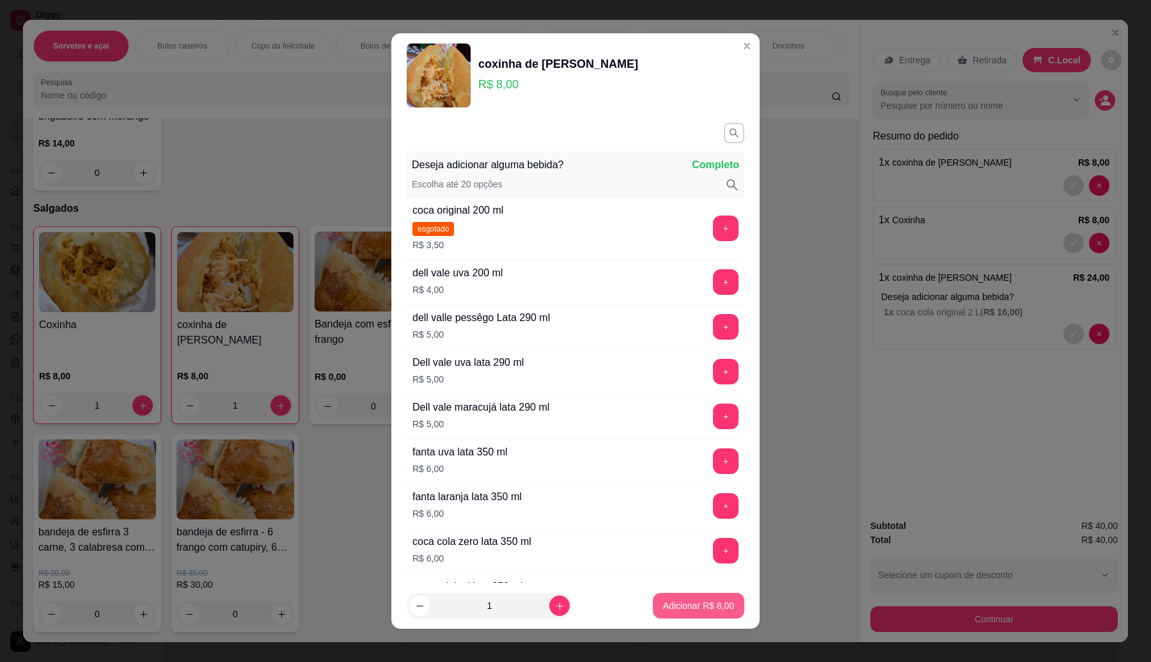
click at [692, 600] on p "Adicionar R$ 8,00" at bounding box center [698, 605] width 71 height 13
type input "2"
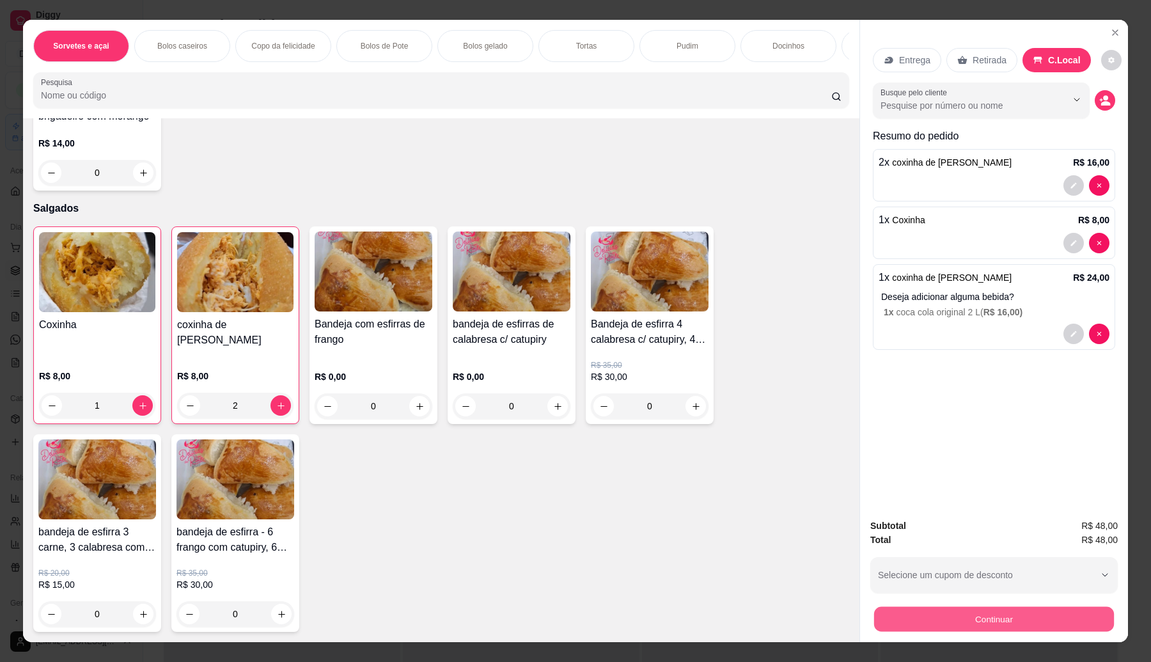
click at [926, 630] on button "Continuar" at bounding box center [994, 619] width 240 height 25
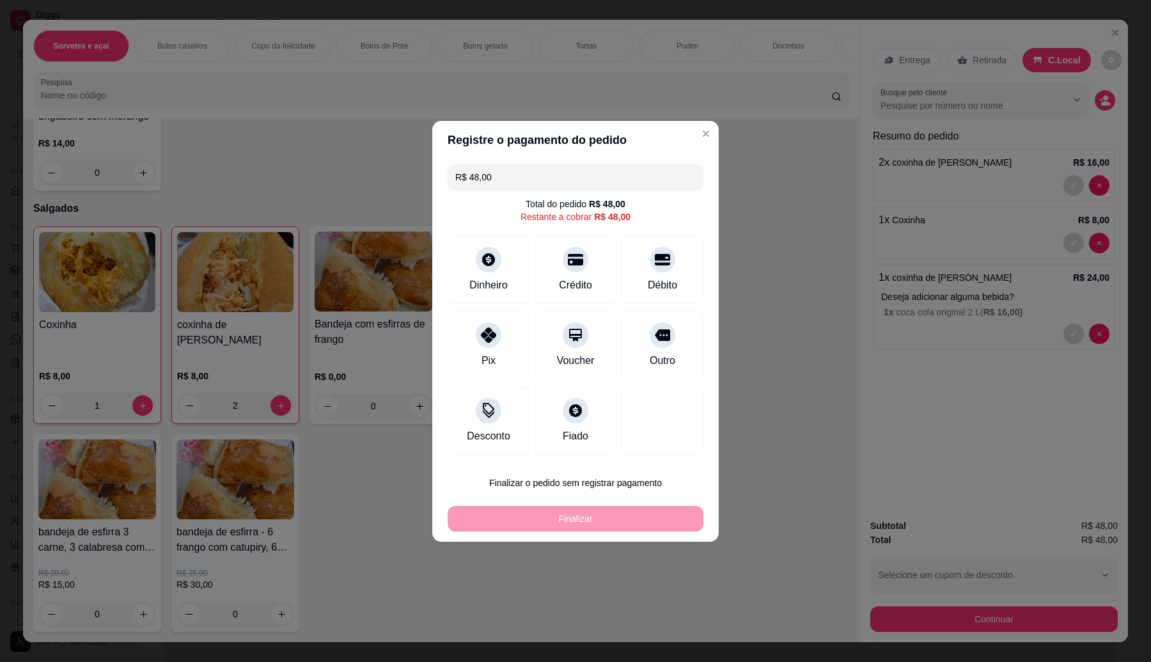
click at [639, 483] on button "Finalizar o pedido sem registrar pagamento" at bounding box center [576, 483] width 256 height 26
click at [662, 592] on button "Confirmar" at bounding box center [654, 588] width 47 height 20
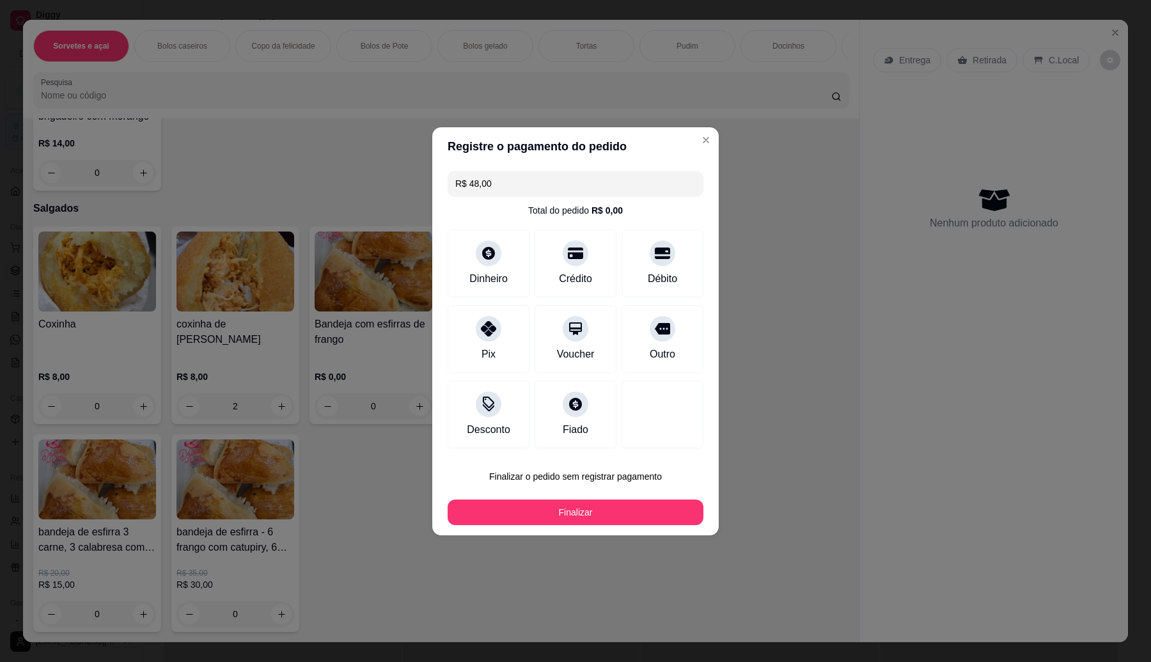
type input "0"
type input "R$ 0,00"
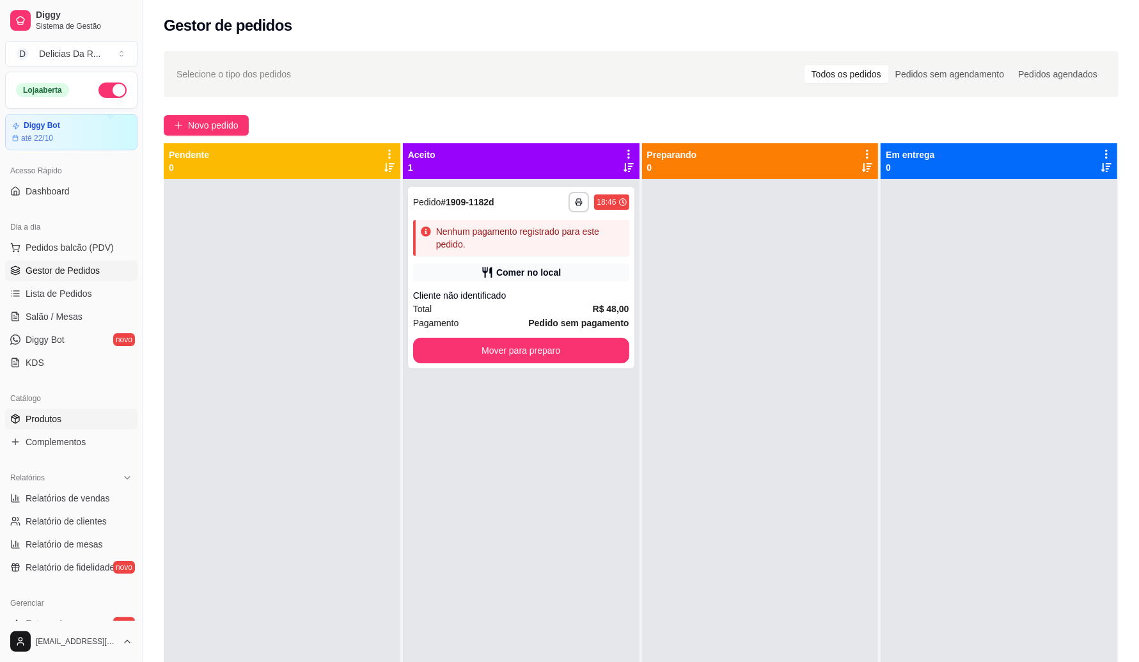
click at [42, 414] on span "Produtos" at bounding box center [44, 418] width 36 height 13
click at [58, 413] on span "Produtos" at bounding box center [44, 418] width 36 height 13
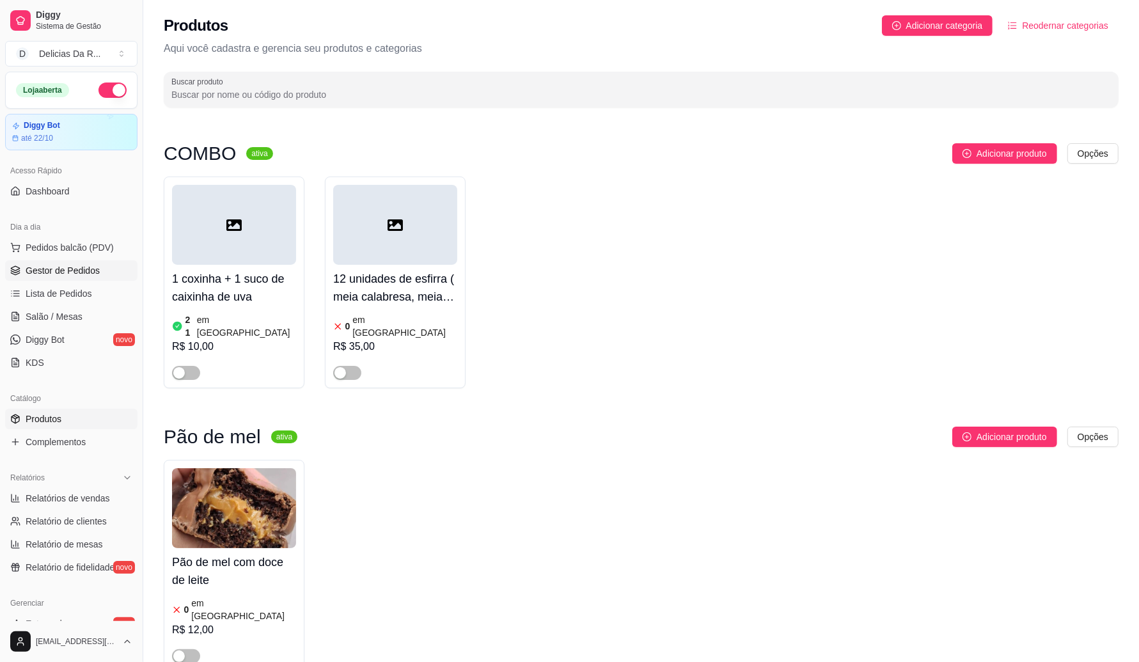
click at [93, 273] on span "Gestor de Pedidos" at bounding box center [63, 270] width 74 height 13
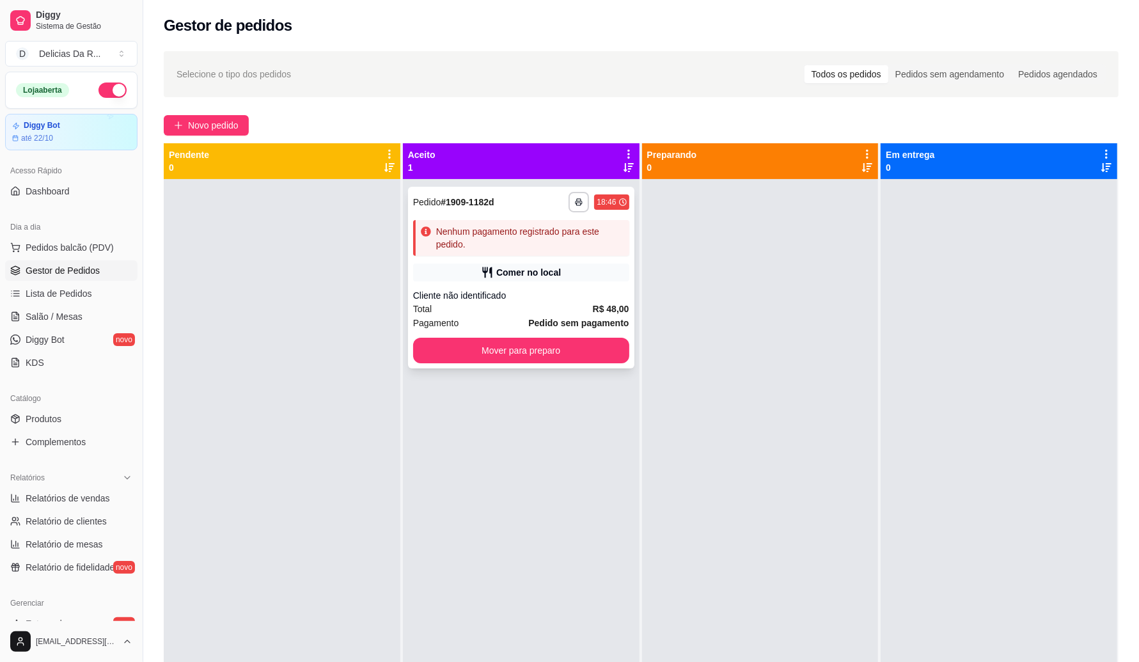
click at [540, 269] on div "Comer no local" at bounding box center [528, 272] width 65 height 13
click at [64, 414] on link "Produtos" at bounding box center [71, 419] width 132 height 20
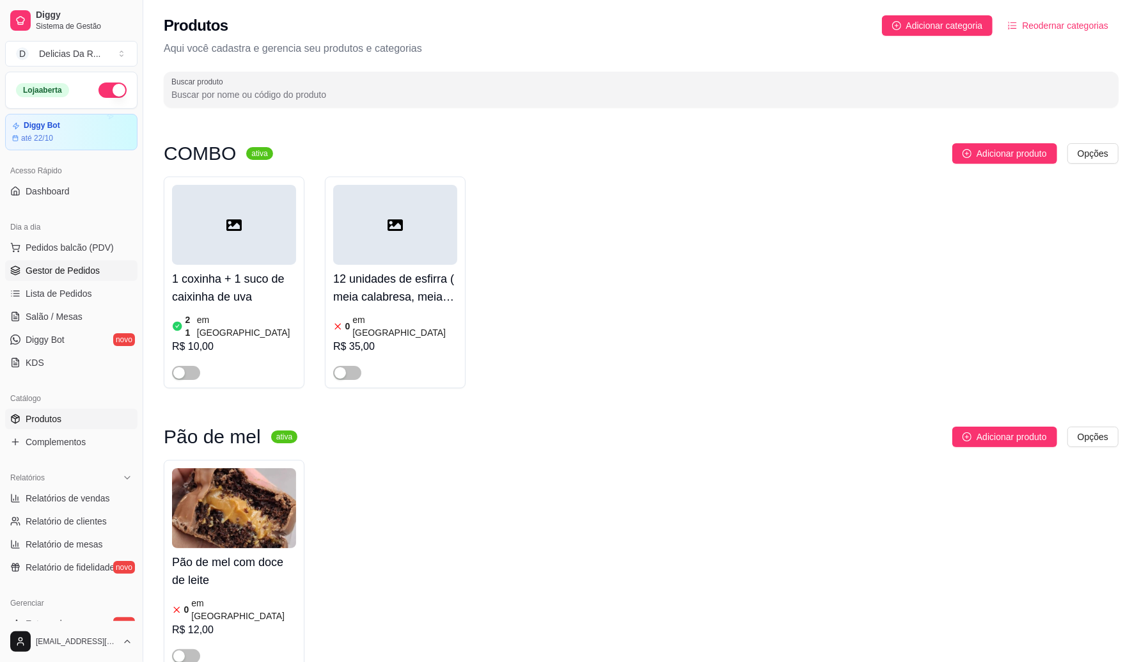
click at [106, 278] on link "Gestor de Pedidos" at bounding box center [71, 270] width 132 height 20
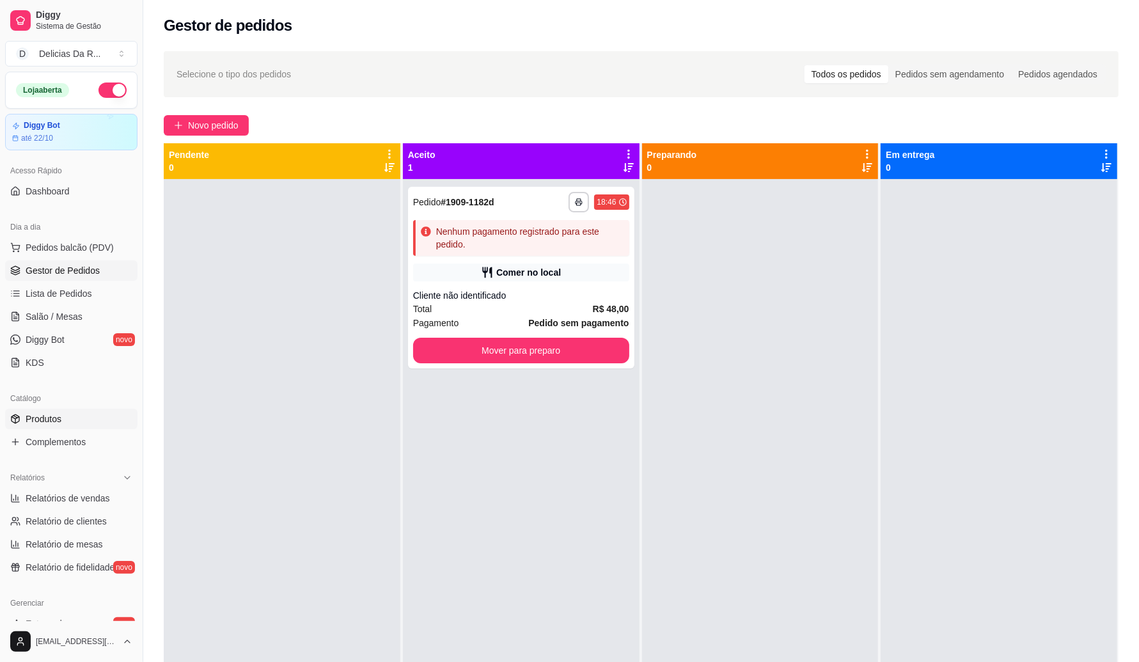
click at [59, 419] on span "Produtos" at bounding box center [44, 418] width 36 height 13
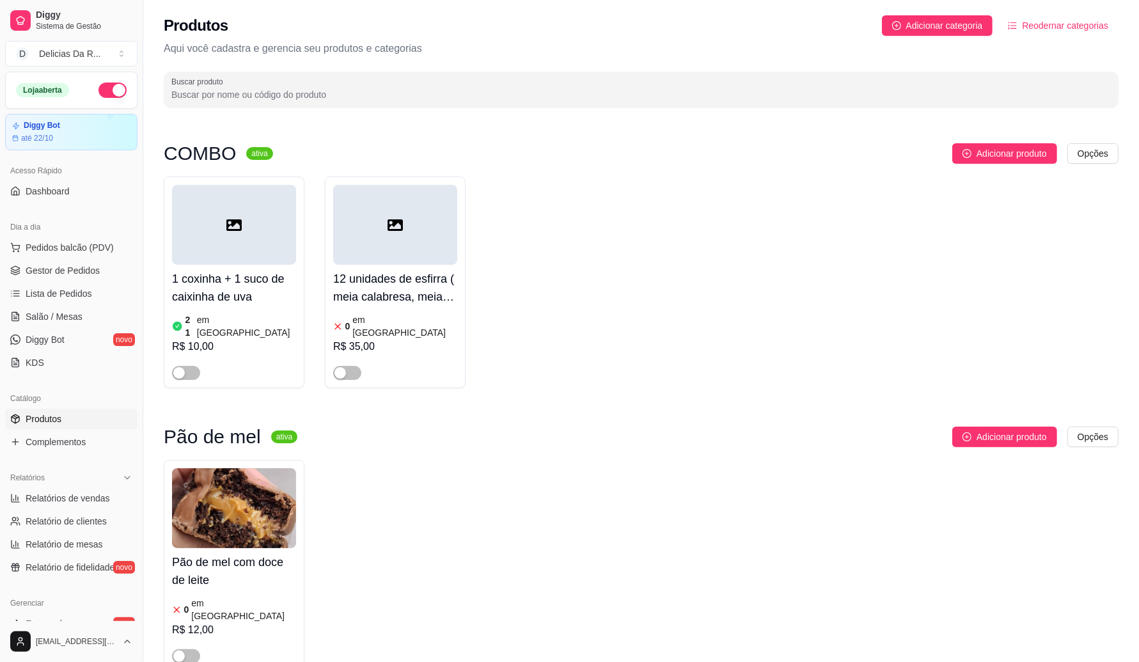
click at [52, 421] on span "Produtos" at bounding box center [44, 418] width 36 height 13
click at [70, 266] on span "Gestor de Pedidos" at bounding box center [63, 270] width 74 height 13
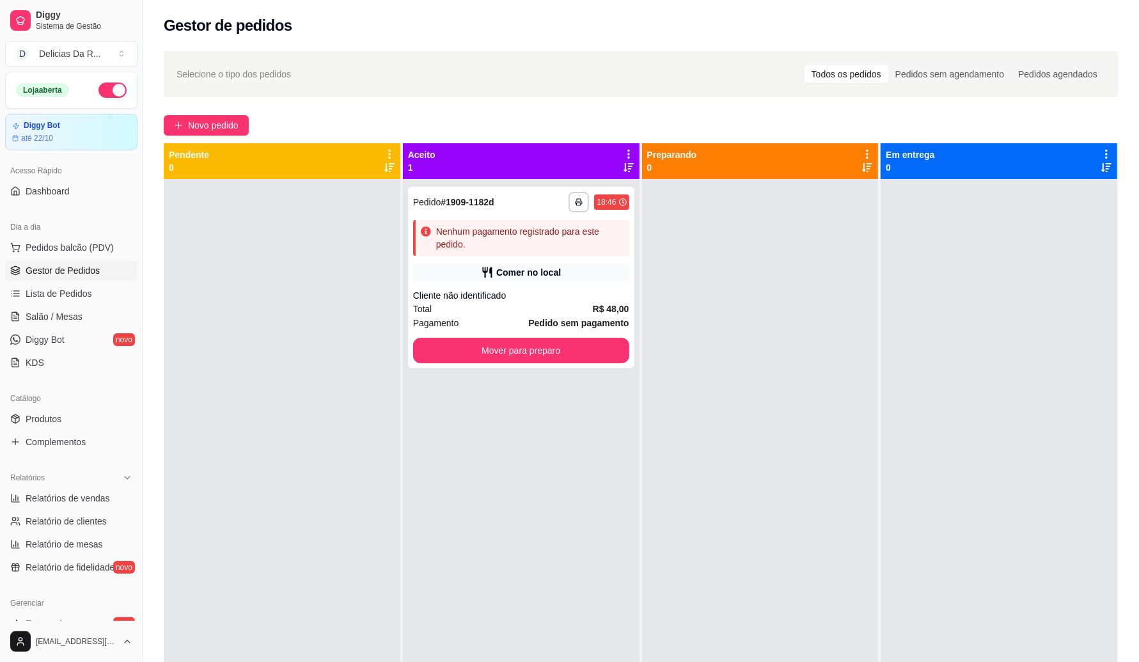
click at [104, 84] on button "button" at bounding box center [112, 89] width 28 height 15
click at [84, 494] on span "Relatórios de vendas" at bounding box center [68, 498] width 84 height 13
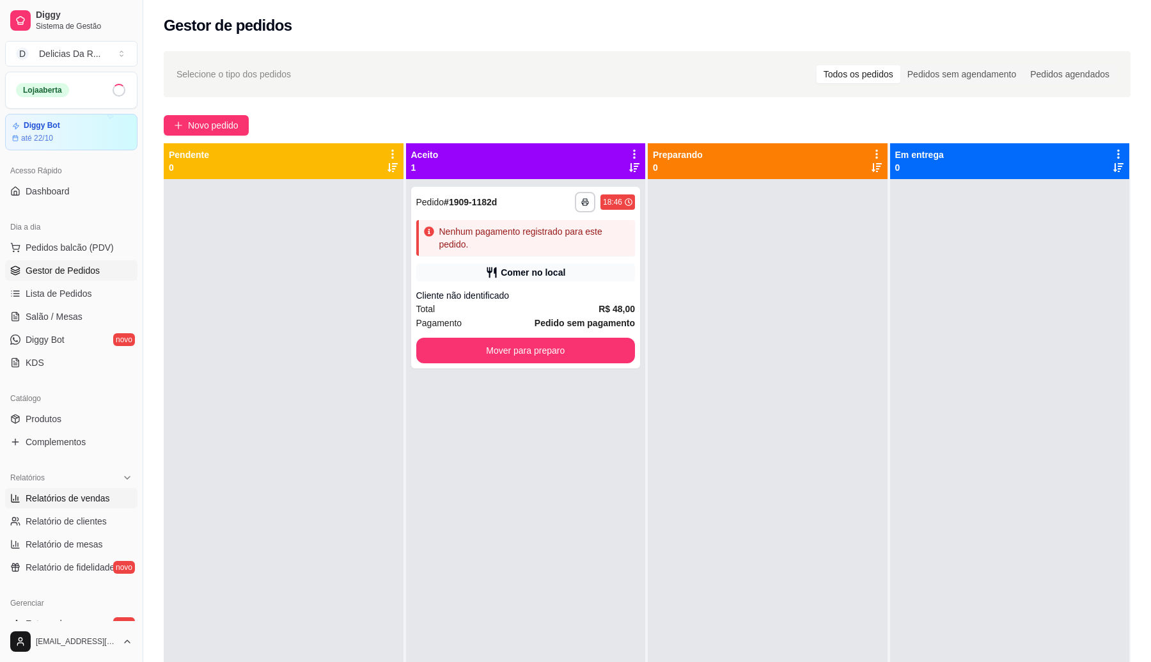
select select "ALL"
select select "0"
